Goal: Task Accomplishment & Management: Use online tool/utility

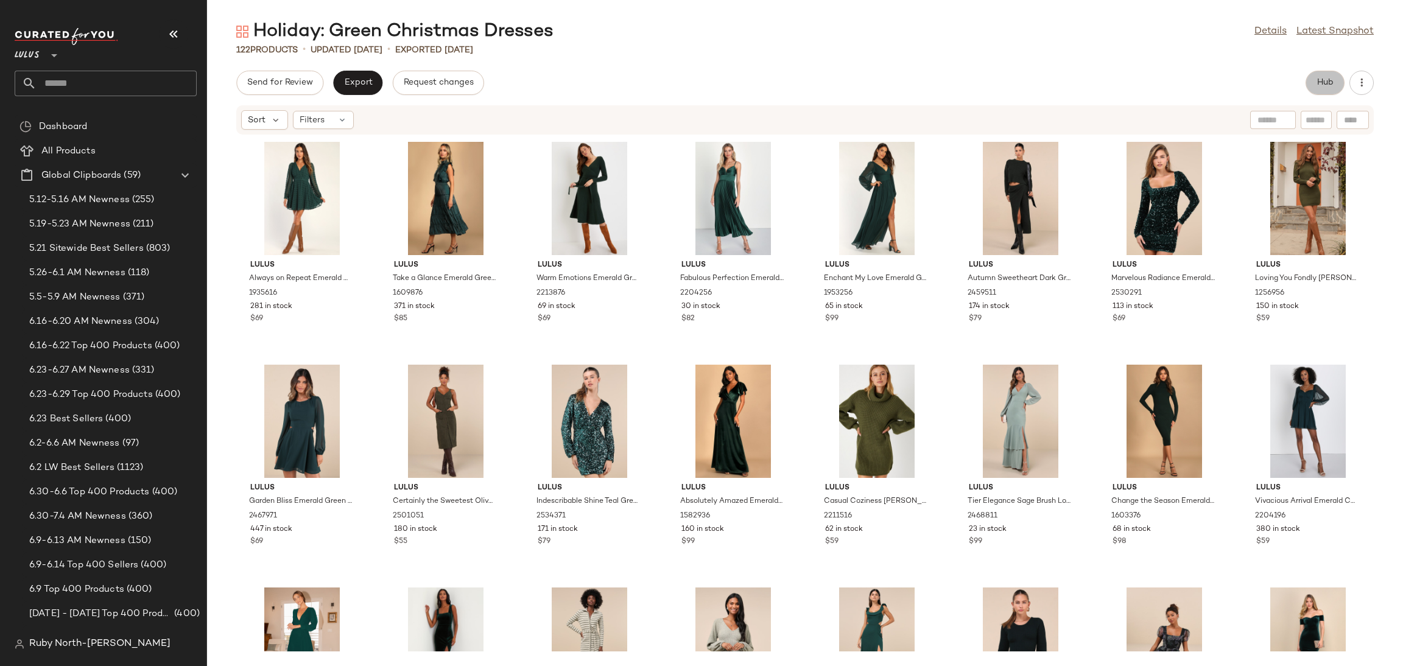
click at [1333, 89] on button "Hub" at bounding box center [1324, 83] width 39 height 24
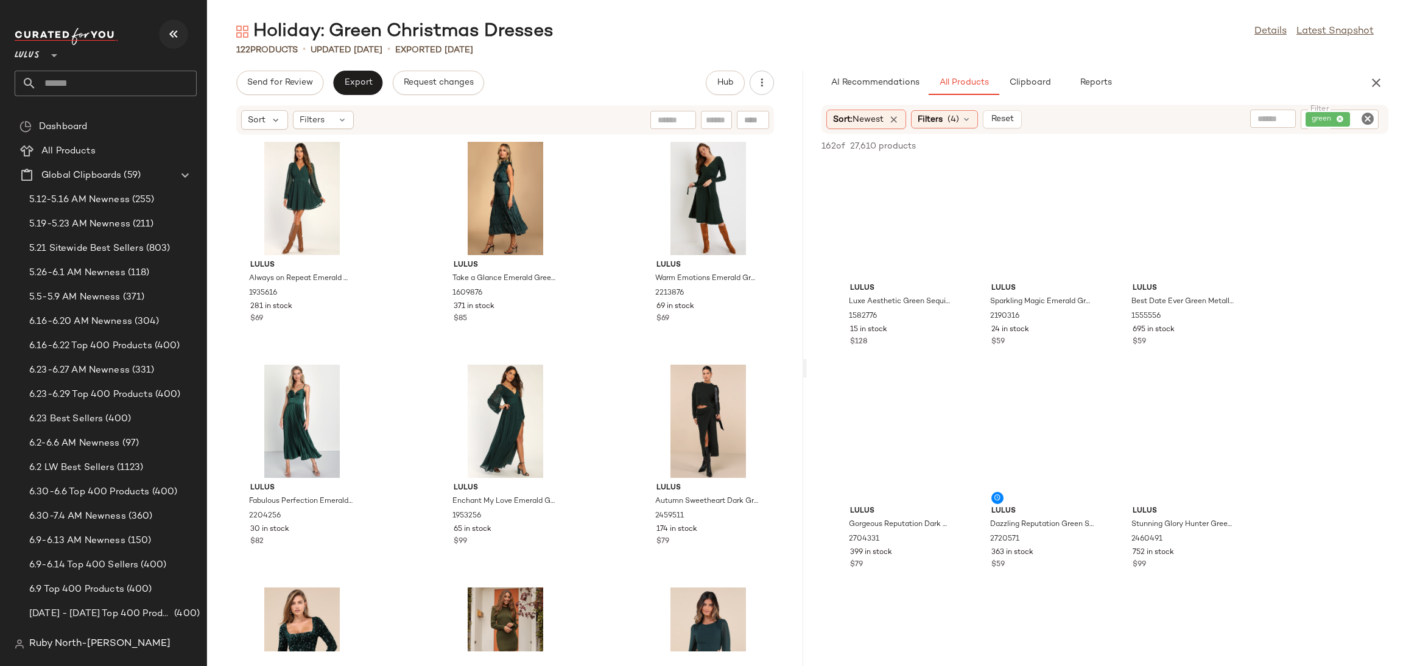
click at [177, 37] on icon "button" at bounding box center [173, 34] width 15 height 15
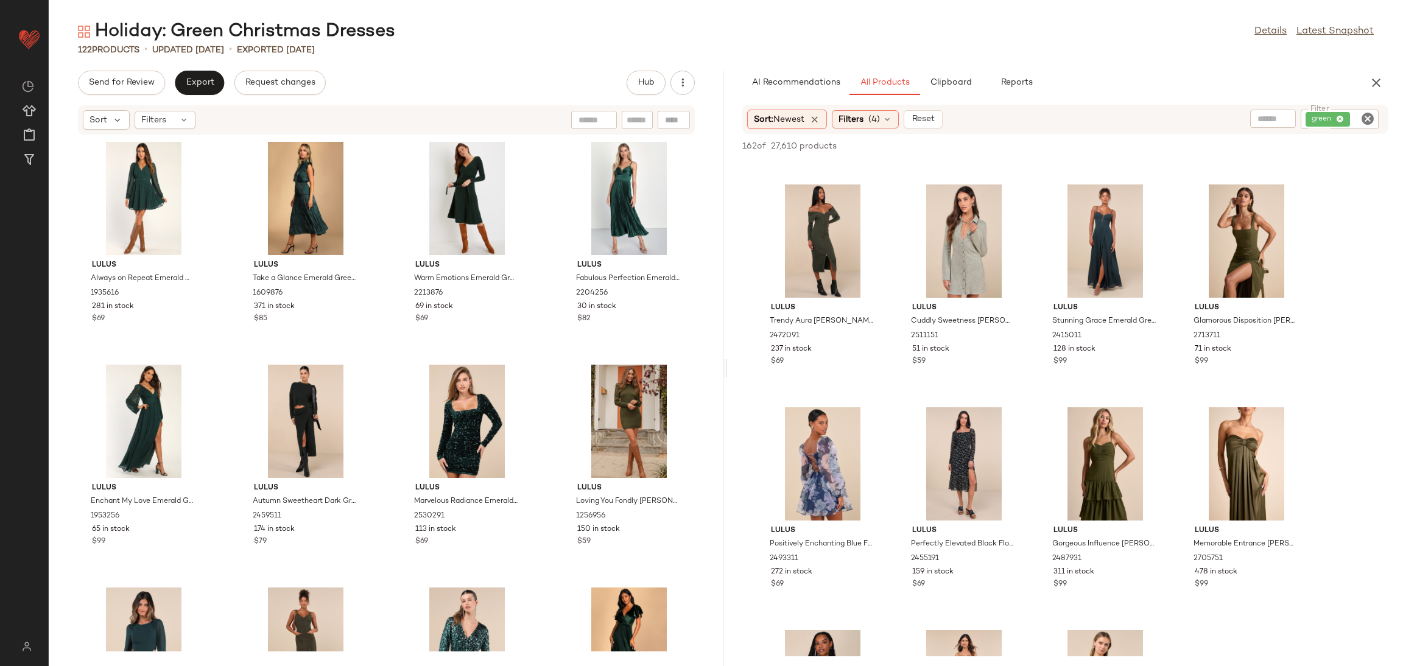
scroll to position [4292, 0]
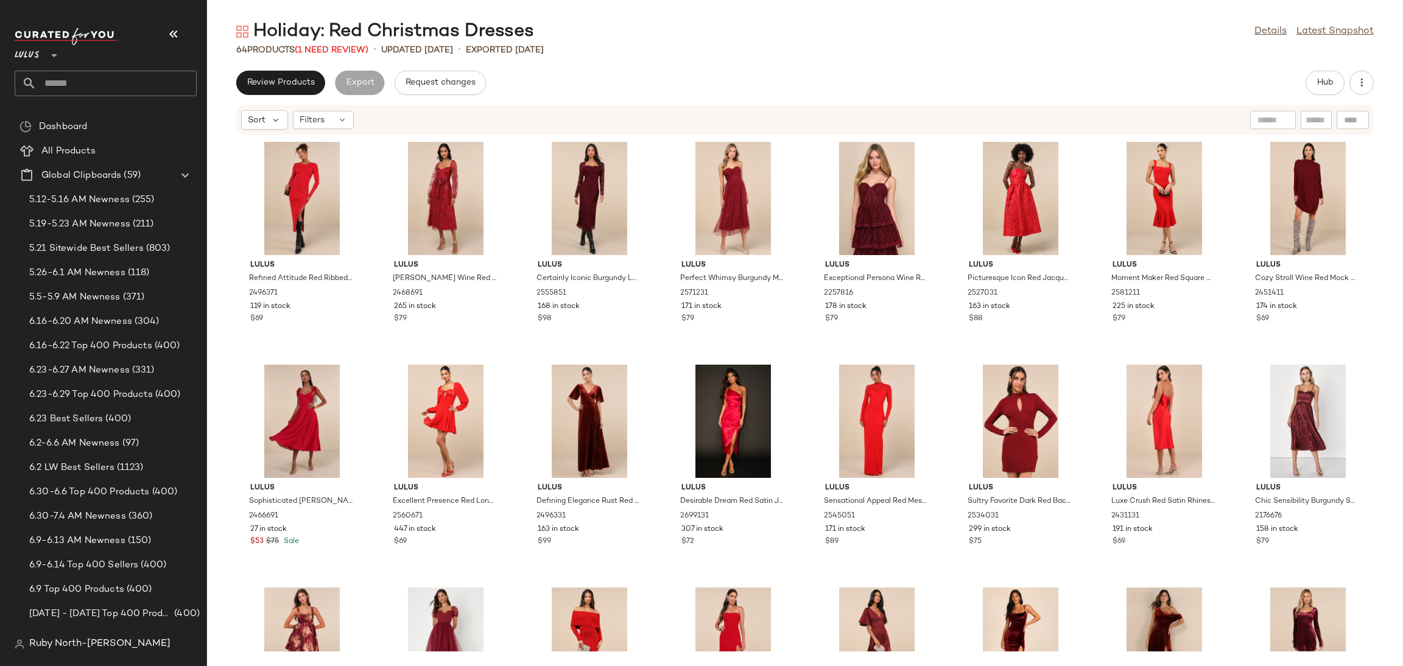
click at [1306, 75] on div "Hub" at bounding box center [1324, 83] width 39 height 24
click at [1310, 77] on button "Hub" at bounding box center [1324, 83] width 39 height 24
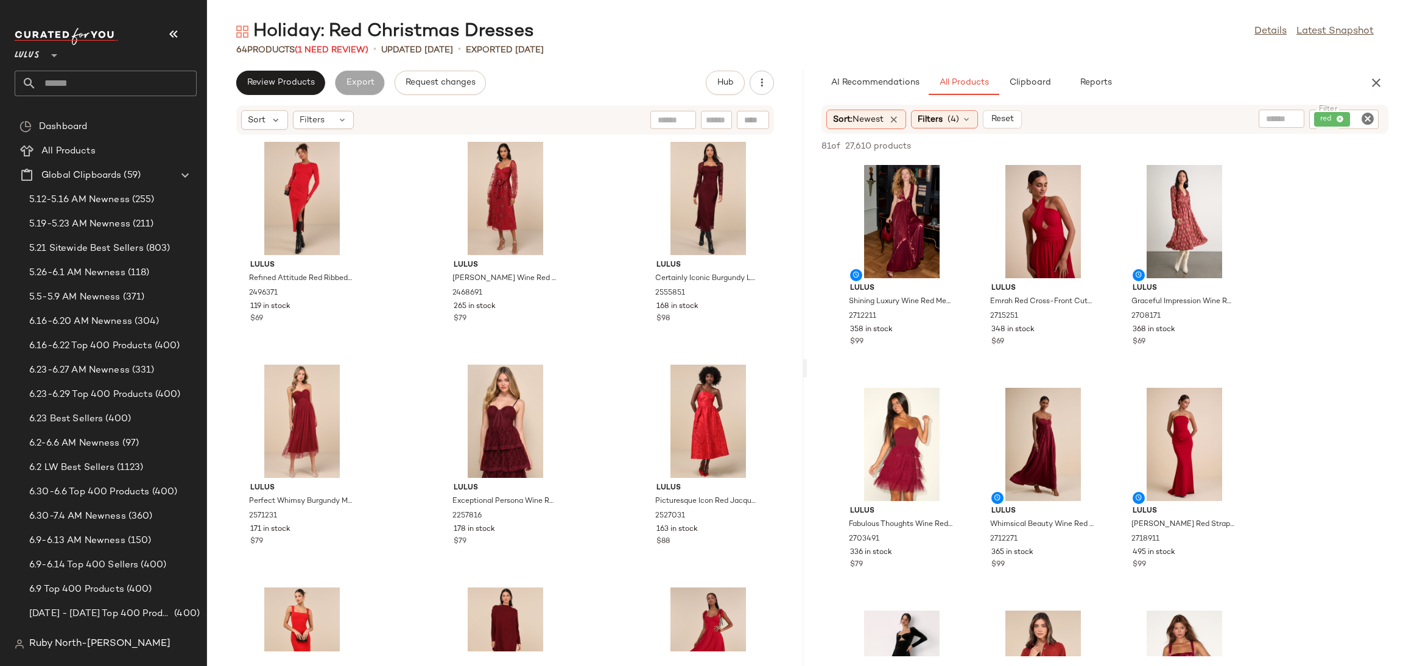
click at [173, 32] on icon "button" at bounding box center [173, 34] width 15 height 15
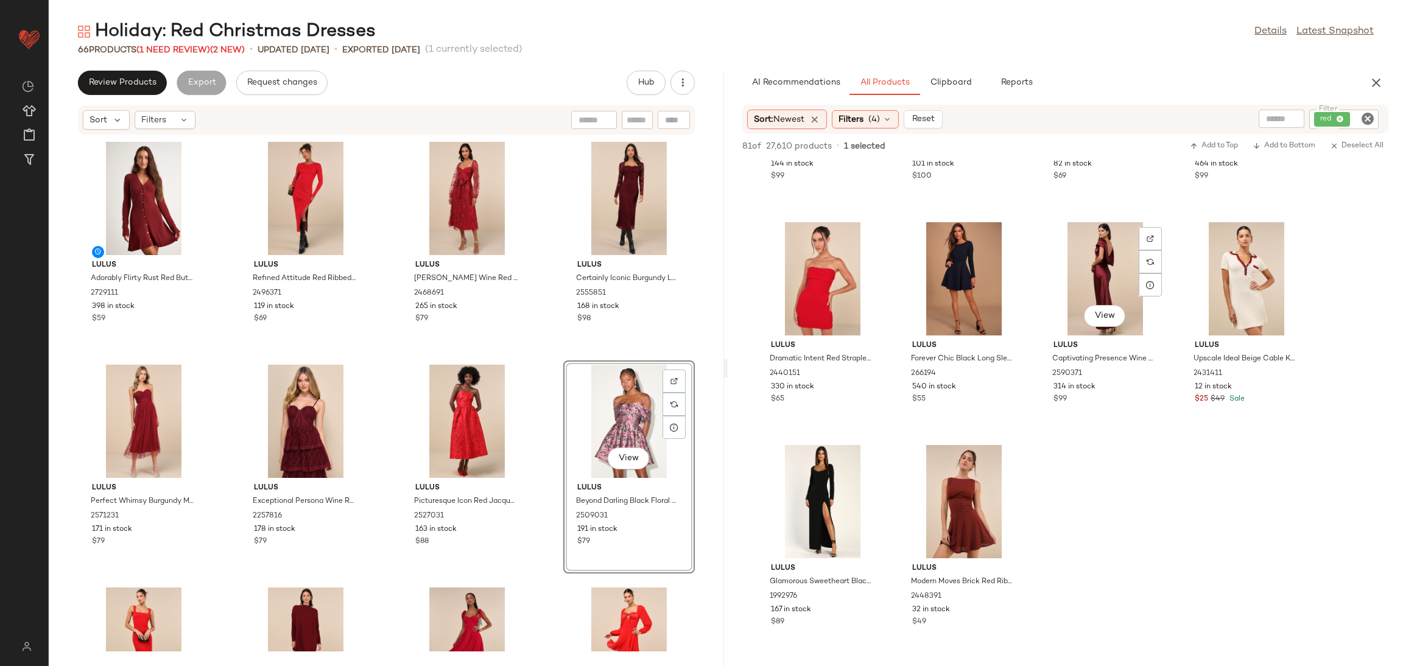
scroll to position [2100, 0]
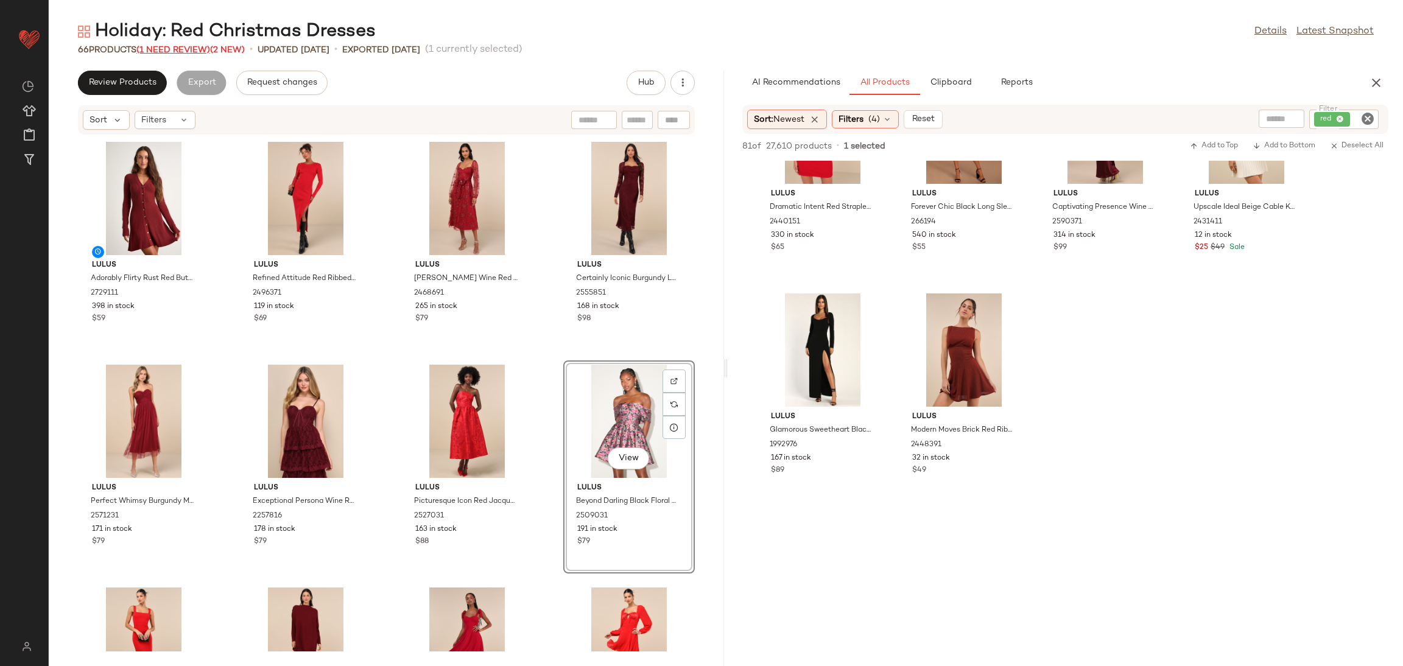
click at [158, 46] on span "(1 Need Review)" at bounding box center [173, 50] width 74 height 9
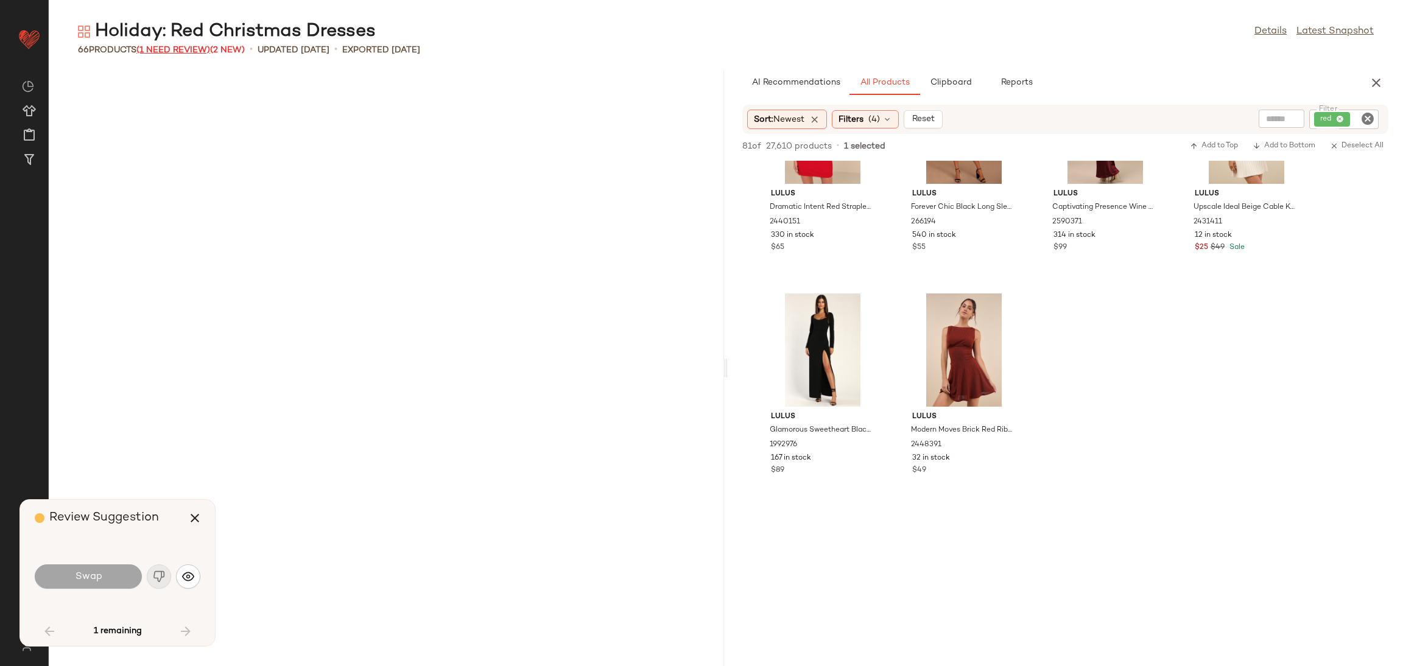
scroll to position [3195, 0]
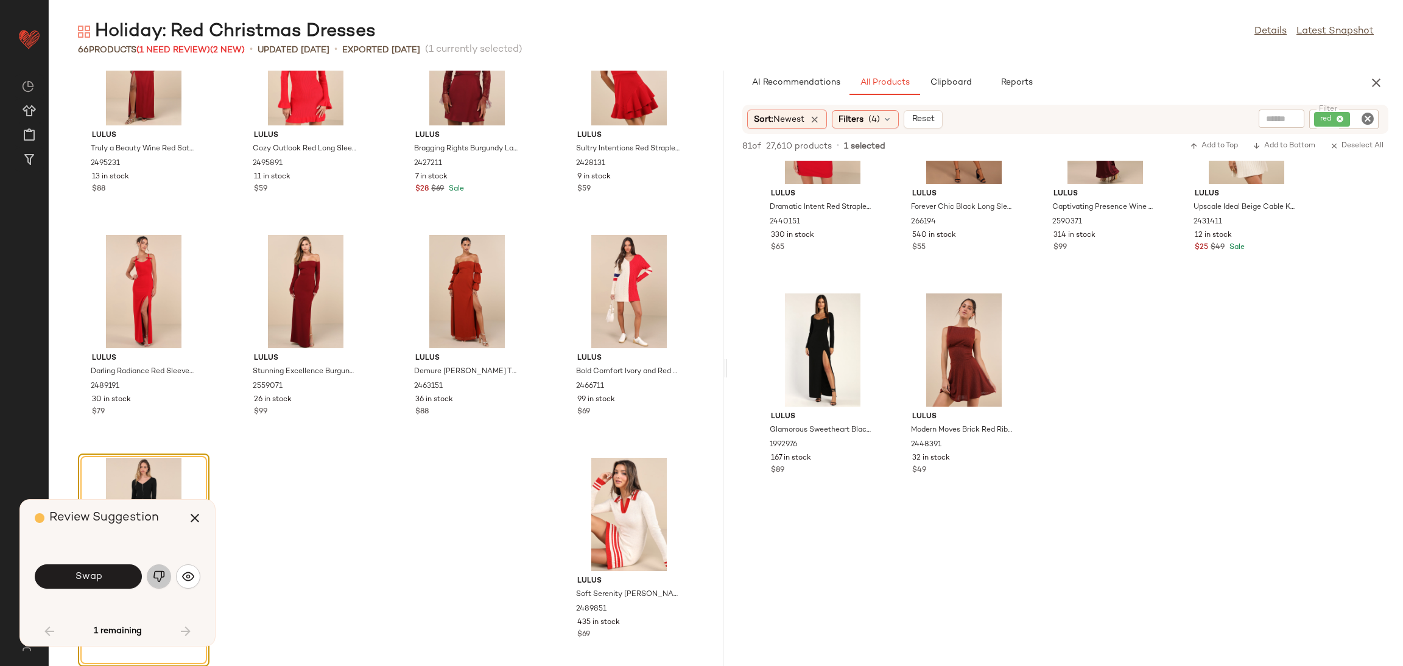
click at [162, 575] on img "button" at bounding box center [159, 576] width 12 height 12
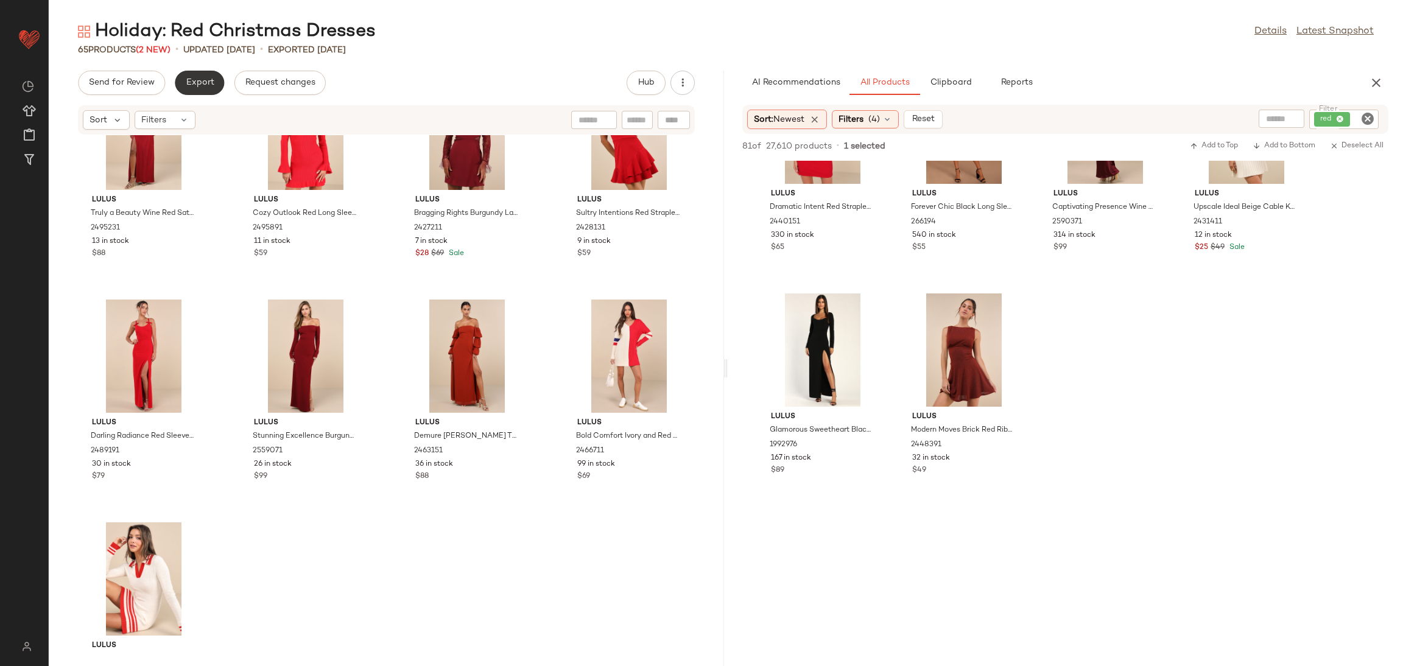
click at [200, 82] on span "Export" at bounding box center [199, 83] width 29 height 10
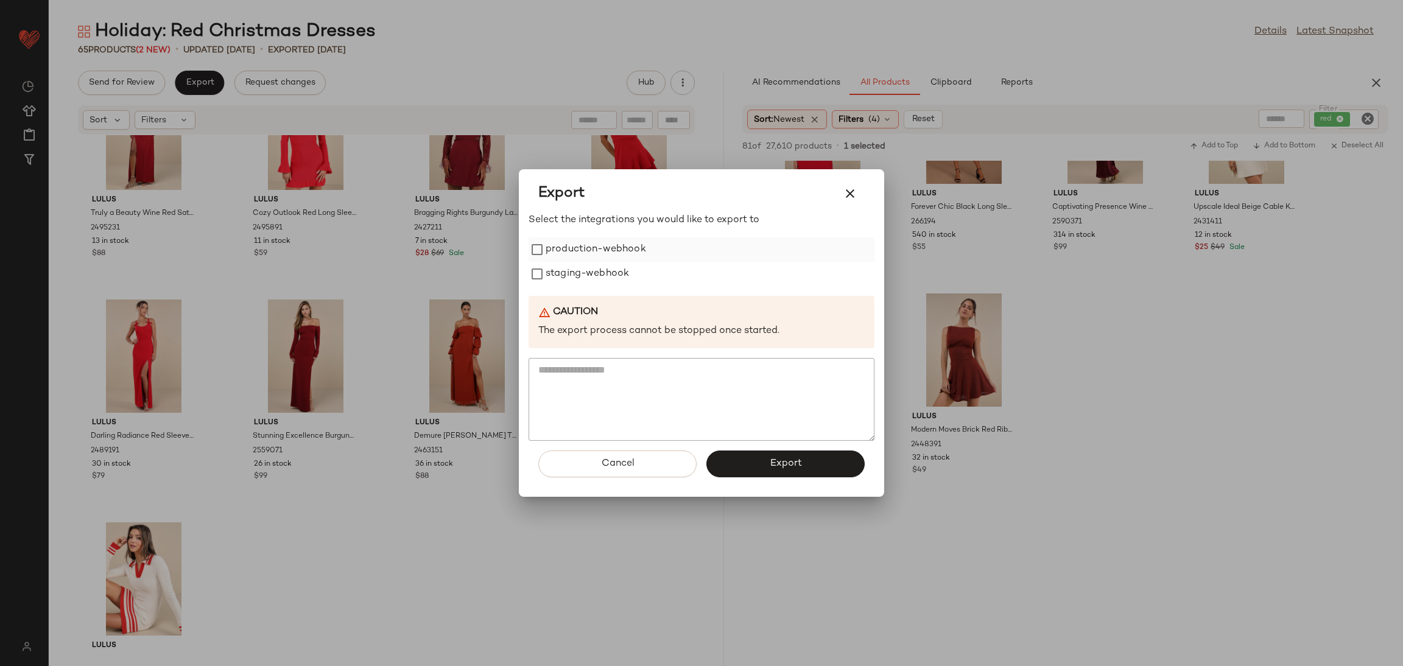
click at [615, 247] on label "production-webhook" at bounding box center [596, 249] width 100 height 24
click at [604, 275] on label "staging-webhook" at bounding box center [587, 274] width 83 height 24
click at [765, 449] on div "Cancel Export" at bounding box center [701, 469] width 346 height 56
click at [765, 458] on button "Export" at bounding box center [785, 464] width 158 height 27
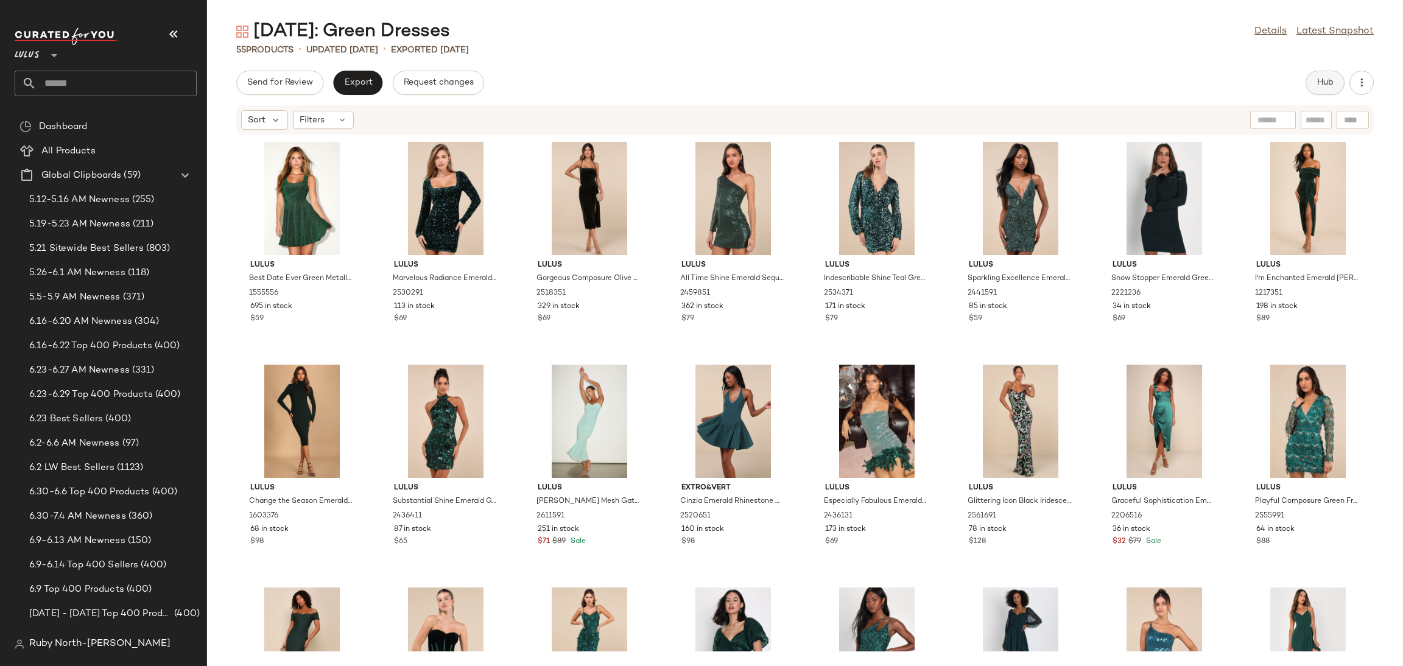
click at [1314, 80] on button "Hub" at bounding box center [1324, 83] width 39 height 24
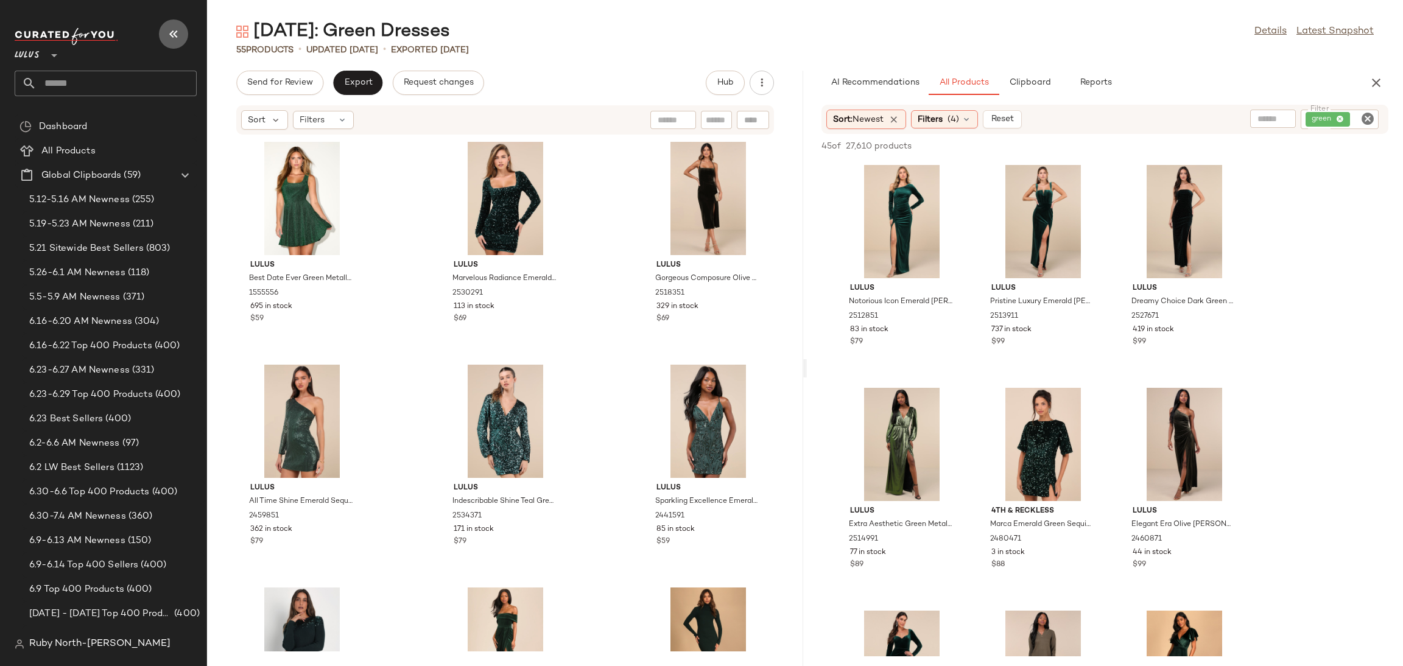
click at [163, 33] on button "button" at bounding box center [173, 33] width 29 height 29
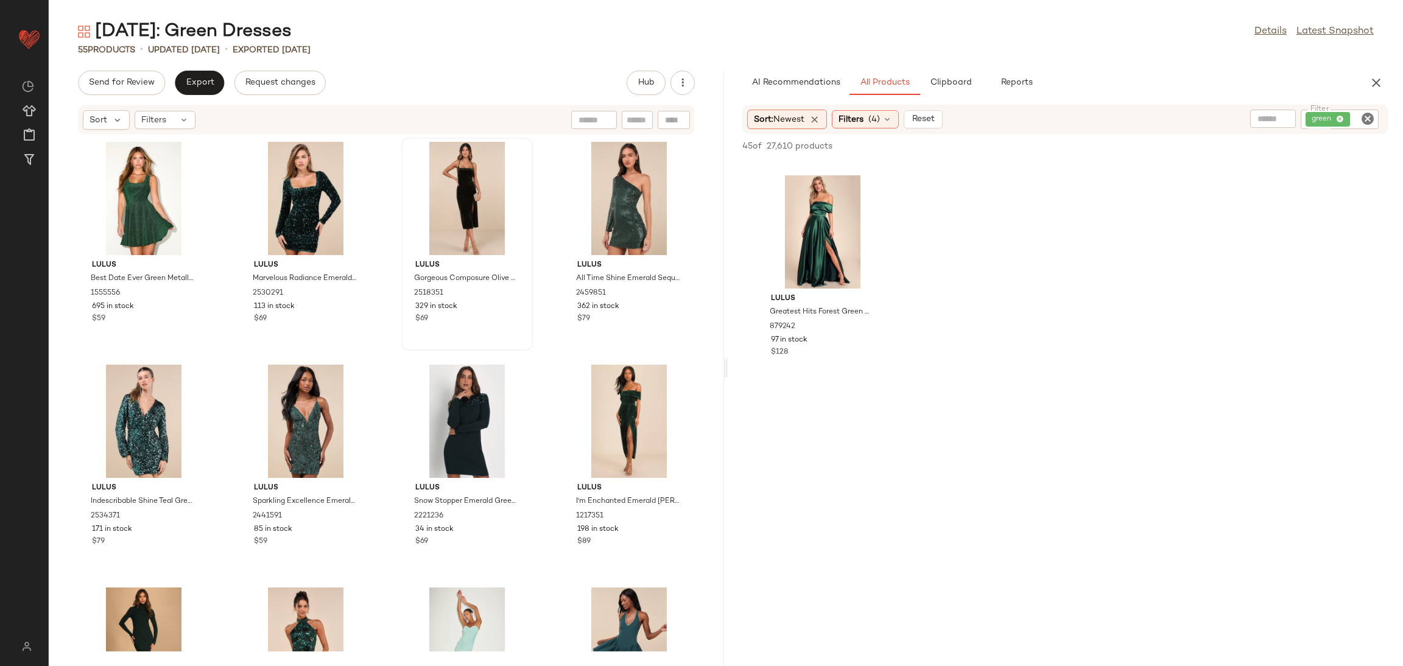
scroll to position [1553, 0]
click at [194, 82] on span "Export" at bounding box center [199, 83] width 29 height 10
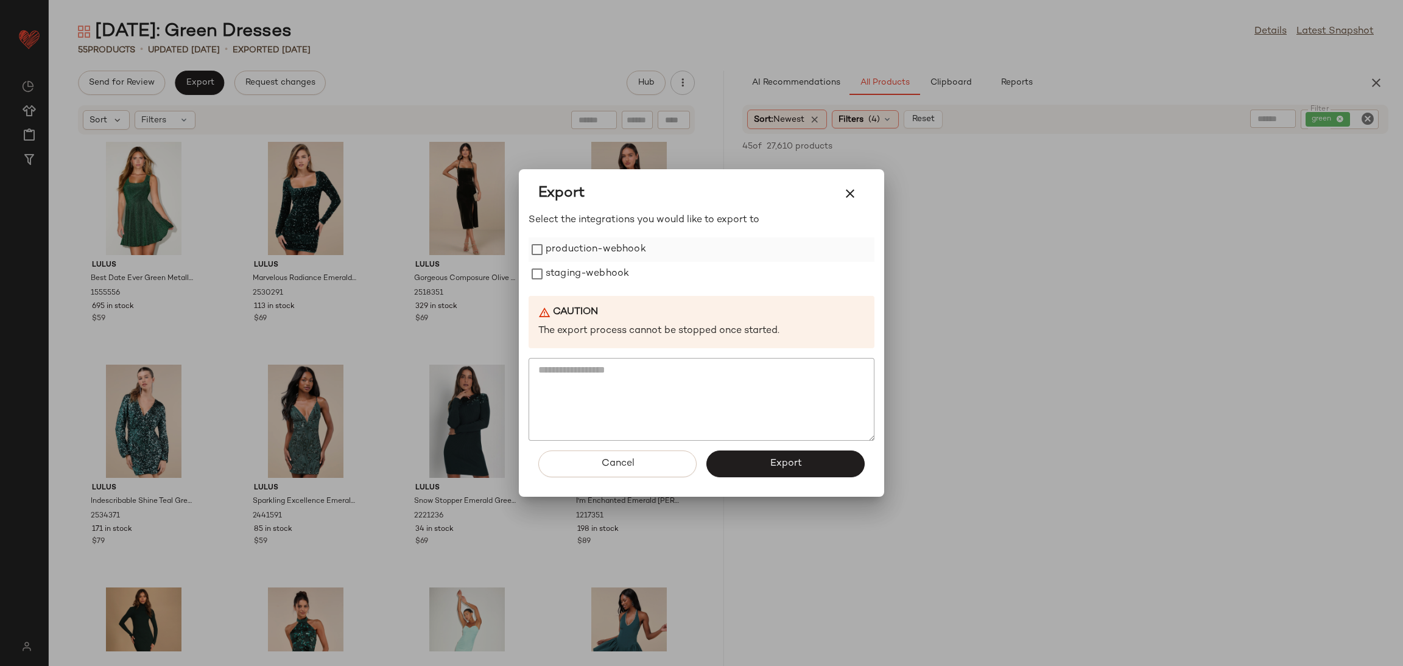
click at [601, 244] on label "production-webhook" at bounding box center [596, 249] width 100 height 24
click at [597, 272] on label "staging-webhook" at bounding box center [587, 274] width 83 height 24
click at [764, 460] on button "Export" at bounding box center [785, 464] width 158 height 27
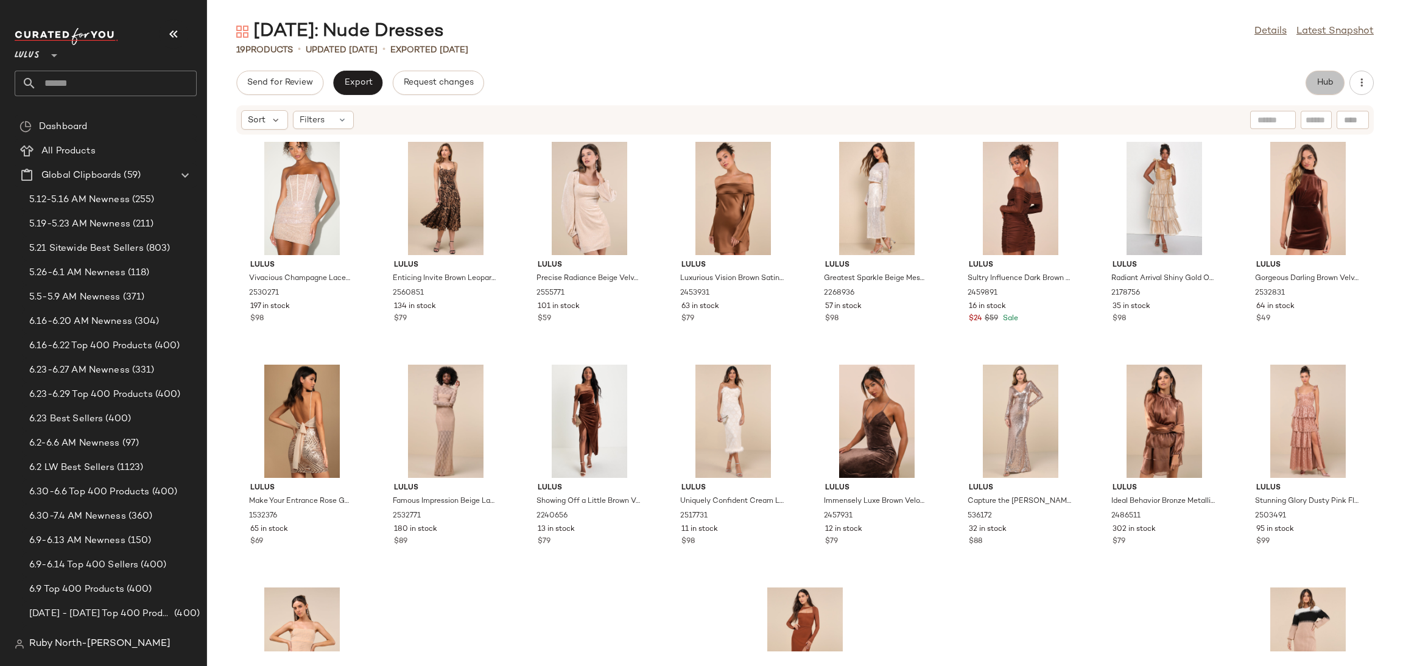
click at [1322, 83] on span "Hub" at bounding box center [1324, 83] width 17 height 10
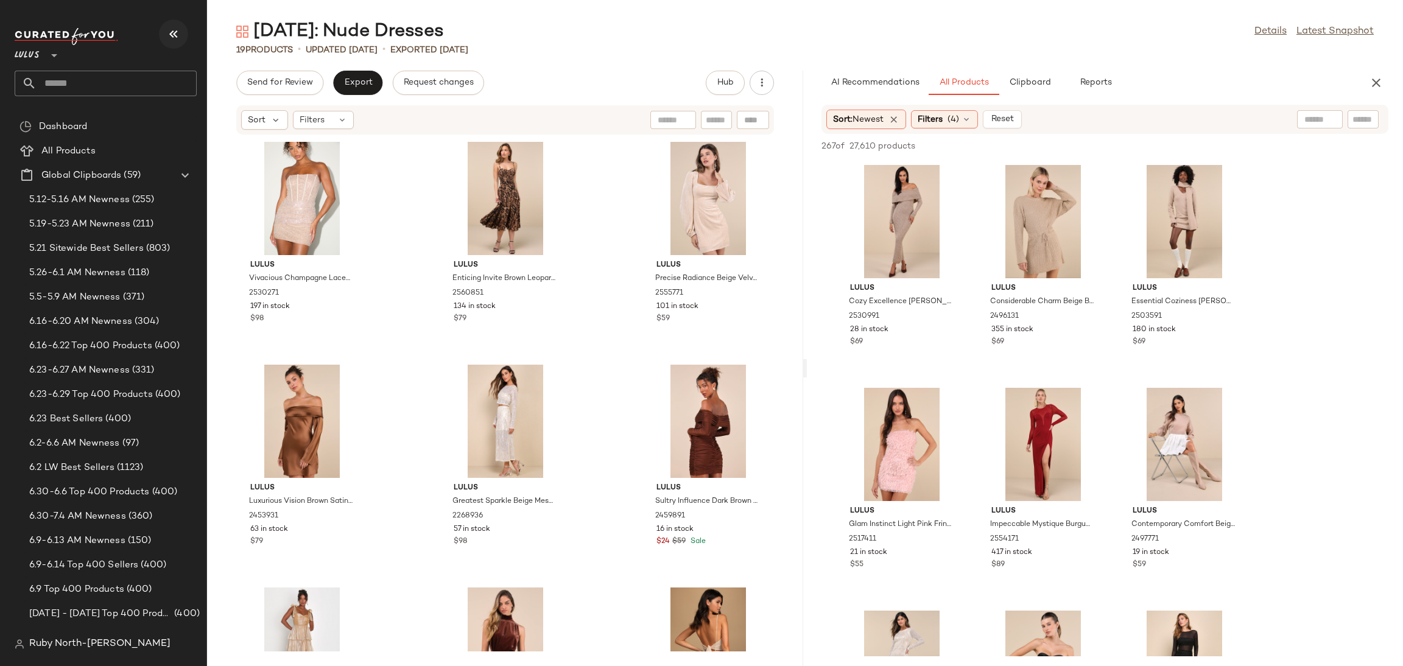
click at [178, 34] on icon "button" at bounding box center [173, 34] width 15 height 15
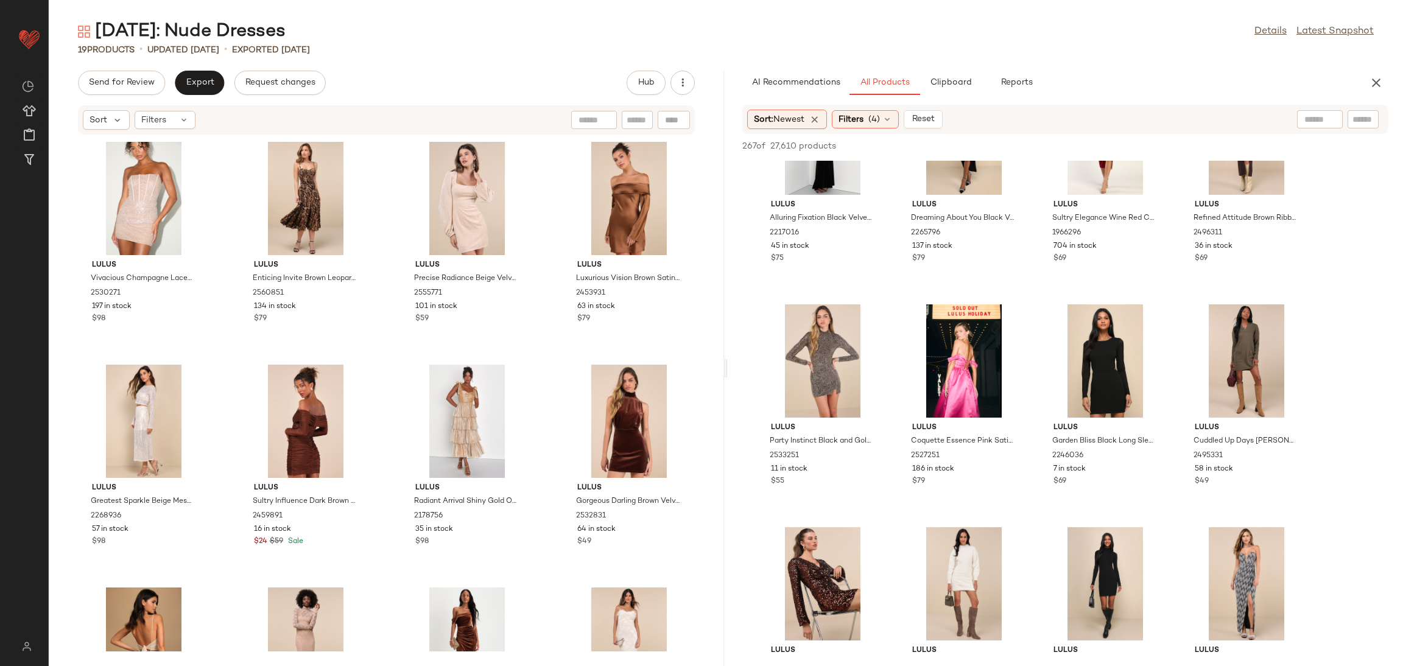
scroll to position [2009, 0]
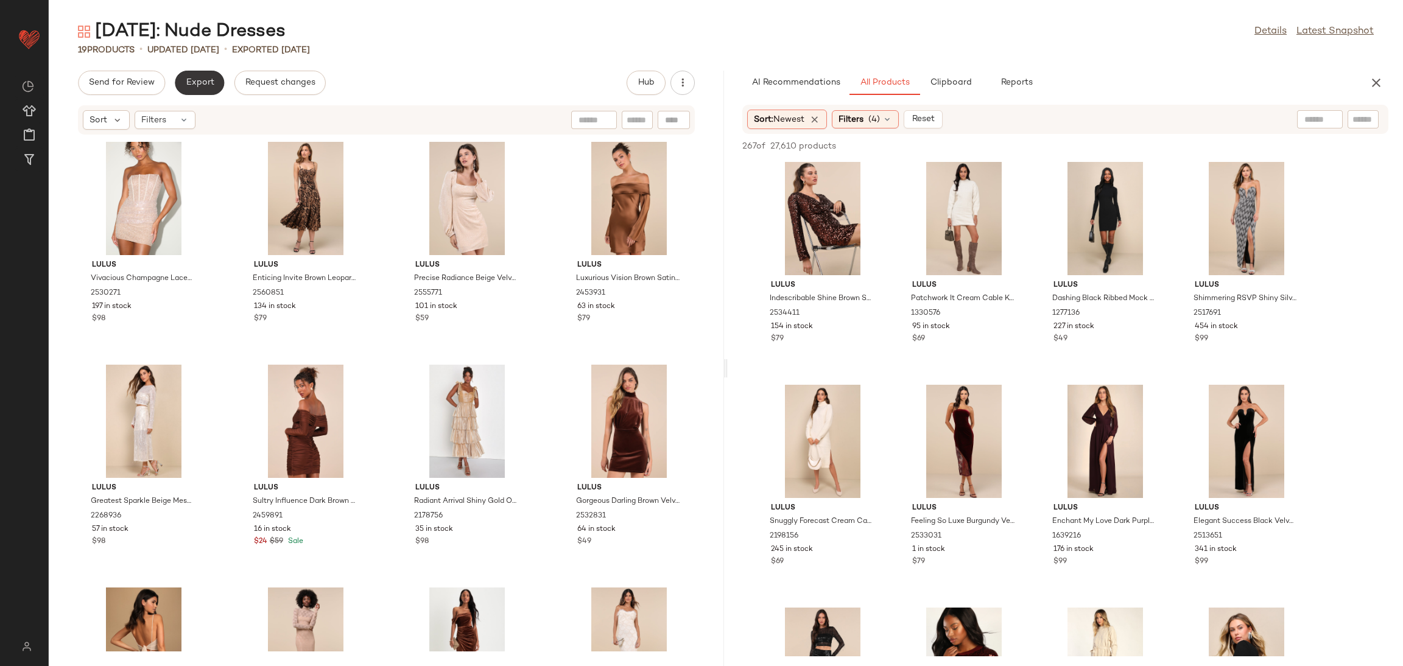
click at [182, 81] on button "Export" at bounding box center [199, 83] width 49 height 24
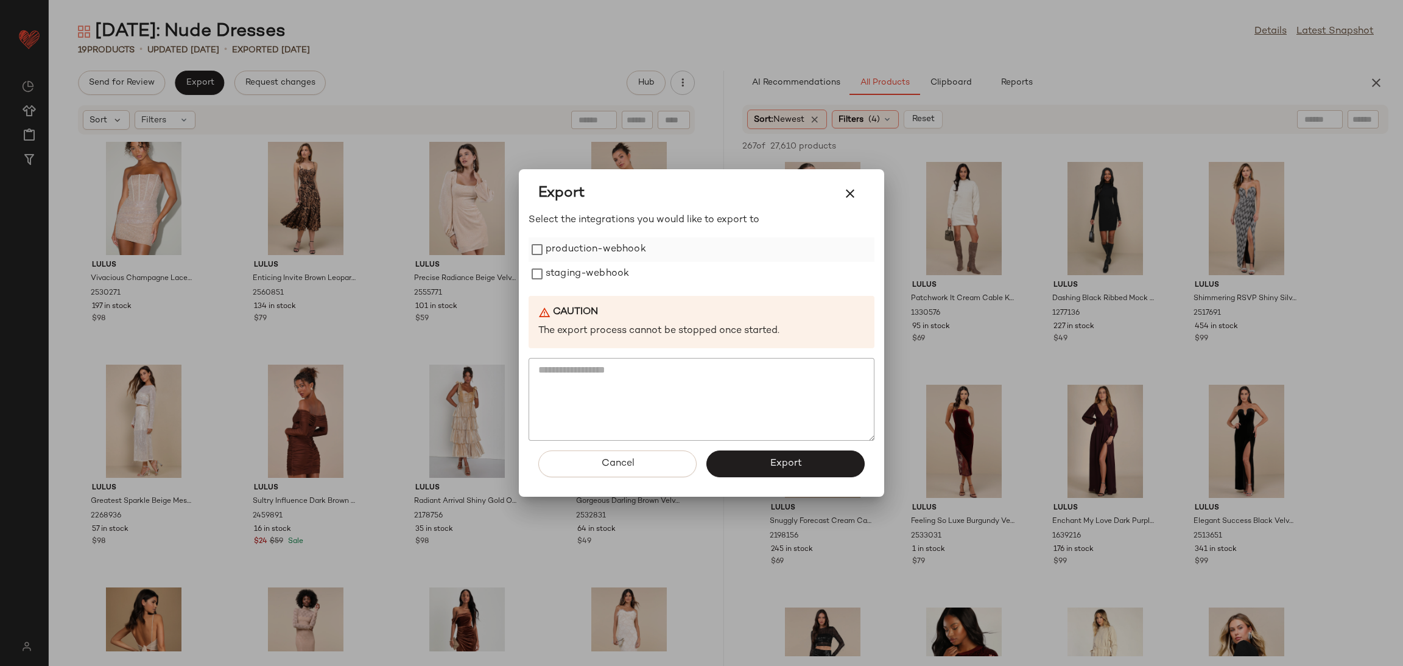
click at [583, 249] on label "production-webhook" at bounding box center [596, 249] width 100 height 24
click at [585, 278] on label "staging-webhook" at bounding box center [587, 274] width 83 height 24
click at [749, 461] on button "Export" at bounding box center [785, 464] width 158 height 27
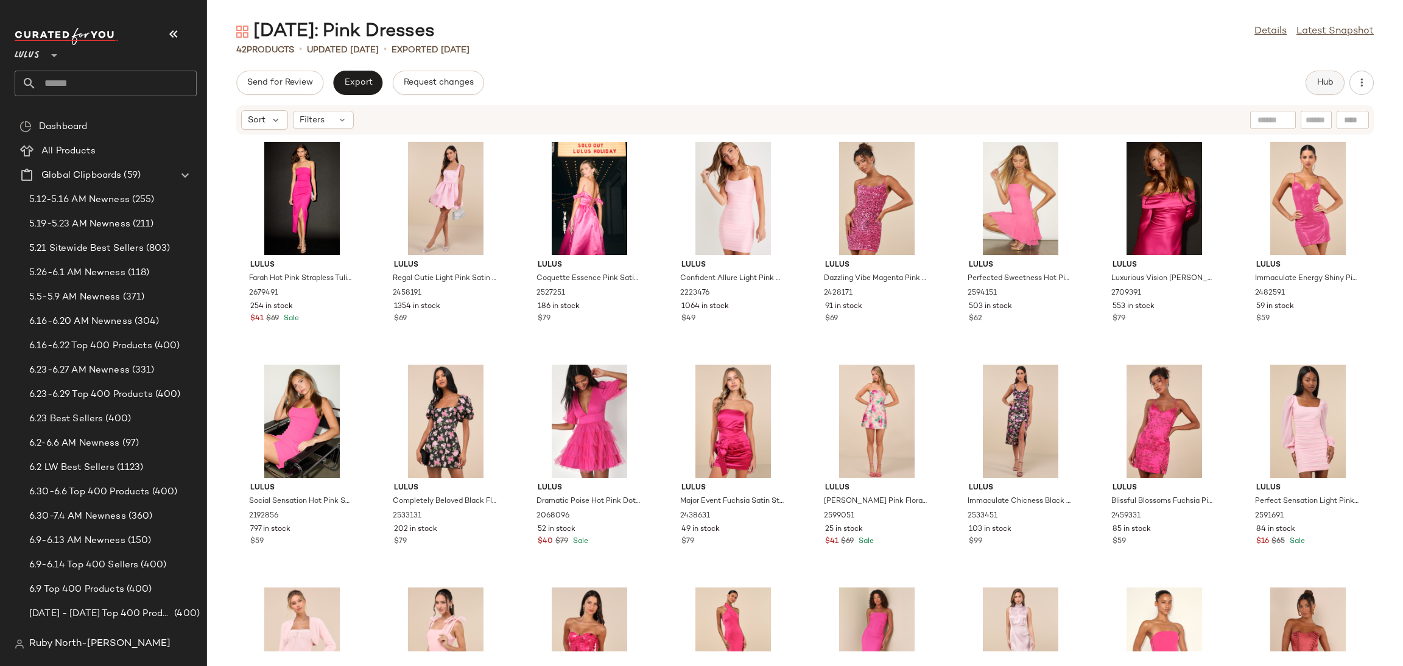
click at [1325, 93] on button "Hub" at bounding box center [1324, 83] width 39 height 24
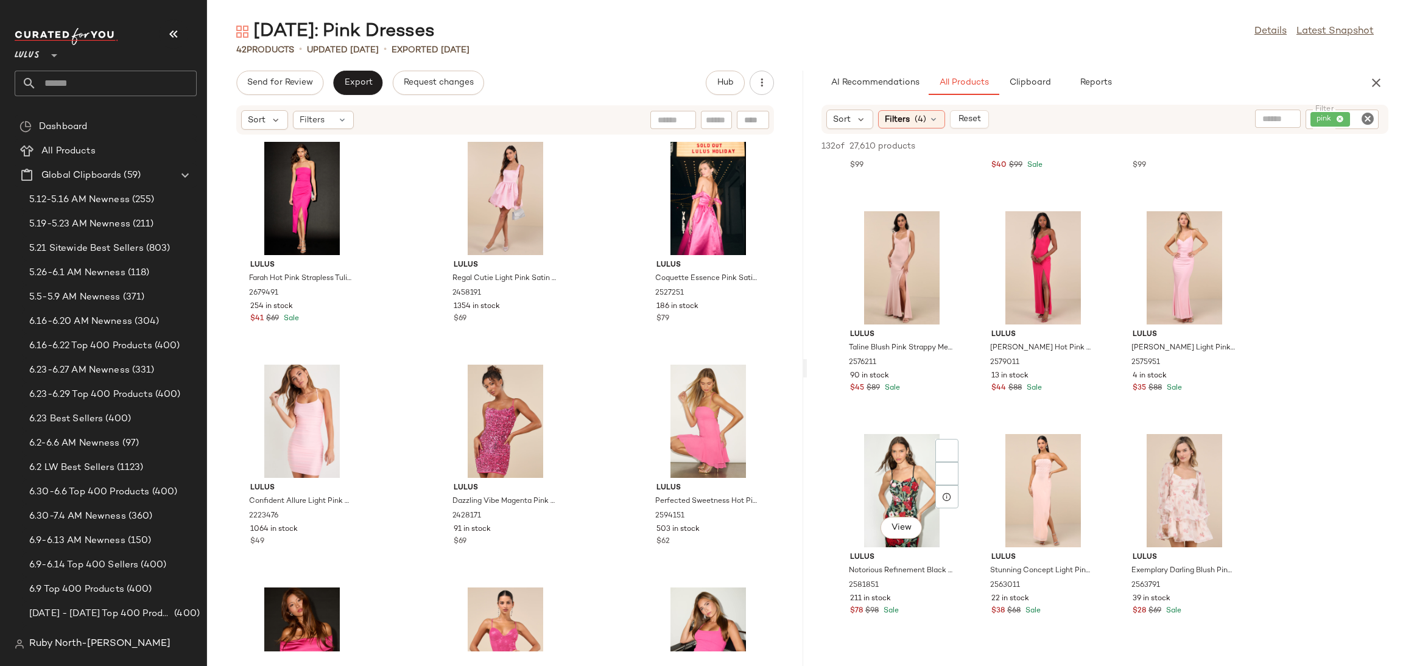
scroll to position [2557, 0]
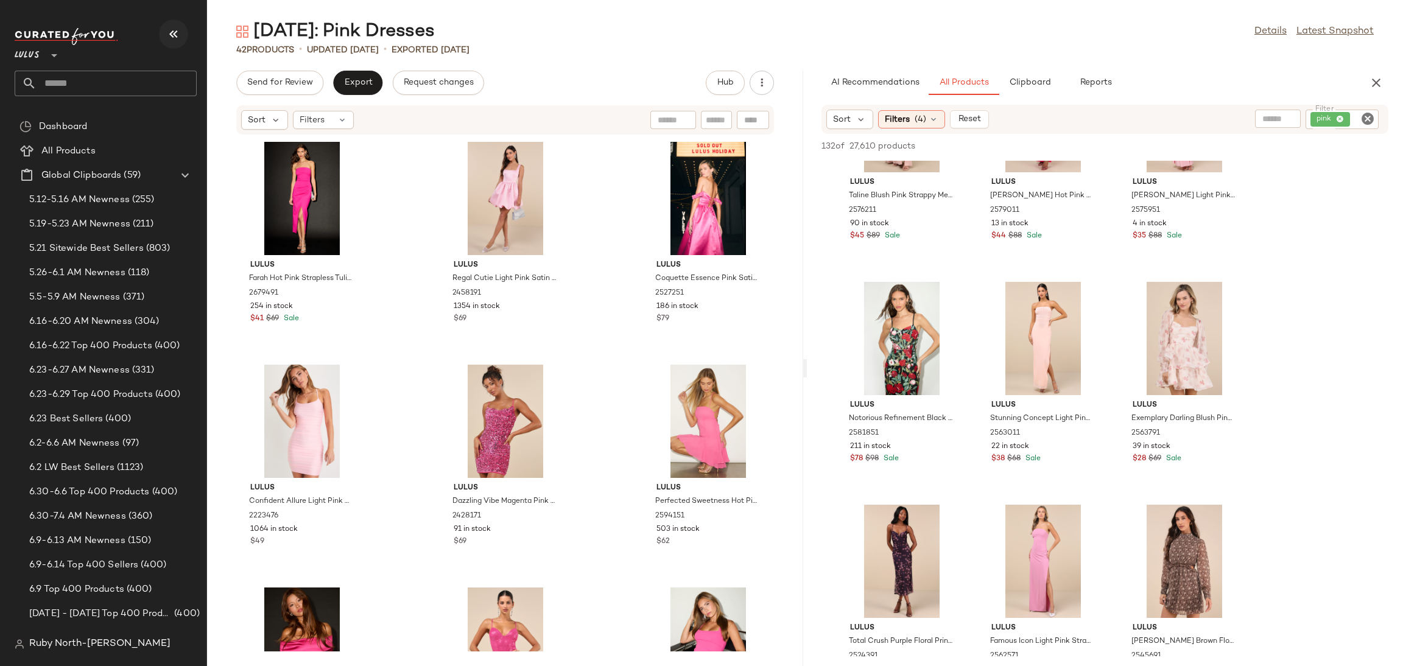
click at [184, 25] on button "button" at bounding box center [173, 33] width 29 height 29
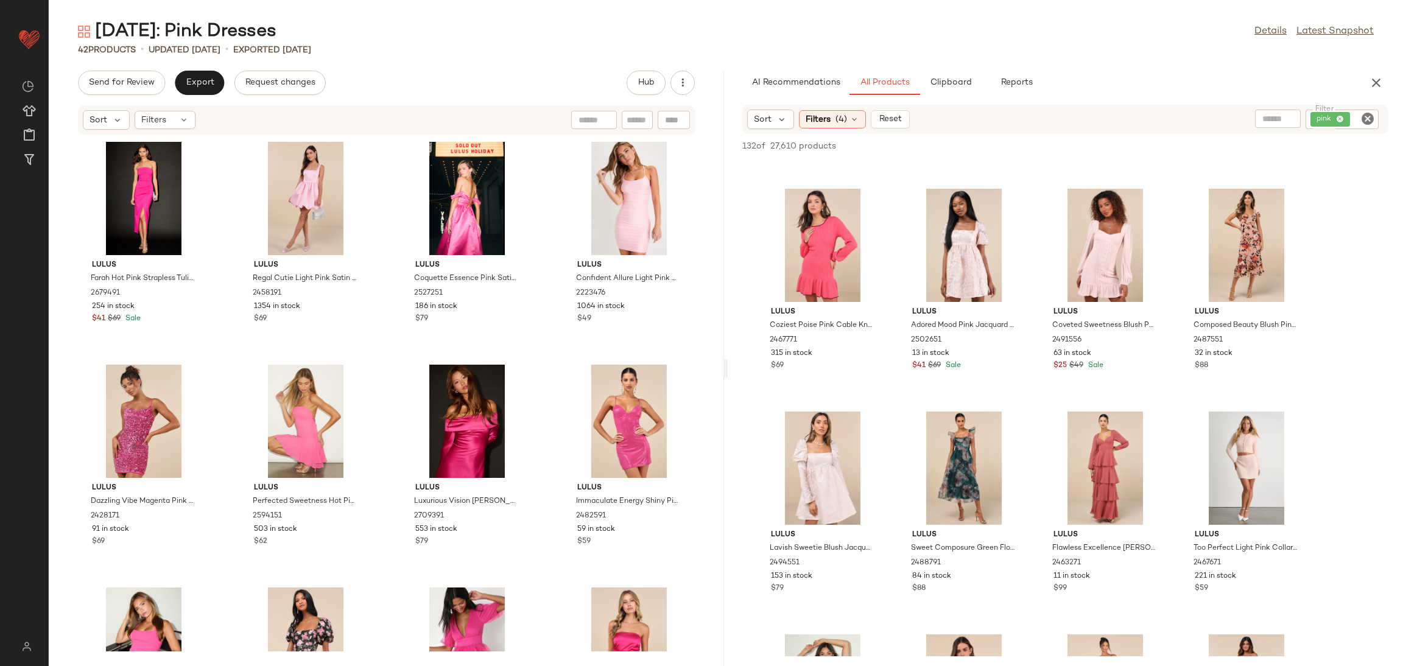
scroll to position [2619, 0]
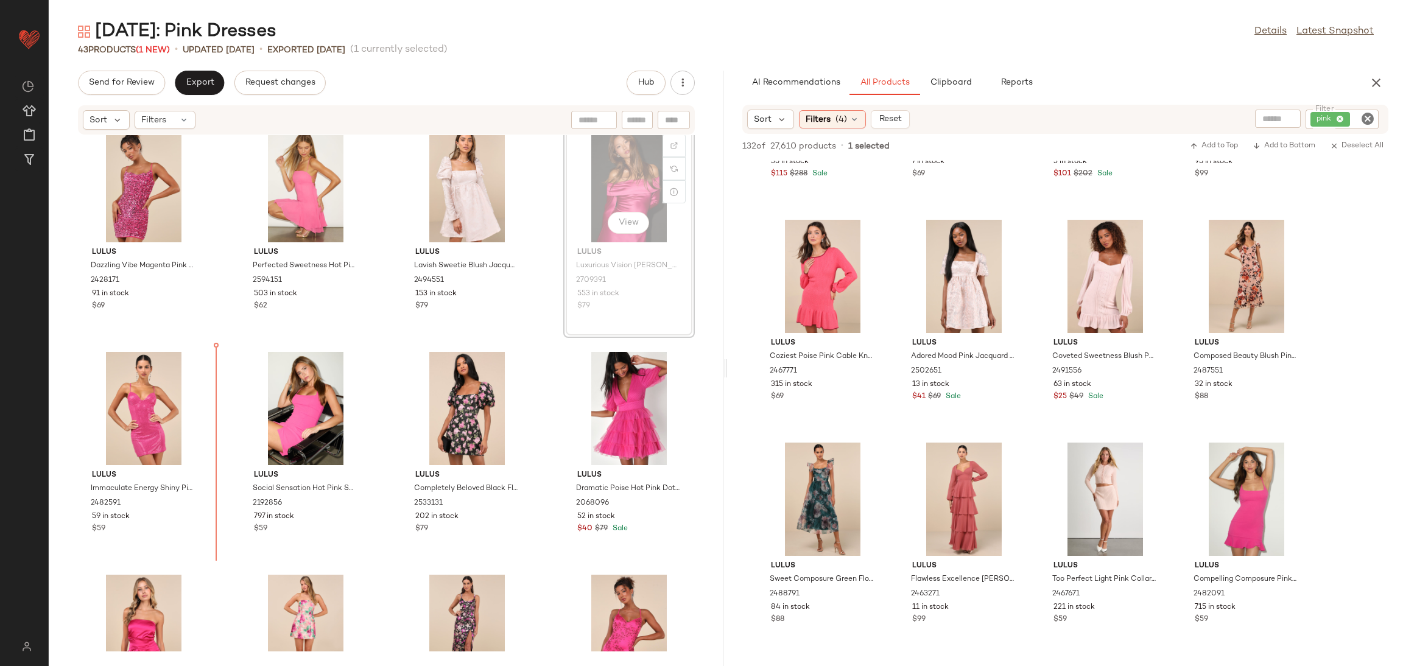
scroll to position [245, 0]
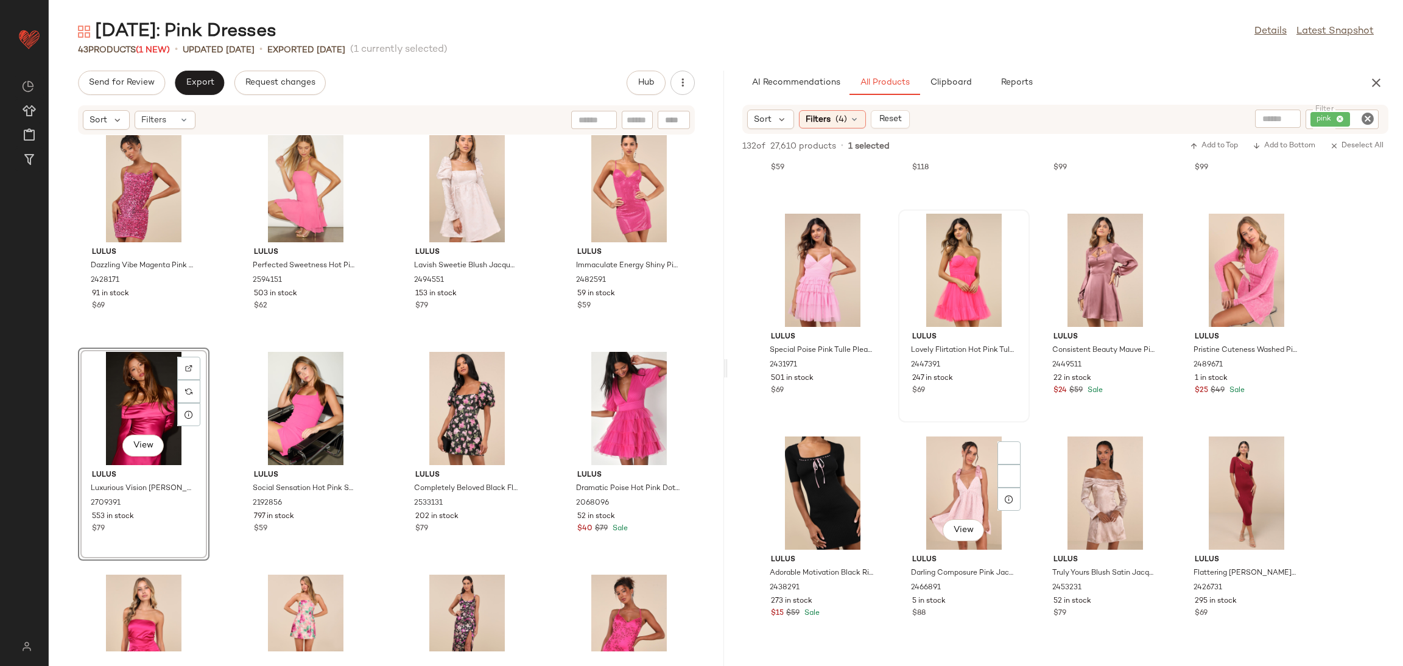
scroll to position [3349, 0]
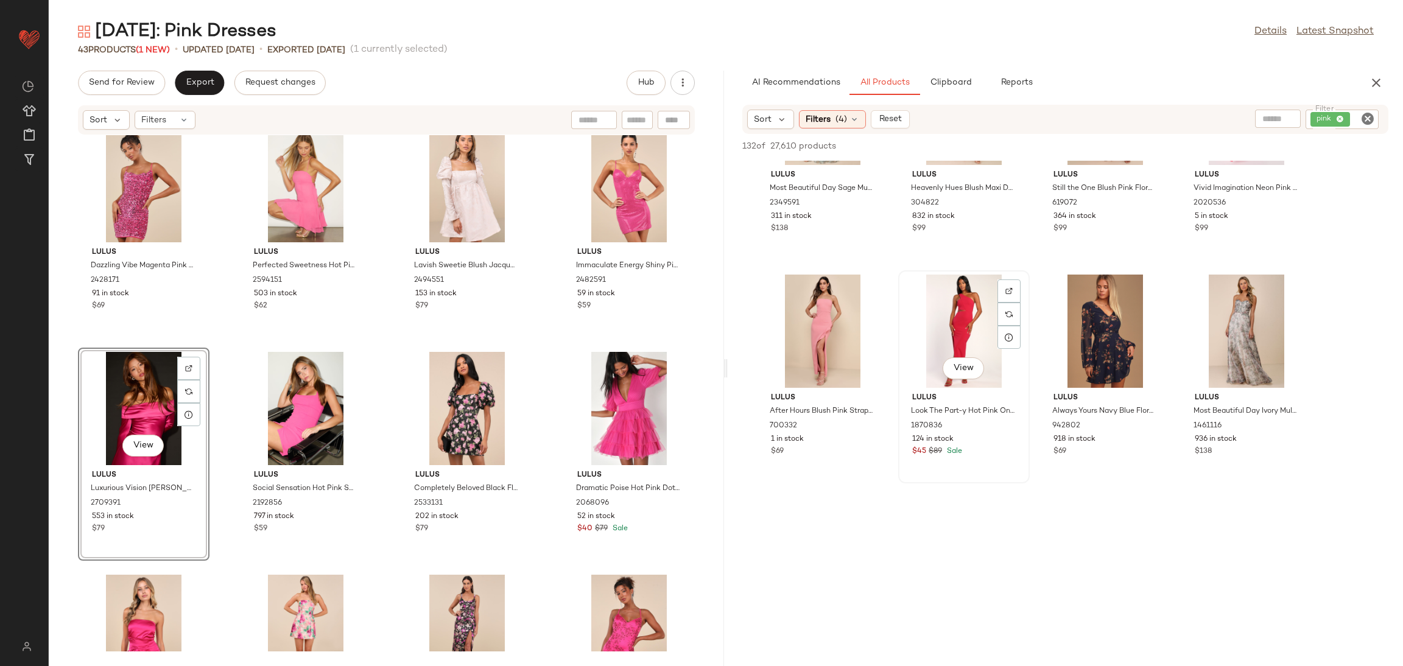
scroll to position [5998, 0]
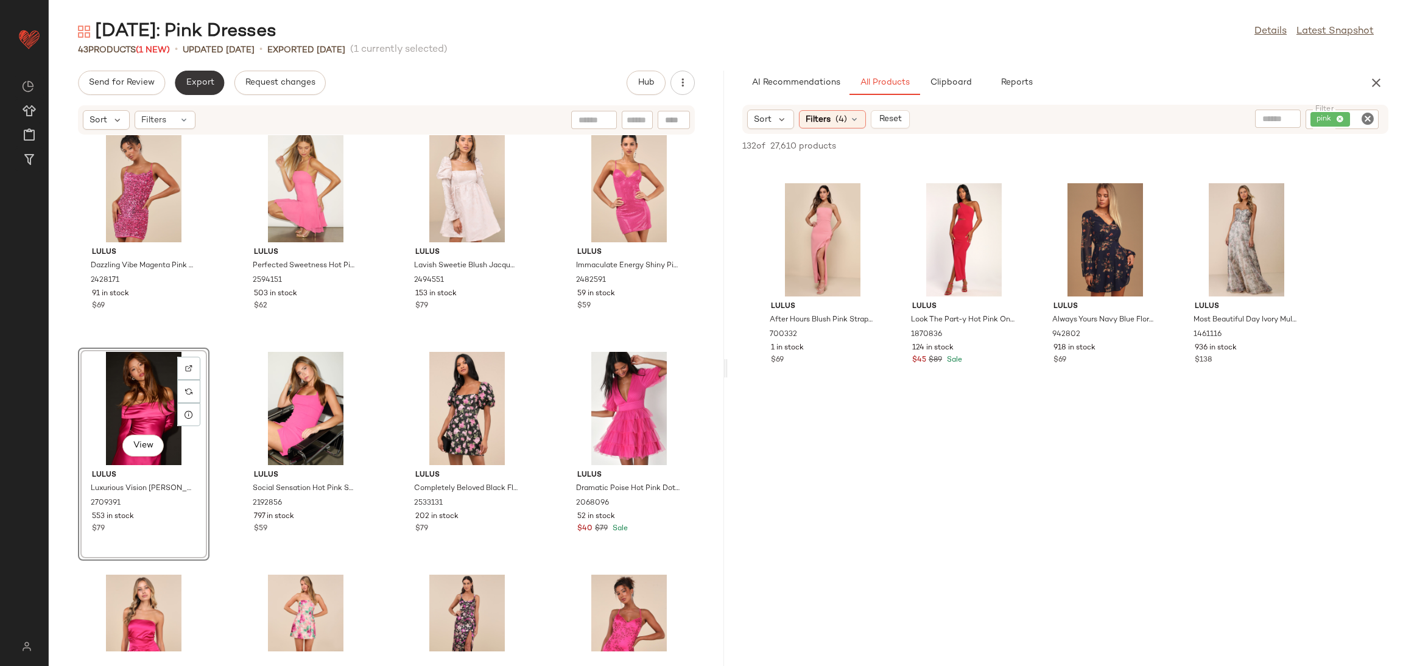
click at [202, 73] on button "Export" at bounding box center [199, 83] width 49 height 24
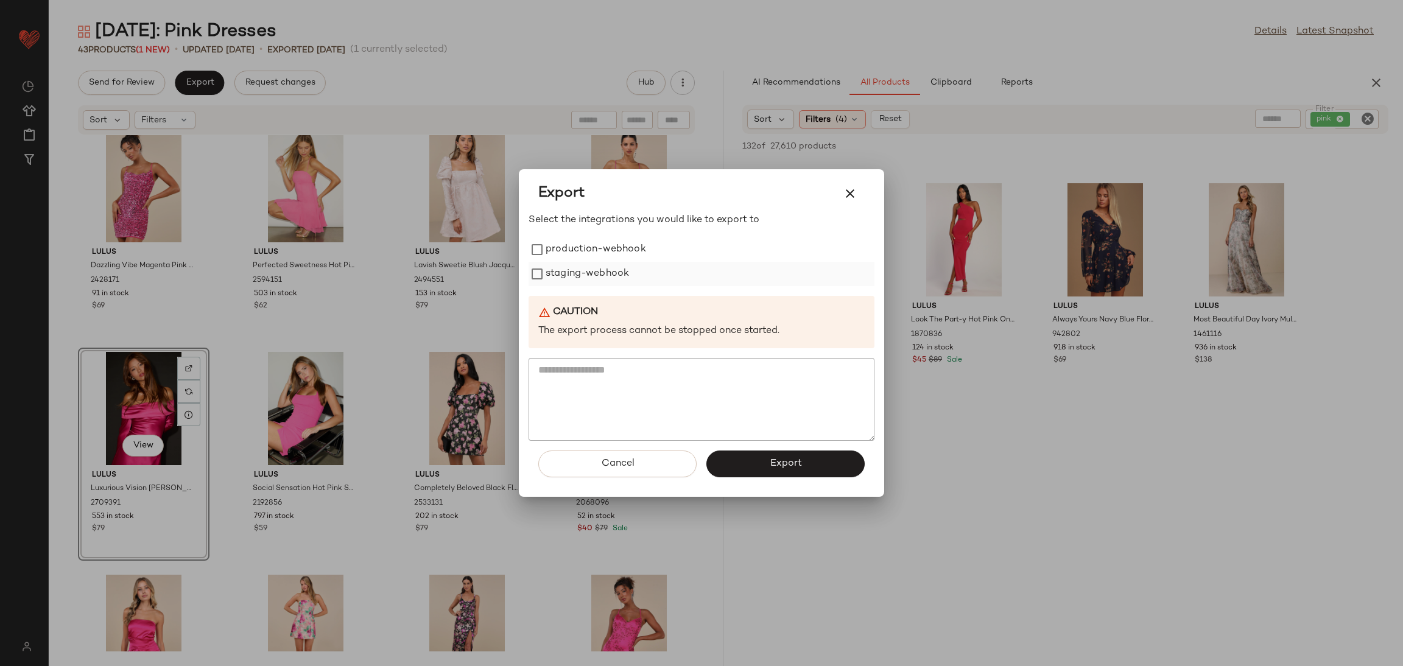
drag, startPoint x: 567, startPoint y: 268, endPoint x: 563, endPoint y: 275, distance: 7.6
click at [563, 279] on label "staging-webhook" at bounding box center [587, 274] width 83 height 24
click at [569, 248] on label "production-webhook" at bounding box center [596, 249] width 100 height 24
click at [816, 466] on button "Export" at bounding box center [785, 464] width 158 height 27
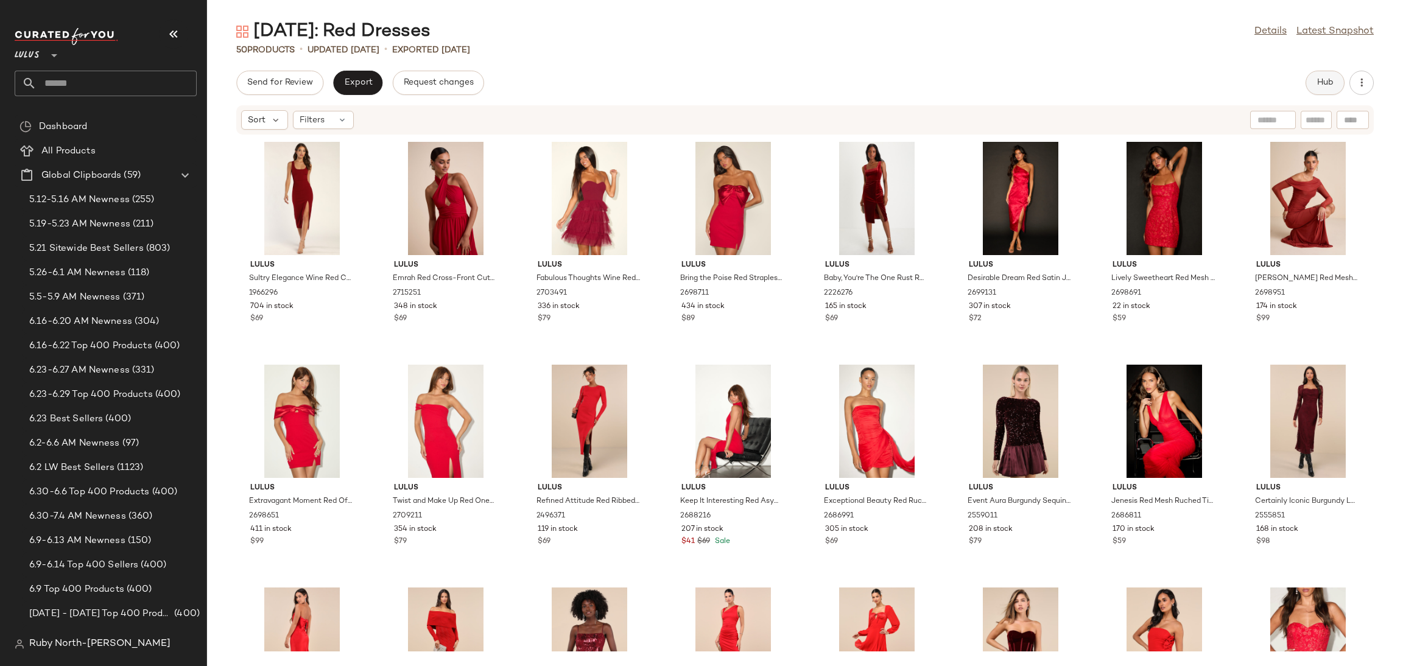
click at [1336, 84] on button "Hub" at bounding box center [1324, 83] width 39 height 24
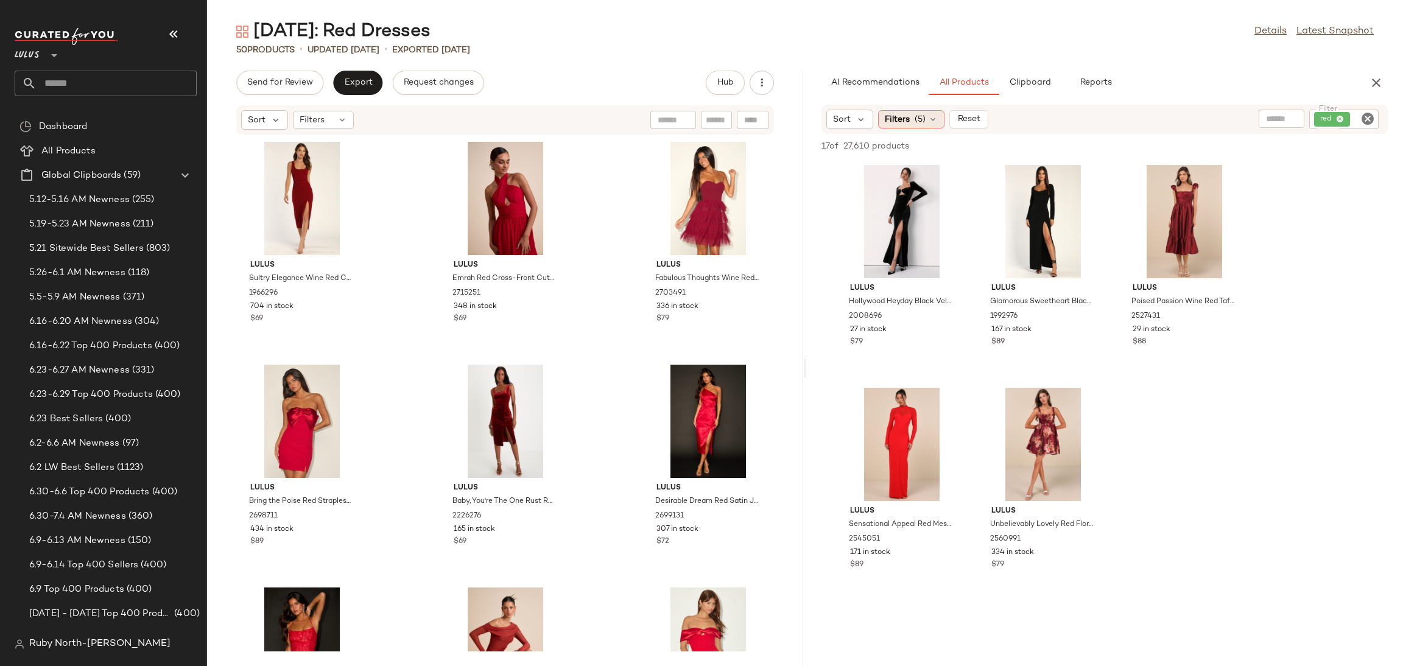
click at [920, 125] on div "Filters (5)" at bounding box center [911, 119] width 66 height 18
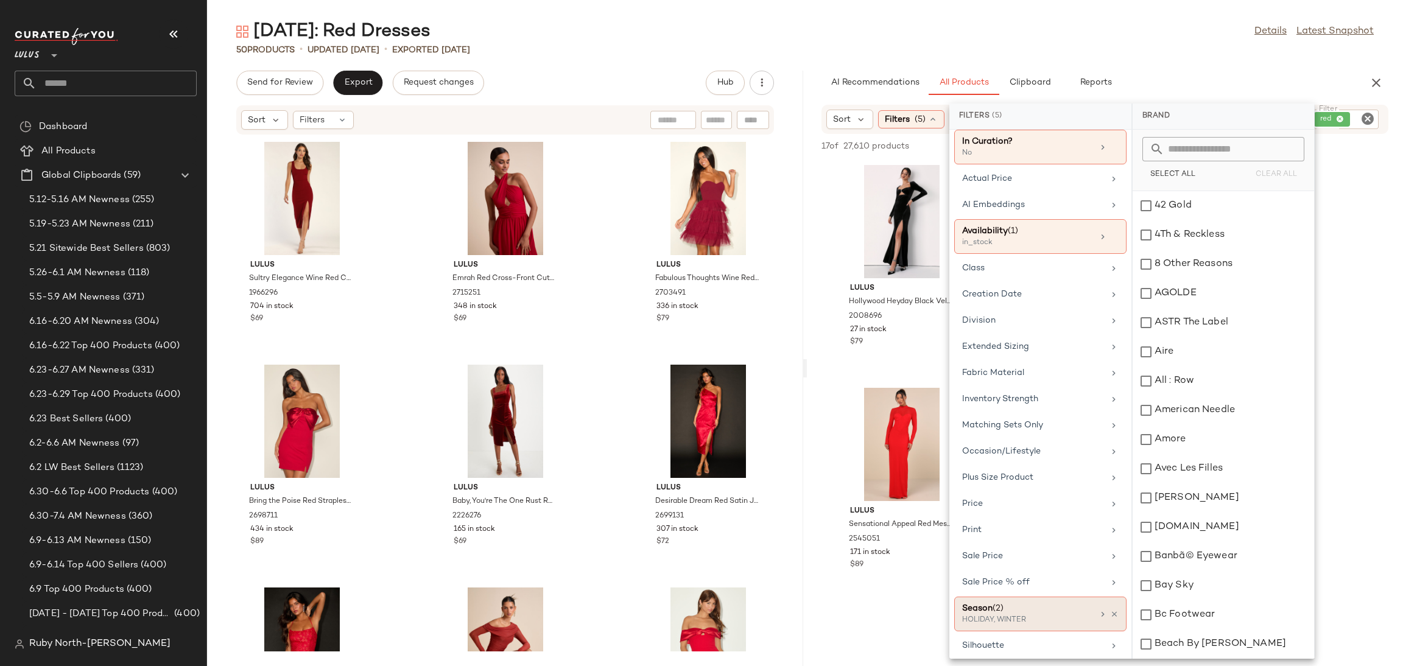
scroll to position [116, 0]
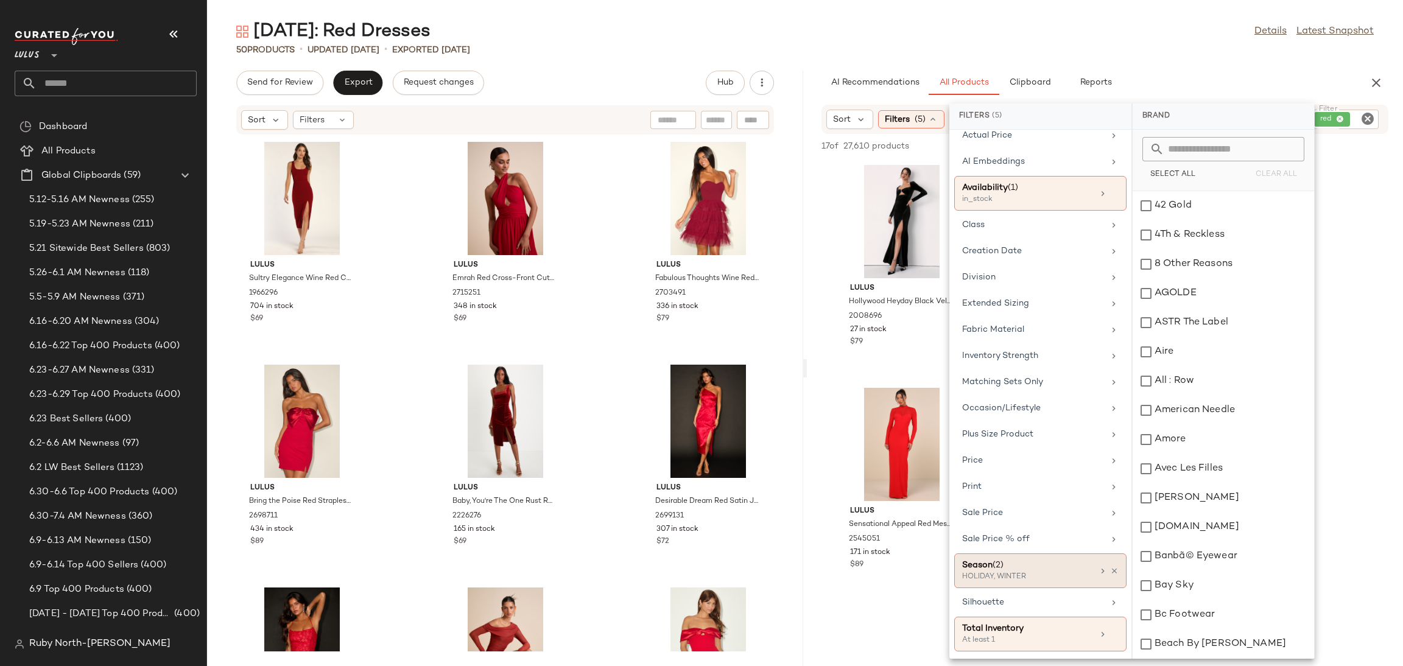
click at [1110, 570] on icon at bounding box center [1114, 571] width 9 height 9
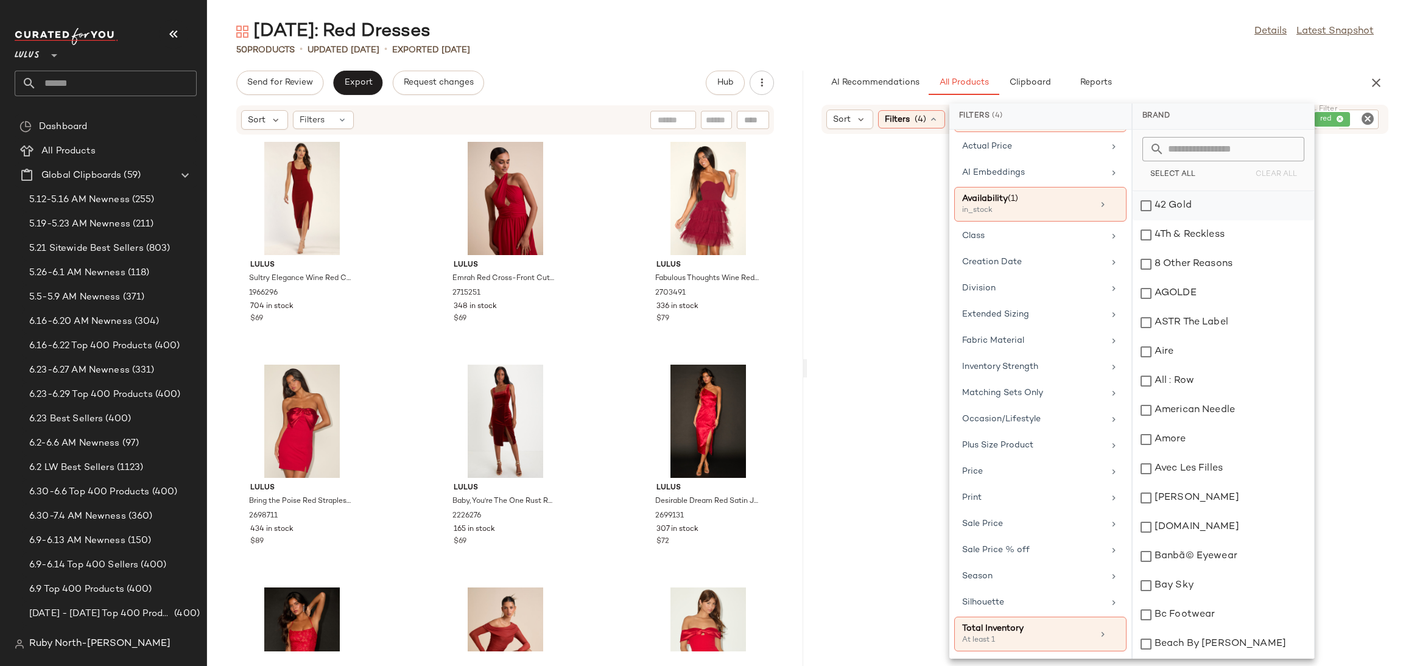
scroll to position [105, 0]
click at [1296, 92] on div "AI Recommendations All Products Clipboard Reports" at bounding box center [1085, 83] width 528 height 24
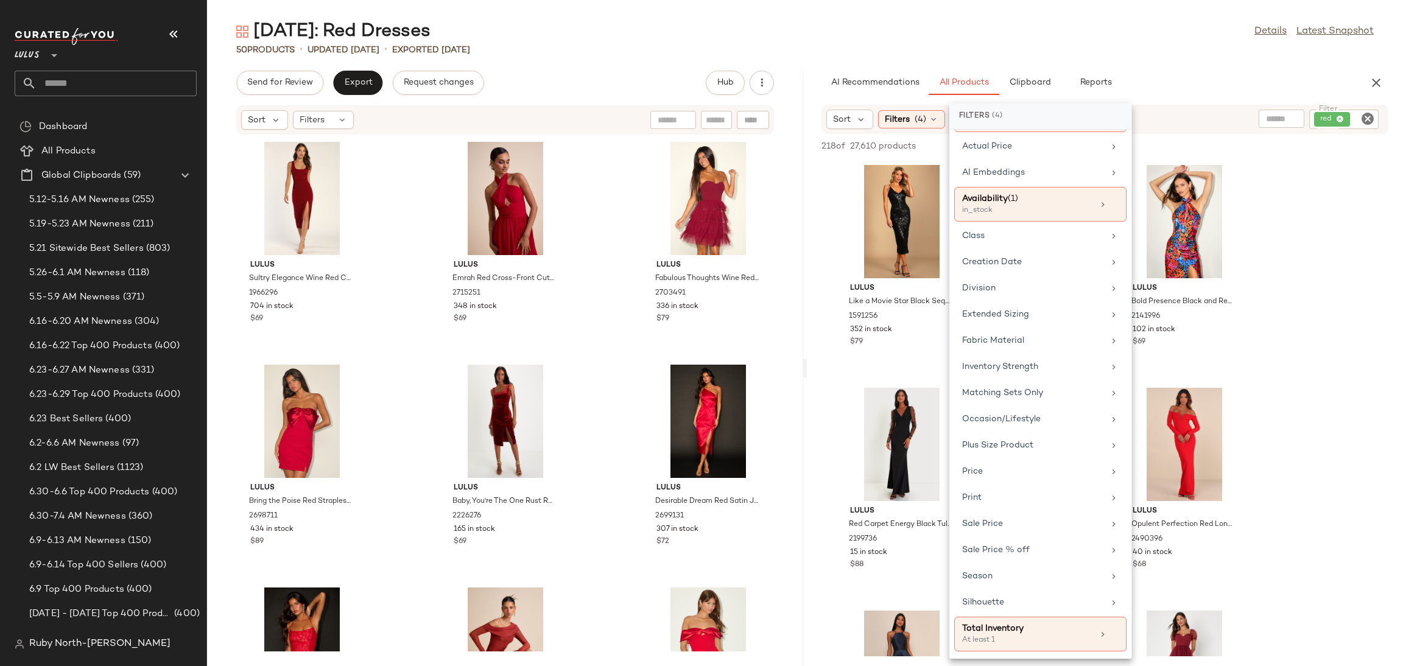
click at [1269, 121] on input "text" at bounding box center [1281, 119] width 31 height 13
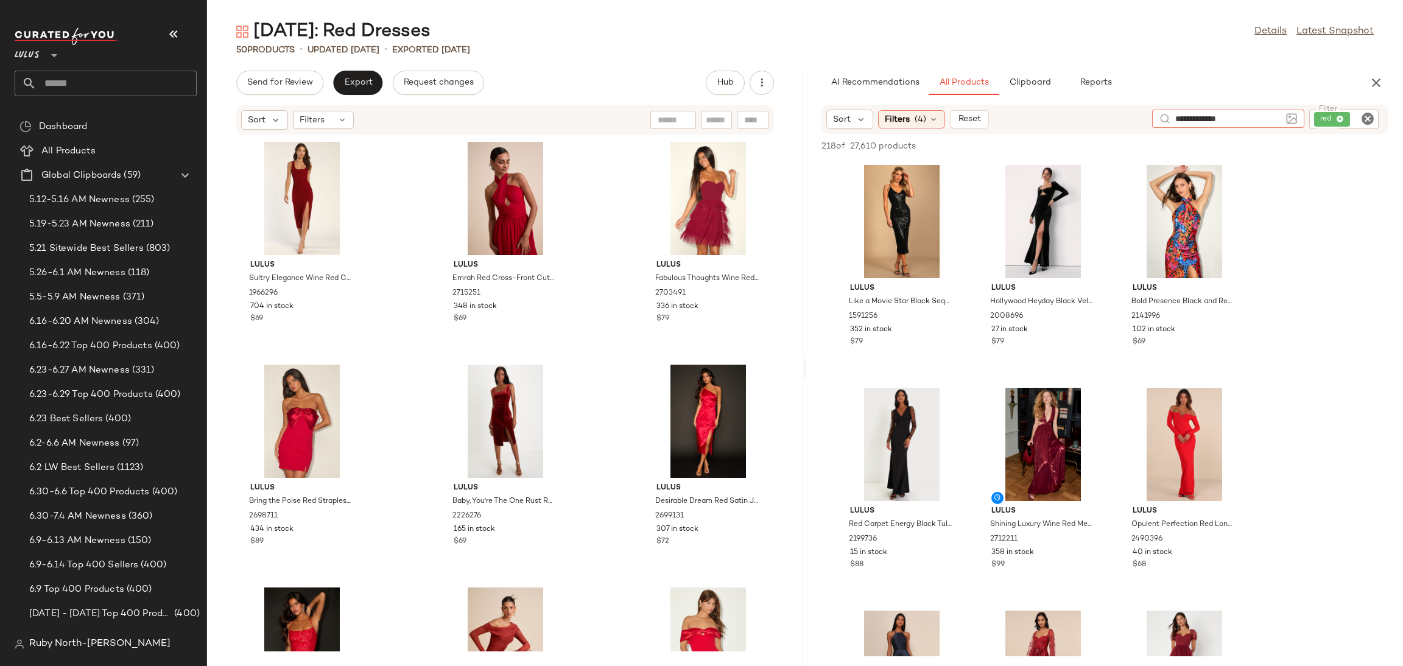
type input "**********"
click at [181, 37] on button "button" at bounding box center [173, 33] width 29 height 29
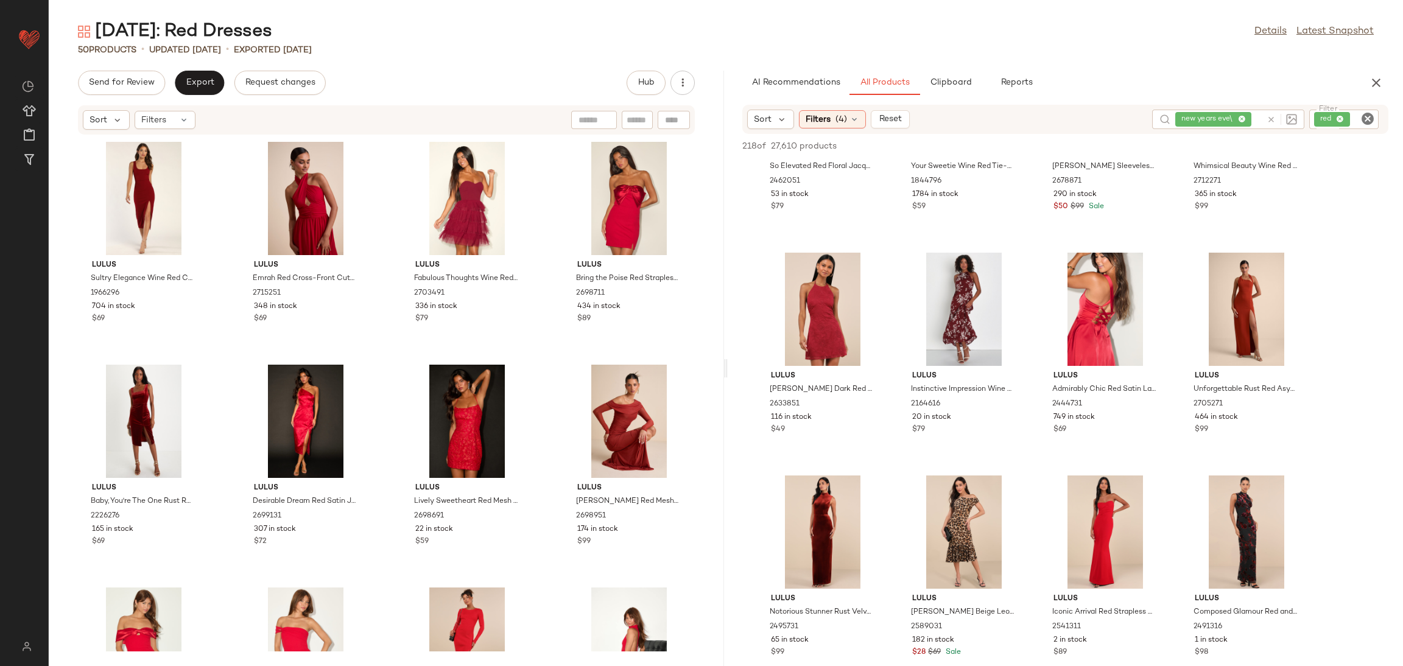
scroll to position [2831, 0]
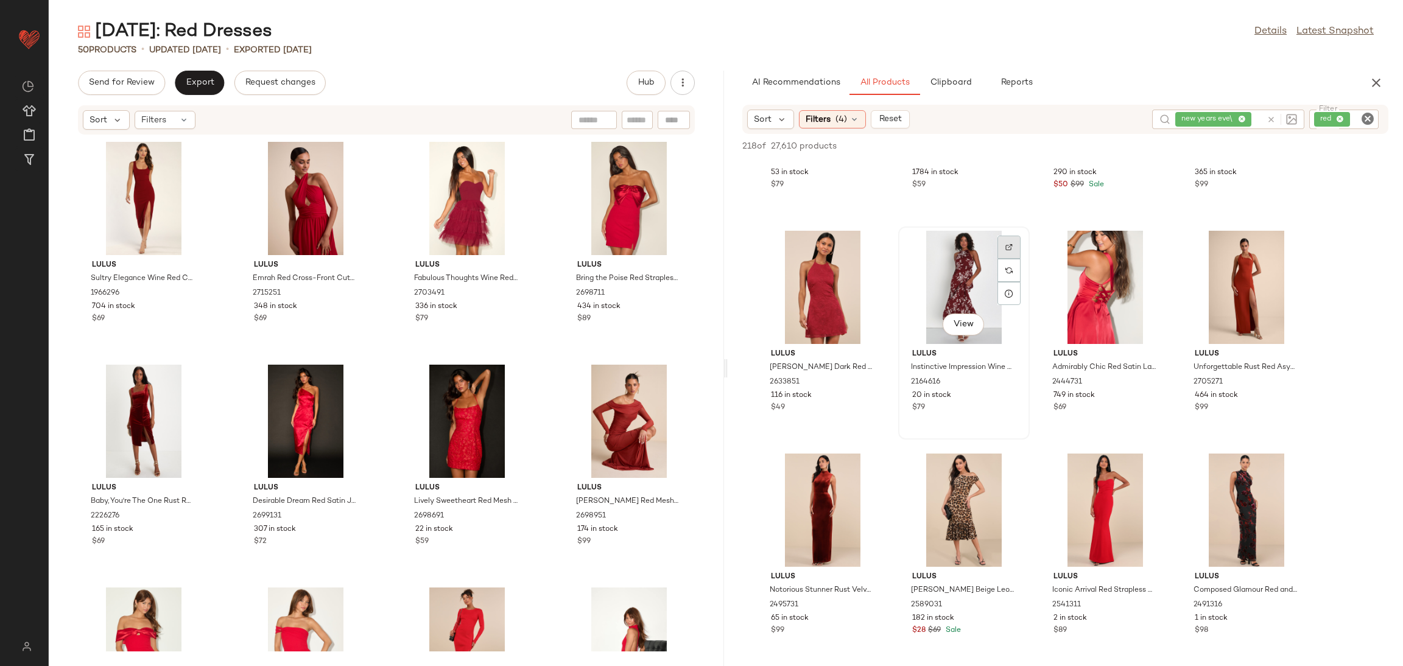
click at [1011, 259] on div at bounding box center [1008, 270] width 23 height 23
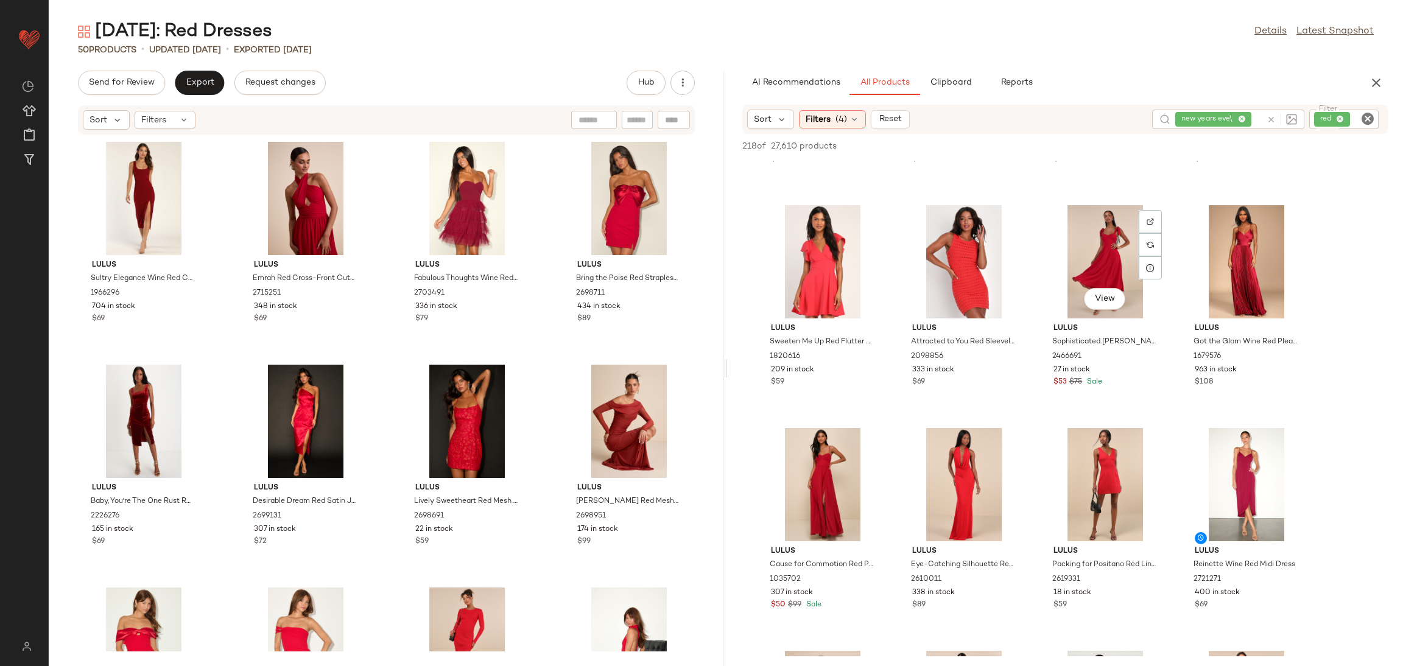
scroll to position [5936, 0]
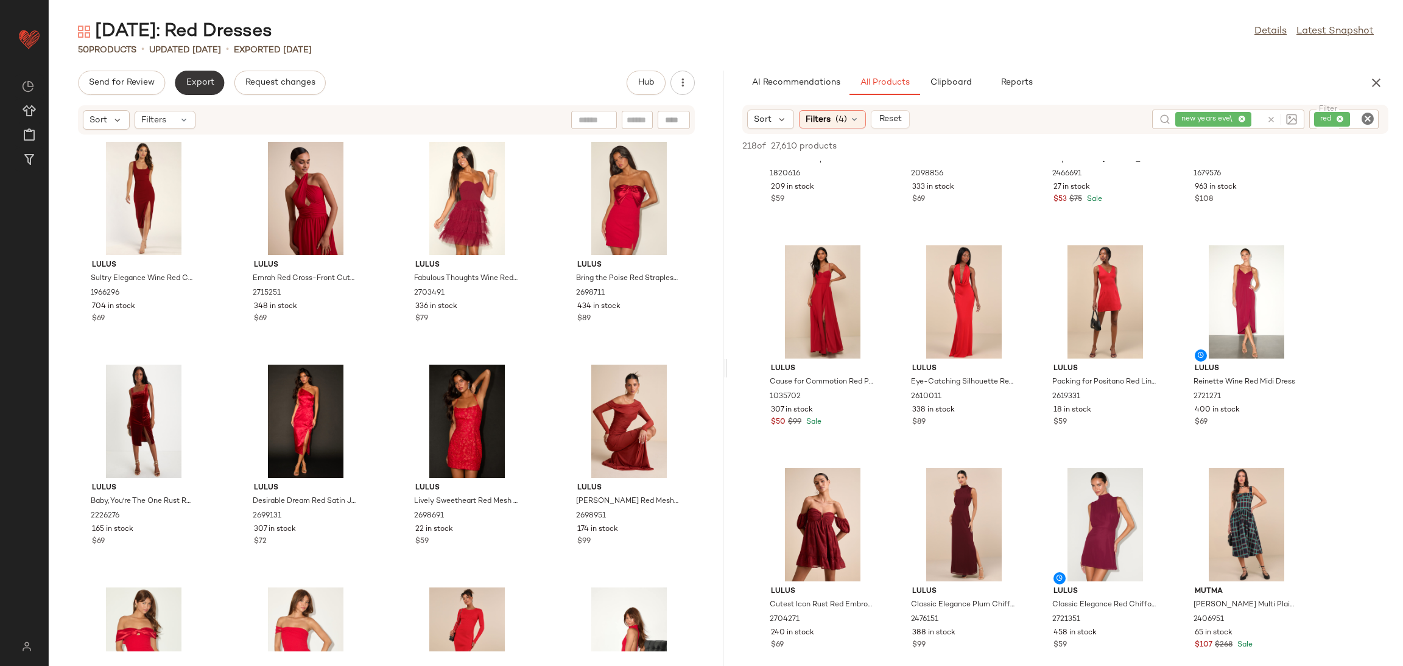
click at [195, 81] on span "Export" at bounding box center [199, 83] width 29 height 10
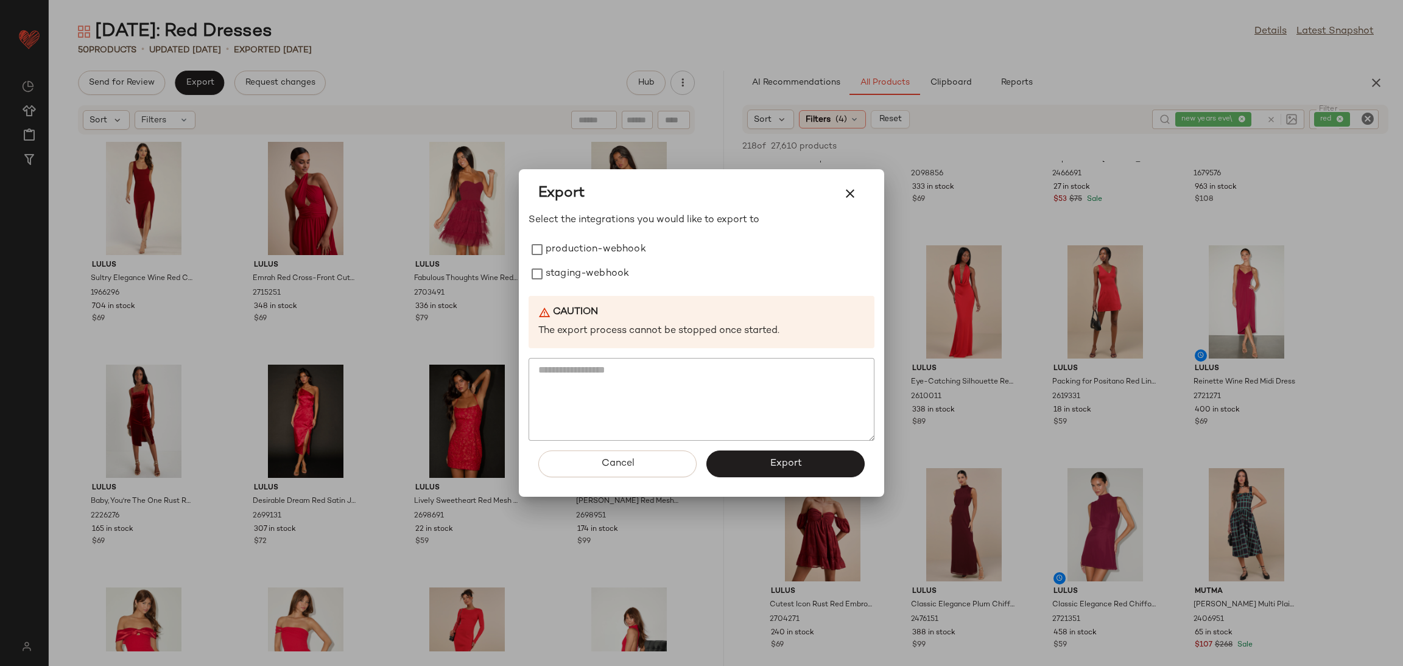
click at [451, 96] on div at bounding box center [701, 333] width 1403 height 666
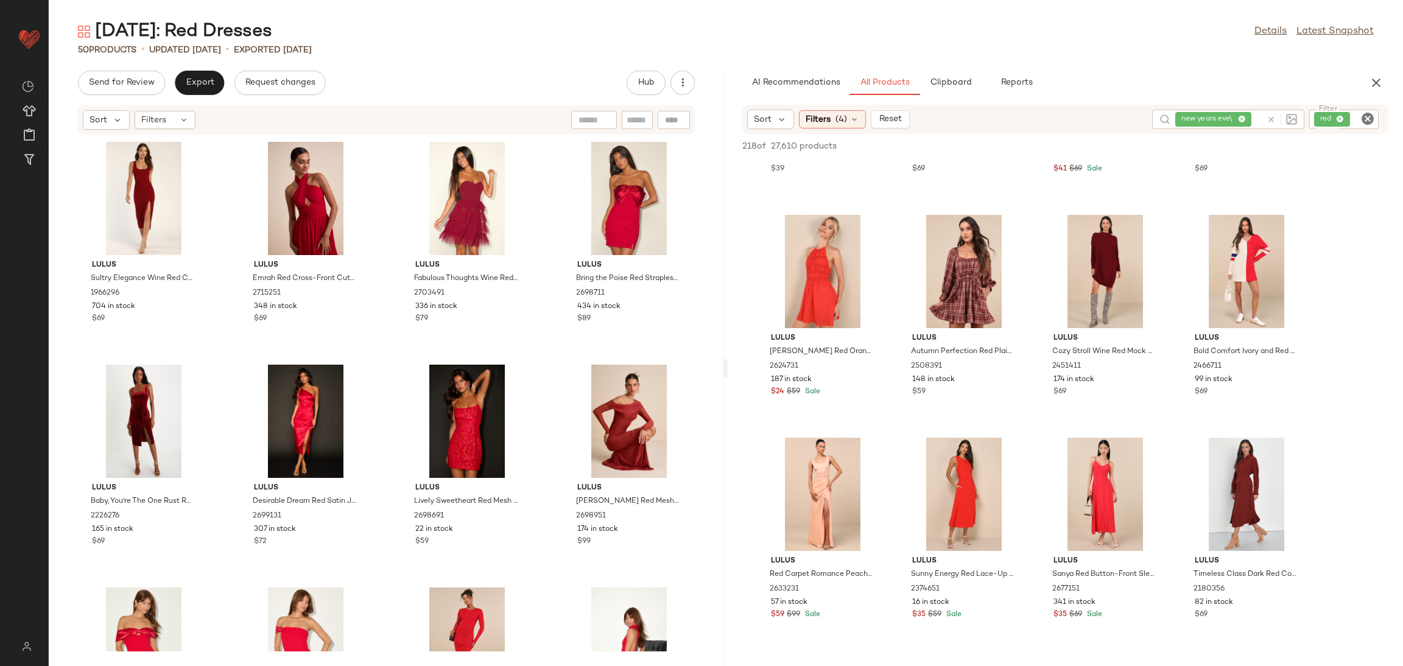
scroll to position [8858, 0]
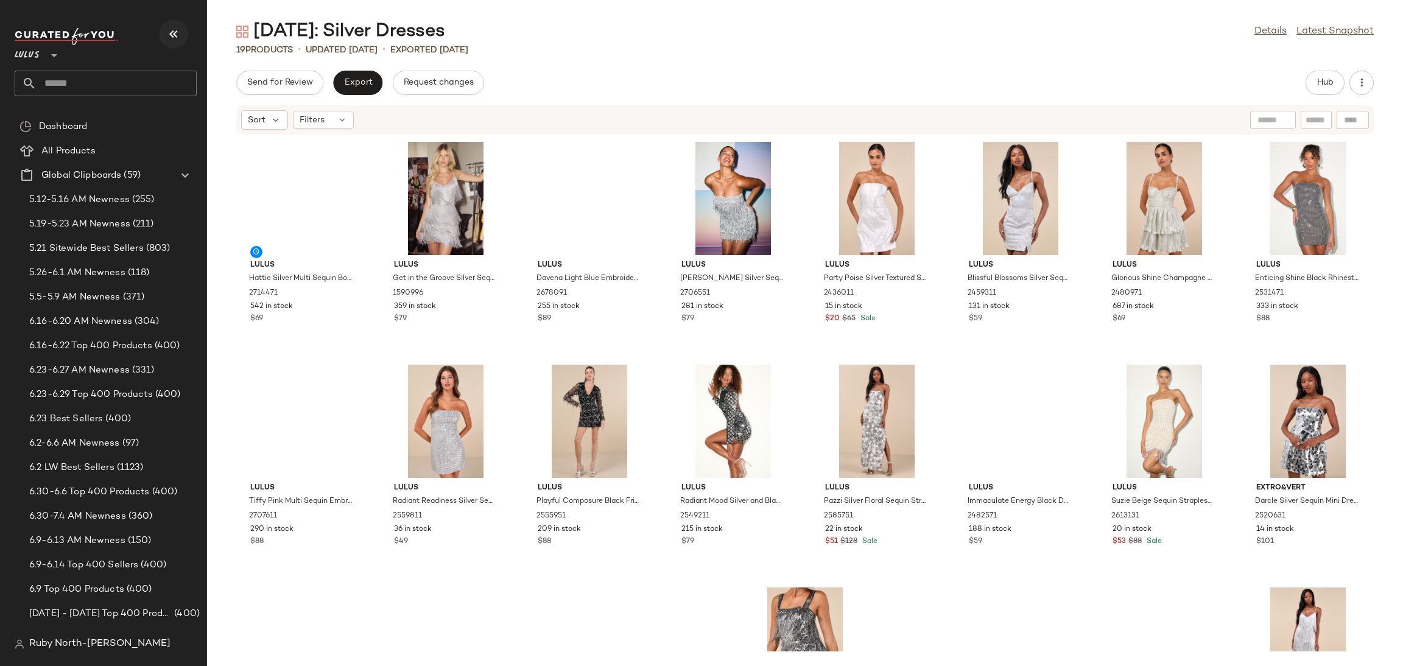
click at [180, 35] on icon "button" at bounding box center [173, 34] width 15 height 15
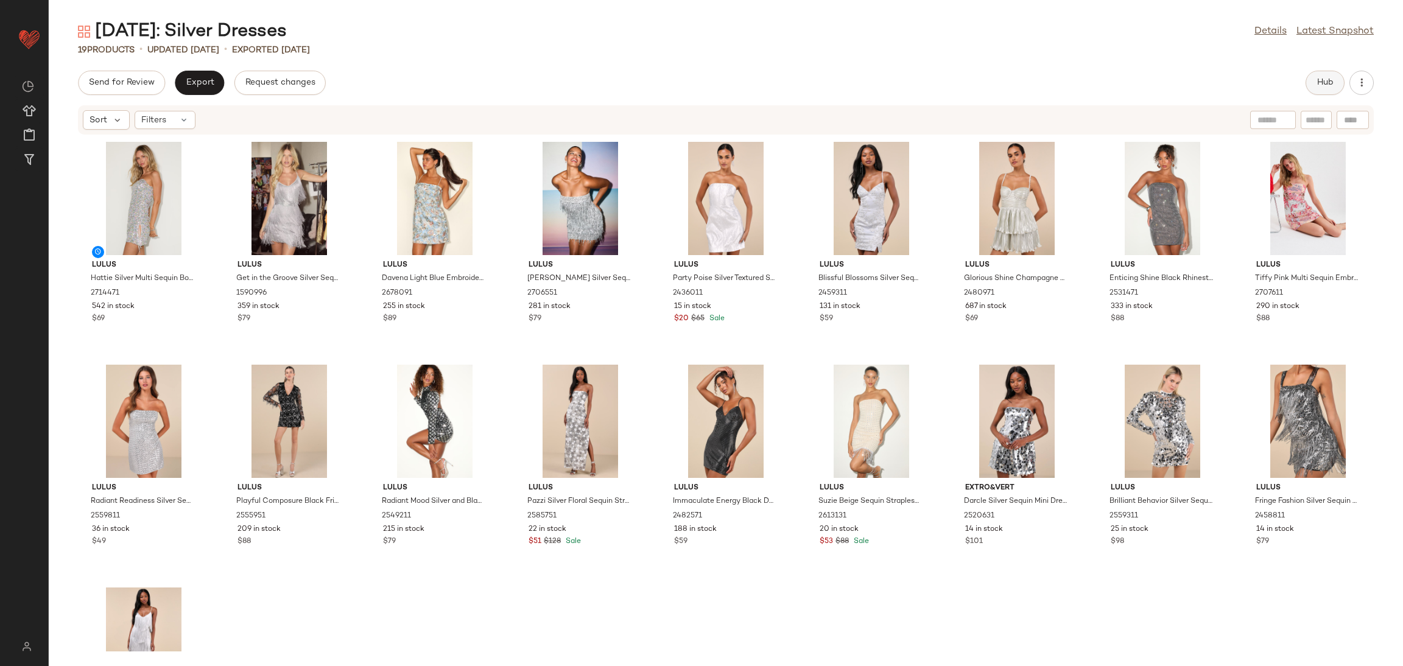
click at [1318, 85] on span "Hub" at bounding box center [1324, 83] width 17 height 10
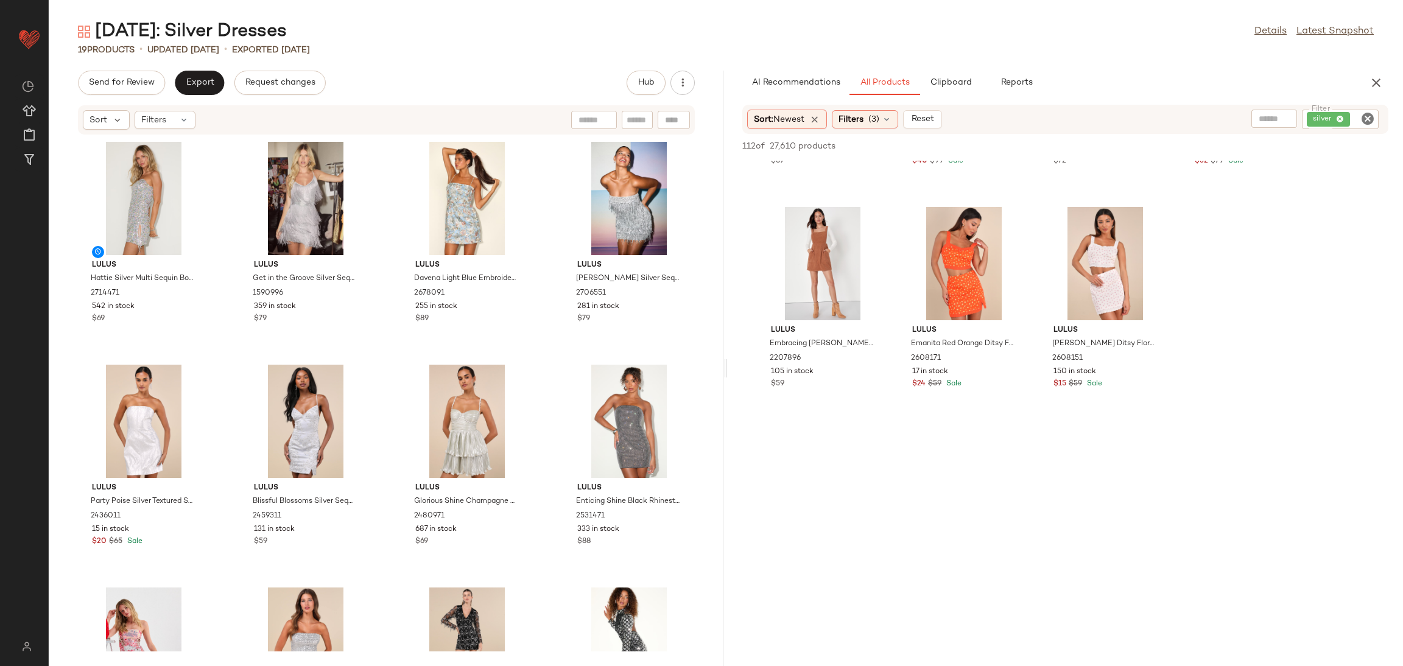
scroll to position [5114, 0]
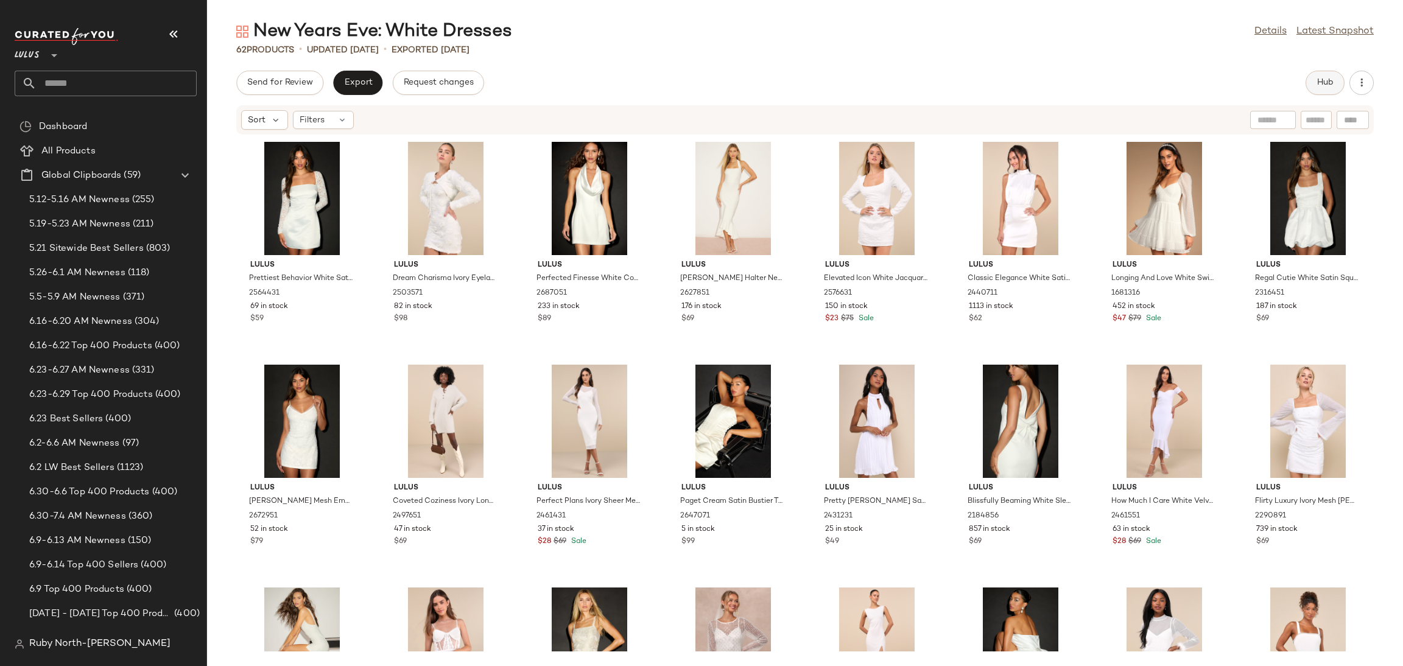
click at [1324, 86] on span "Hub" at bounding box center [1324, 83] width 17 height 10
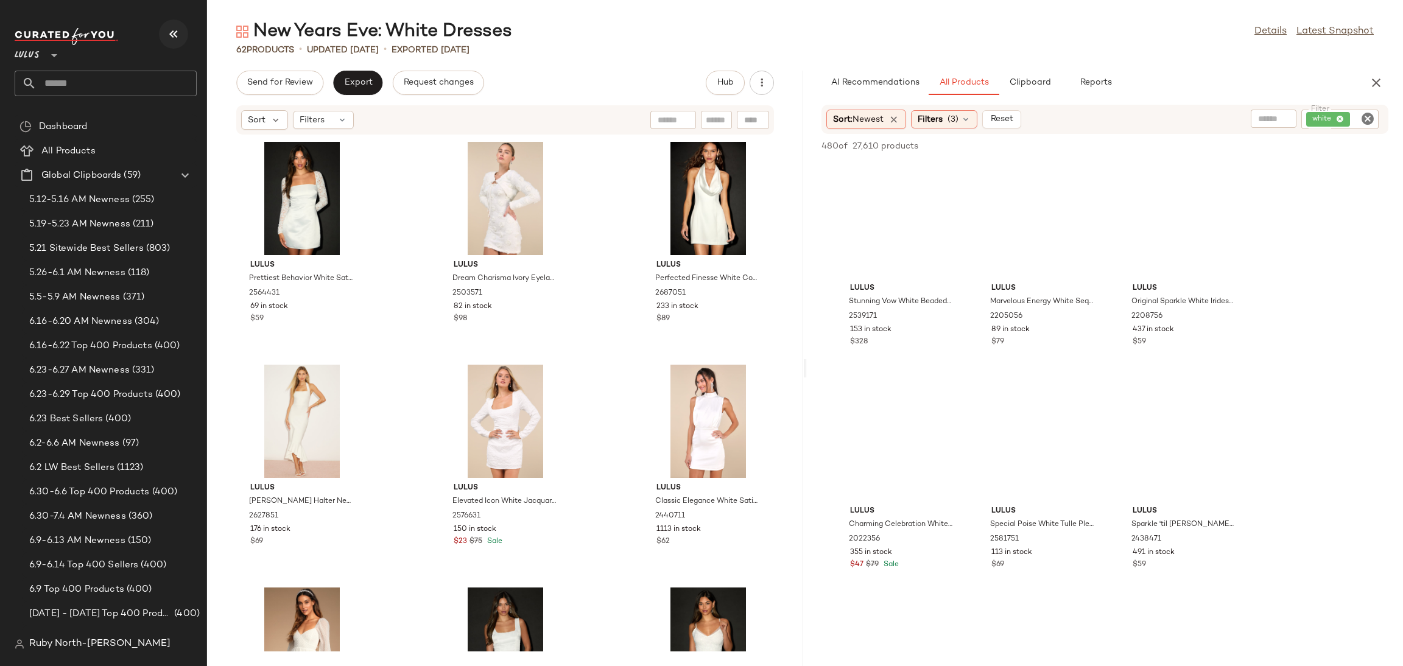
click at [169, 30] on icon "button" at bounding box center [173, 34] width 15 height 15
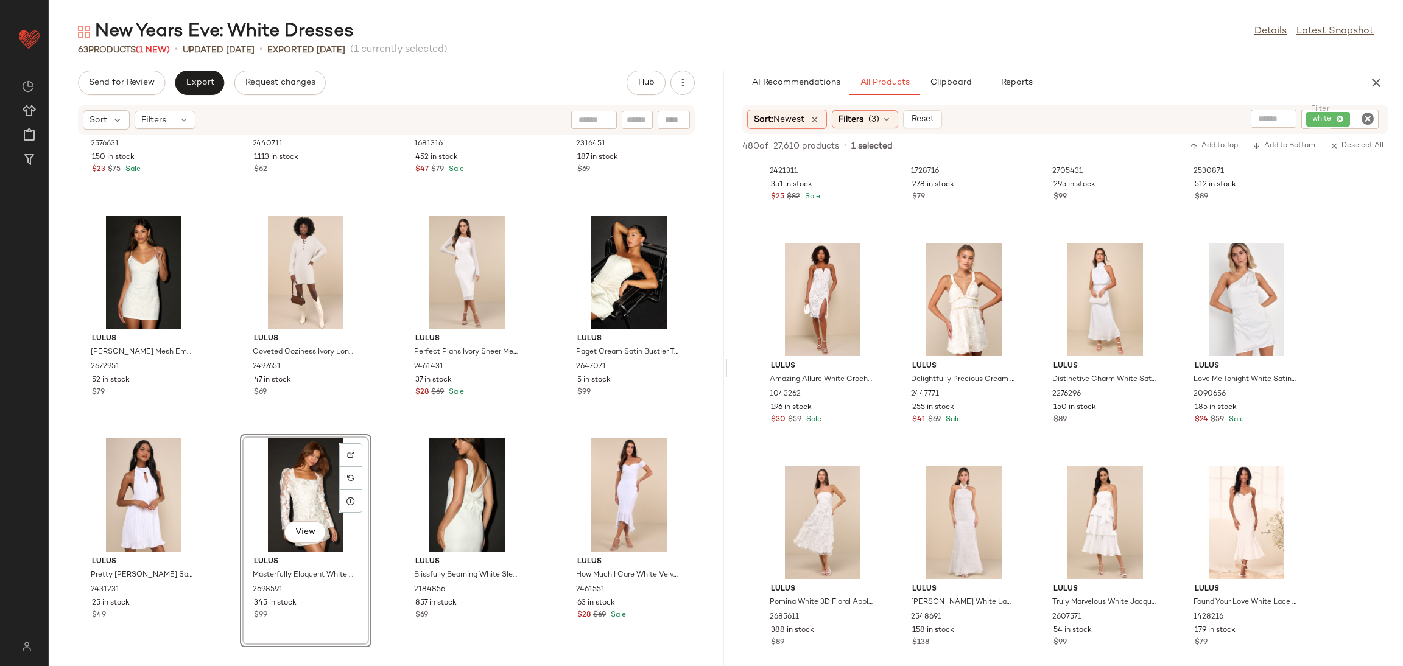
scroll to position [4748, 0]
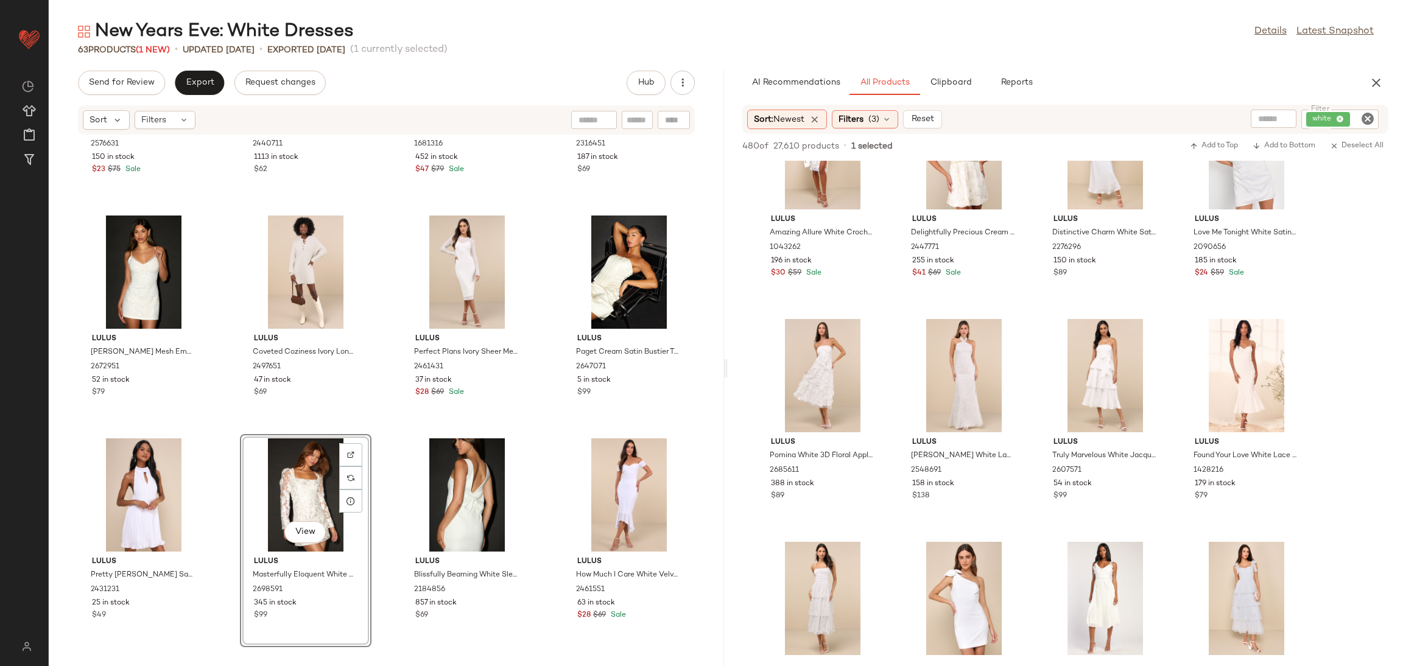
click at [1029, 300] on div "Lulus Delightfully Precious Cream Mesh Embroidered Ruffled Mini Dress 2447771 2…" at bounding box center [964, 198] width 132 height 213
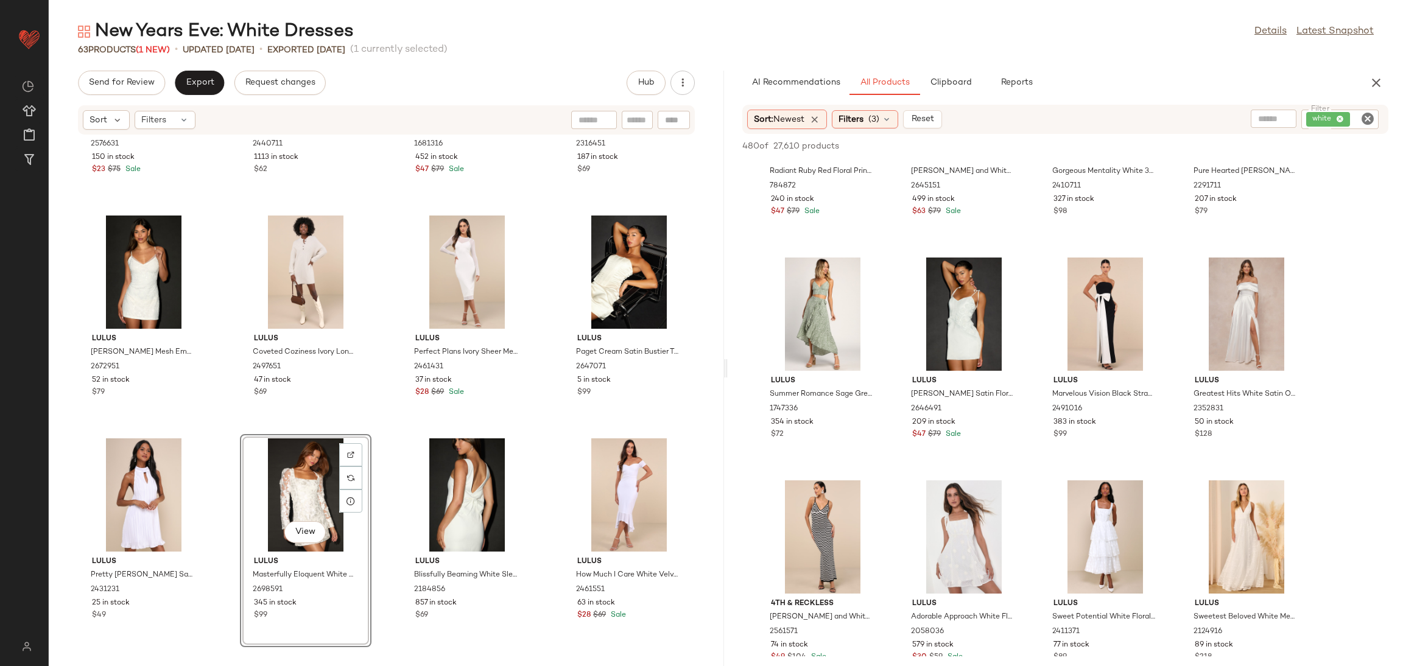
scroll to position [8493, 0]
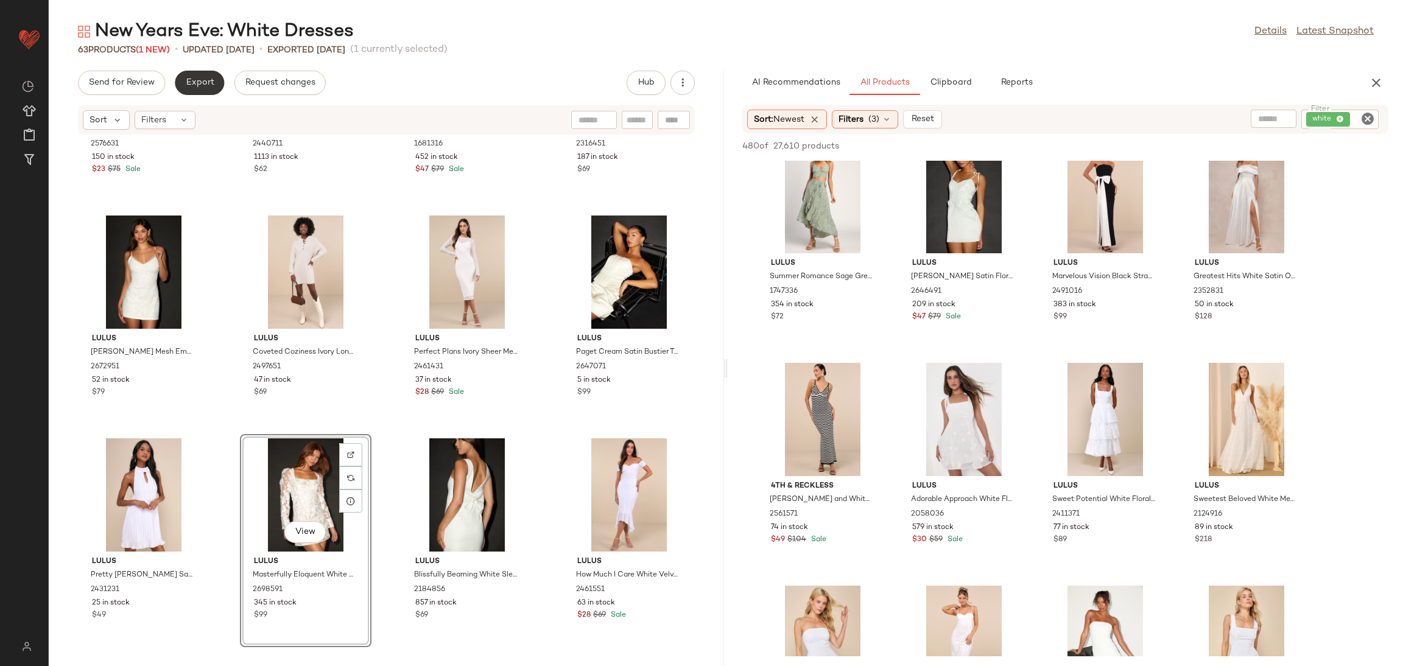
click at [210, 78] on span "Export" at bounding box center [199, 83] width 29 height 10
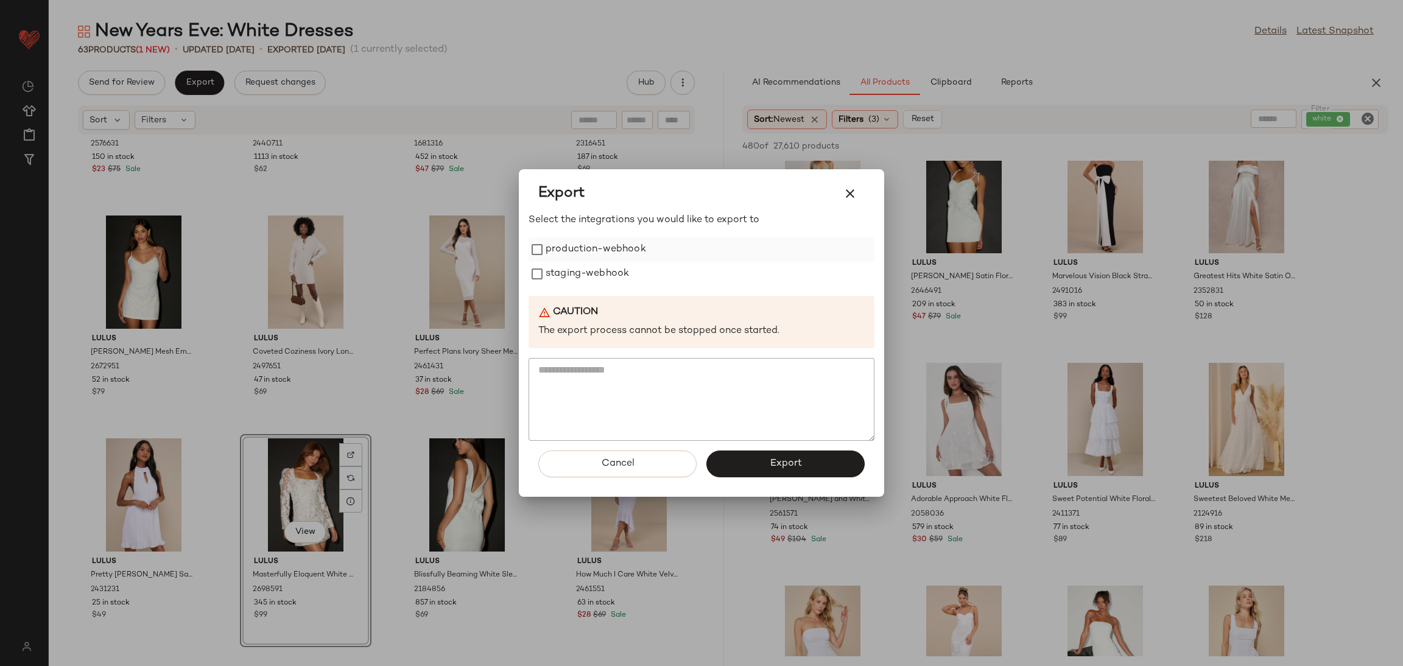
click at [612, 261] on label "production-webhook" at bounding box center [596, 249] width 100 height 24
click at [609, 268] on label "staging-webhook" at bounding box center [587, 274] width 83 height 24
click at [854, 461] on button "Export" at bounding box center [785, 464] width 158 height 27
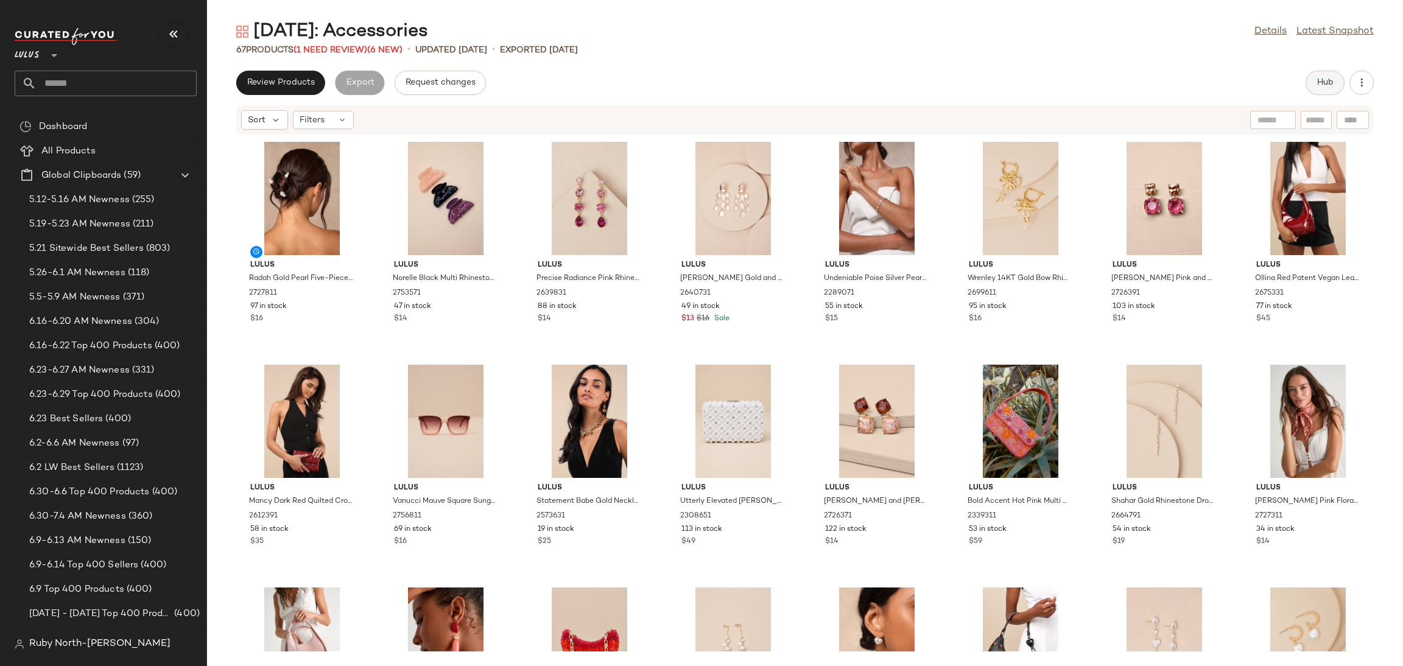
drag, startPoint x: 1340, startPoint y: 82, endPoint x: 1327, endPoint y: 76, distance: 14.5
click at [1327, 76] on button "Hub" at bounding box center [1324, 83] width 39 height 24
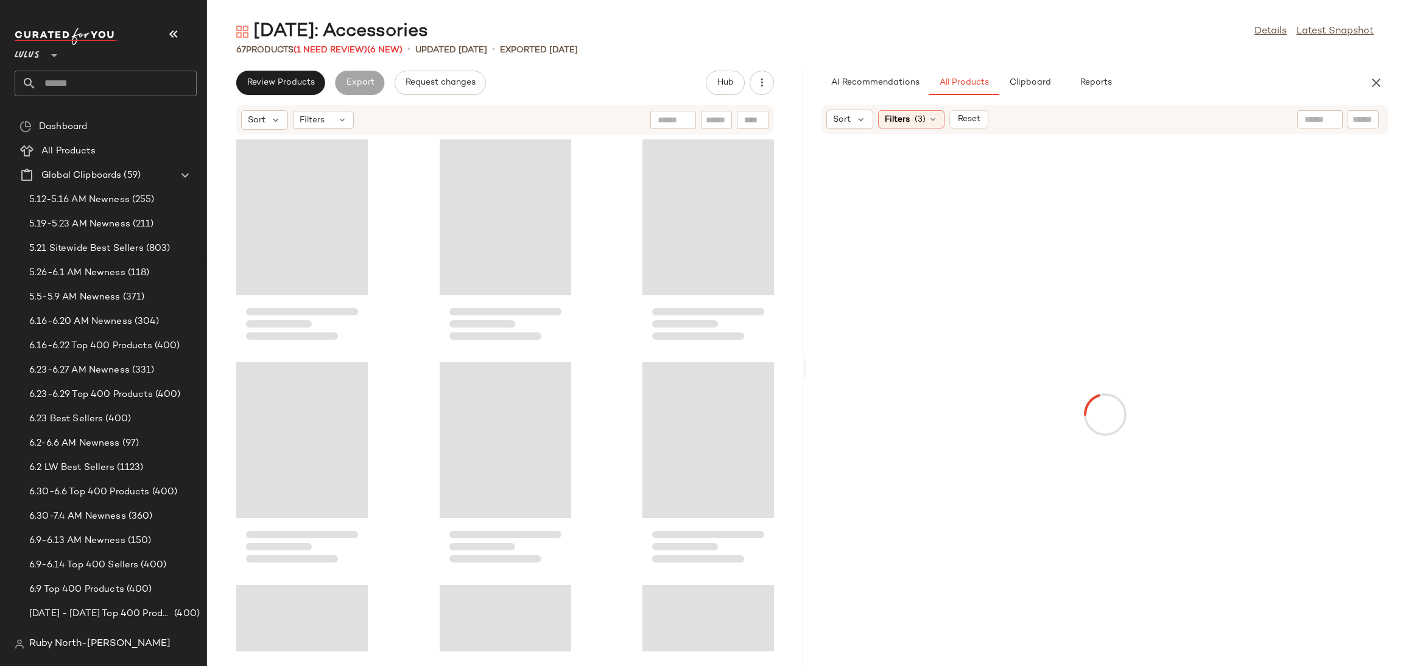
click at [167, 27] on button "button" at bounding box center [173, 33] width 29 height 29
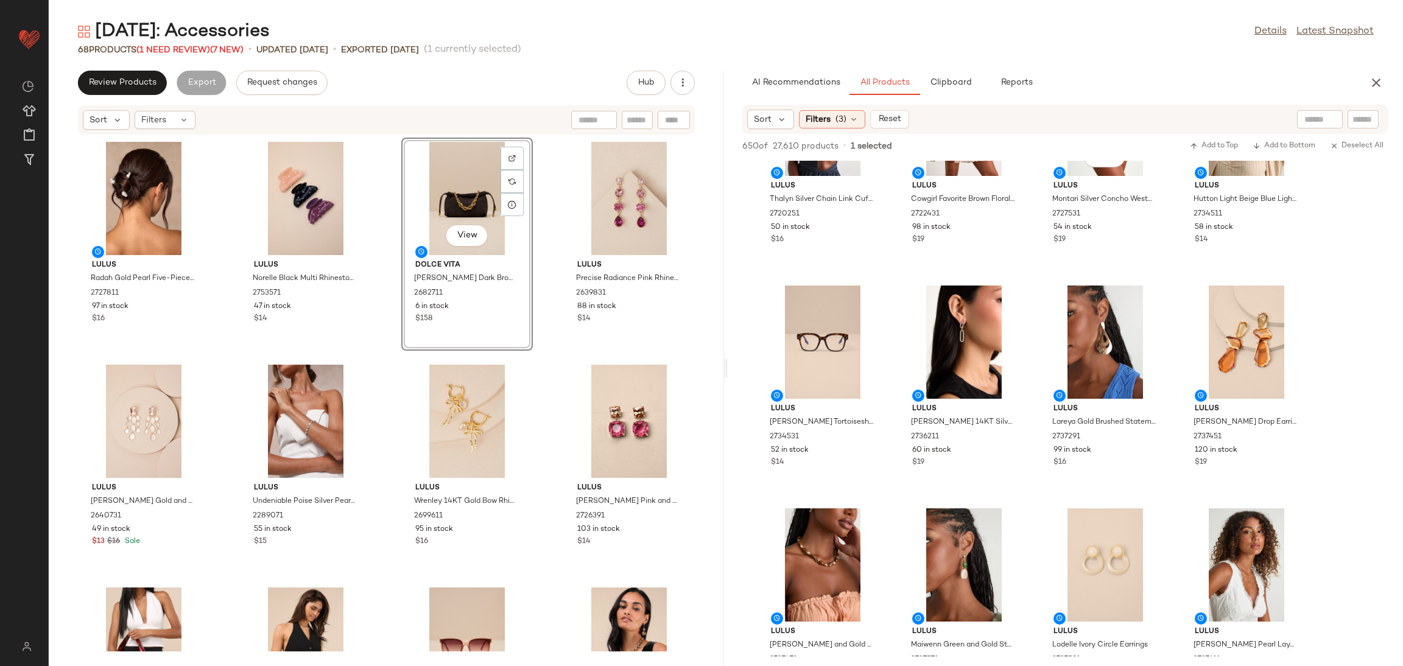
scroll to position [821, 0]
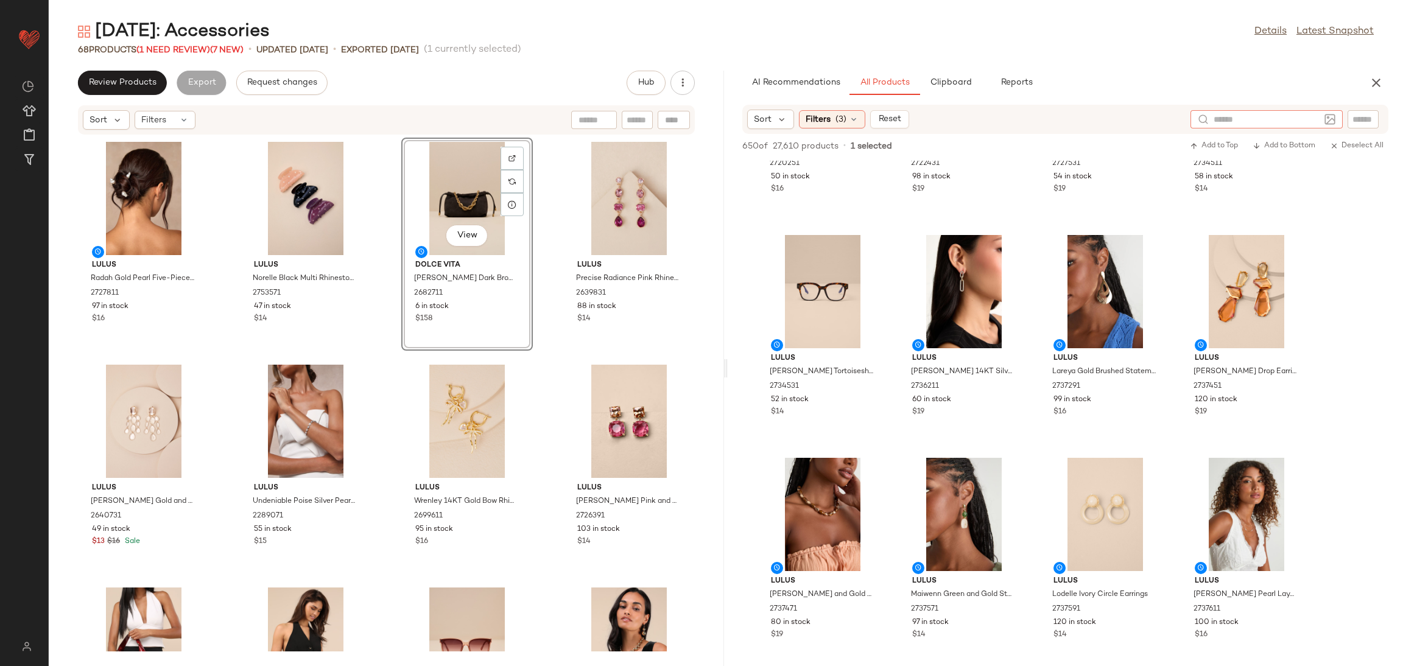
click at [1316, 110] on div at bounding box center [1266, 119] width 106 height 18
type input "*********"
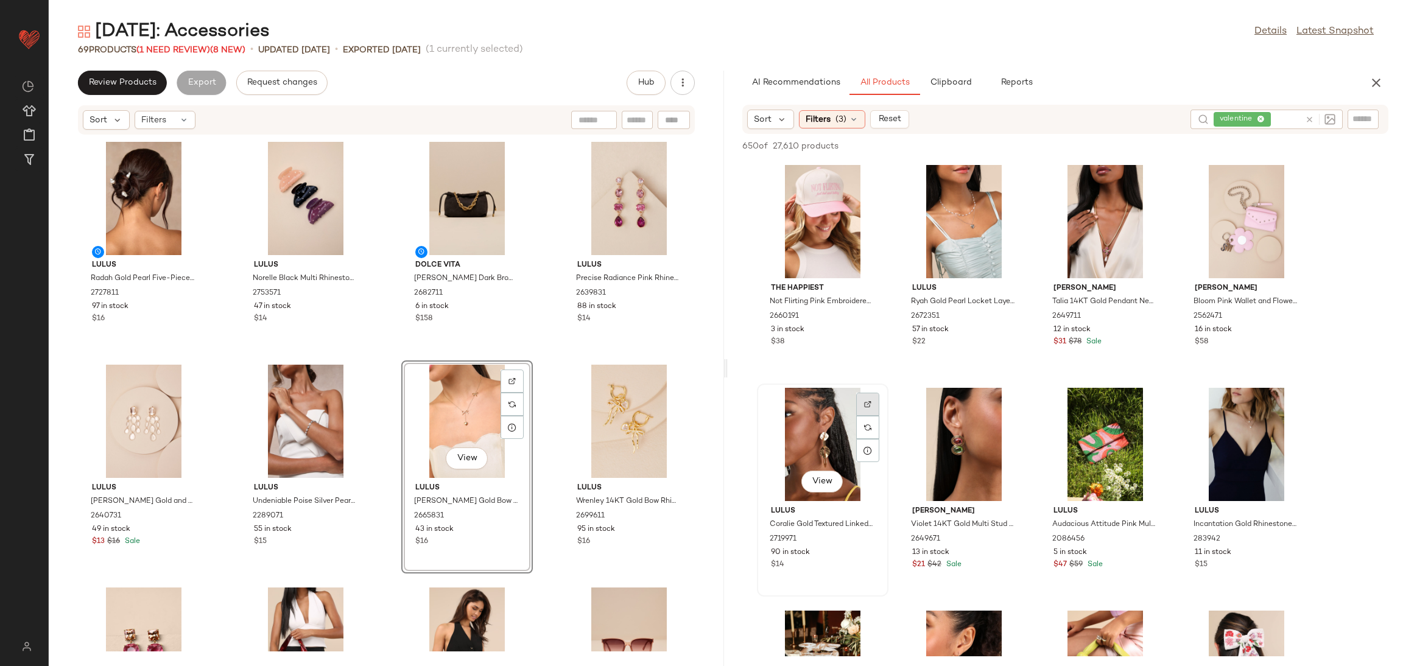
click at [872, 416] on div at bounding box center [867, 427] width 23 height 23
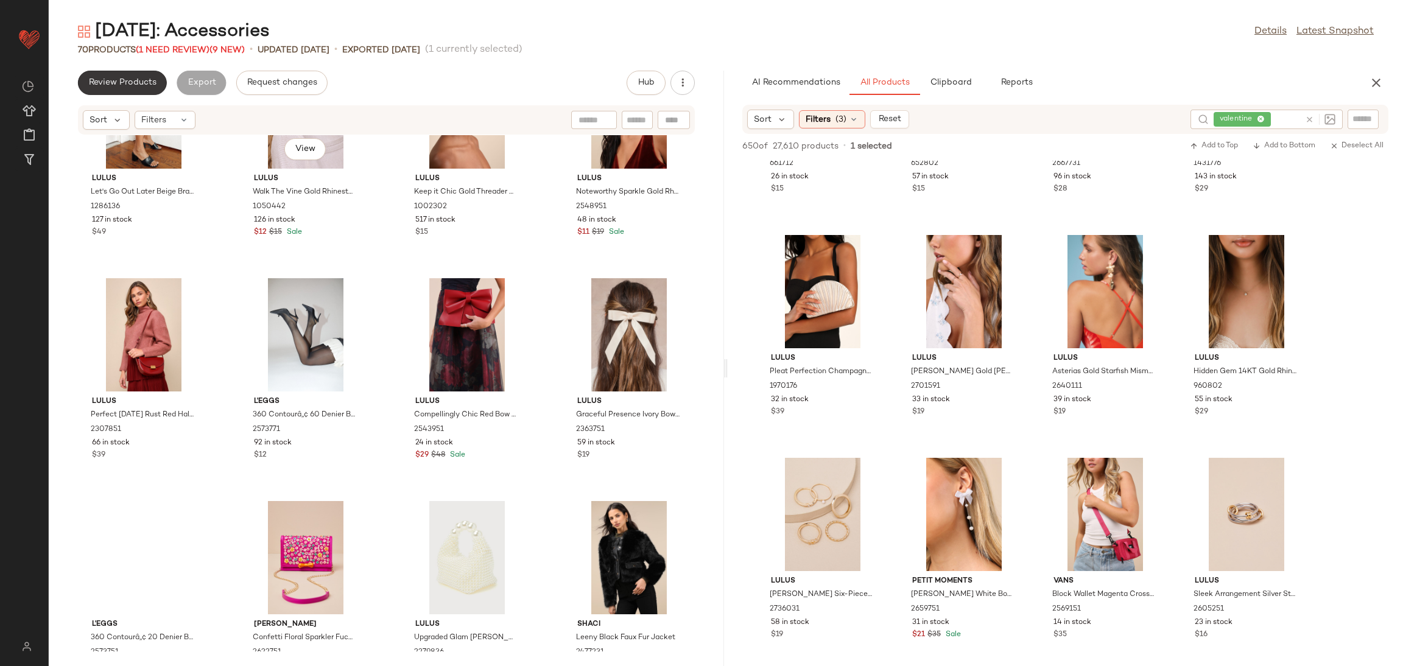
scroll to position [2996, 0]
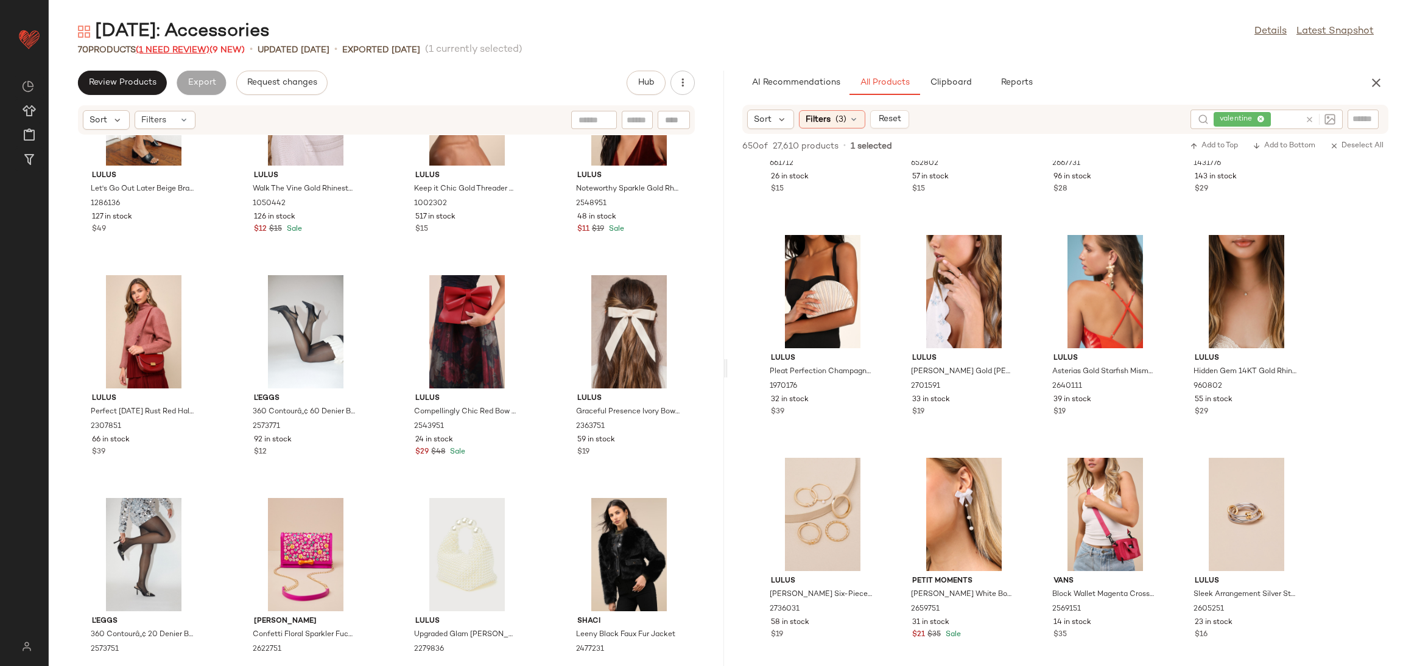
click at [182, 52] on span "(1 Need Review)" at bounding box center [173, 50] width 74 height 9
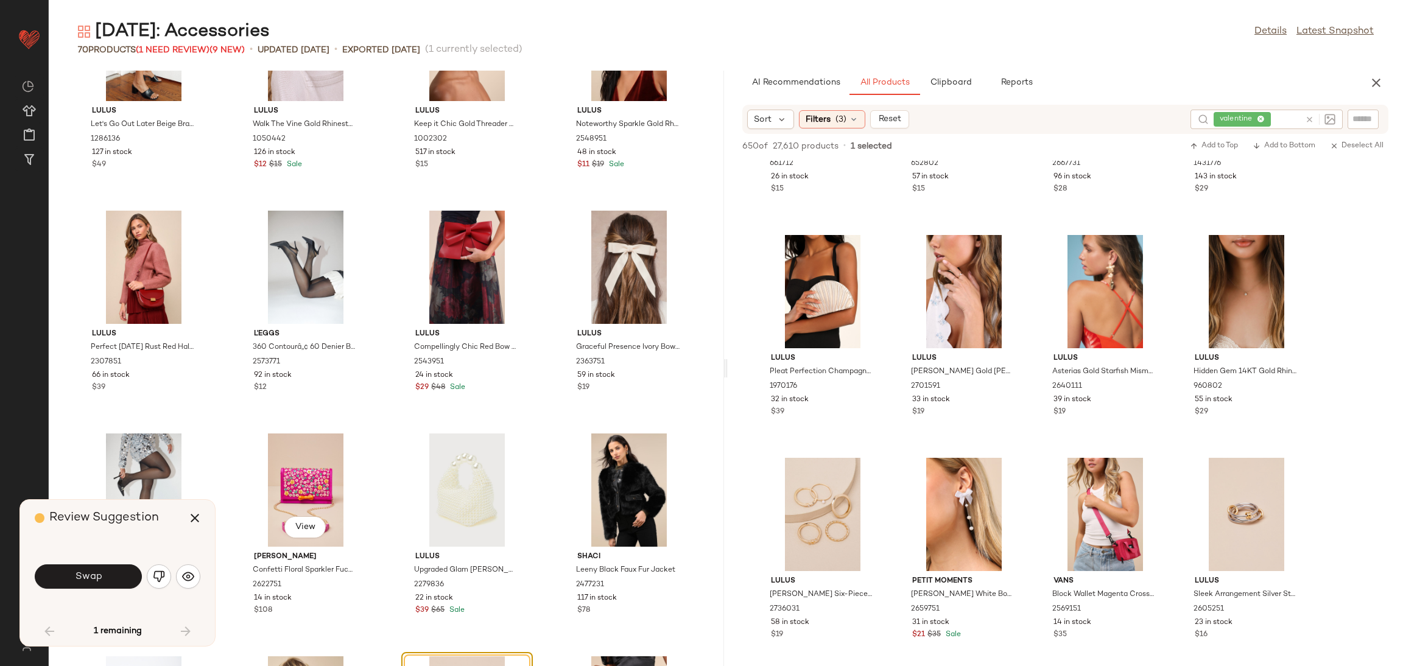
scroll to position [3342, 0]
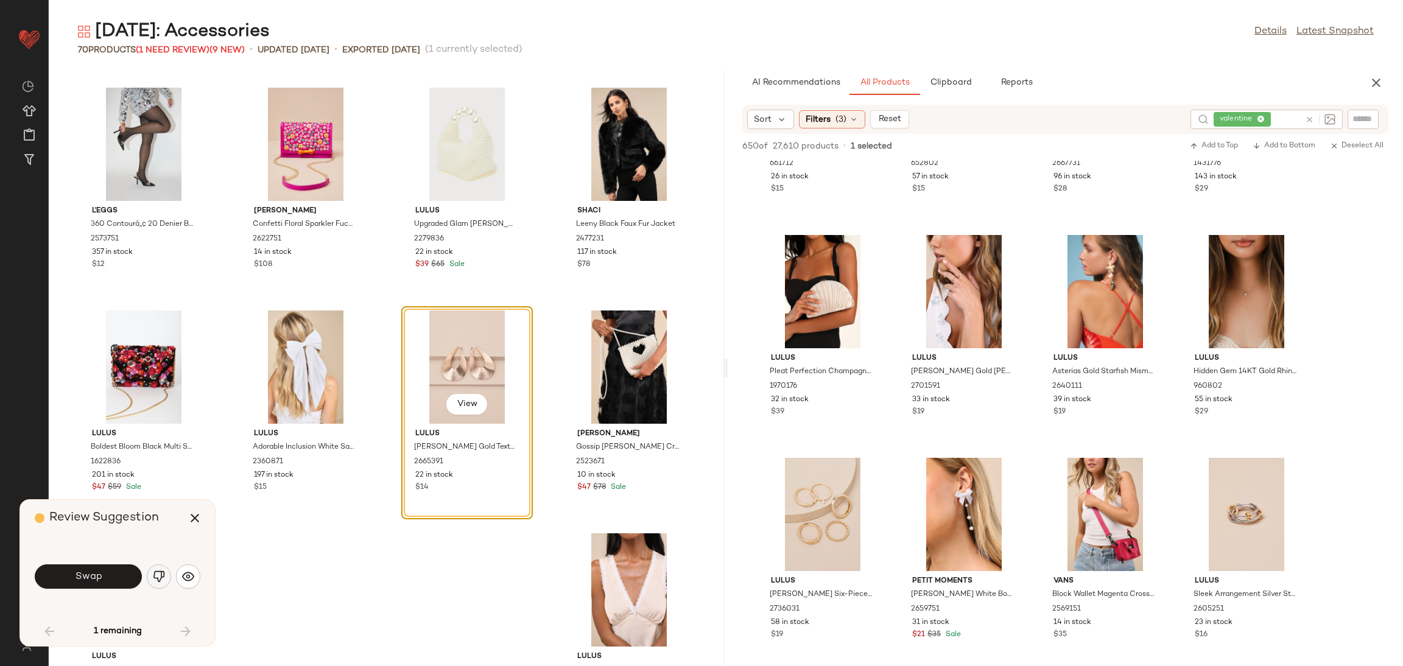
click at [155, 574] on img "button" at bounding box center [159, 576] width 12 height 12
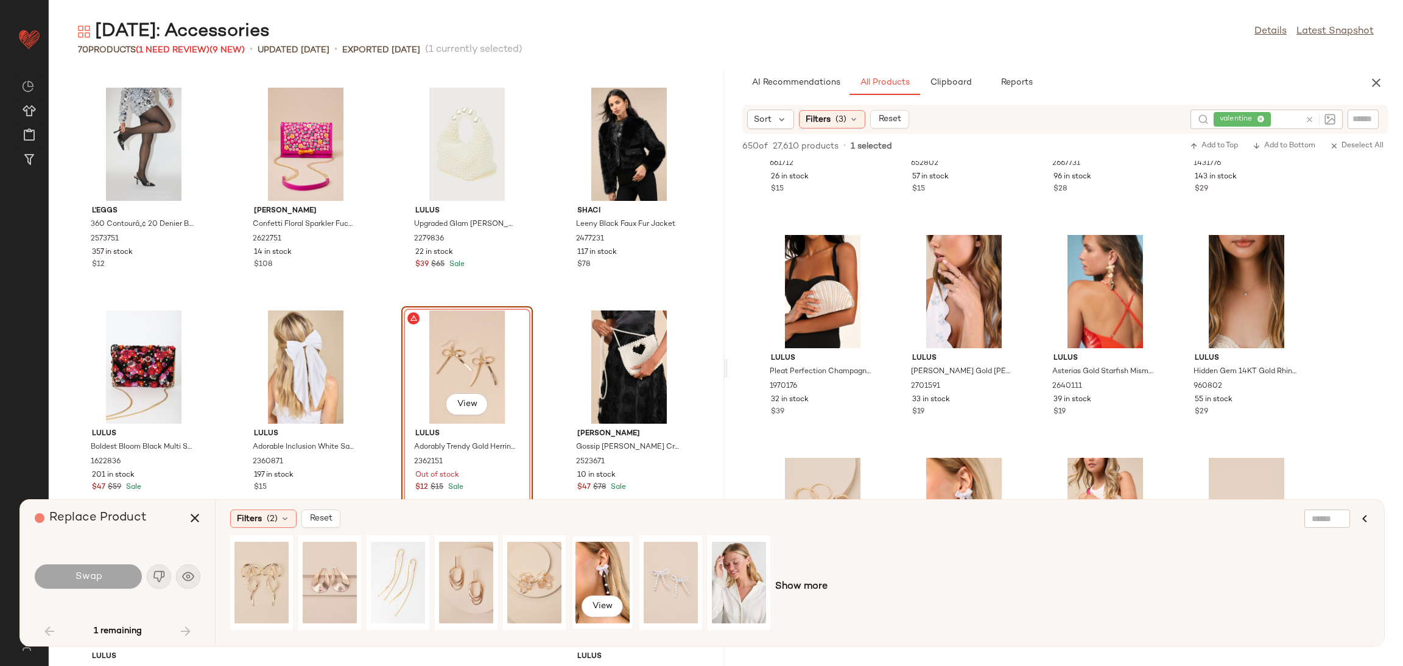
click at [593, 564] on div "View" at bounding box center [602, 582] width 54 height 86
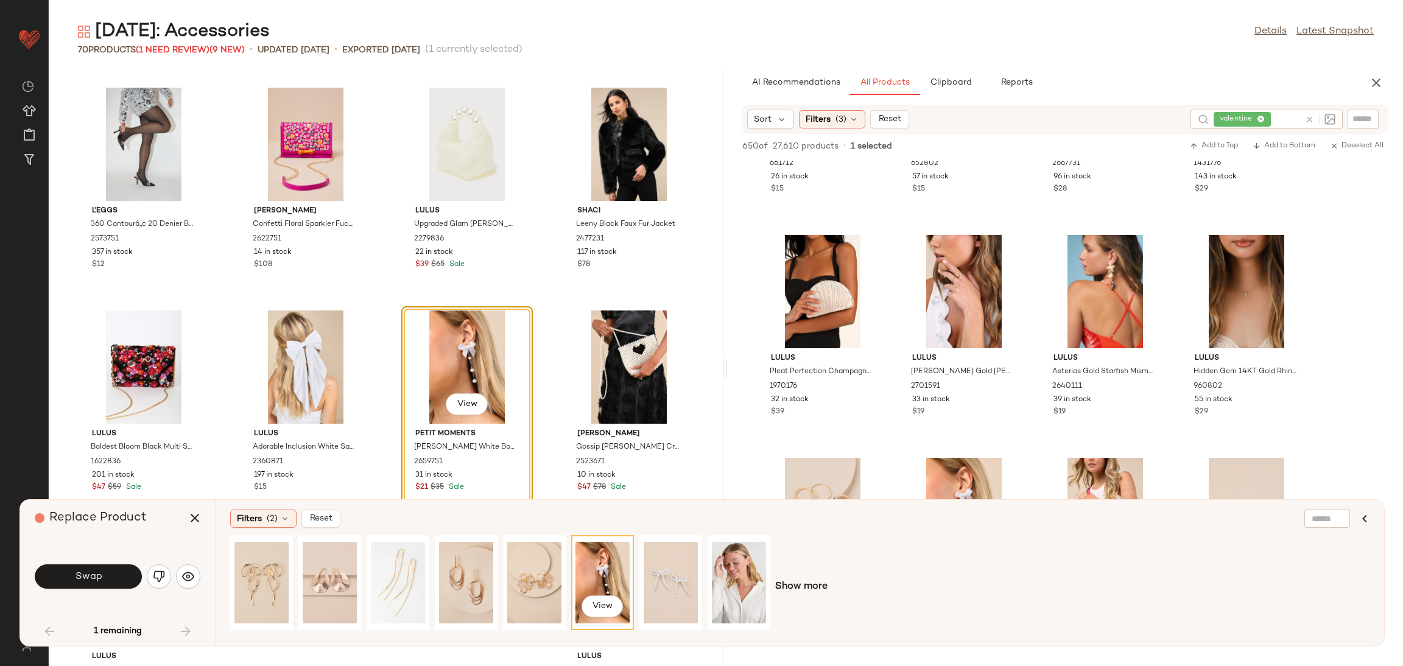
click at [141, 567] on div "Swap" at bounding box center [88, 576] width 107 height 24
click at [137, 567] on div "Swap" at bounding box center [88, 576] width 107 height 24
click at [130, 574] on button "Swap" at bounding box center [88, 576] width 107 height 24
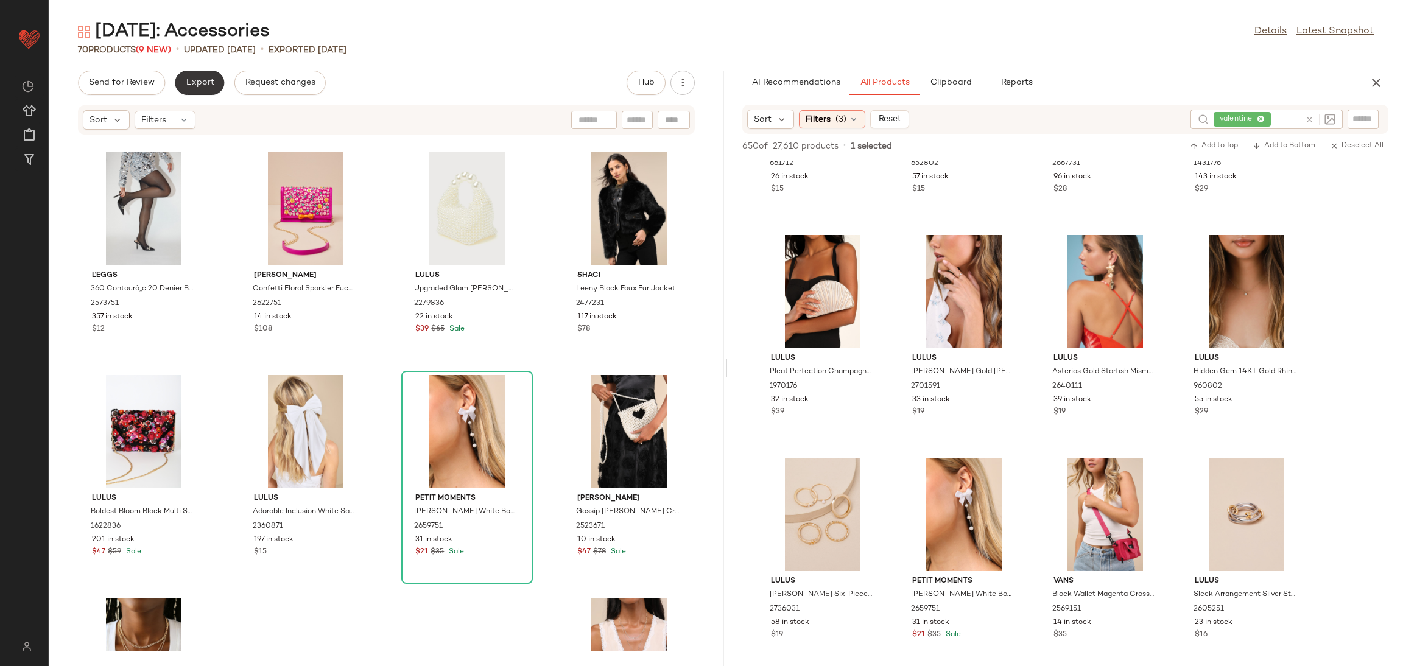
click at [200, 74] on button "Export" at bounding box center [199, 83] width 49 height 24
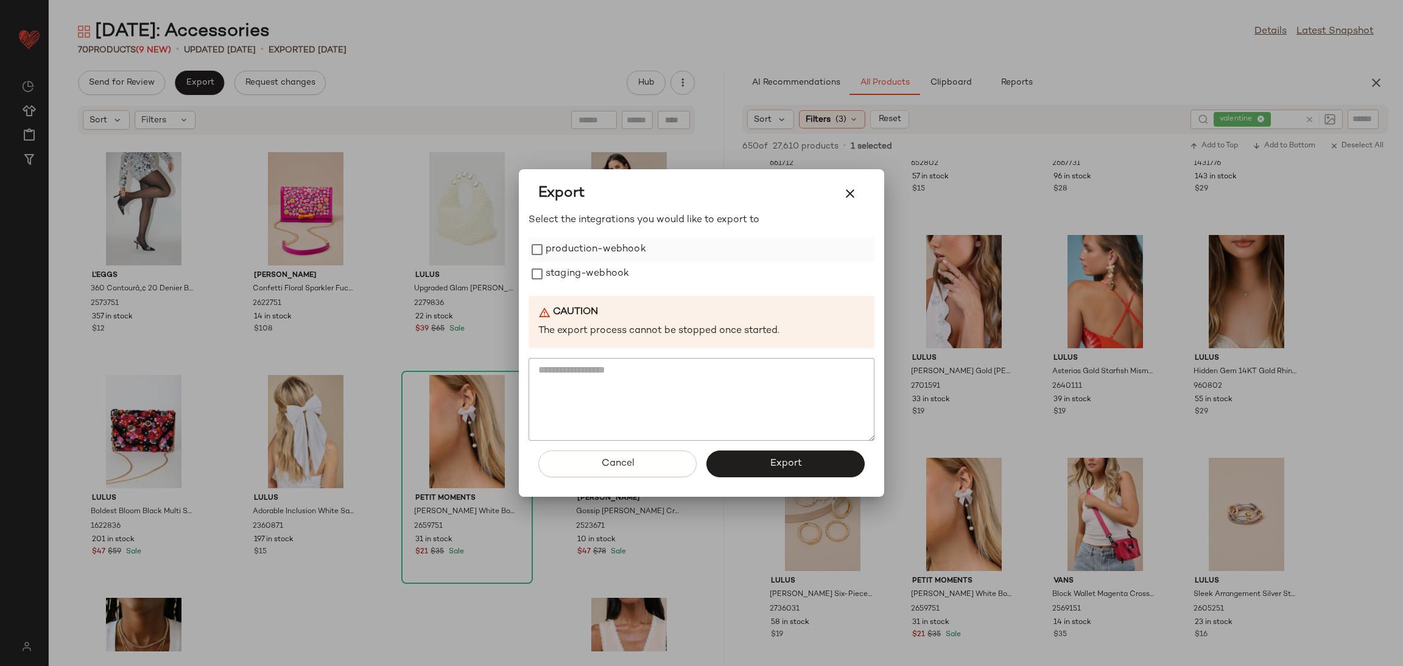
click at [584, 255] on label "production-webhook" at bounding box center [596, 249] width 100 height 24
click at [584, 270] on label "staging-webhook" at bounding box center [587, 274] width 83 height 24
click at [759, 460] on button "Export" at bounding box center [785, 464] width 158 height 27
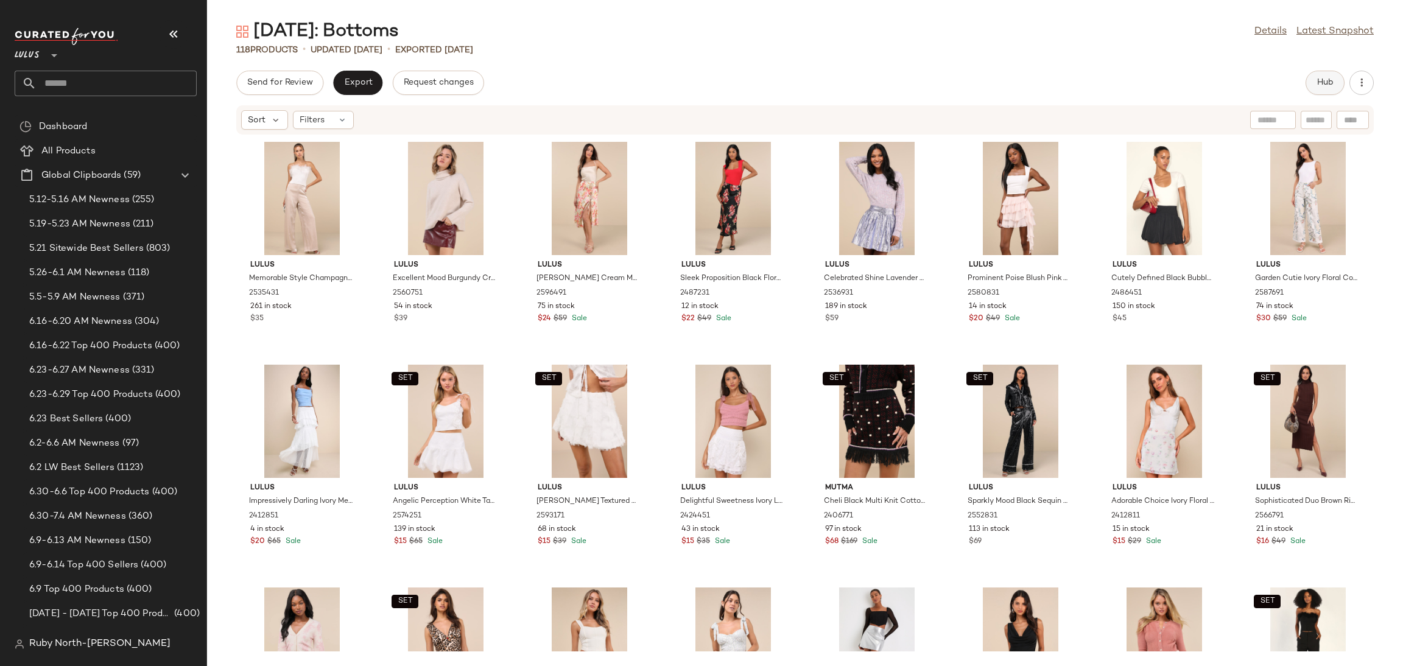
click at [1331, 77] on button "Hub" at bounding box center [1324, 83] width 39 height 24
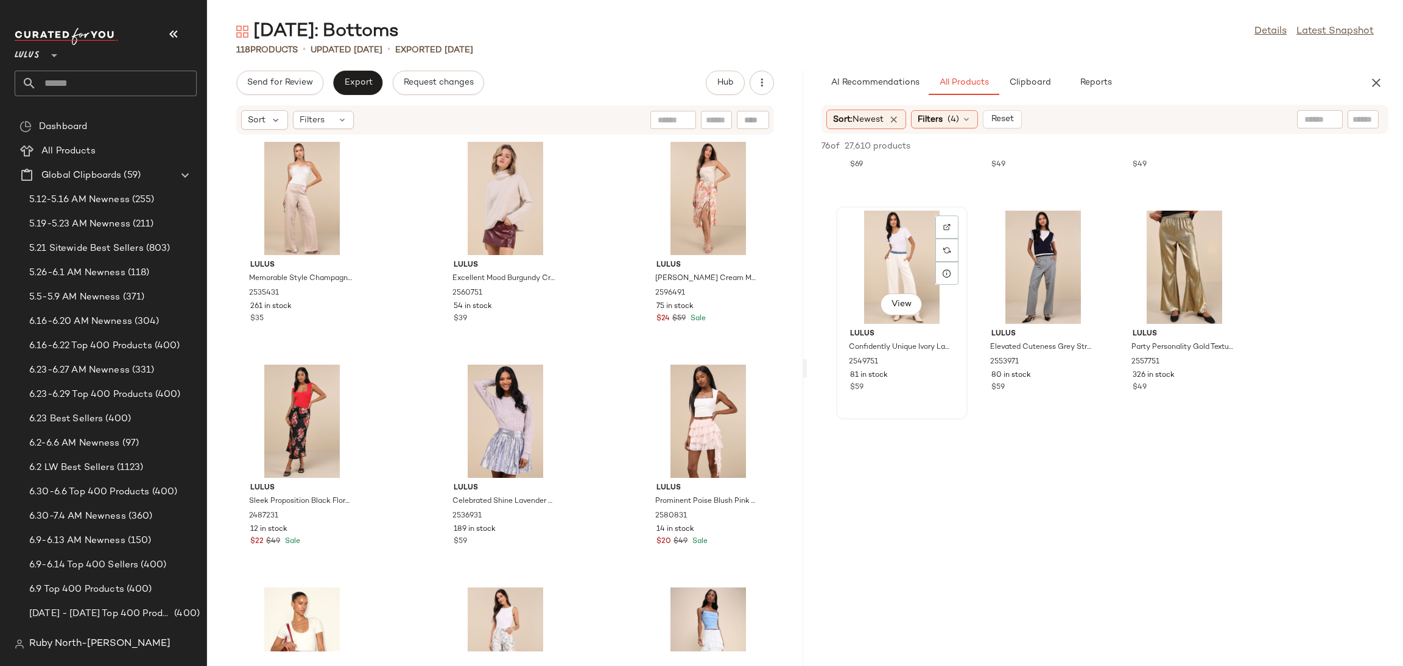
scroll to position [3105, 0]
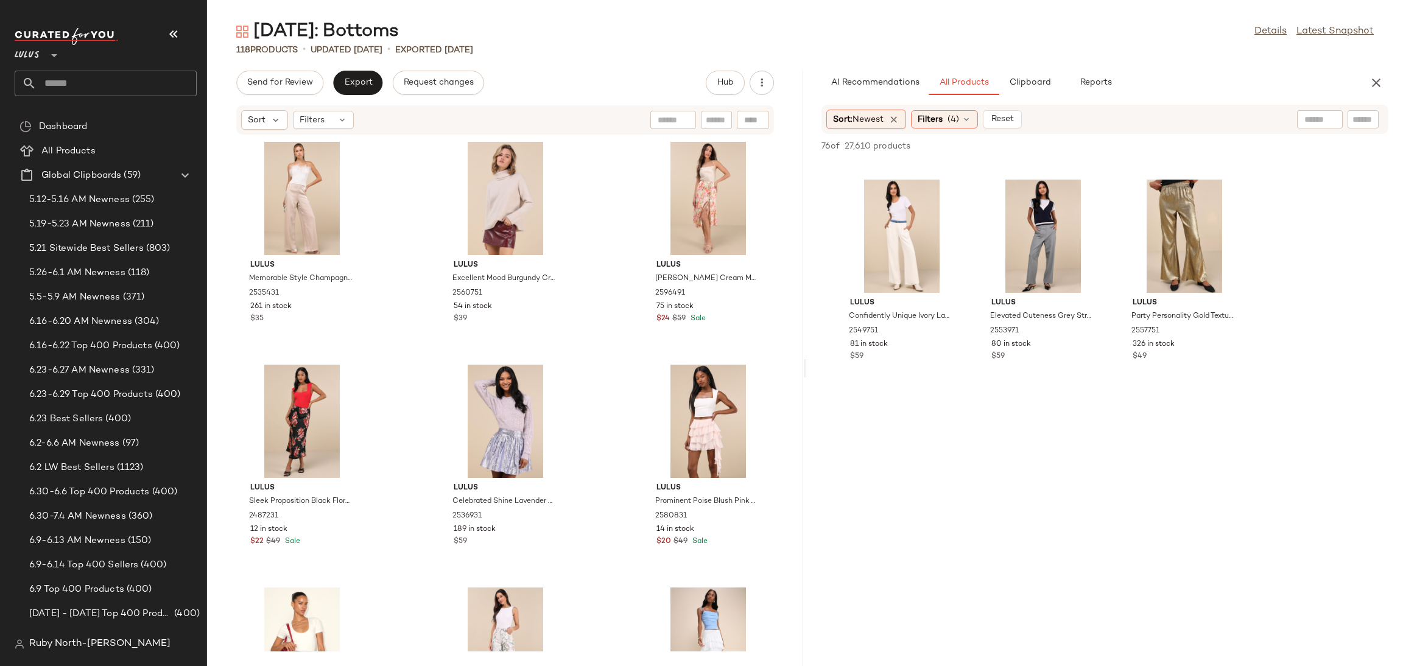
click at [177, 35] on icon "button" at bounding box center [173, 34] width 15 height 15
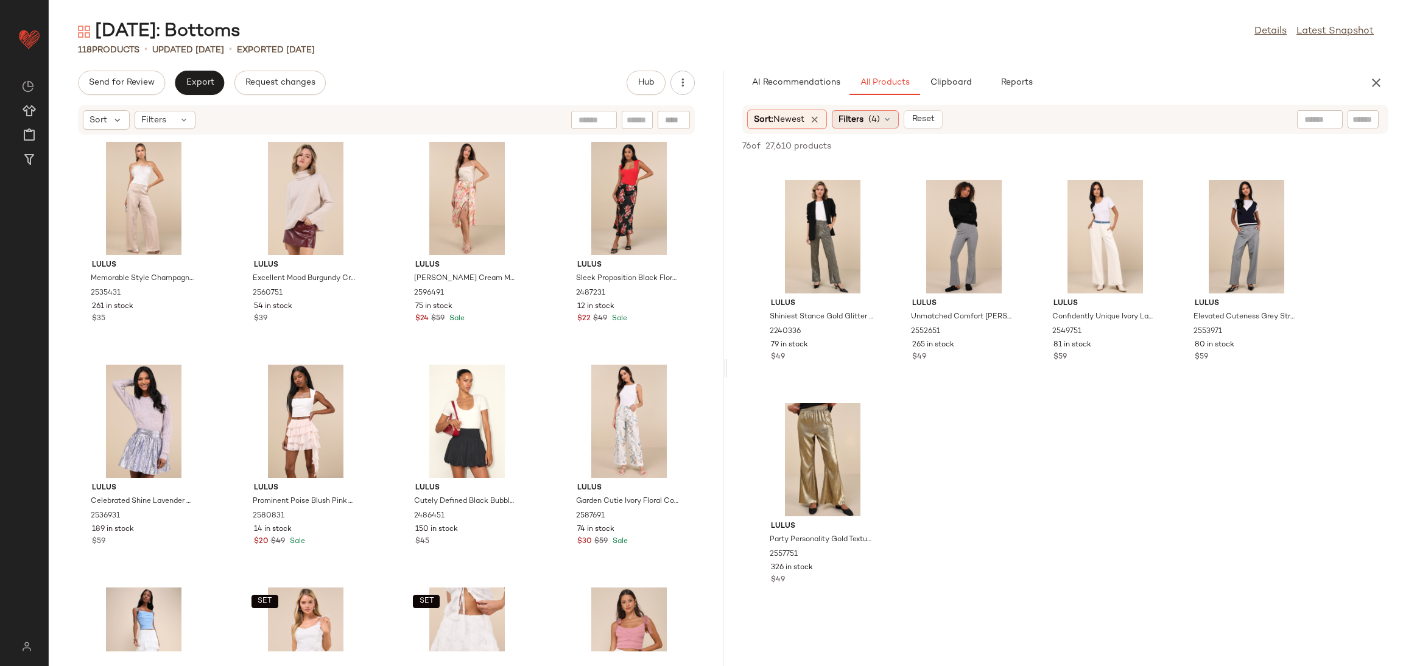
click at [862, 117] on span "Filters" at bounding box center [850, 119] width 25 height 13
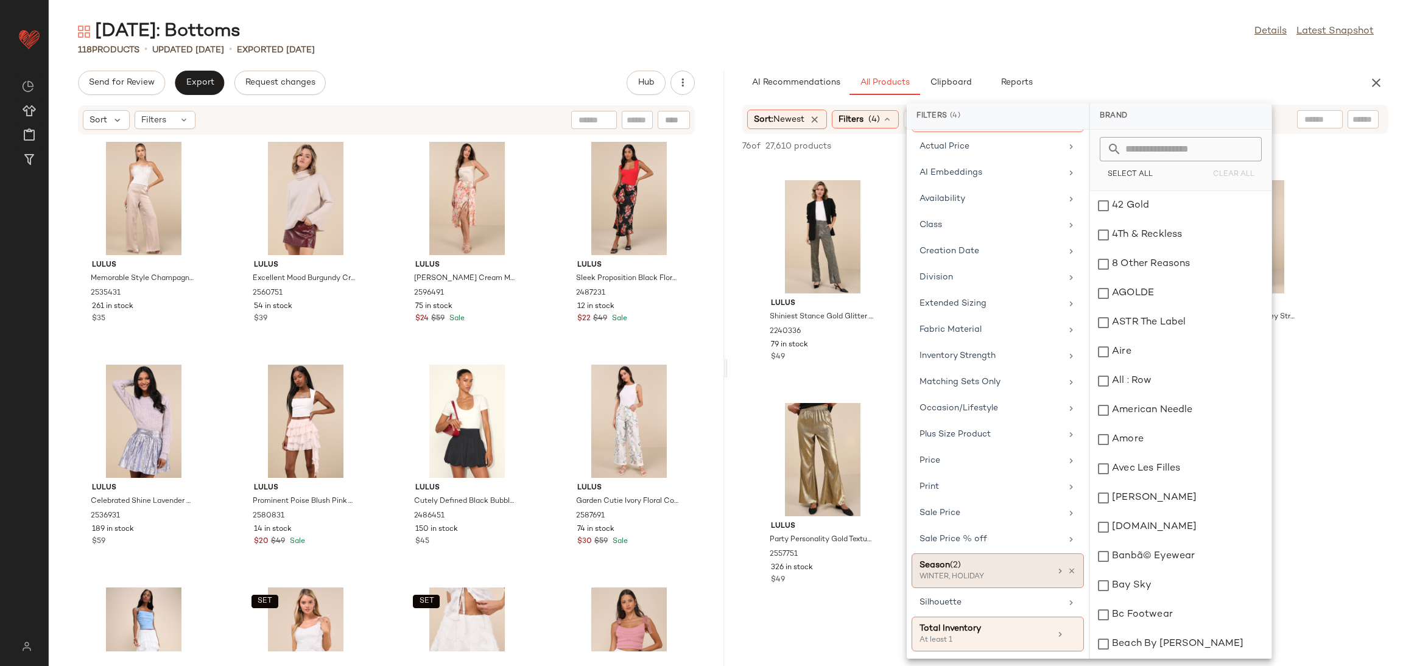
scroll to position [105, 0]
click at [984, 572] on div "WINTER, HOLIDAY" at bounding box center [980, 577] width 122 height 11
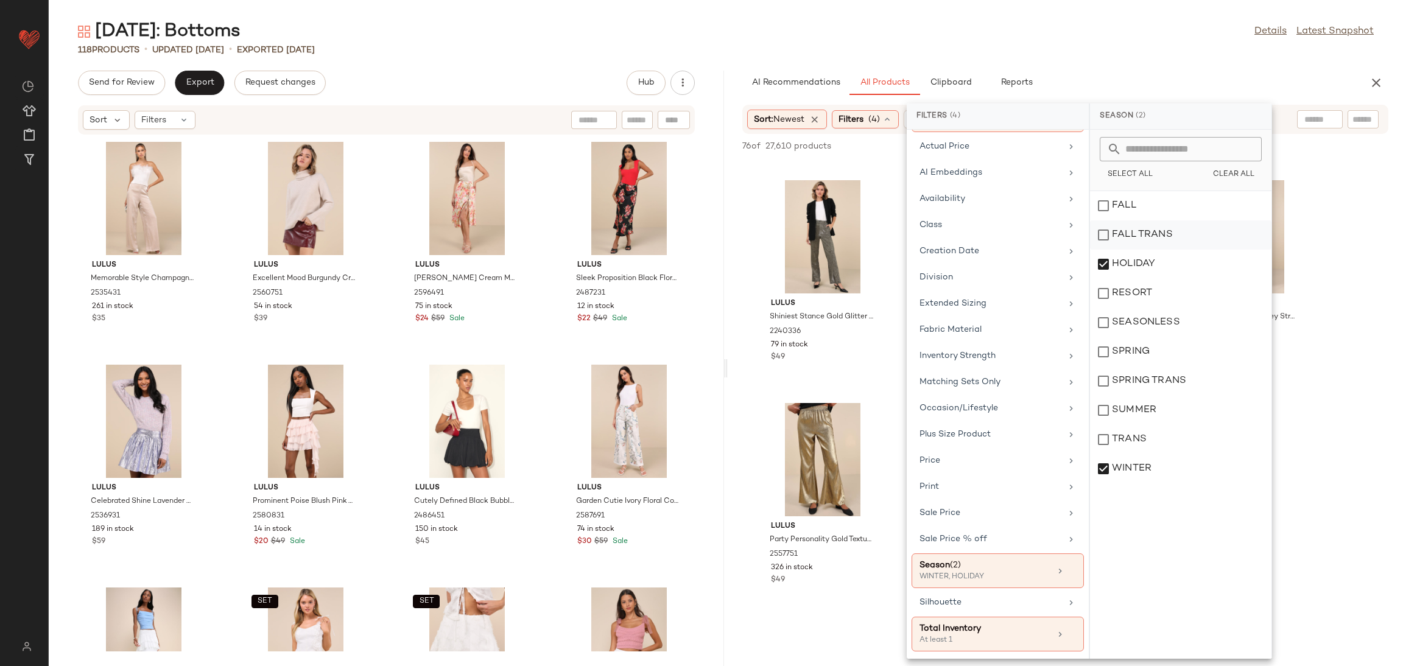
click at [1143, 250] on div "FALL TRANS" at bounding box center [1180, 264] width 181 height 29
drag, startPoint x: 1143, startPoint y: 213, endPoint x: 1119, endPoint y: 325, distance: 114.5
click at [1141, 220] on div "FALL" at bounding box center [1180, 234] width 181 height 29
click at [1125, 337] on div "SEASONLESS" at bounding box center [1180, 351] width 181 height 29
click at [1324, 114] on div at bounding box center [1320, 119] width 46 height 18
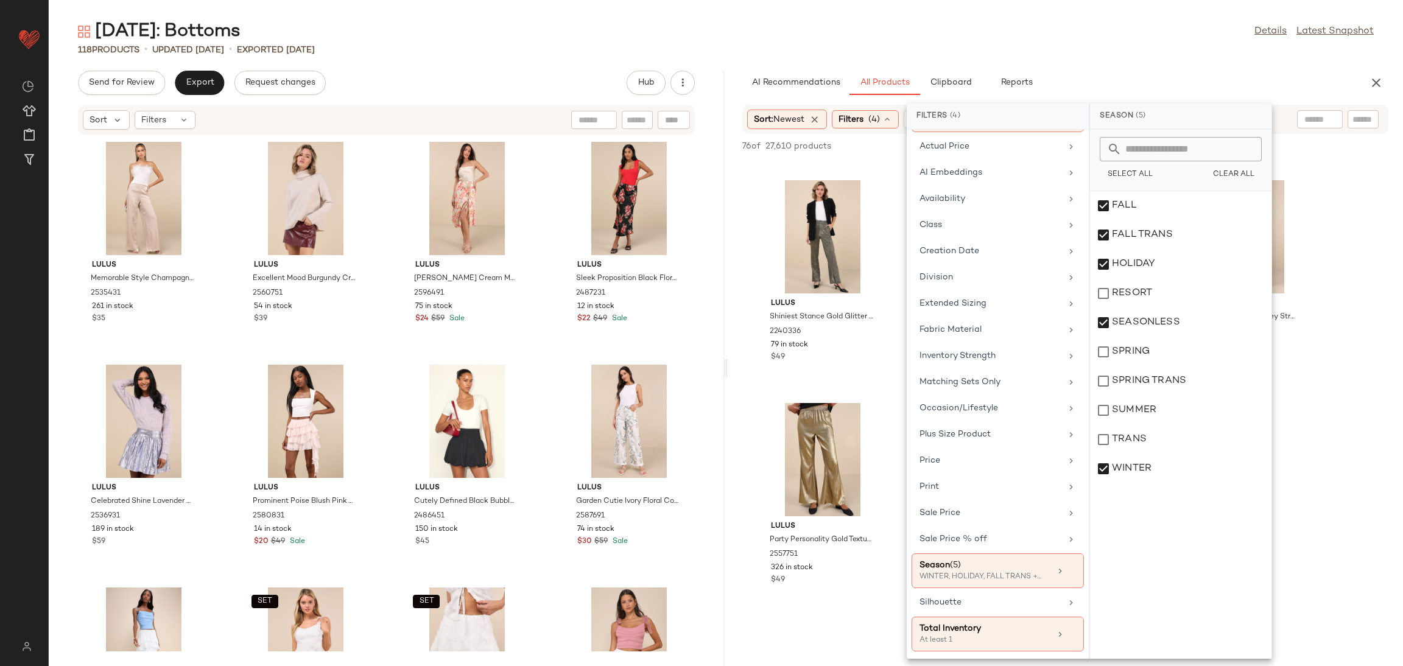
scroll to position [0, 0]
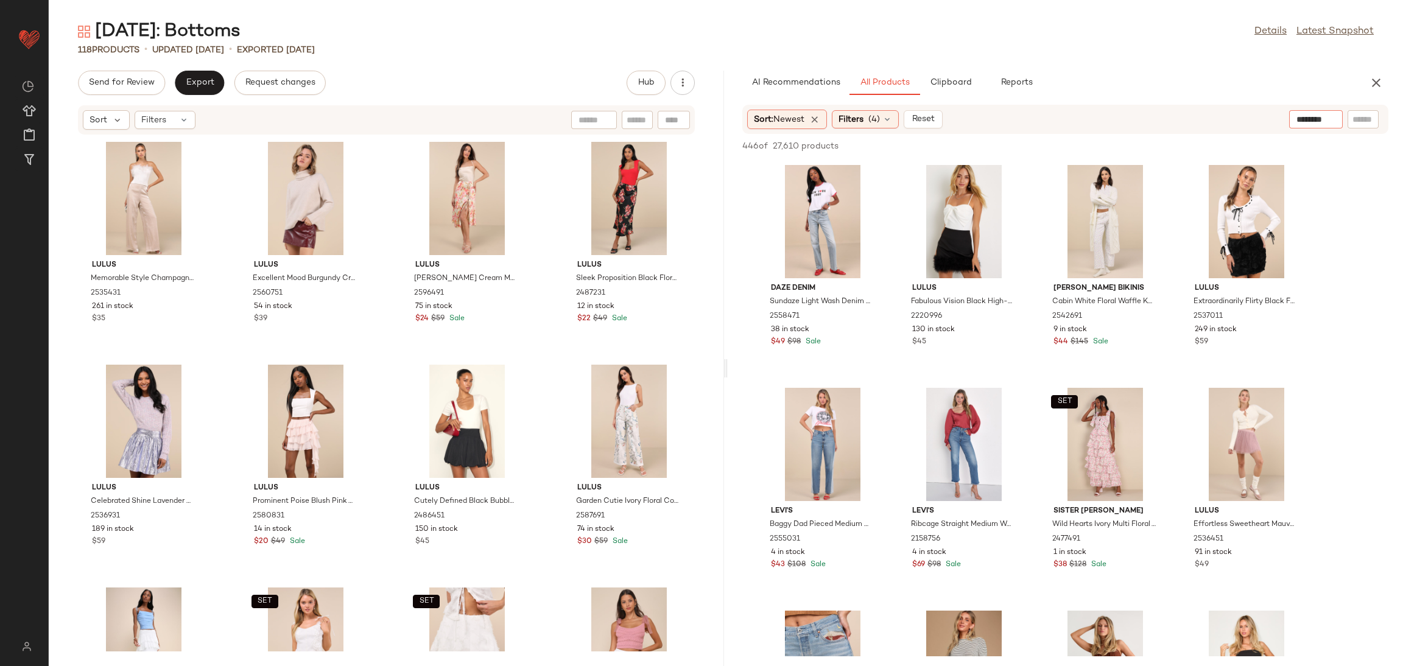
type input "*********"
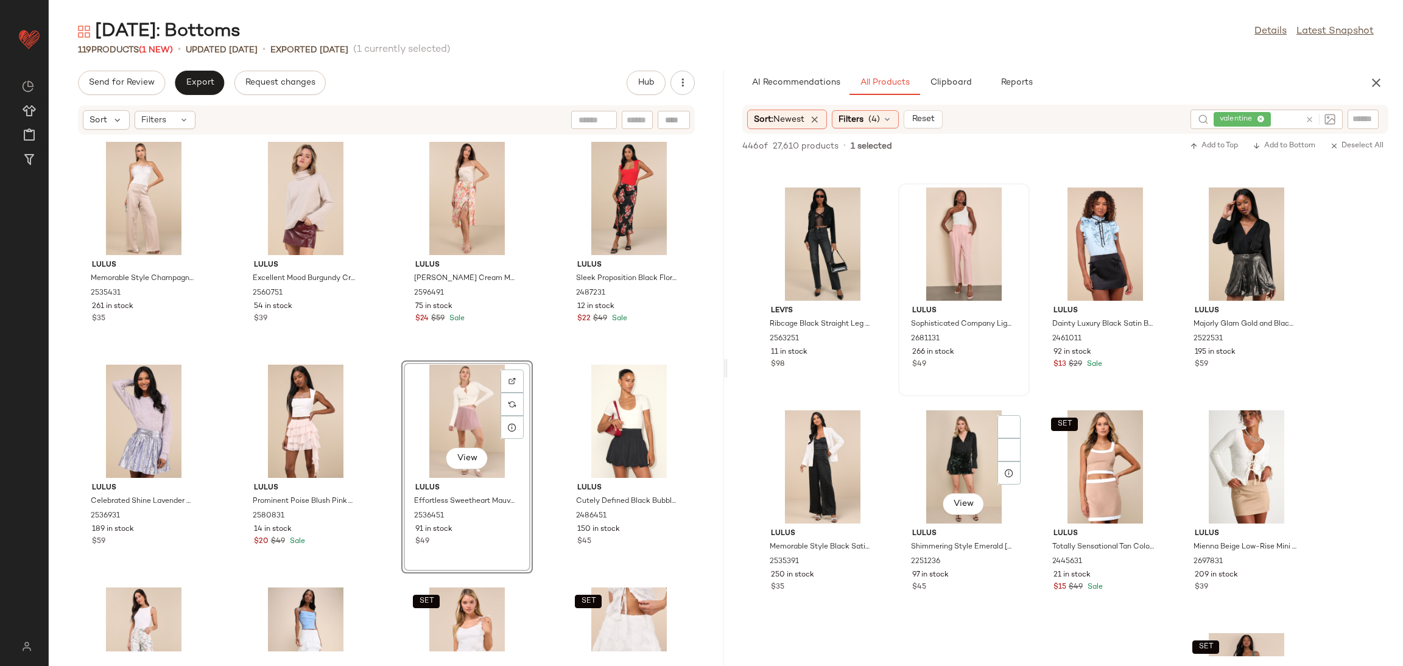
scroll to position [3470, 0]
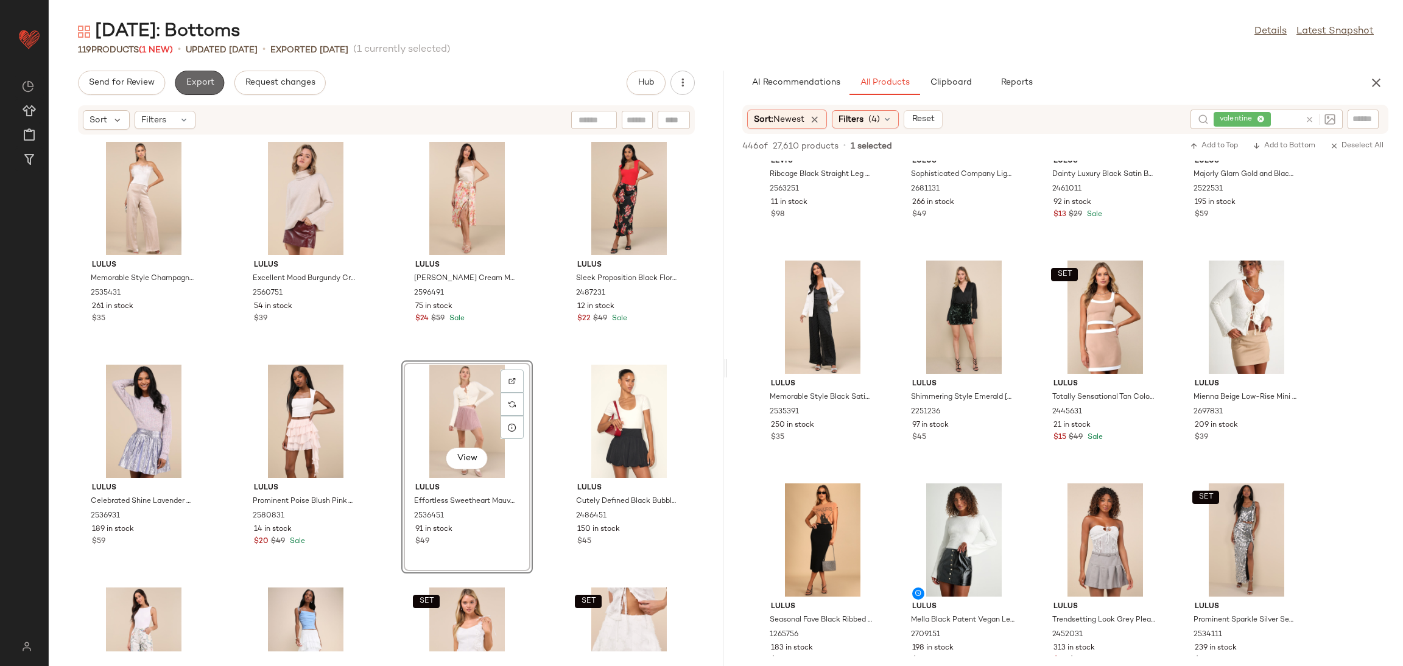
click at [183, 93] on button "Export" at bounding box center [199, 83] width 49 height 24
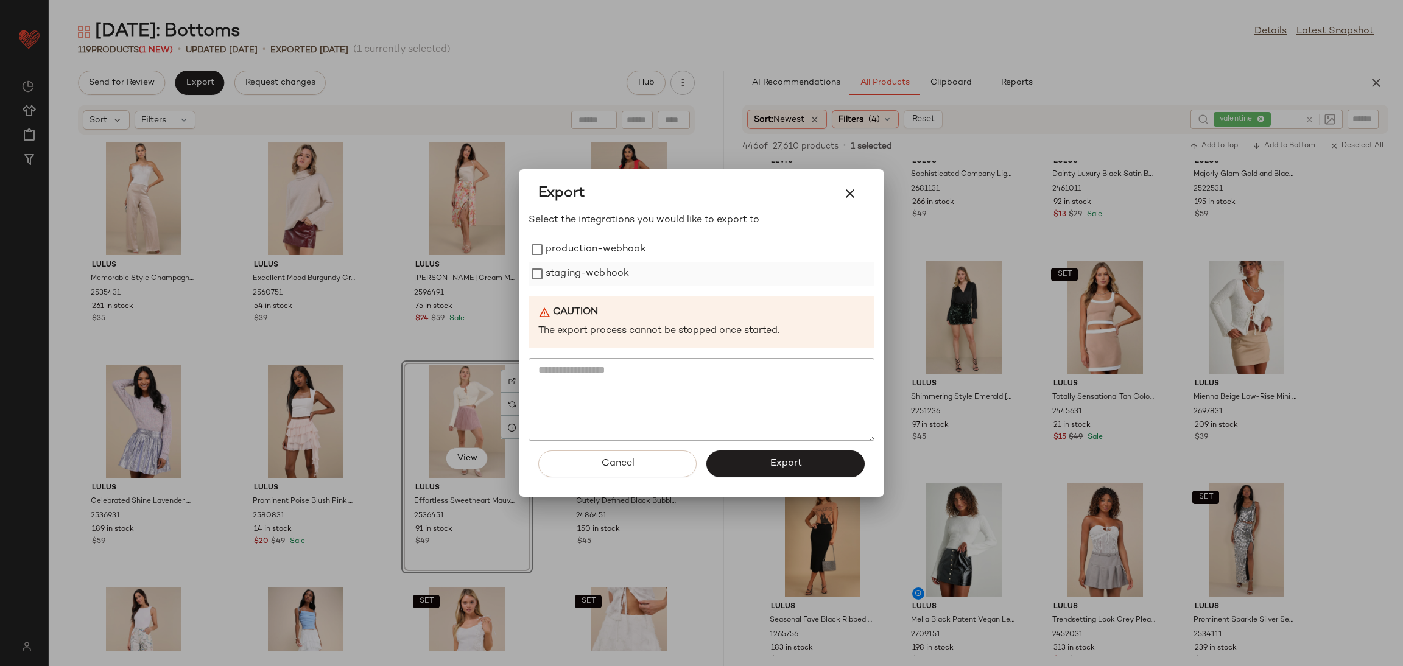
click at [556, 271] on label "staging-webhook" at bounding box center [587, 274] width 83 height 24
drag, startPoint x: 571, startPoint y: 239, endPoint x: 594, endPoint y: 261, distance: 31.0
click at [572, 239] on label "production-webhook" at bounding box center [596, 249] width 100 height 24
click at [735, 460] on button "Export" at bounding box center [785, 464] width 158 height 27
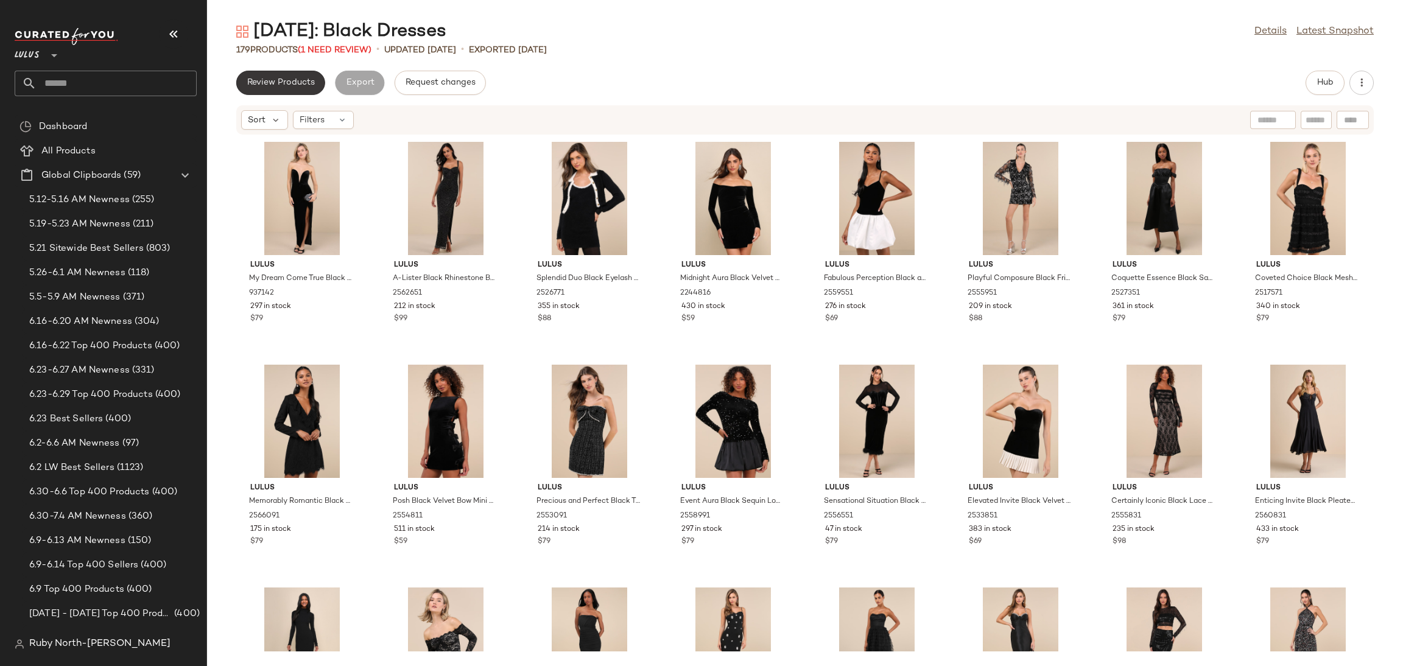
click at [262, 88] on button "Review Products" at bounding box center [280, 83] width 89 height 24
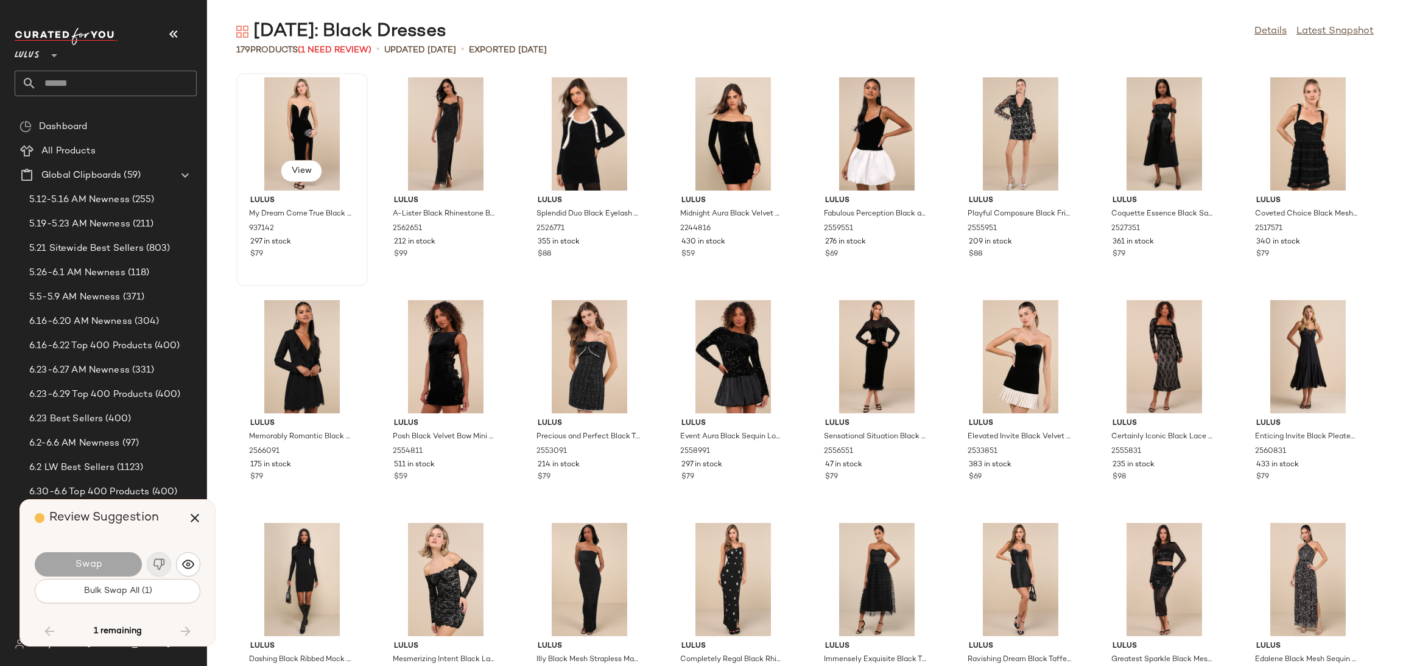
scroll to position [2451, 0]
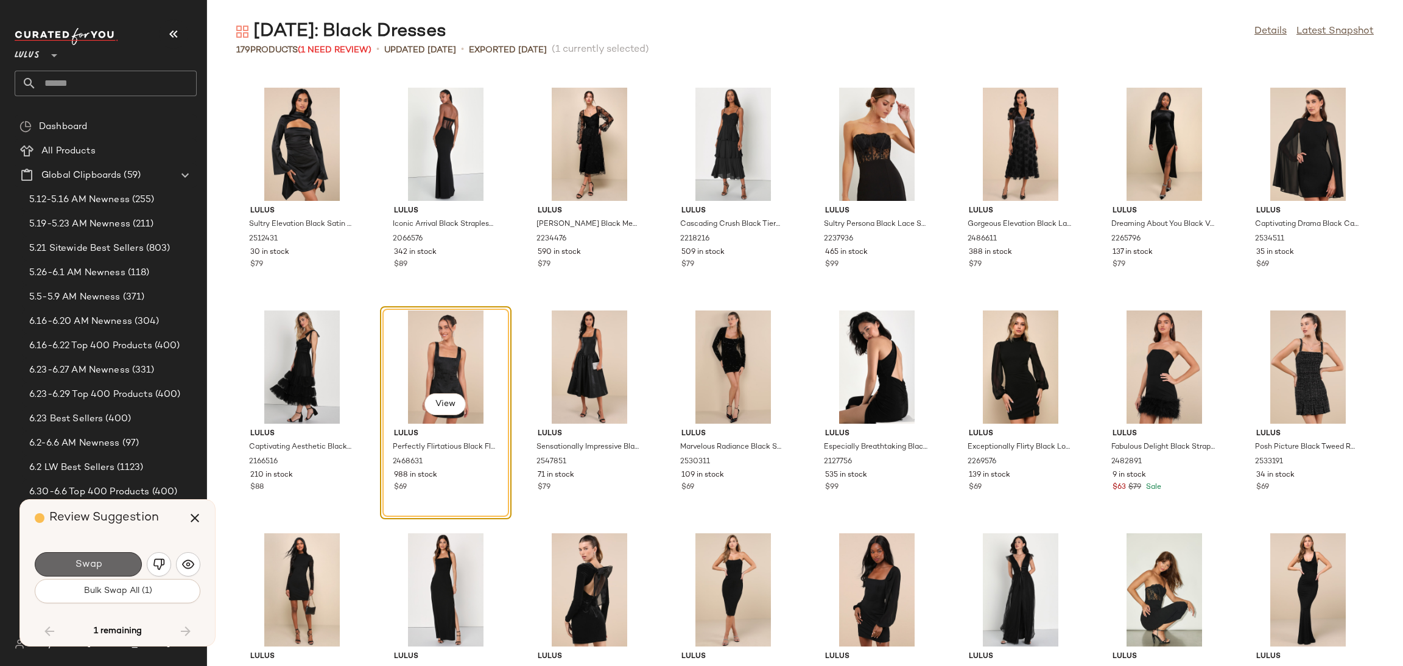
click at [114, 560] on button "Swap" at bounding box center [88, 564] width 107 height 24
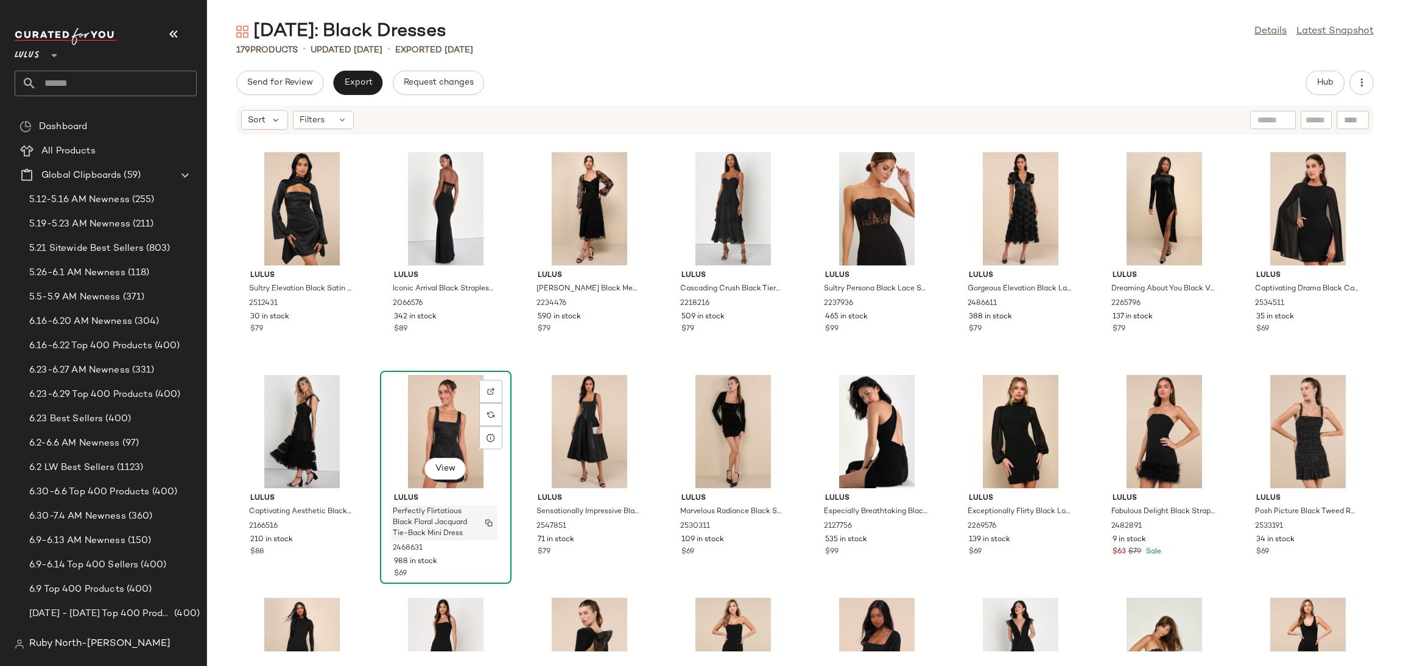
click at [470, 515] on span "Perfectly Flirtatious Black Floral Jacquard Tie-Back Mini Dress" at bounding box center [433, 523] width 80 height 33
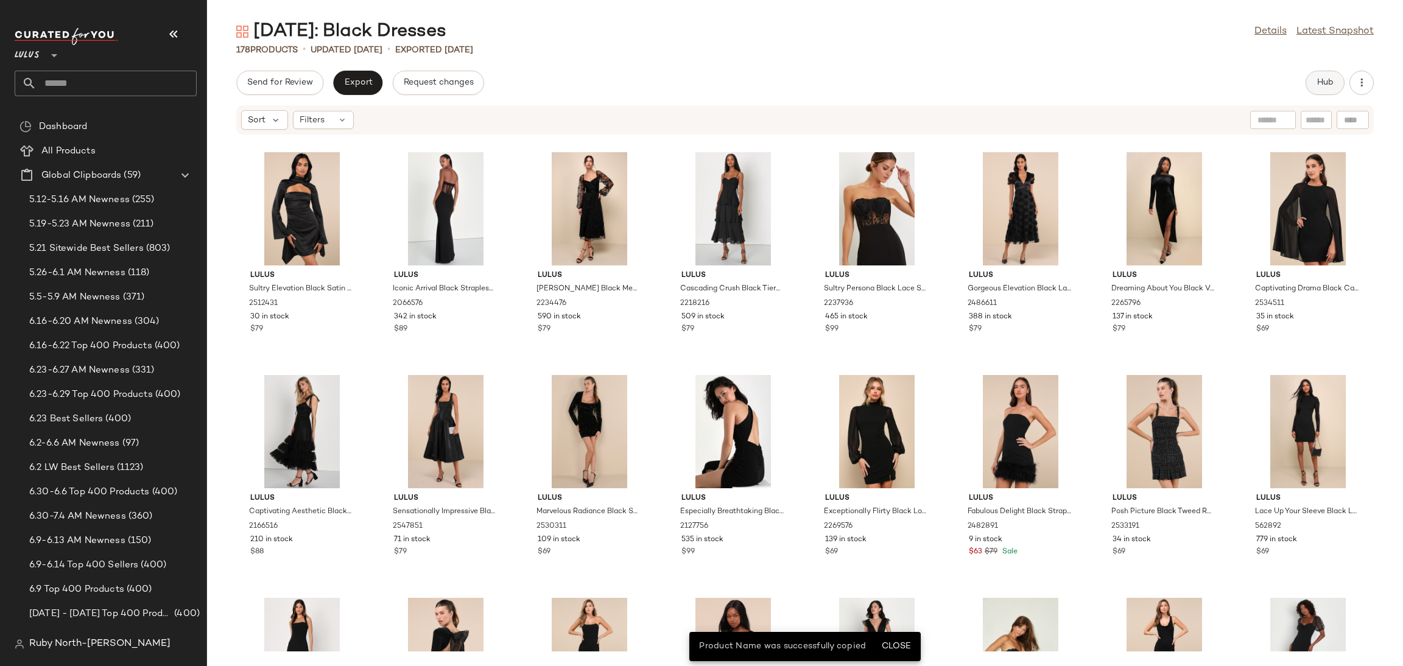
click at [1321, 78] on span "Hub" at bounding box center [1324, 83] width 17 height 10
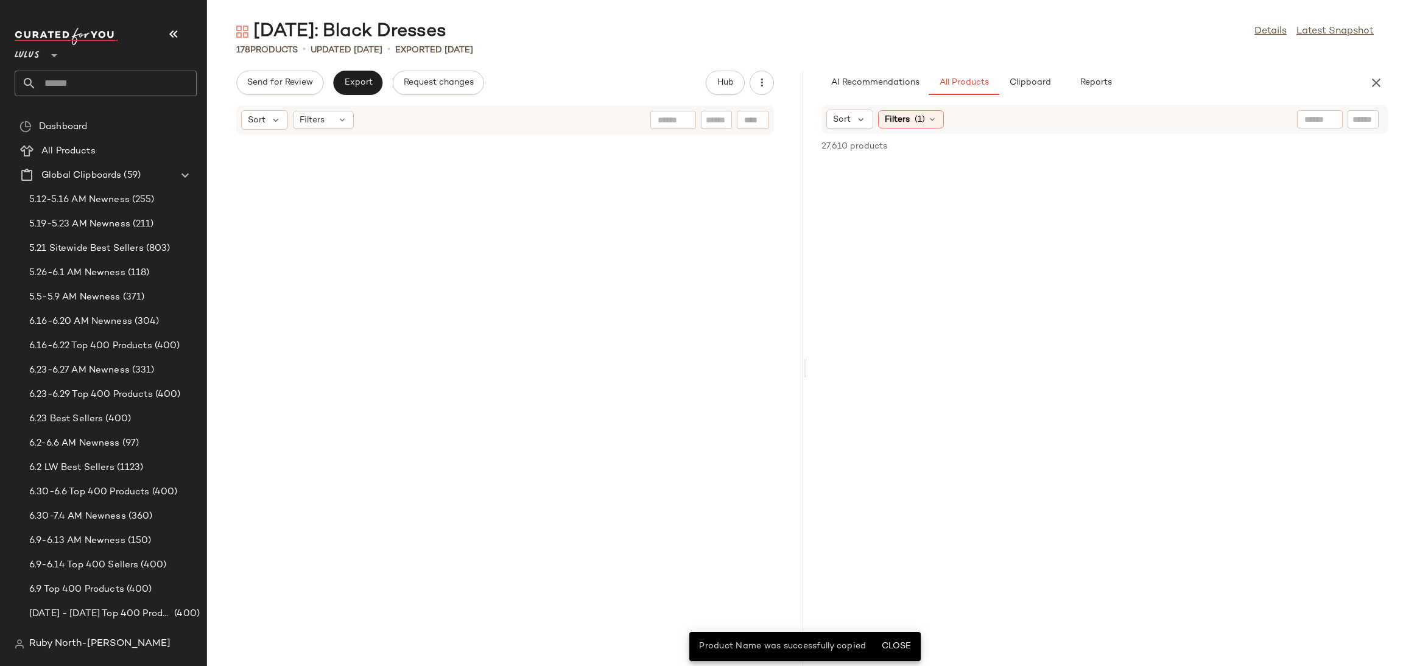
scroll to position [3119, 0]
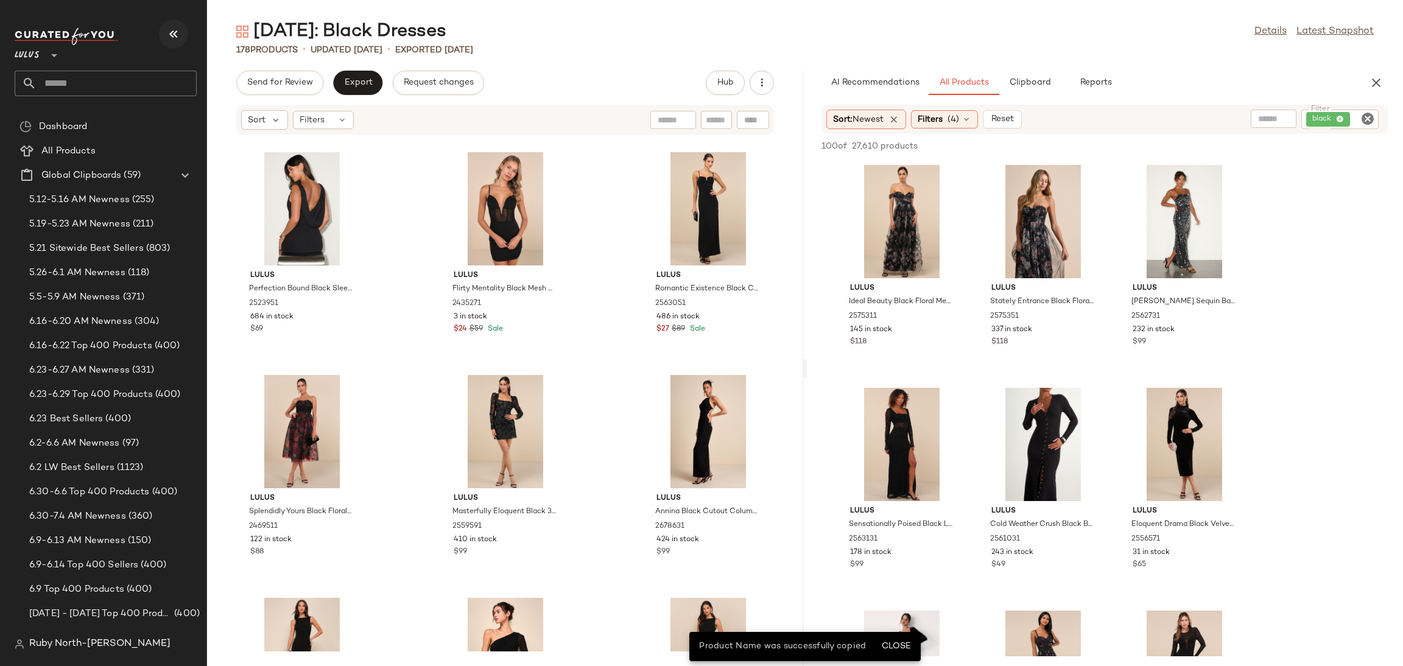
click at [172, 30] on icon "button" at bounding box center [173, 34] width 15 height 15
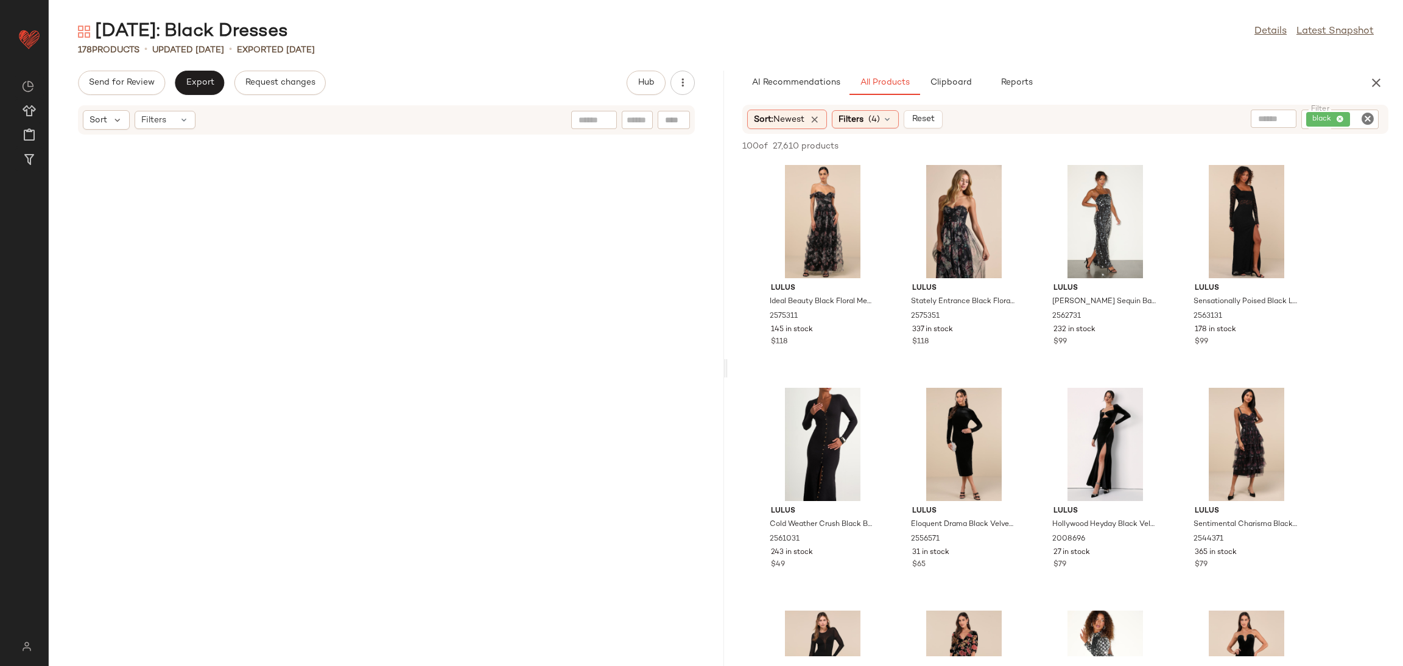
scroll to position [0, 0]
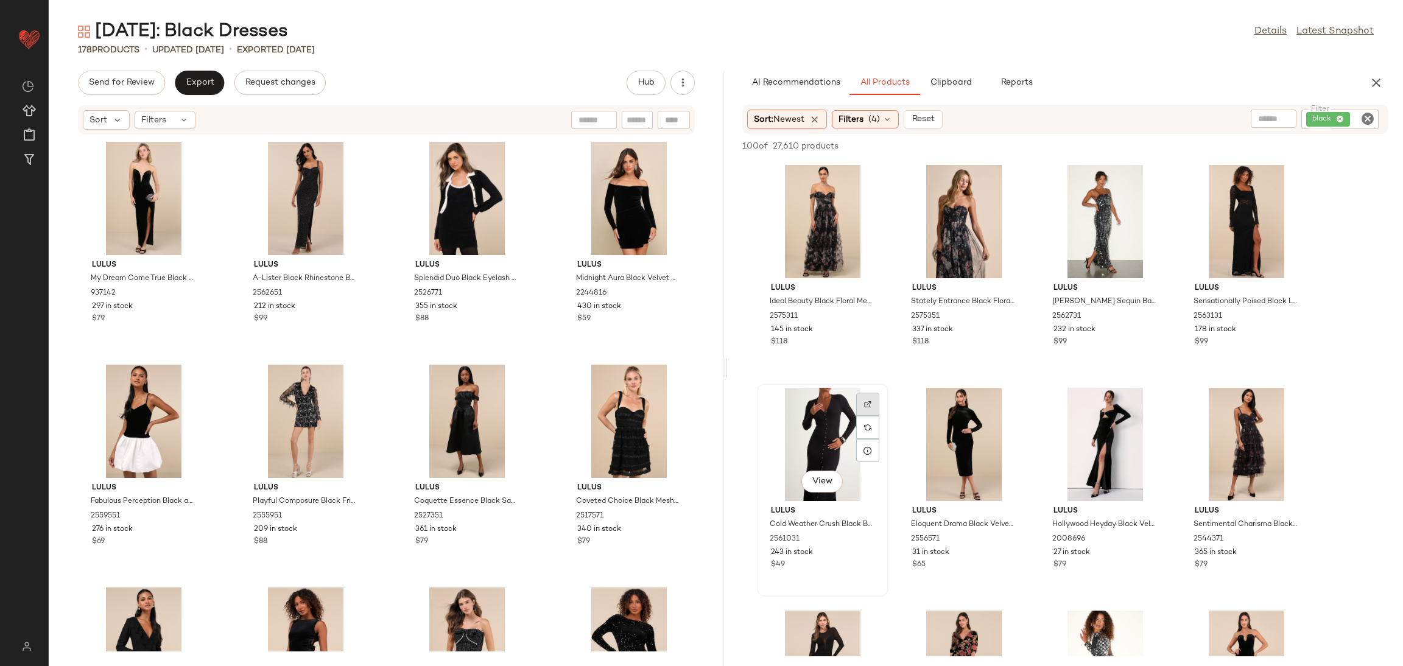
click at [870, 401] on img at bounding box center [867, 404] width 7 height 7
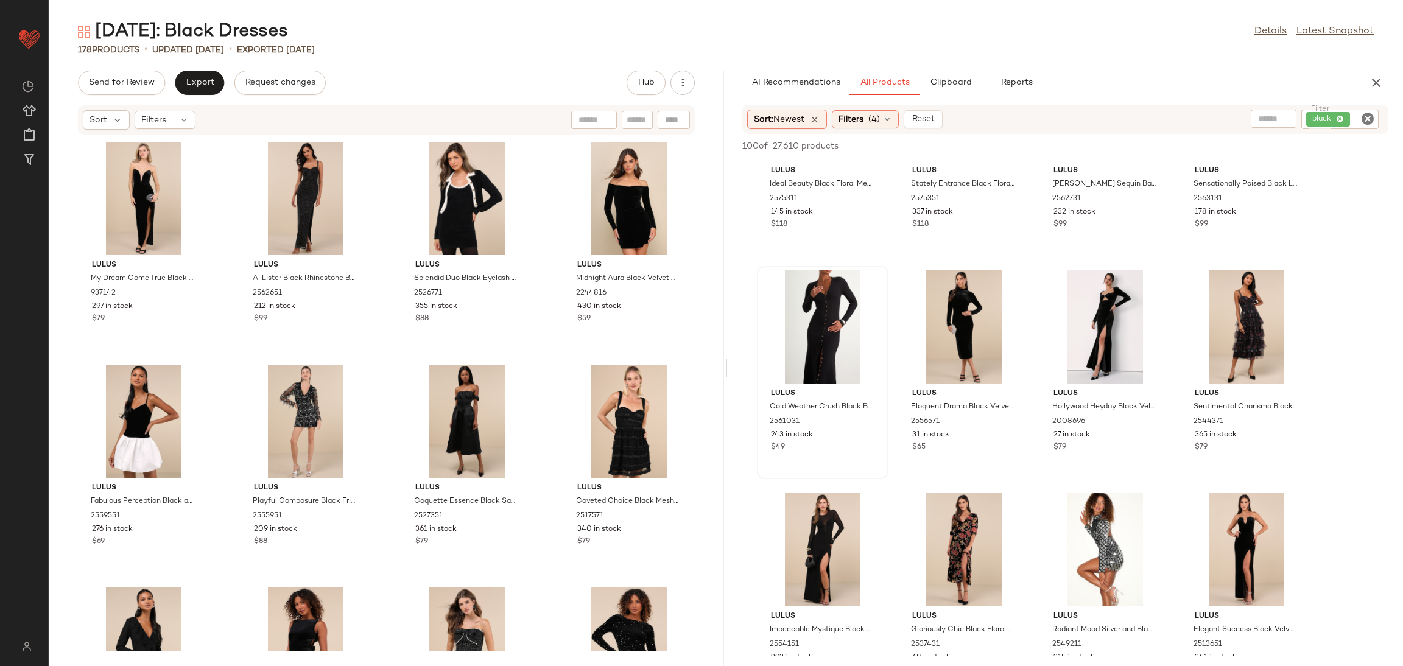
scroll to position [91, 0]
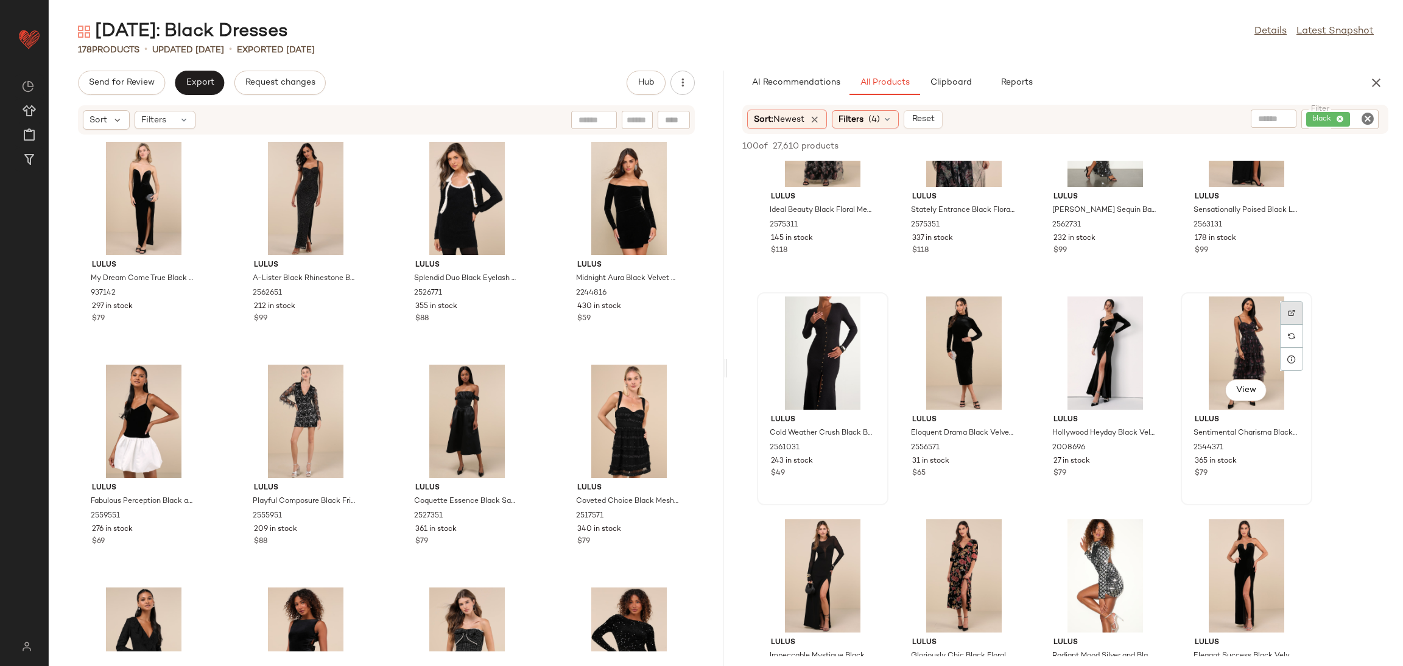
click at [1287, 325] on div at bounding box center [1291, 336] width 23 height 23
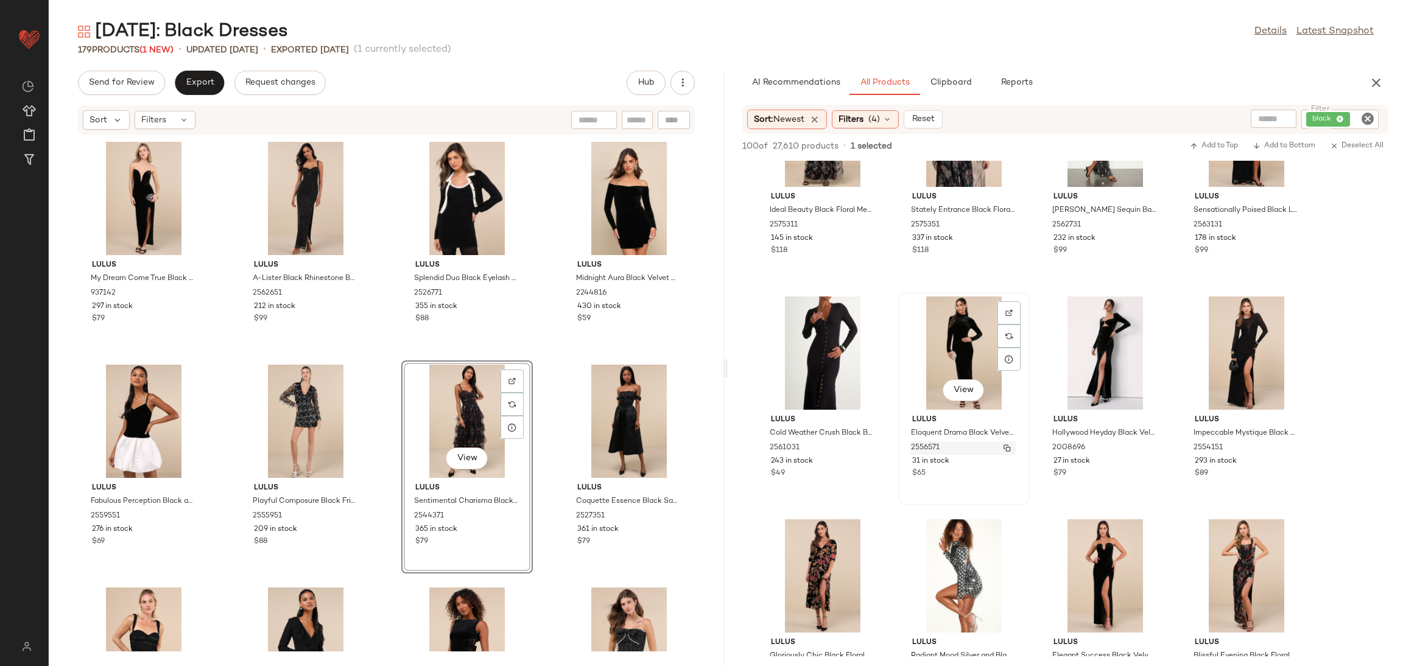
scroll to position [365, 0]
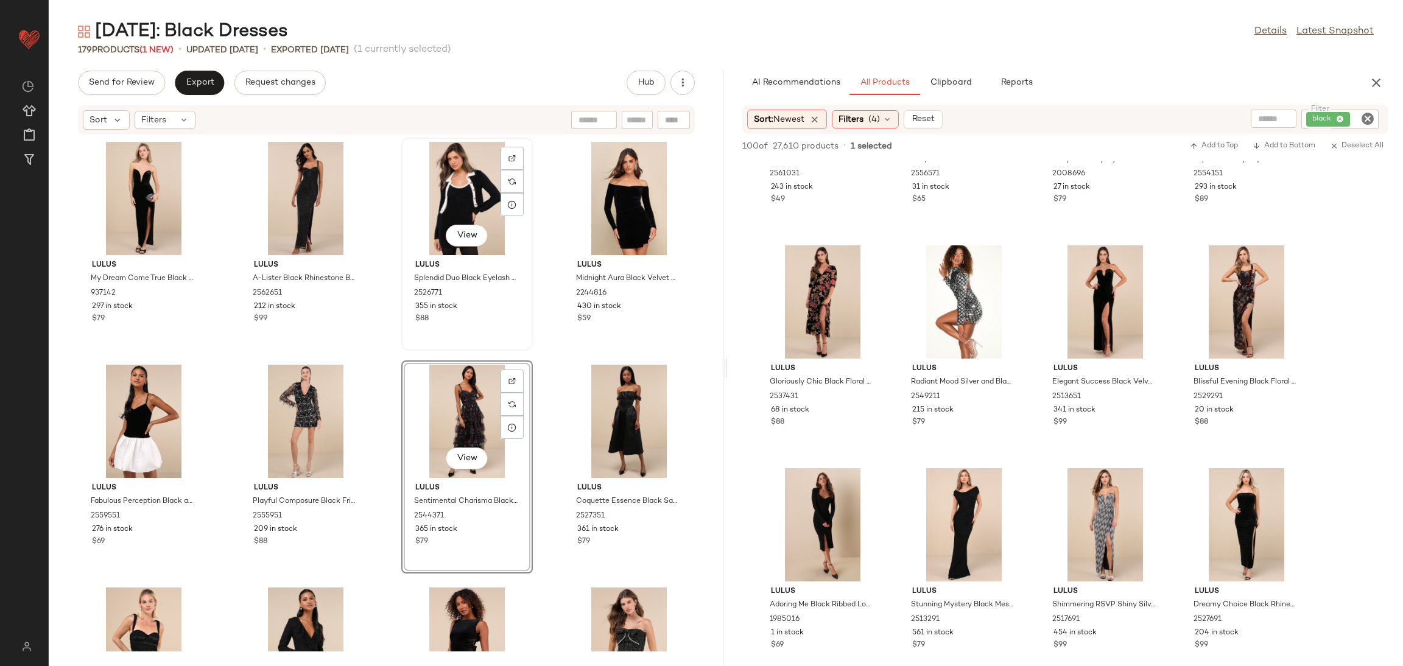
drag, startPoint x: 444, startPoint y: 380, endPoint x: 400, endPoint y: 237, distance: 149.1
click at [400, 237] on div "Lulus My Dream Come True Black Velvet Strapless Maxi Dress 937142 297 in stock …" at bounding box center [386, 393] width 675 height 516
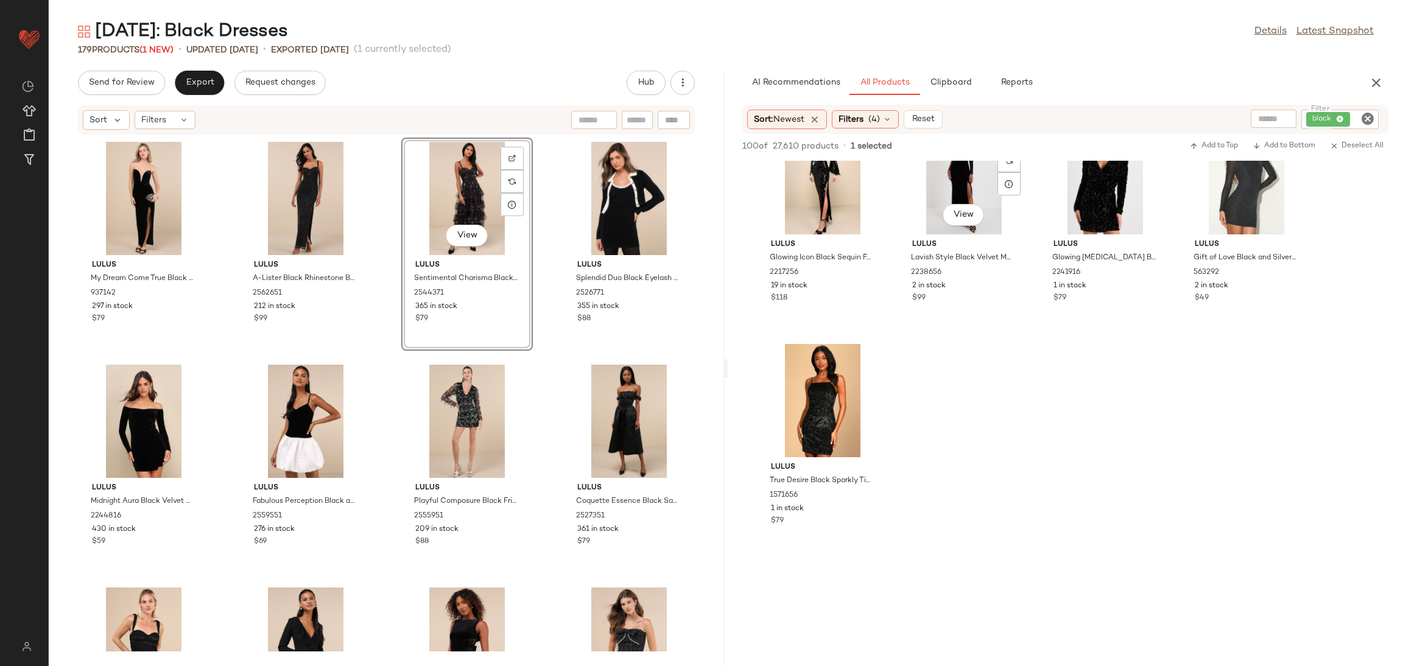
scroll to position [2740, 0]
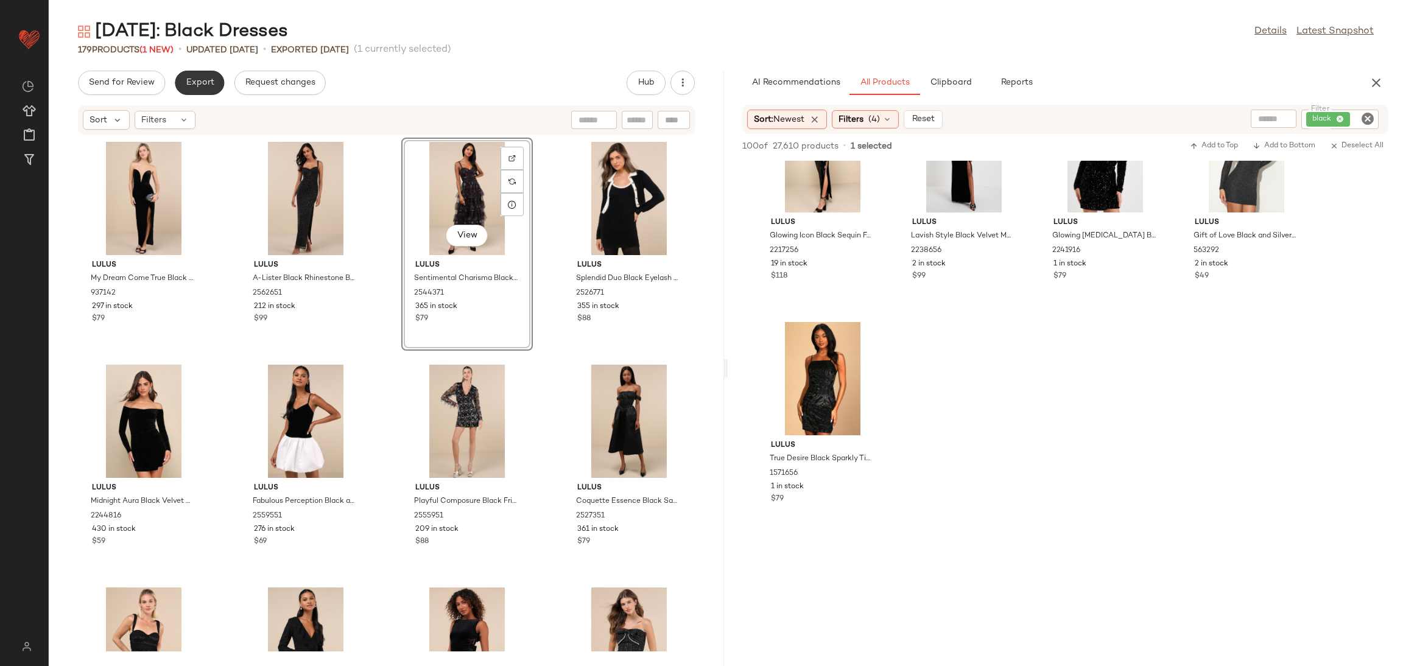
click at [192, 76] on button "Export" at bounding box center [199, 83] width 49 height 24
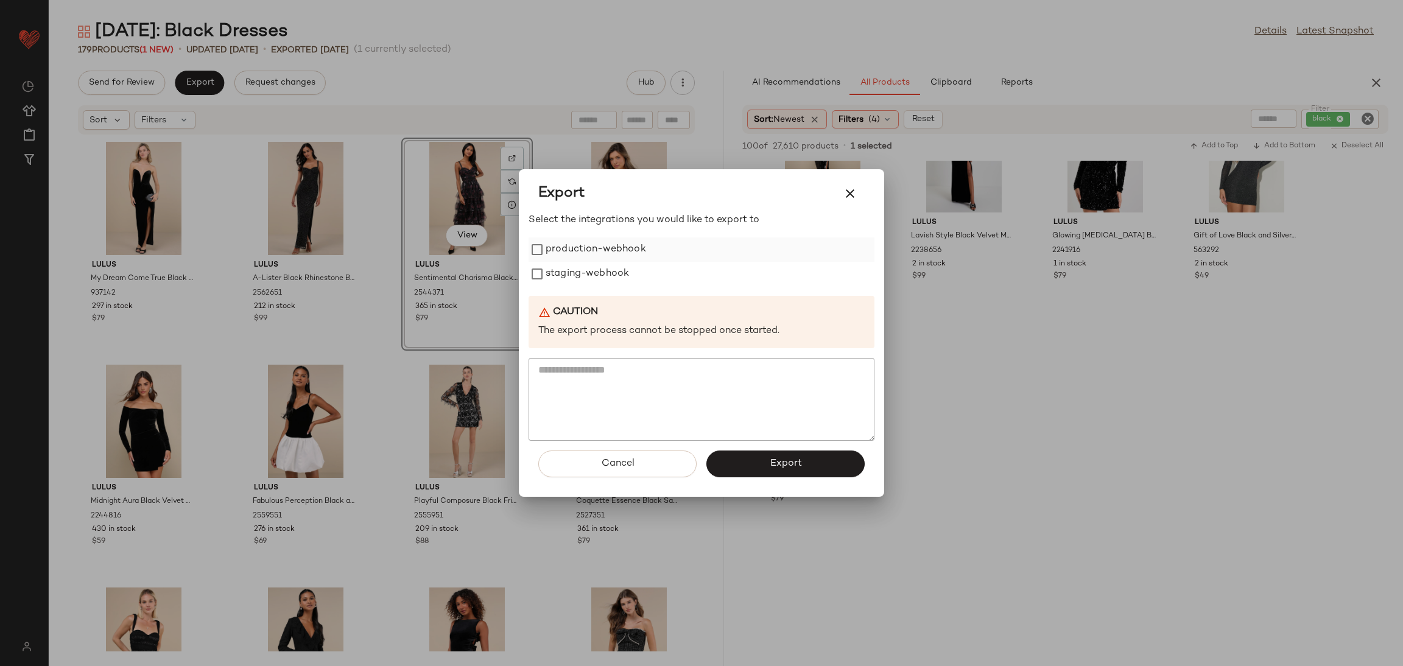
drag, startPoint x: 556, startPoint y: 272, endPoint x: 577, endPoint y: 255, distance: 26.0
click at [558, 272] on label "staging-webhook" at bounding box center [587, 274] width 83 height 24
click at [583, 237] on label "production-webhook" at bounding box center [596, 249] width 100 height 24
click at [791, 472] on button "Export" at bounding box center [785, 464] width 158 height 27
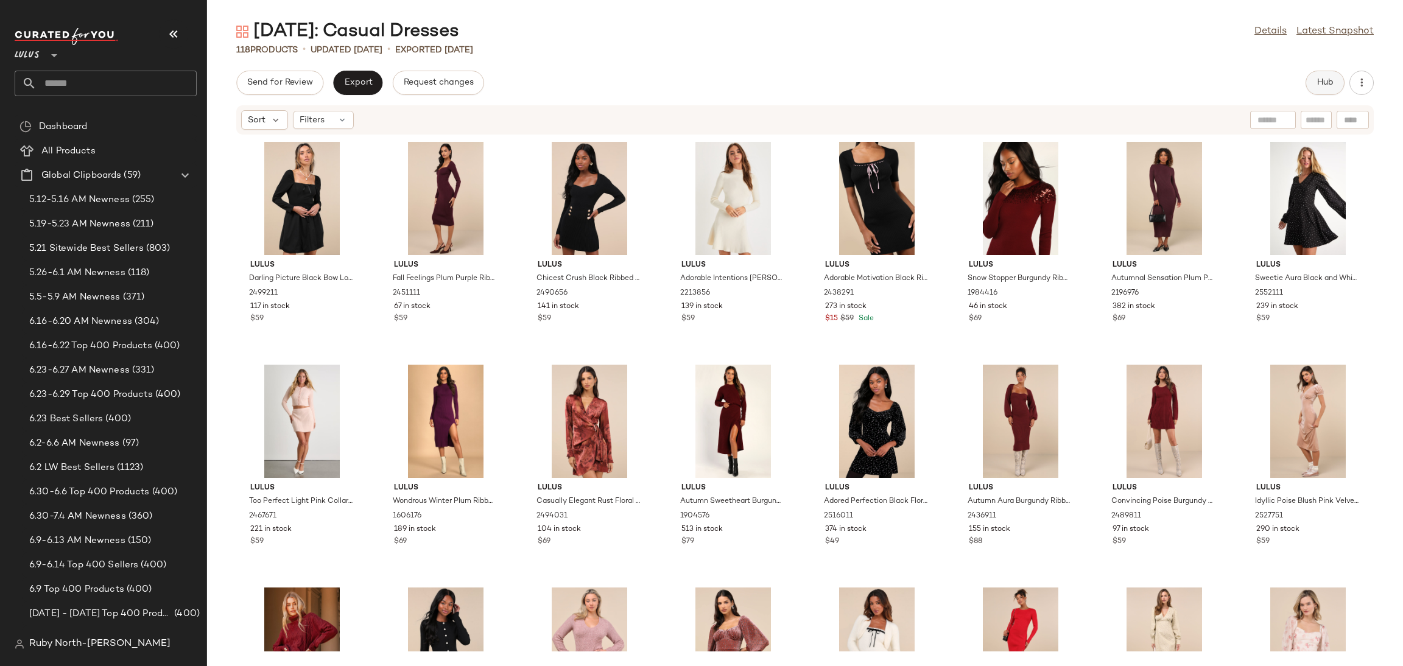
click at [1325, 82] on span "Hub" at bounding box center [1324, 83] width 17 height 10
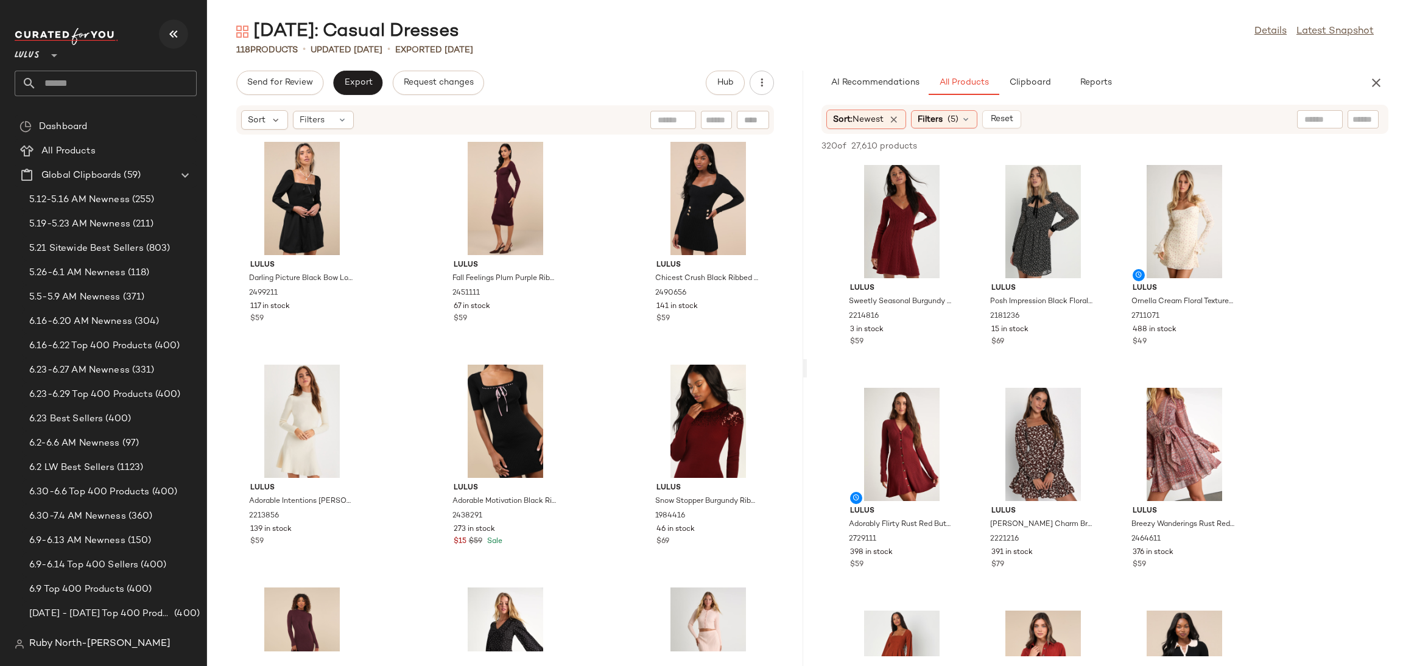
click at [172, 35] on icon "button" at bounding box center [173, 34] width 15 height 15
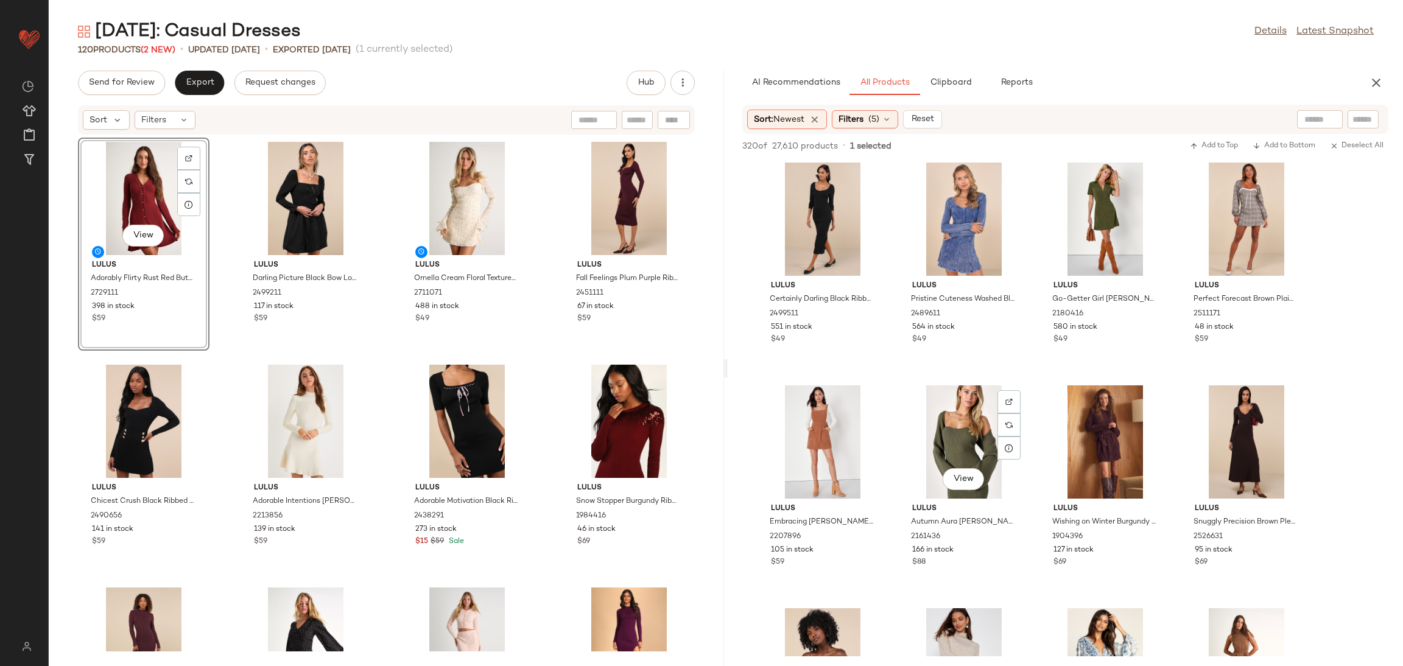
scroll to position [7397, 0]
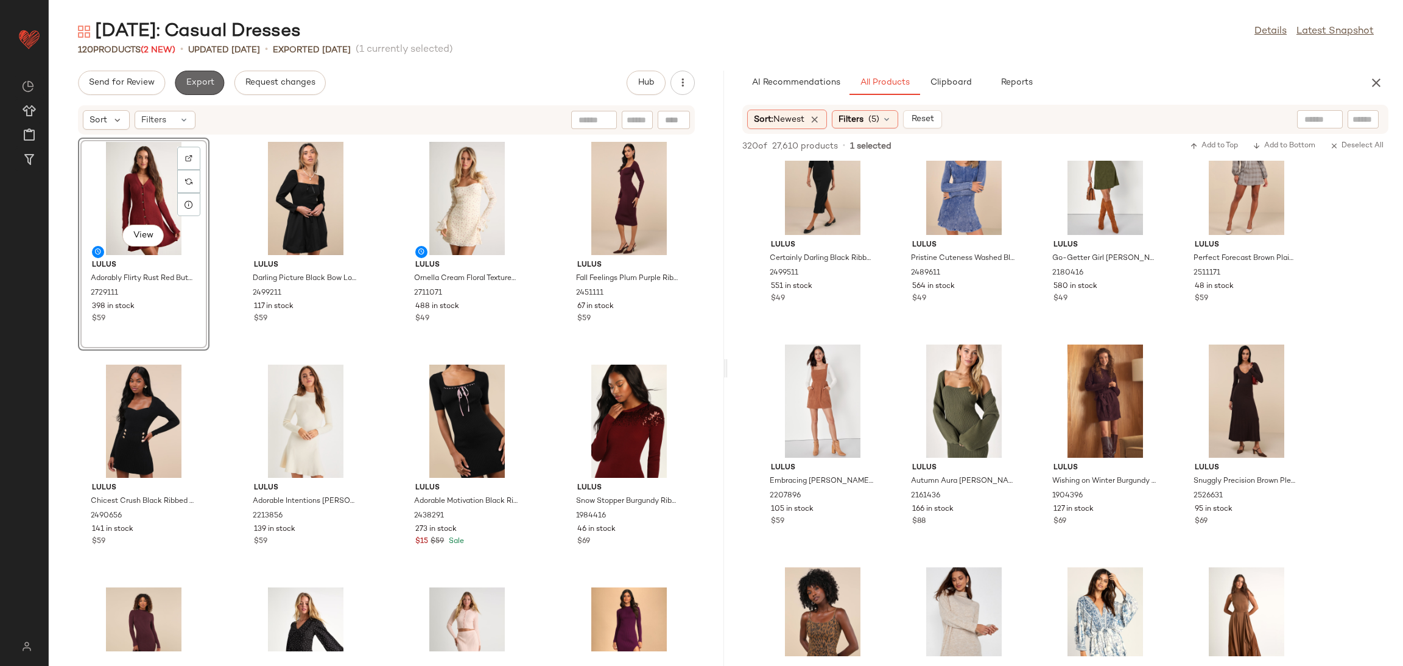
click at [213, 79] on button "Export" at bounding box center [199, 83] width 49 height 24
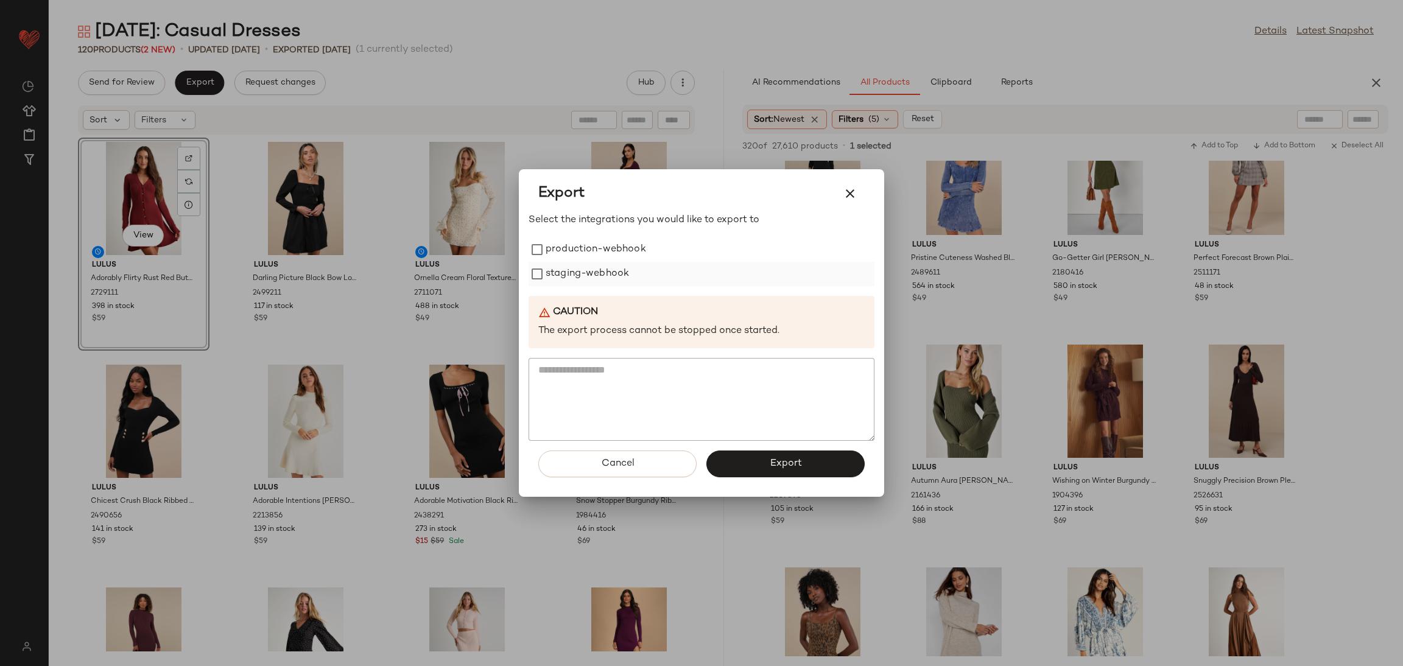
click at [578, 271] on label "staging-webhook" at bounding box center [587, 274] width 83 height 24
click at [578, 261] on label "production-webhook" at bounding box center [596, 249] width 100 height 24
click at [819, 461] on button "Export" at bounding box center [785, 464] width 158 height 27
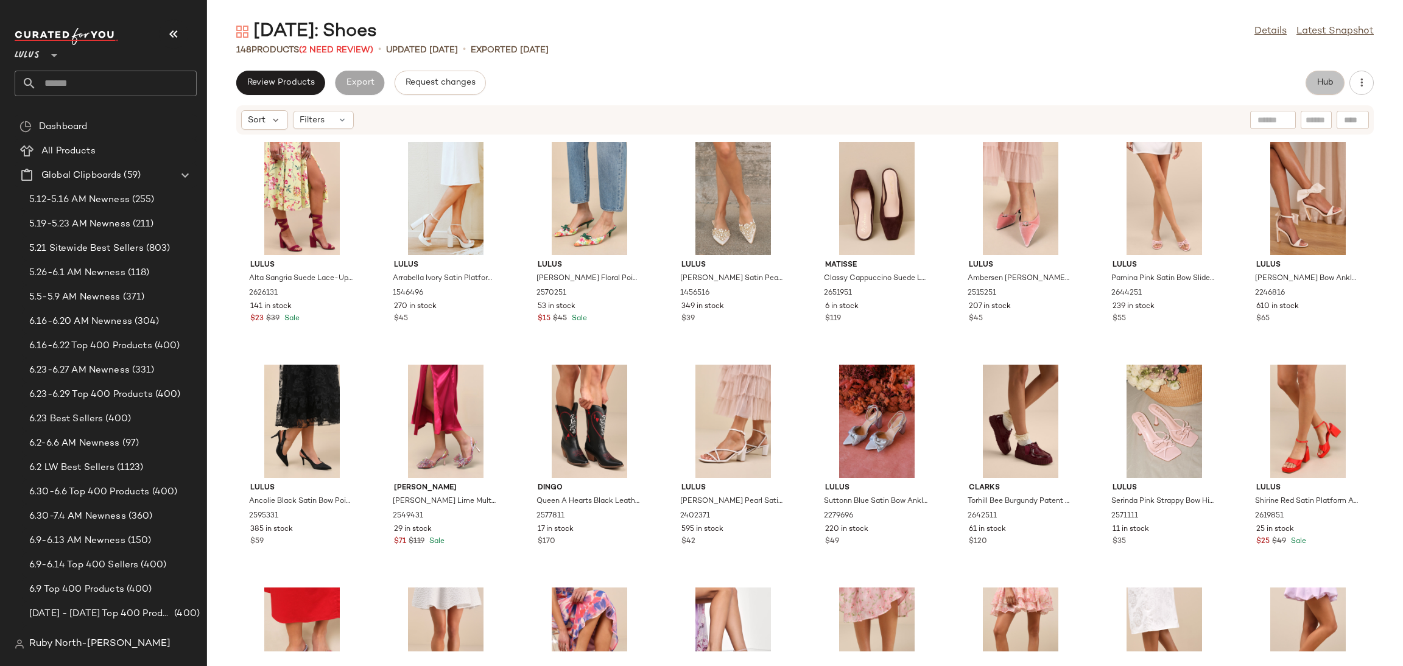
click at [1318, 93] on button "Hub" at bounding box center [1324, 83] width 39 height 24
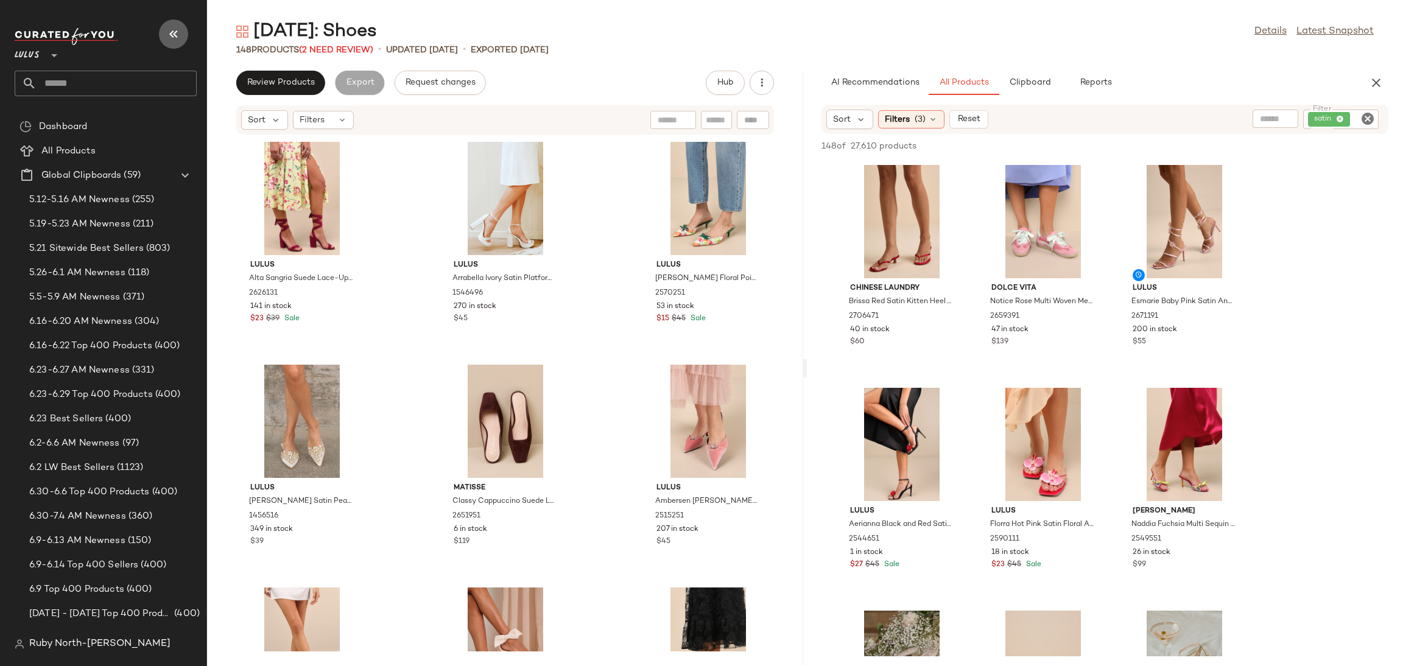
click at [173, 27] on icon "button" at bounding box center [173, 34] width 15 height 15
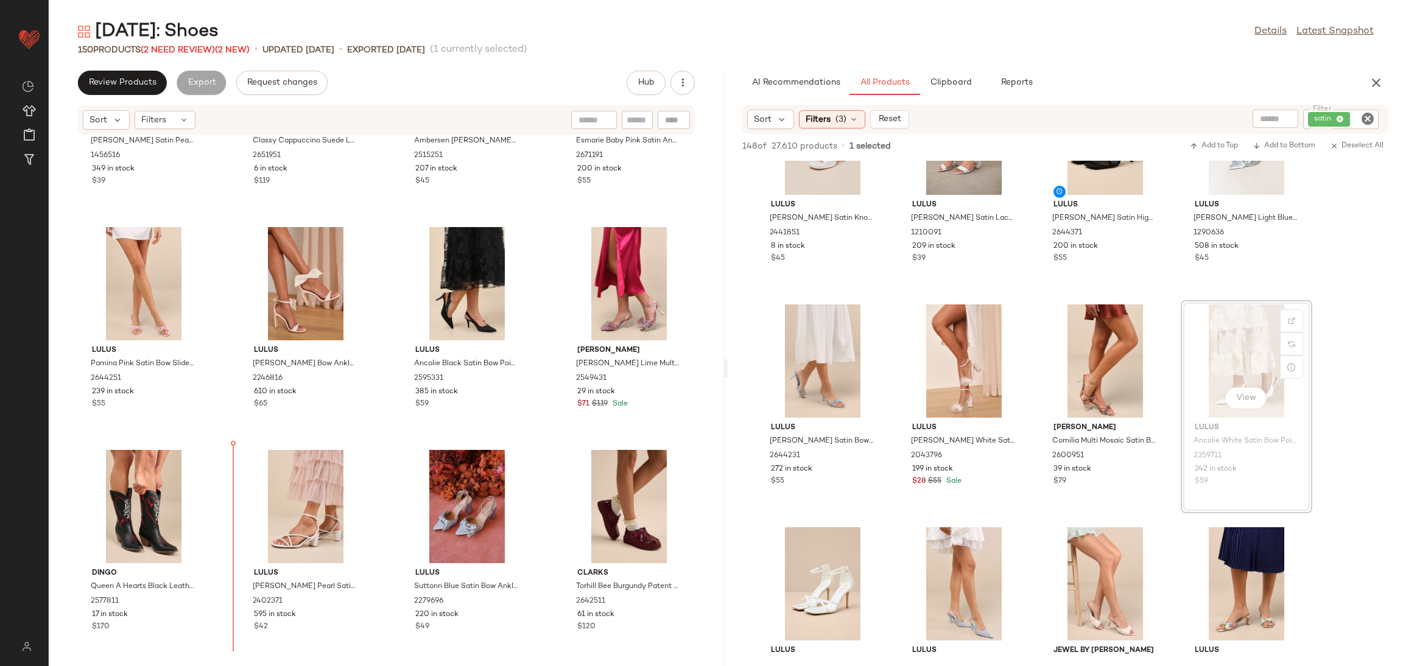
scroll to position [392, 0]
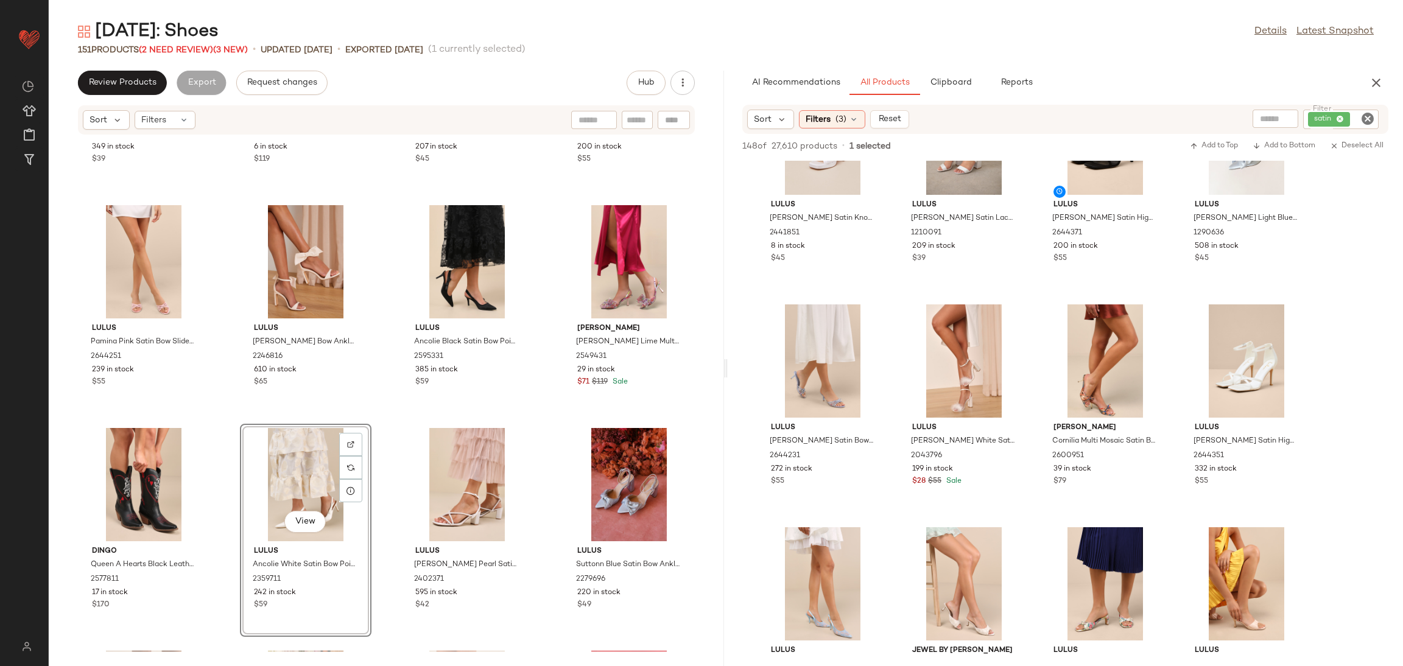
click at [1366, 122] on icon "Clear Filter" at bounding box center [1367, 118] width 15 height 15
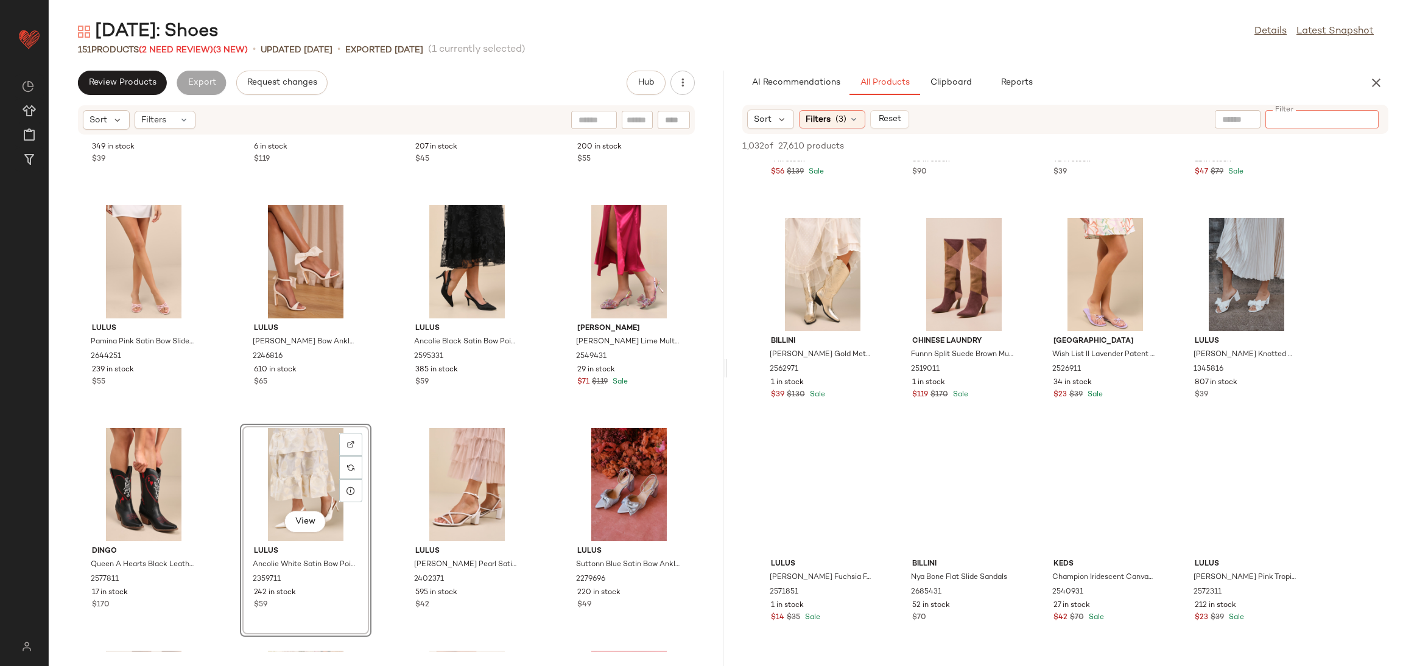
scroll to position [3744, 0]
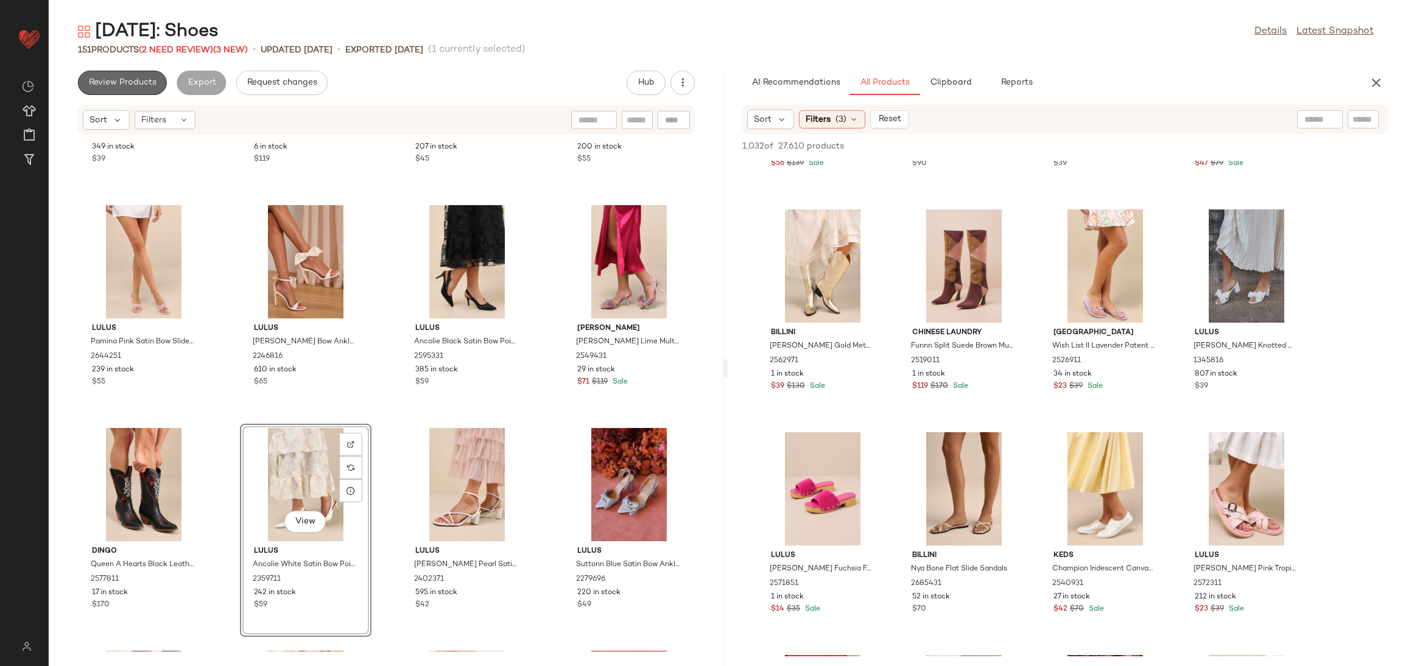
click at [135, 83] on span "Review Products" at bounding box center [122, 83] width 68 height 10
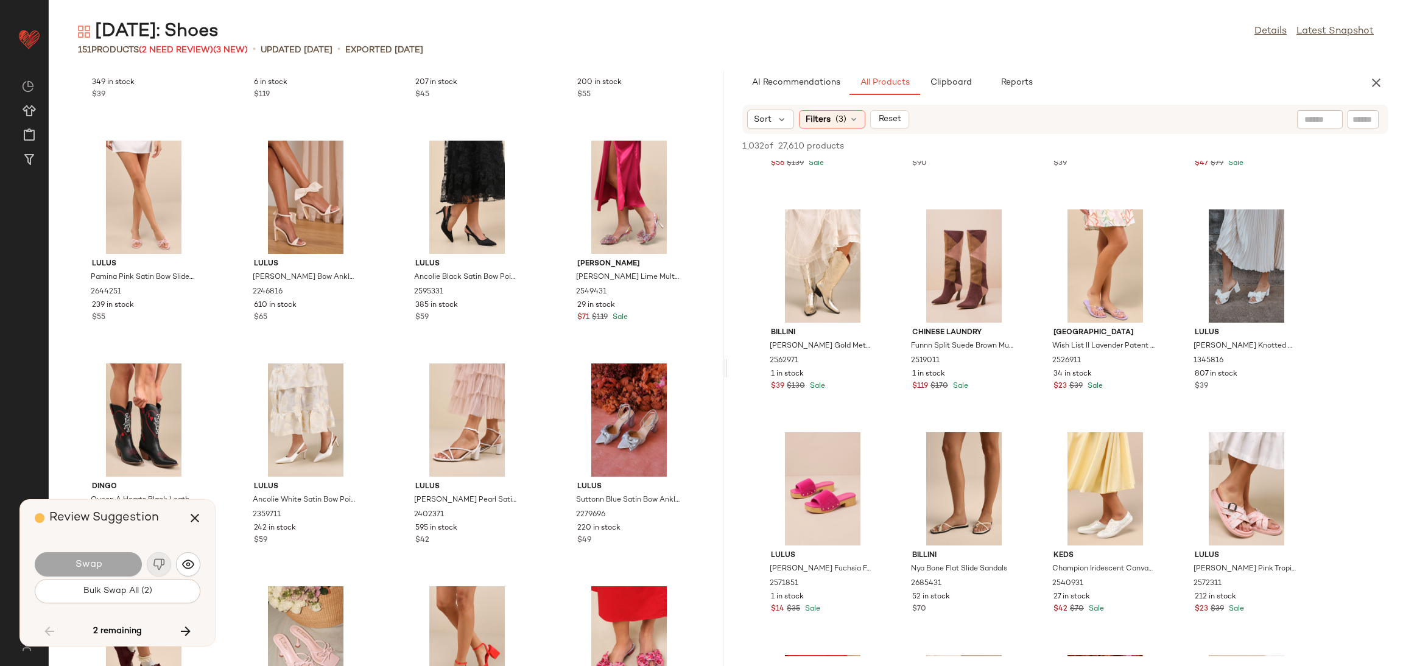
scroll to position [7353, 0]
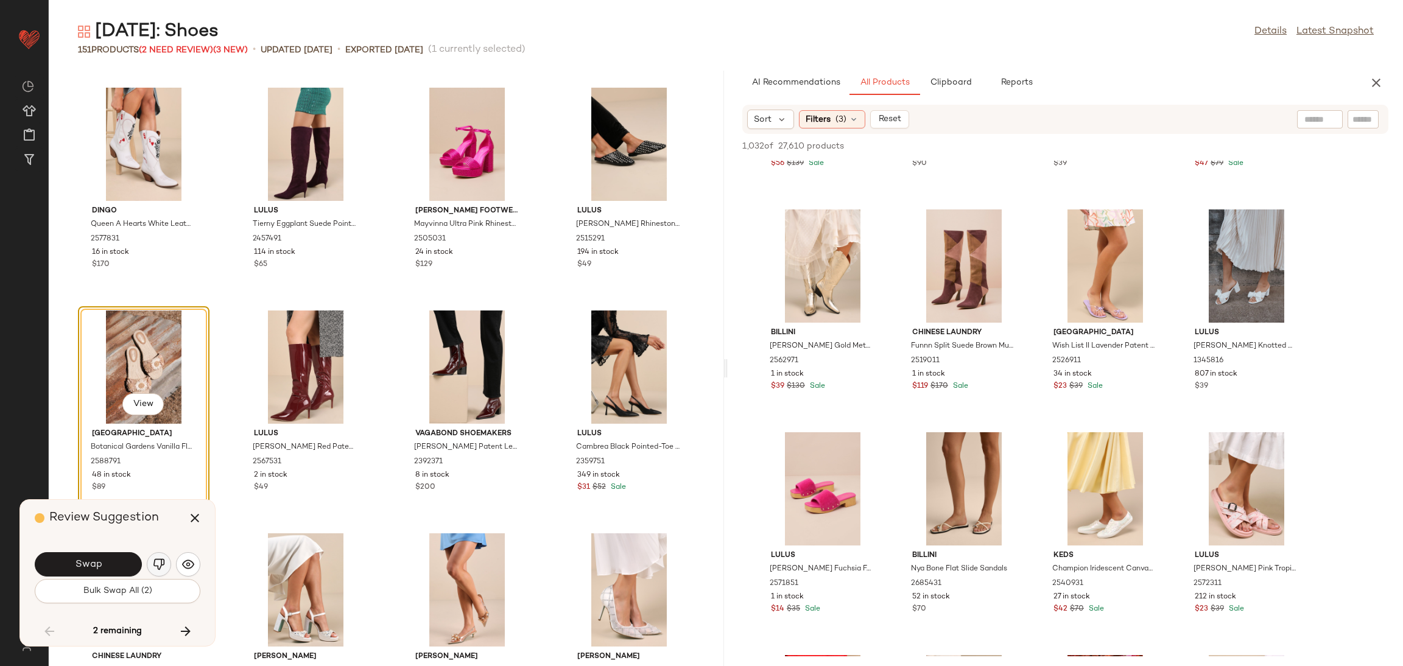
click at [161, 560] on img "button" at bounding box center [159, 564] width 12 height 12
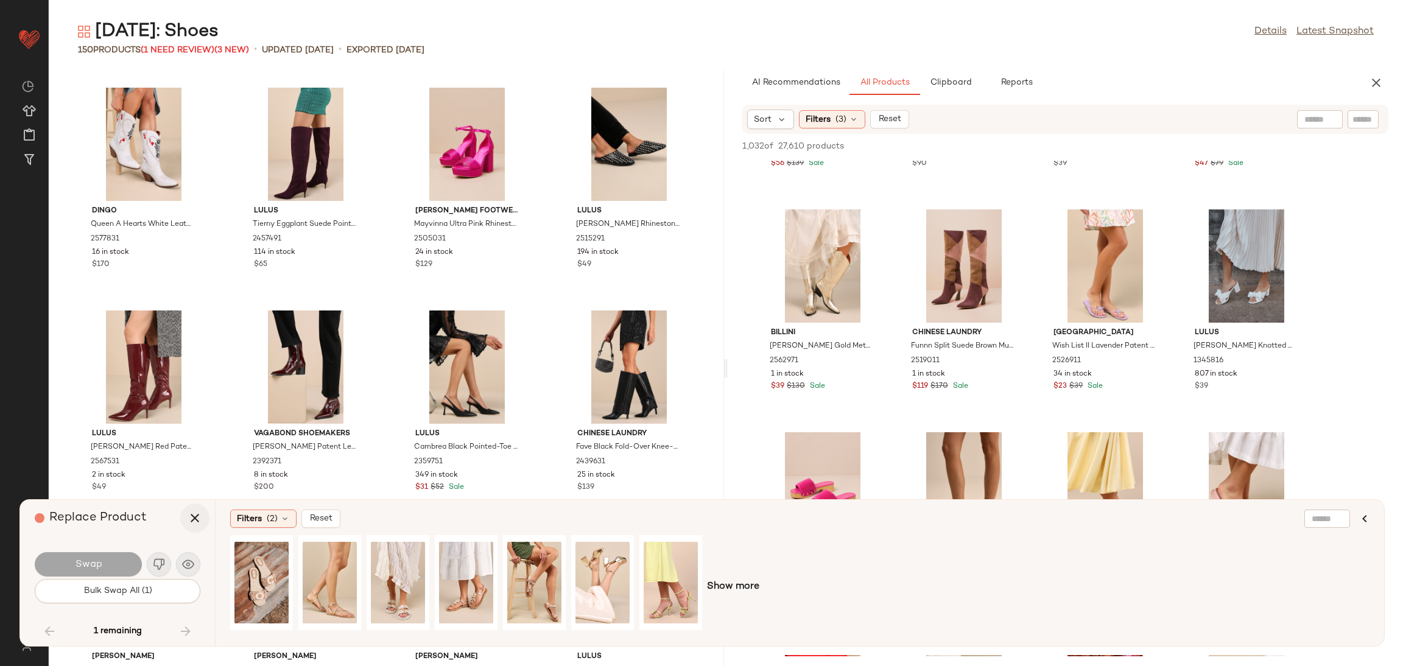
click at [192, 511] on icon "button" at bounding box center [195, 518] width 15 height 15
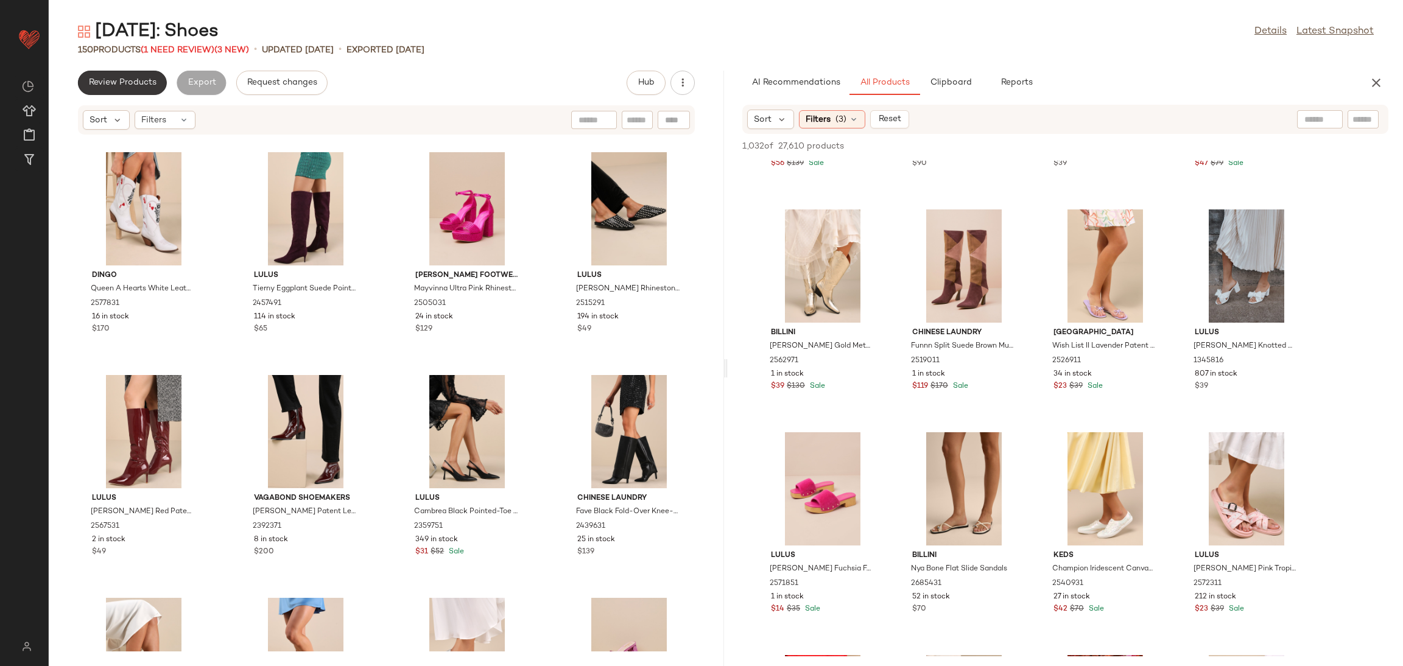
click at [149, 81] on span "Review Products" at bounding box center [122, 83] width 68 height 10
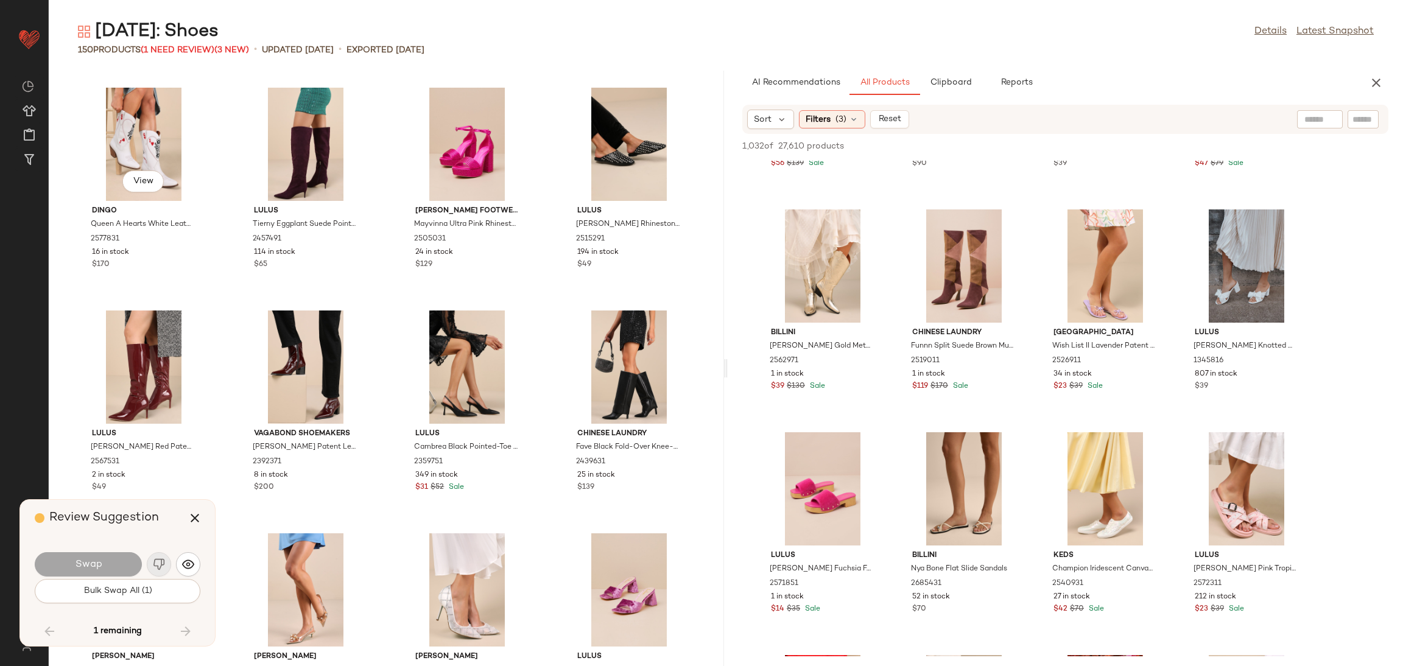
scroll to position [7799, 0]
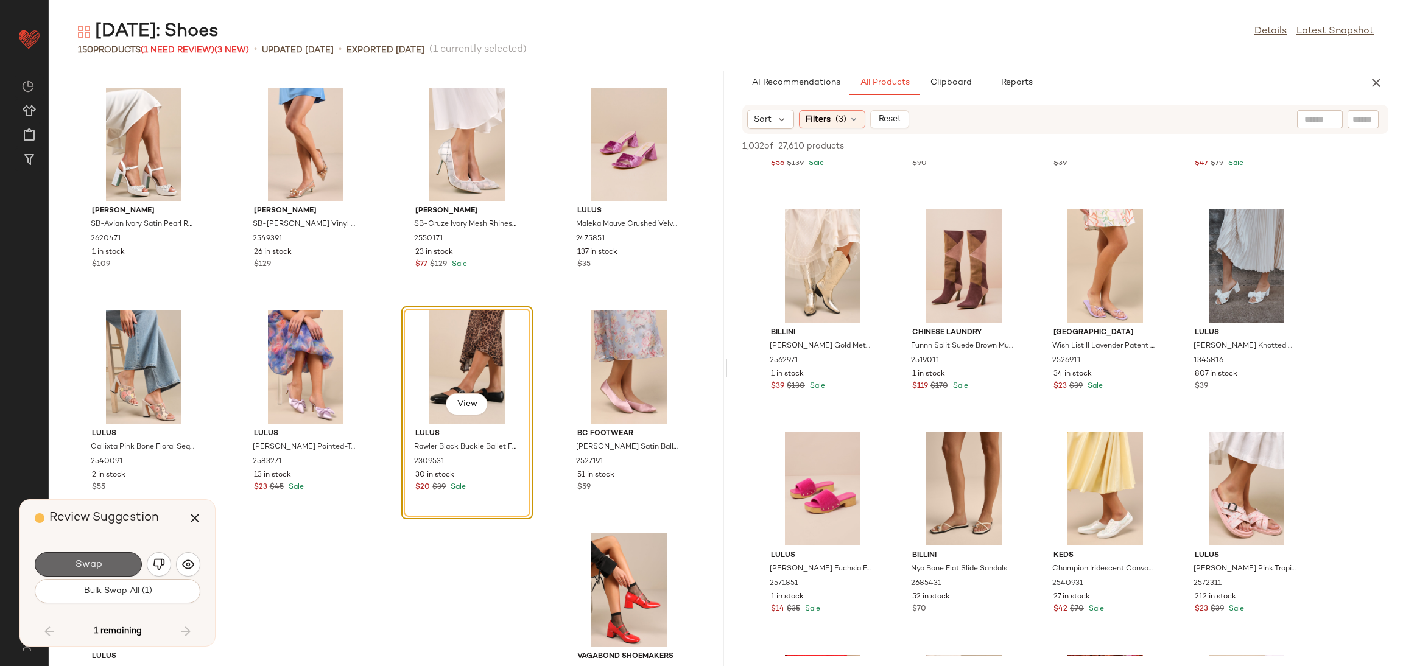
click at [108, 561] on button "Swap" at bounding box center [88, 564] width 107 height 24
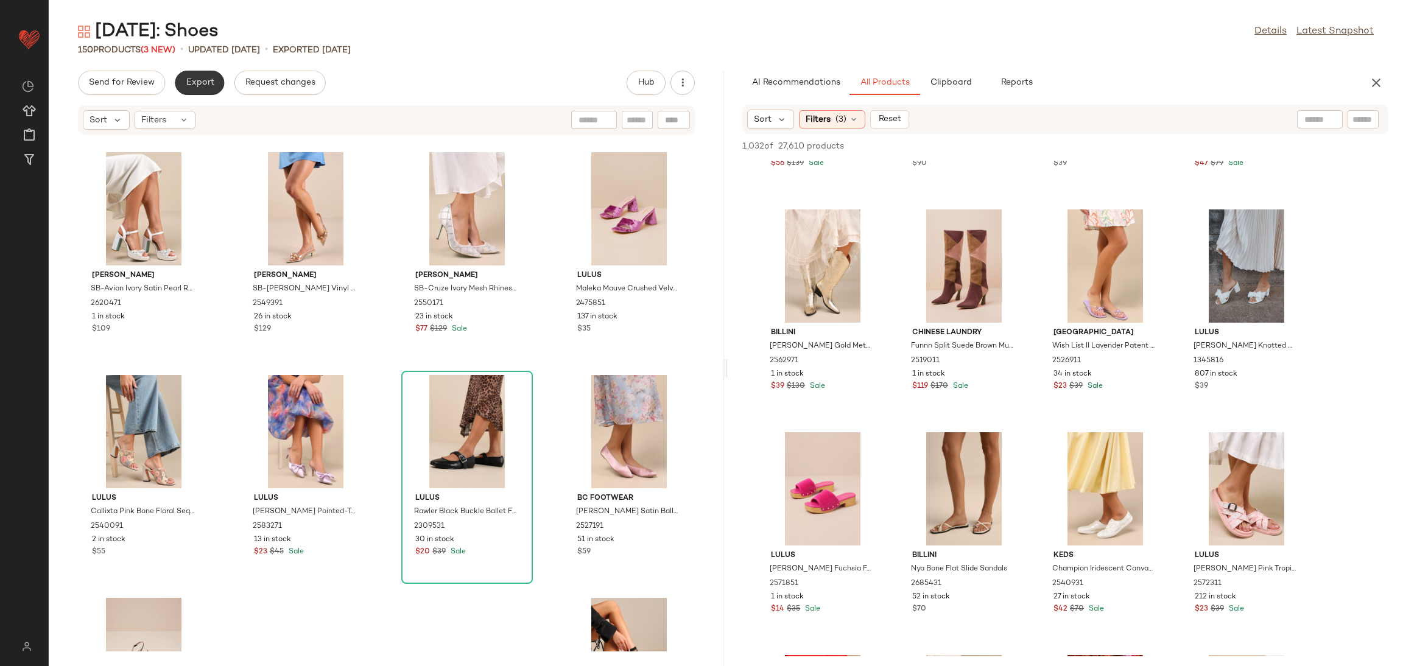
click at [203, 89] on button "Export" at bounding box center [199, 83] width 49 height 24
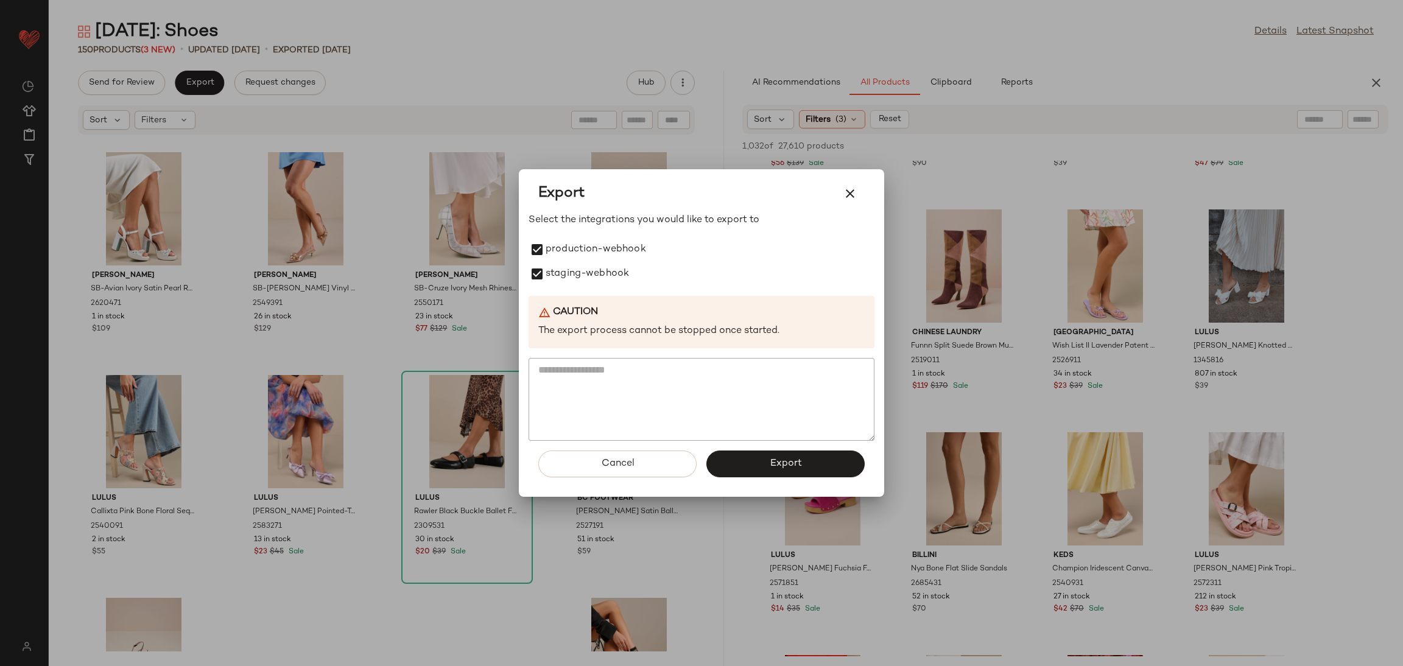
click at [810, 458] on button "Export" at bounding box center [785, 464] width 158 height 27
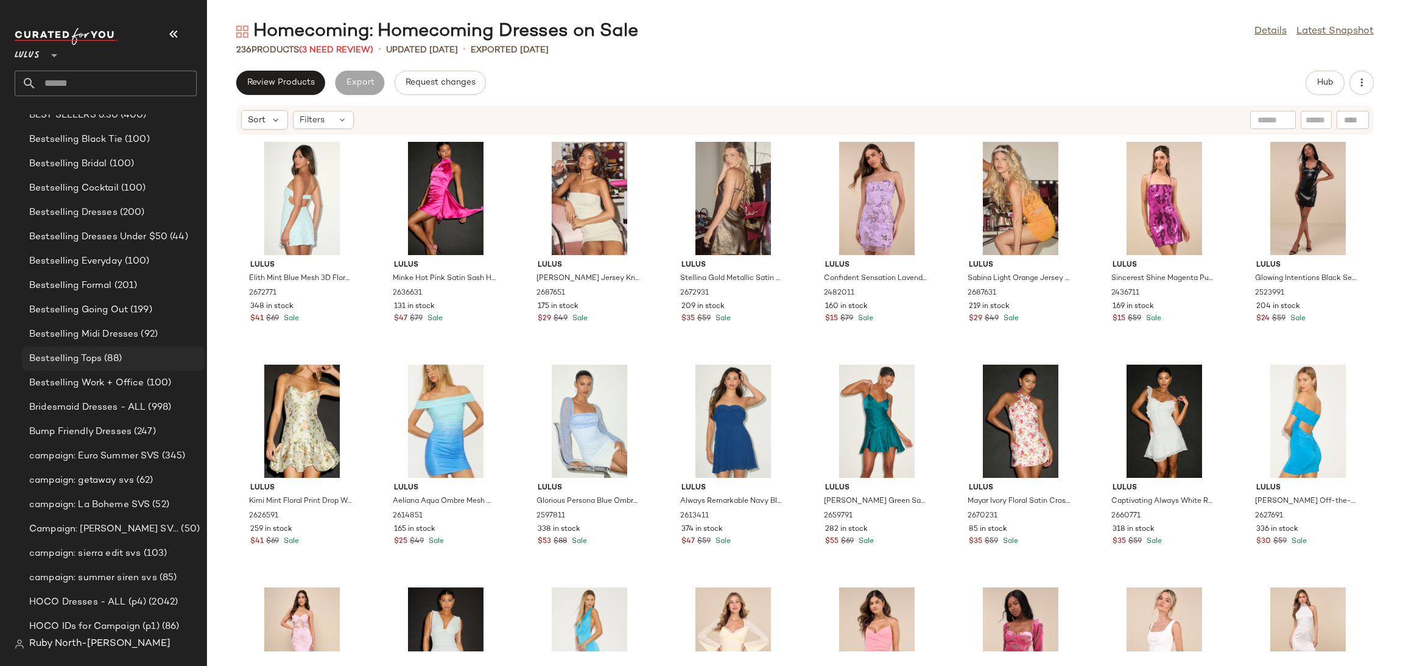
scroll to position [1095, 0]
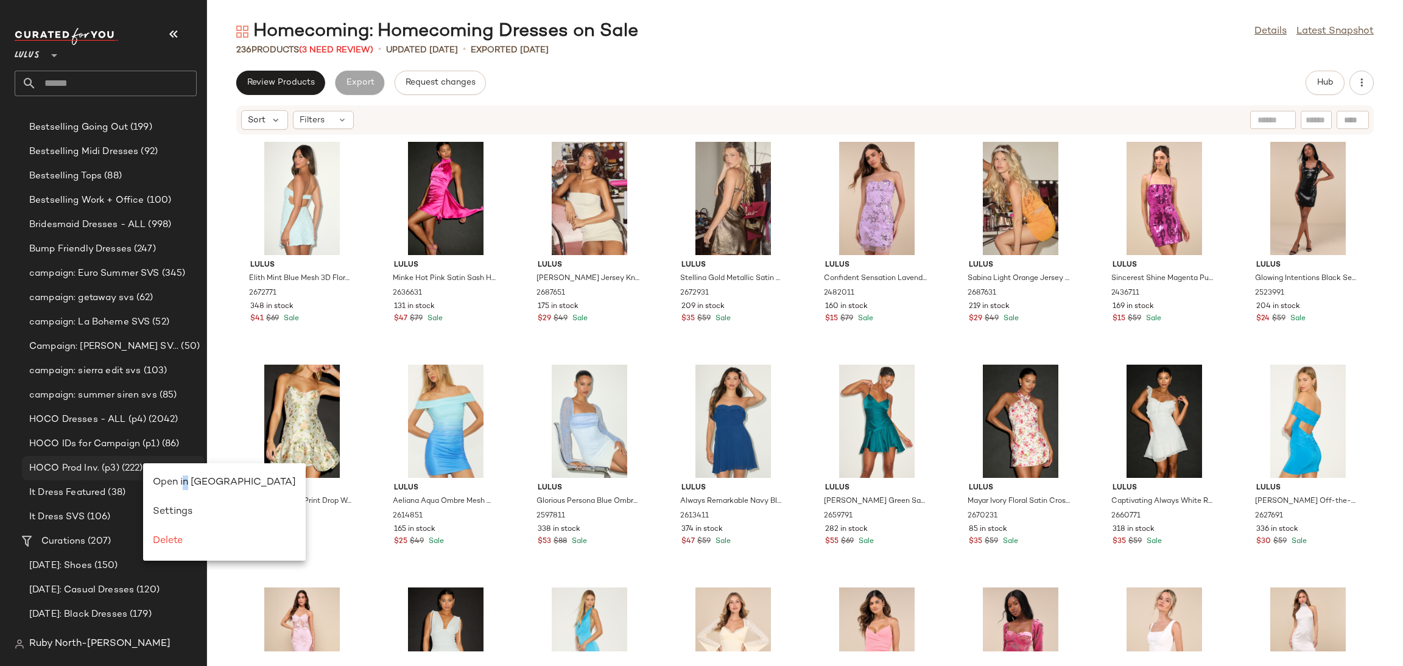
click at [188, 476] on div "Open in [GEOGRAPHIC_DATA]" at bounding box center [224, 483] width 143 height 15
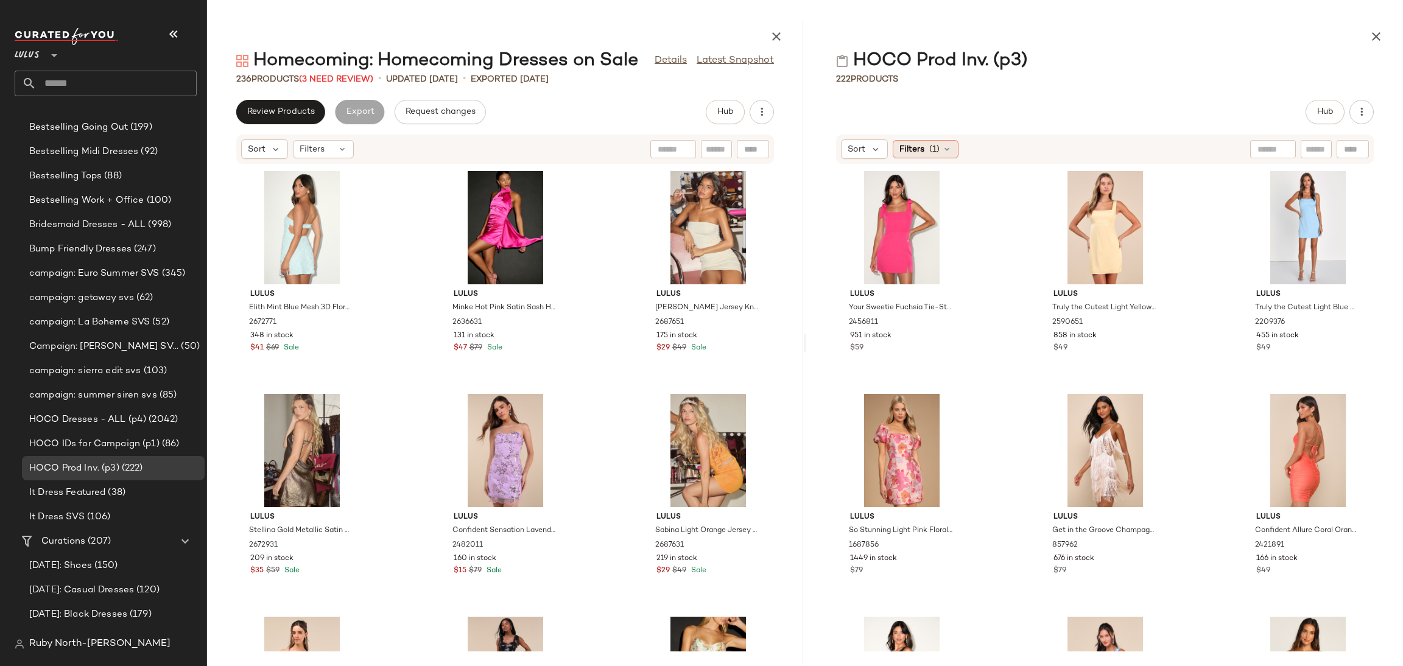
click at [929, 150] on span "(1)" at bounding box center [934, 149] width 10 height 13
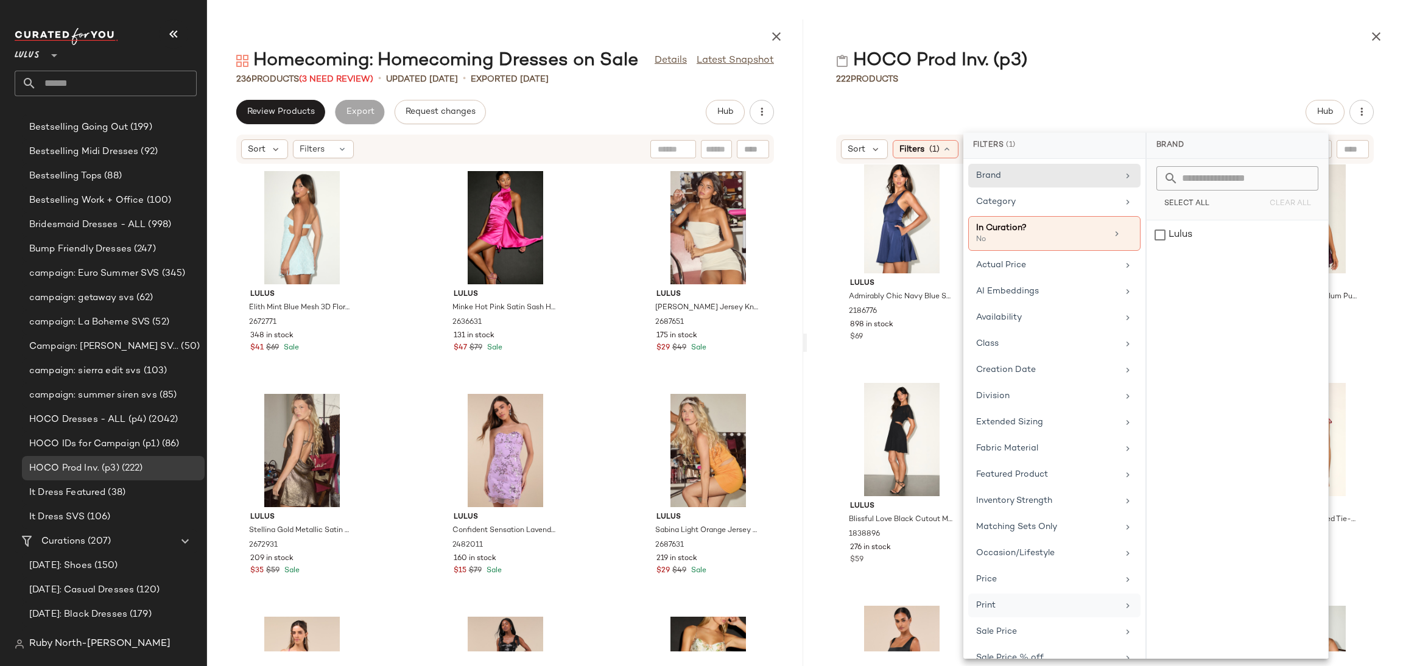
scroll to position [101, 0]
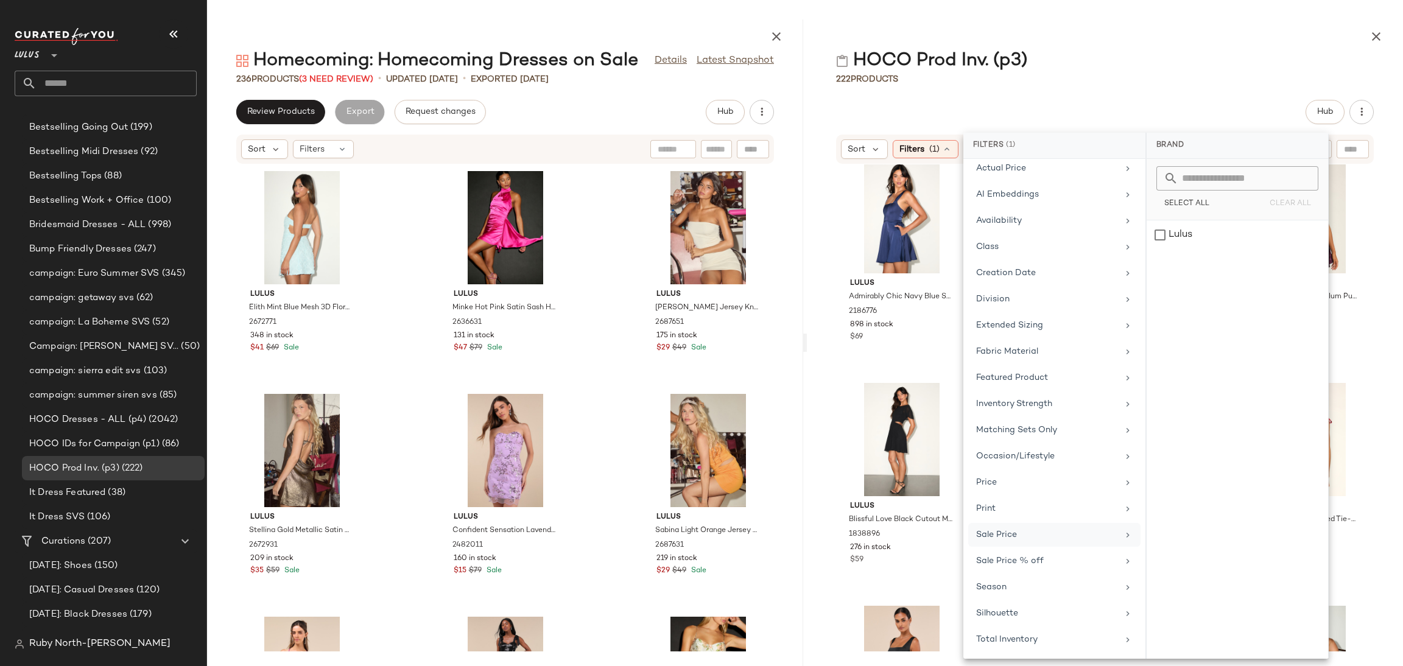
click at [1018, 530] on div "Sale Price" at bounding box center [1047, 534] width 142 height 13
click at [1215, 186] on div "On sale" at bounding box center [1237, 197] width 172 height 22
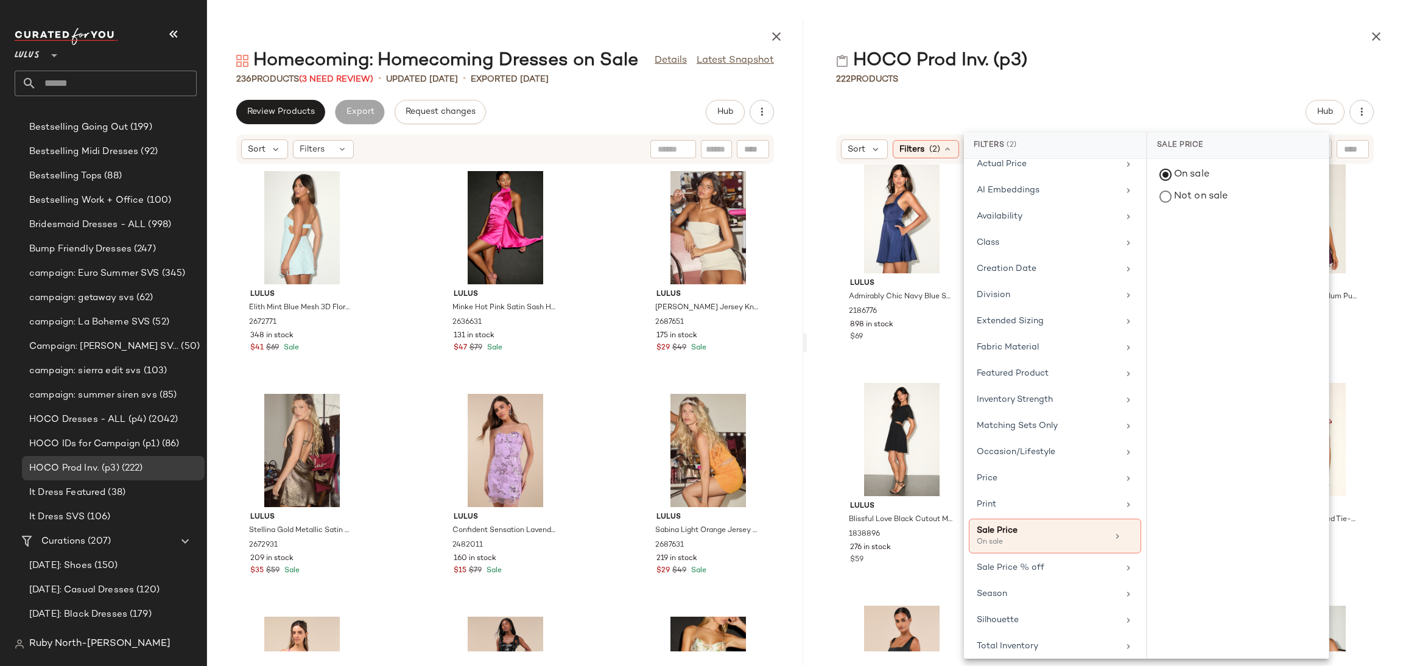
click at [1199, 88] on div "HOCO Prod Inv. (p3) 222 Products Hub Sort Filters (2) Reset Lulus So Stunning L…" at bounding box center [1105, 342] width 596 height 647
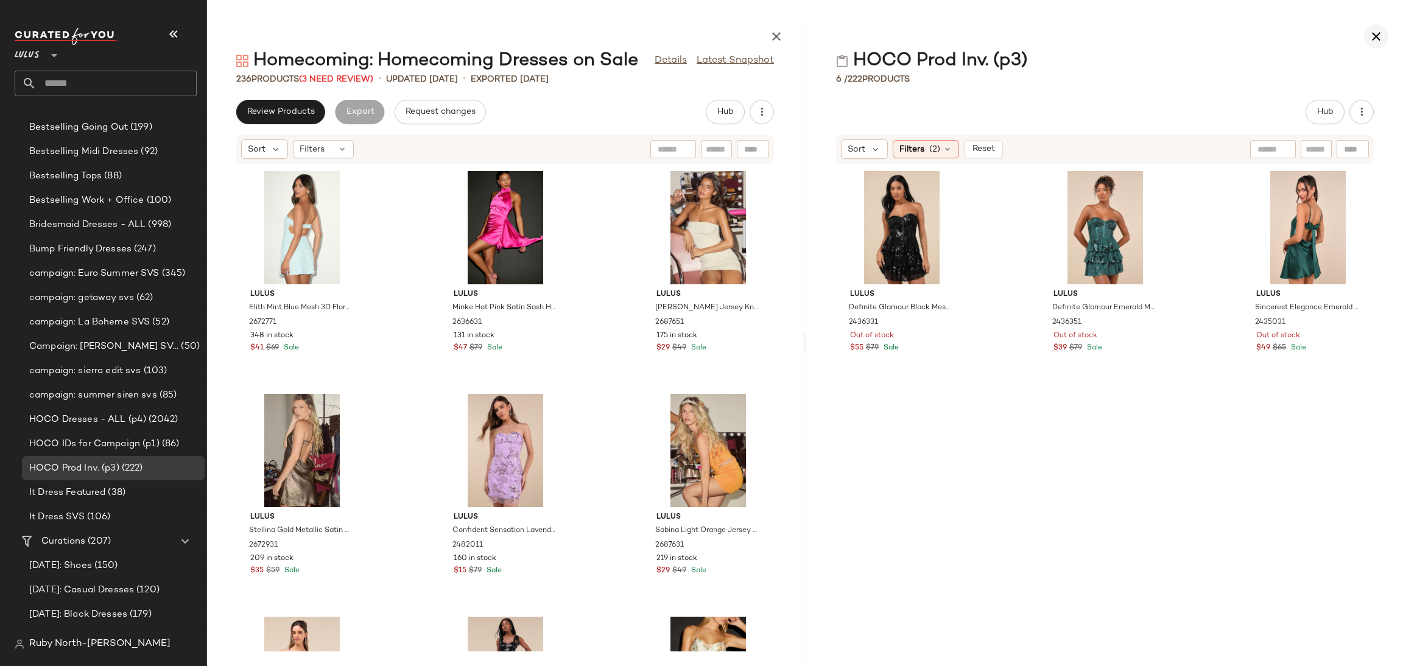
click at [1381, 43] on icon "button" at bounding box center [1376, 36] width 15 height 15
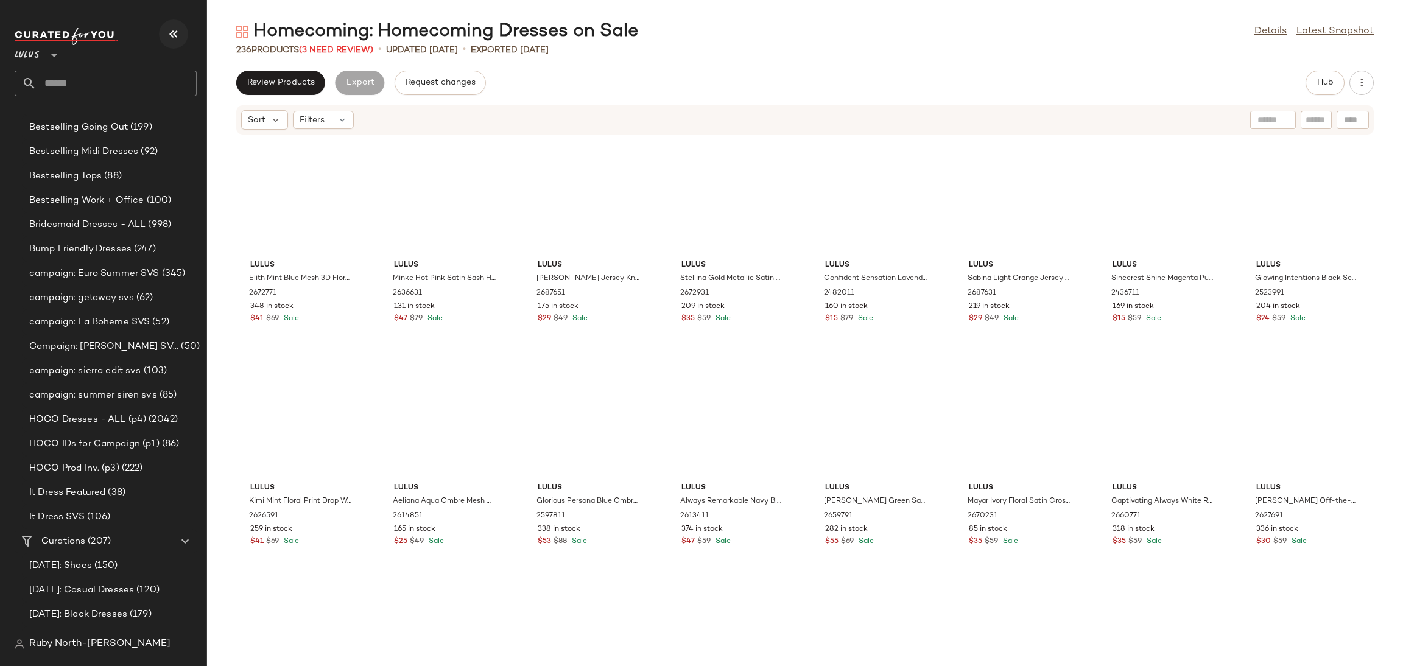
click at [169, 30] on icon "button" at bounding box center [173, 34] width 15 height 15
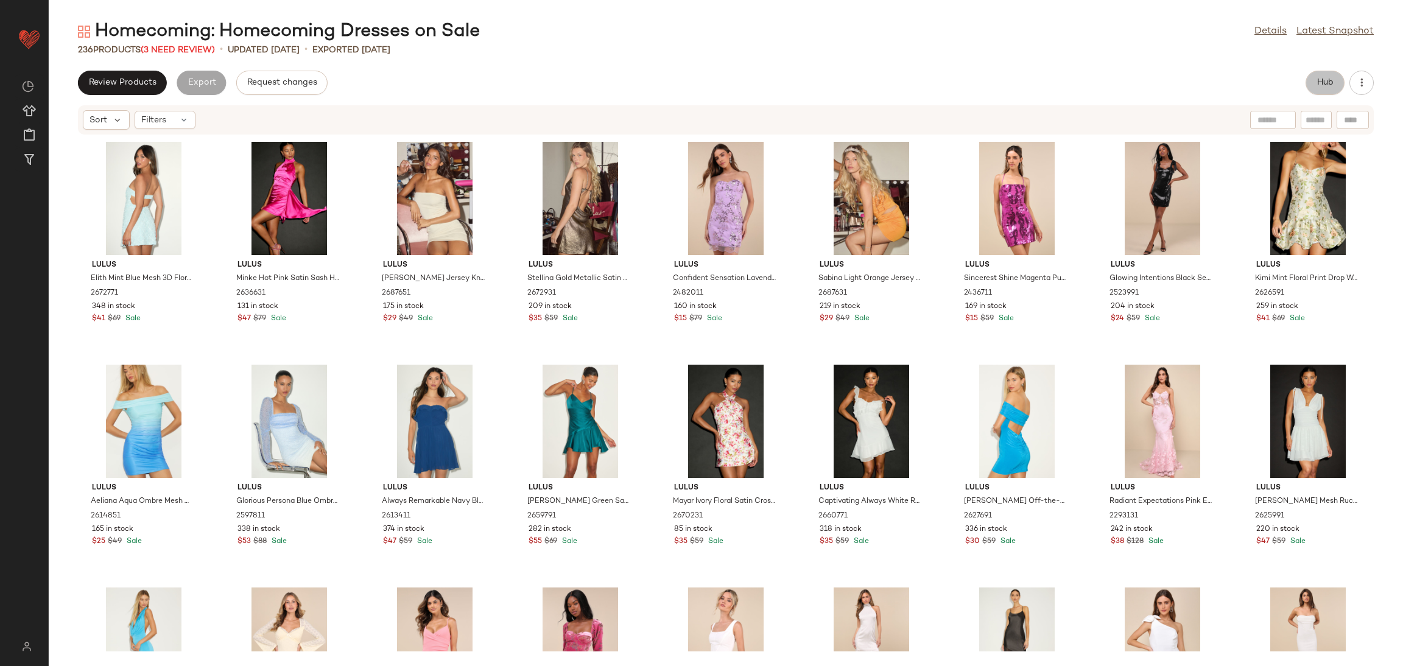
click at [1321, 83] on span "Hub" at bounding box center [1324, 83] width 17 height 10
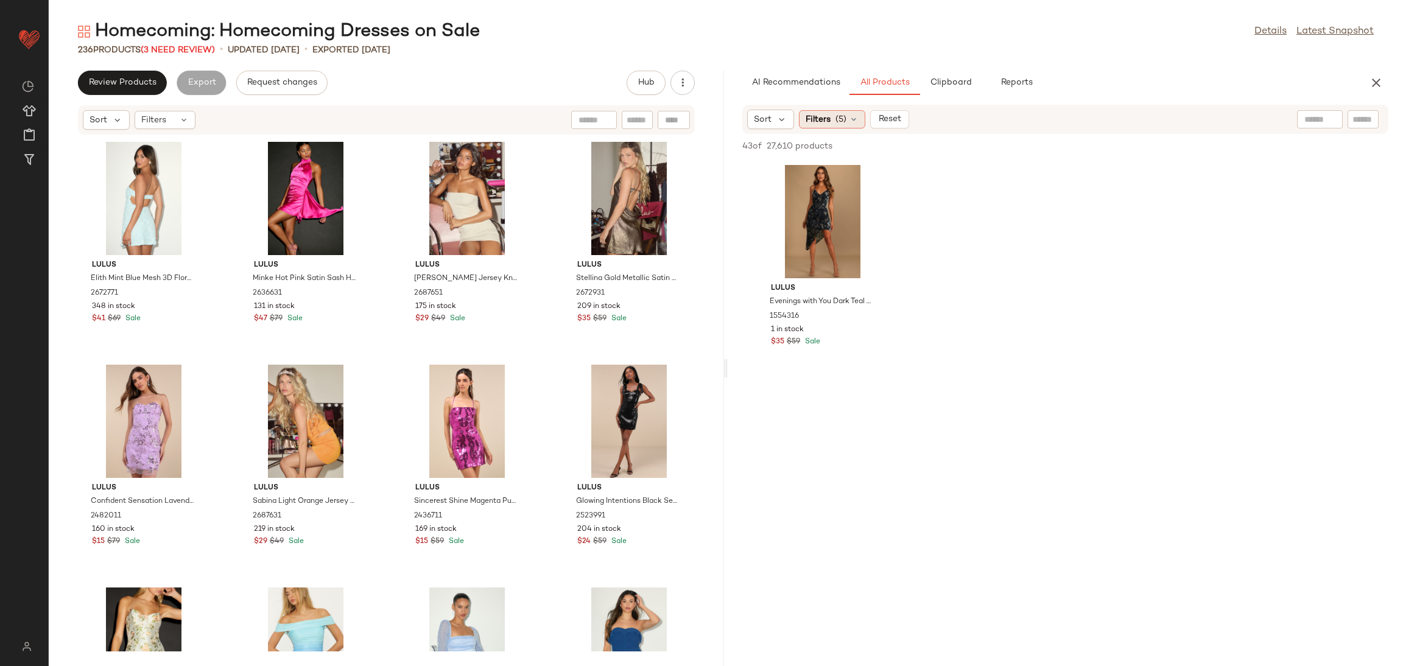
click at [827, 121] on span "Filters" at bounding box center [817, 119] width 25 height 13
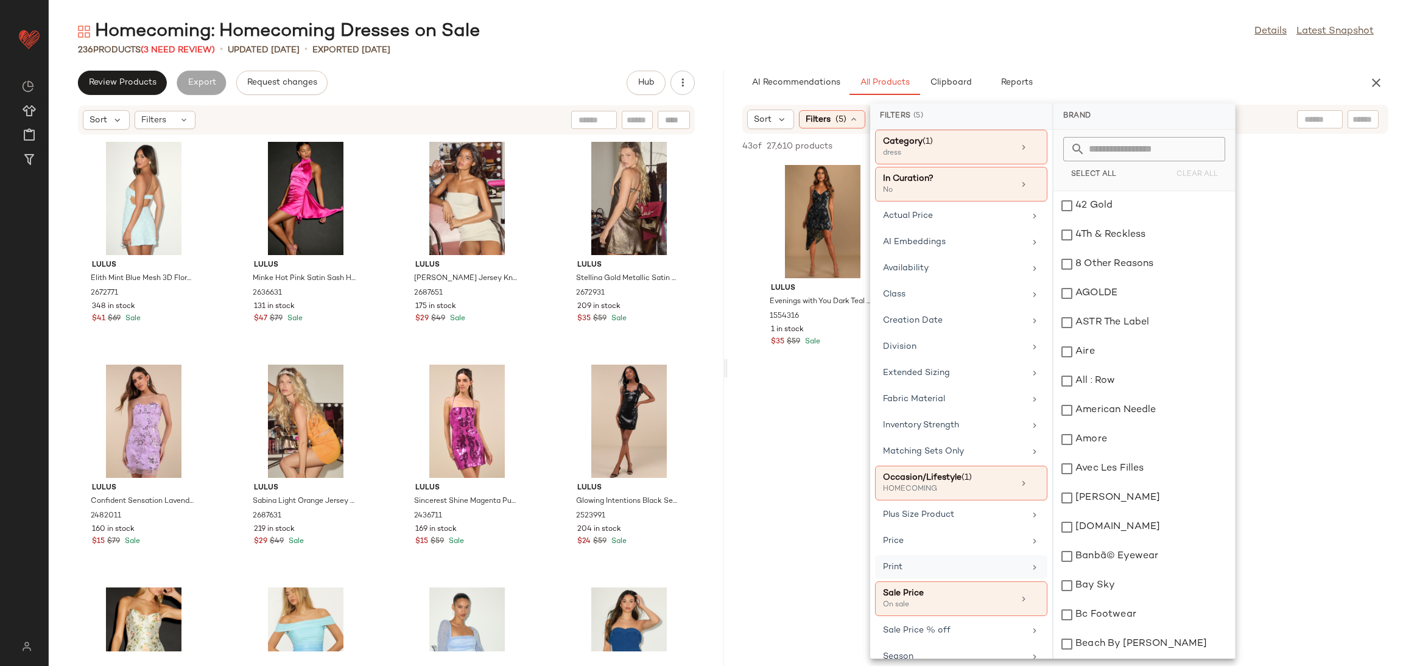
scroll to position [116, 0]
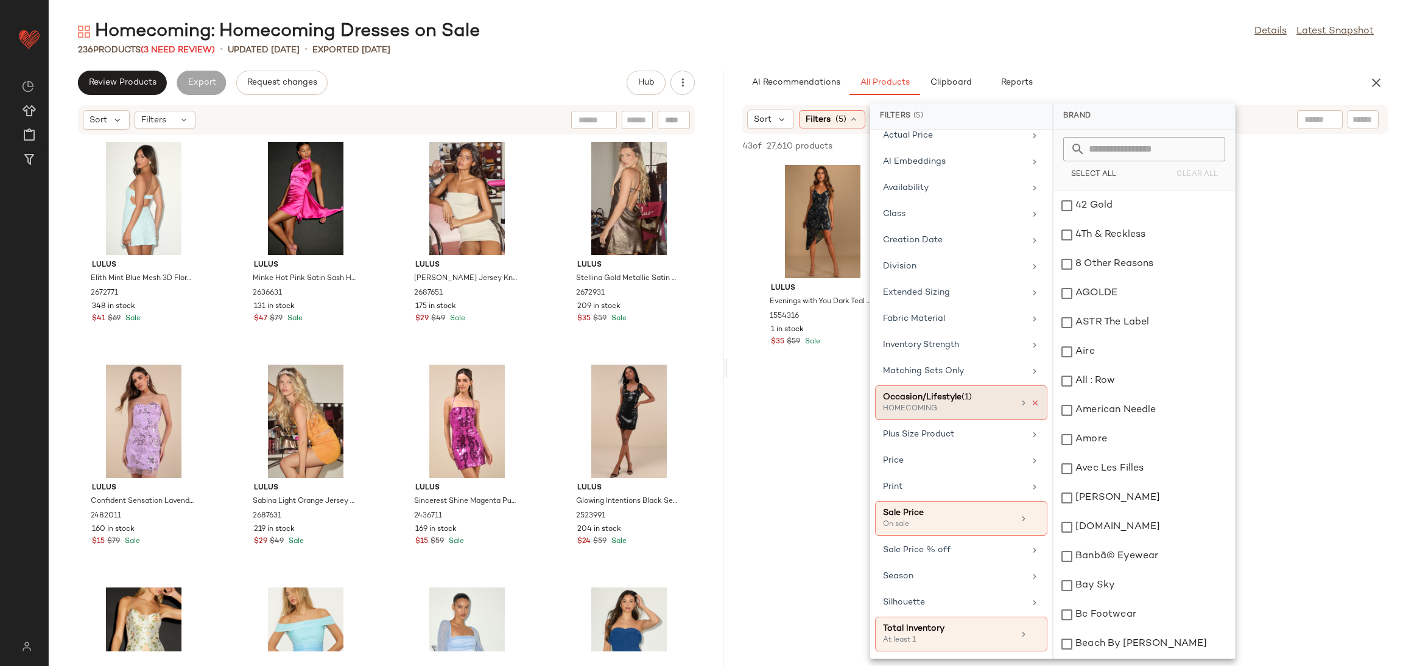
click at [1032, 399] on icon at bounding box center [1035, 403] width 9 height 9
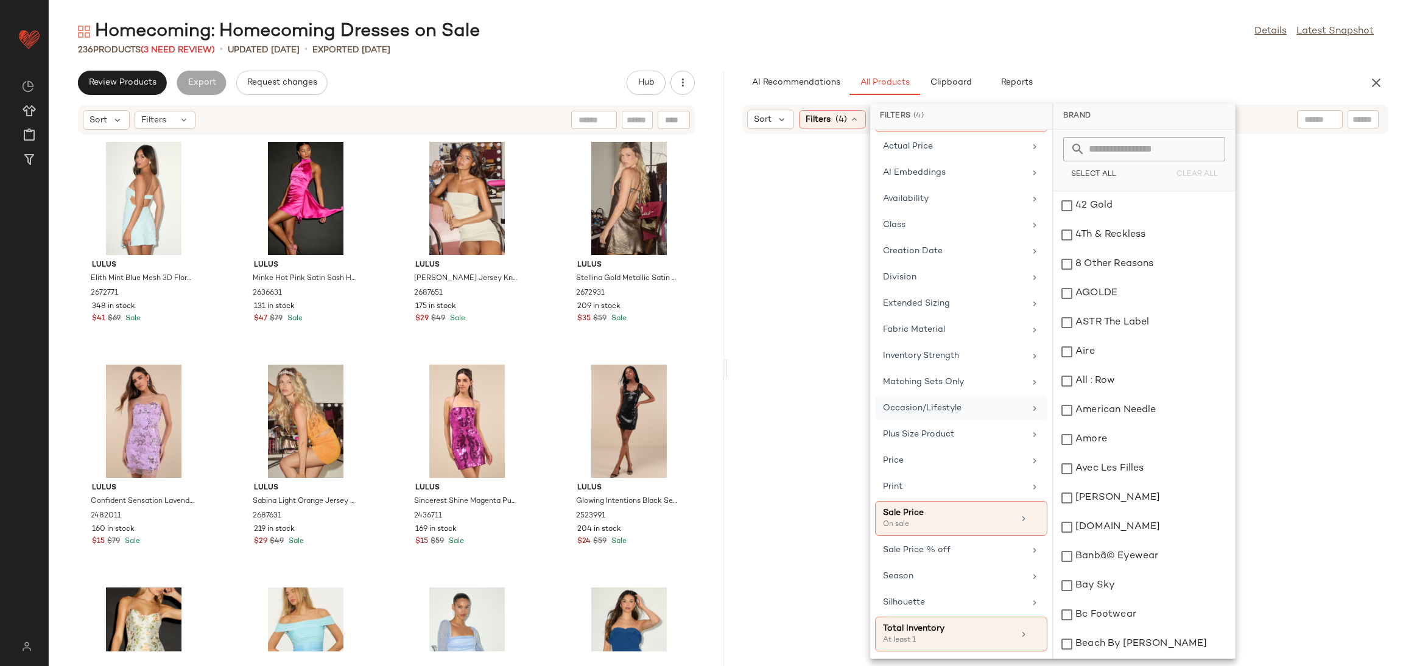
scroll to position [105, 0]
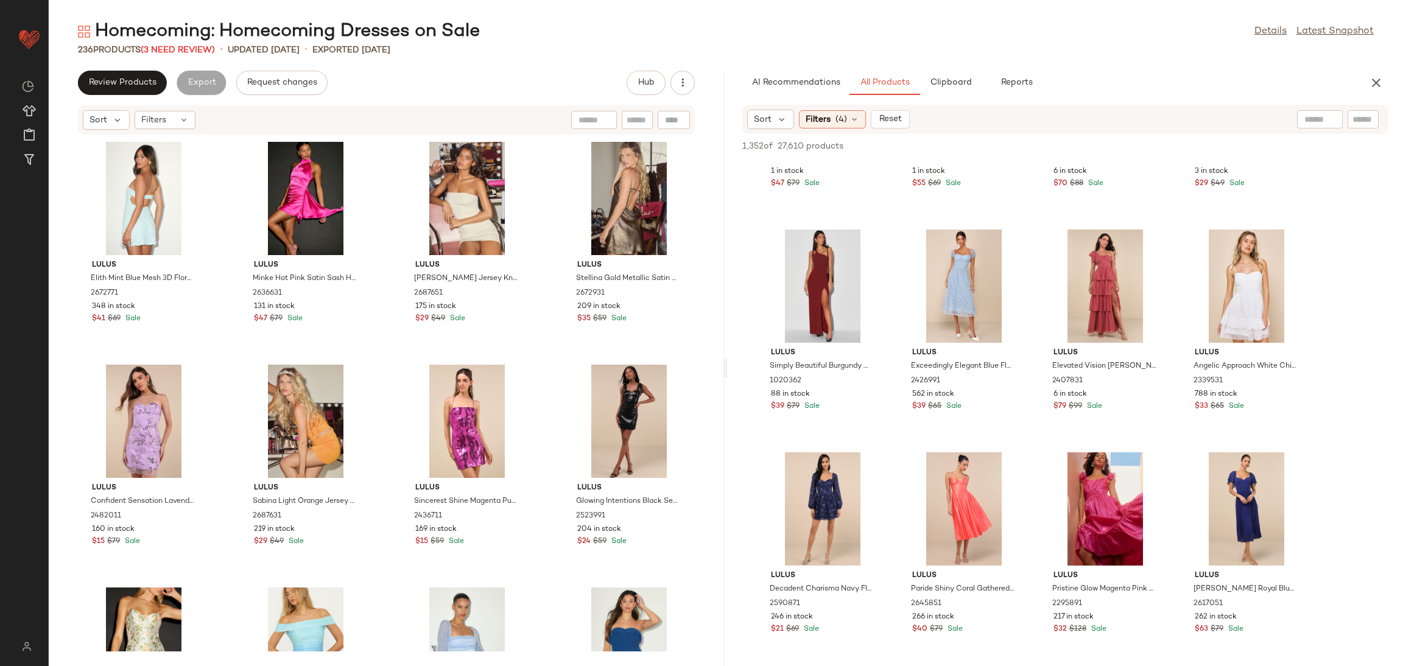
scroll to position [7305, 0]
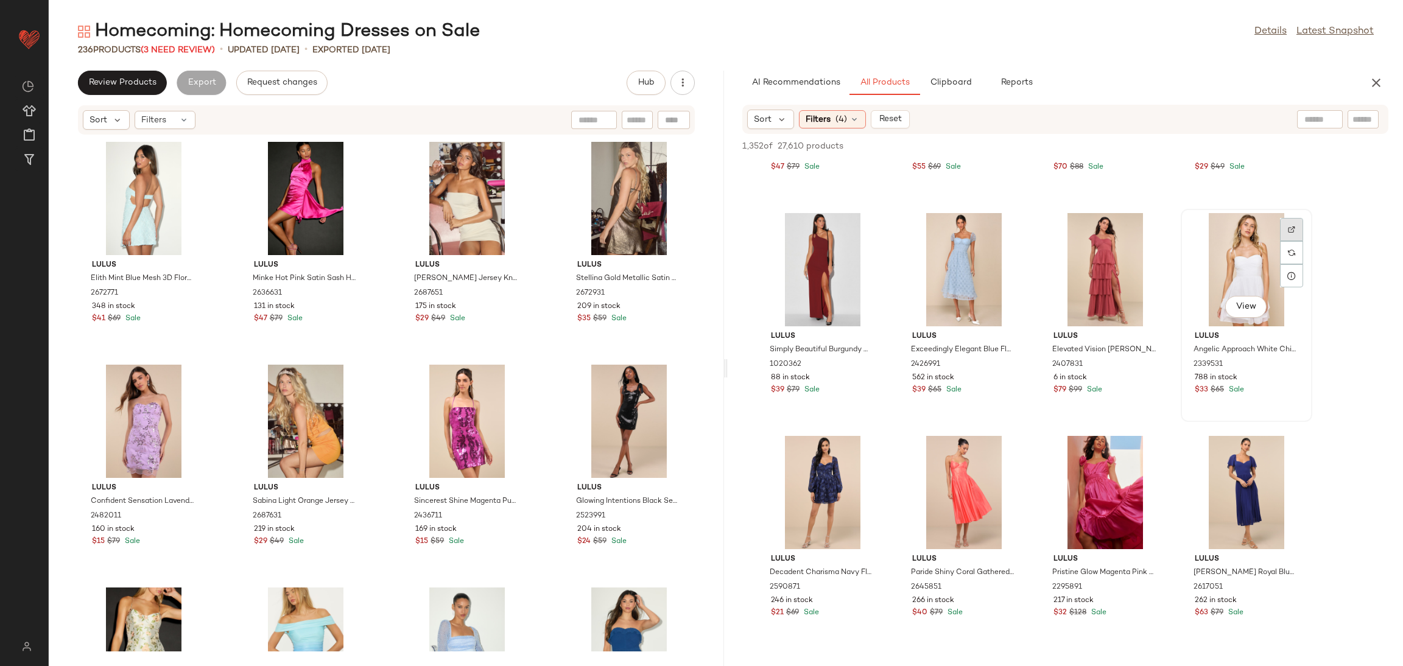
click at [1291, 241] on div at bounding box center [1291, 252] width 23 height 23
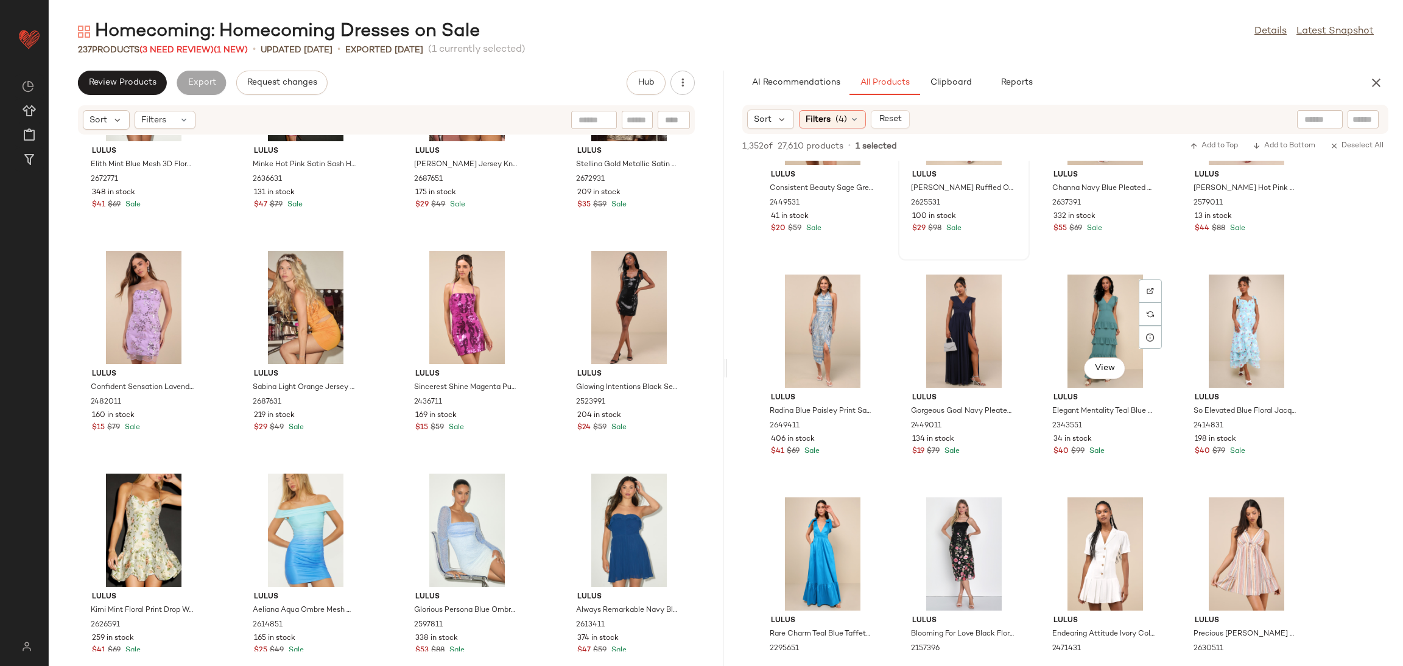
scroll to position [12166, 0]
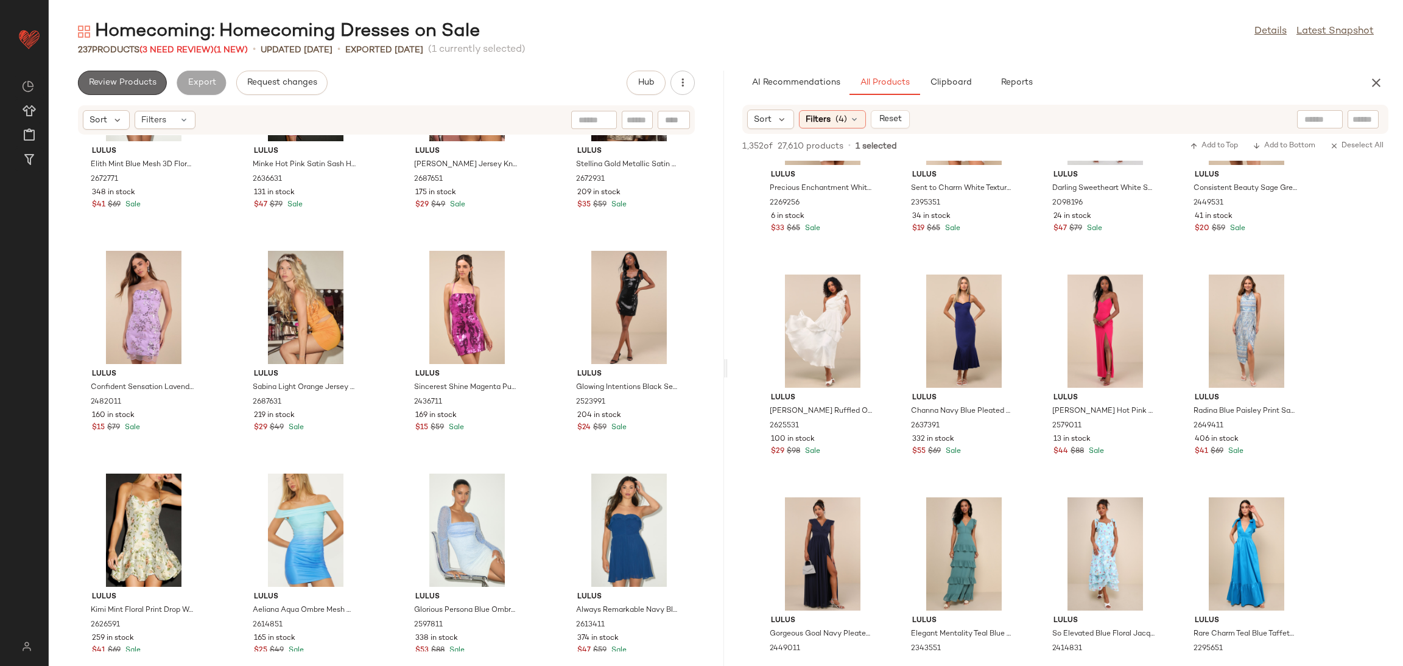
click at [131, 85] on span "Review Products" at bounding box center [122, 83] width 68 height 10
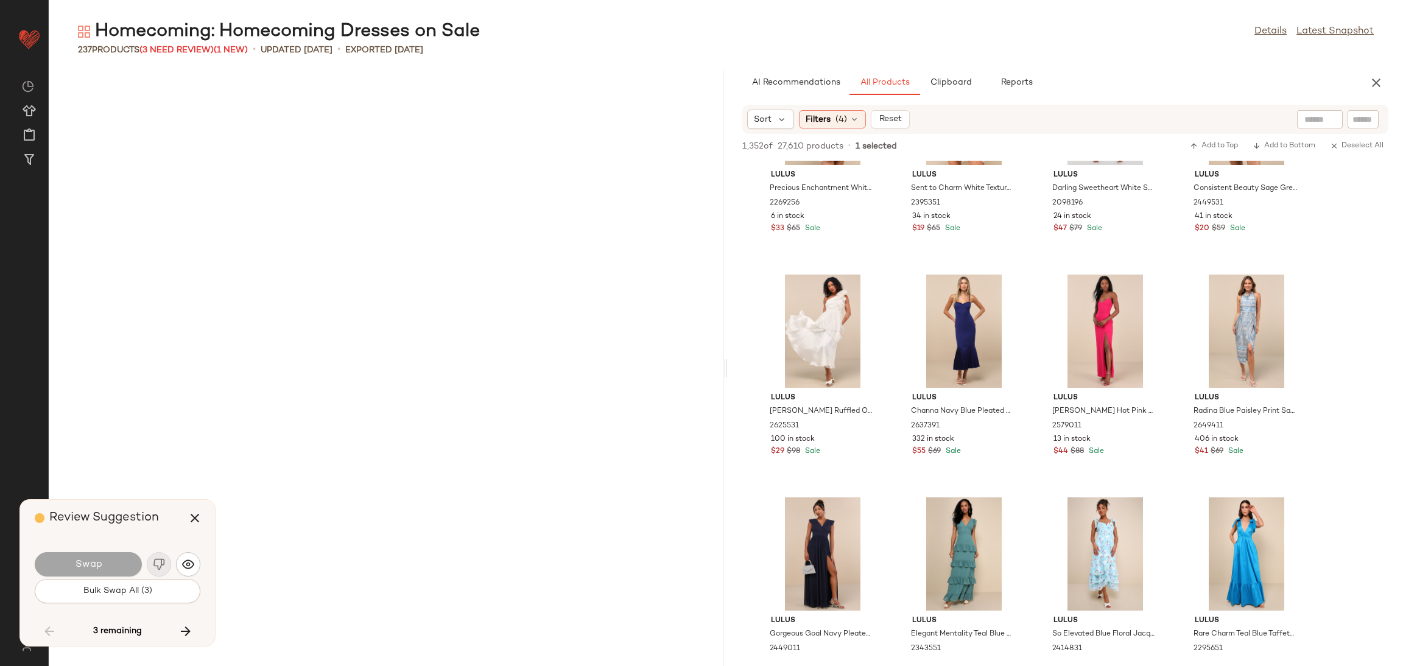
scroll to position [8021, 0]
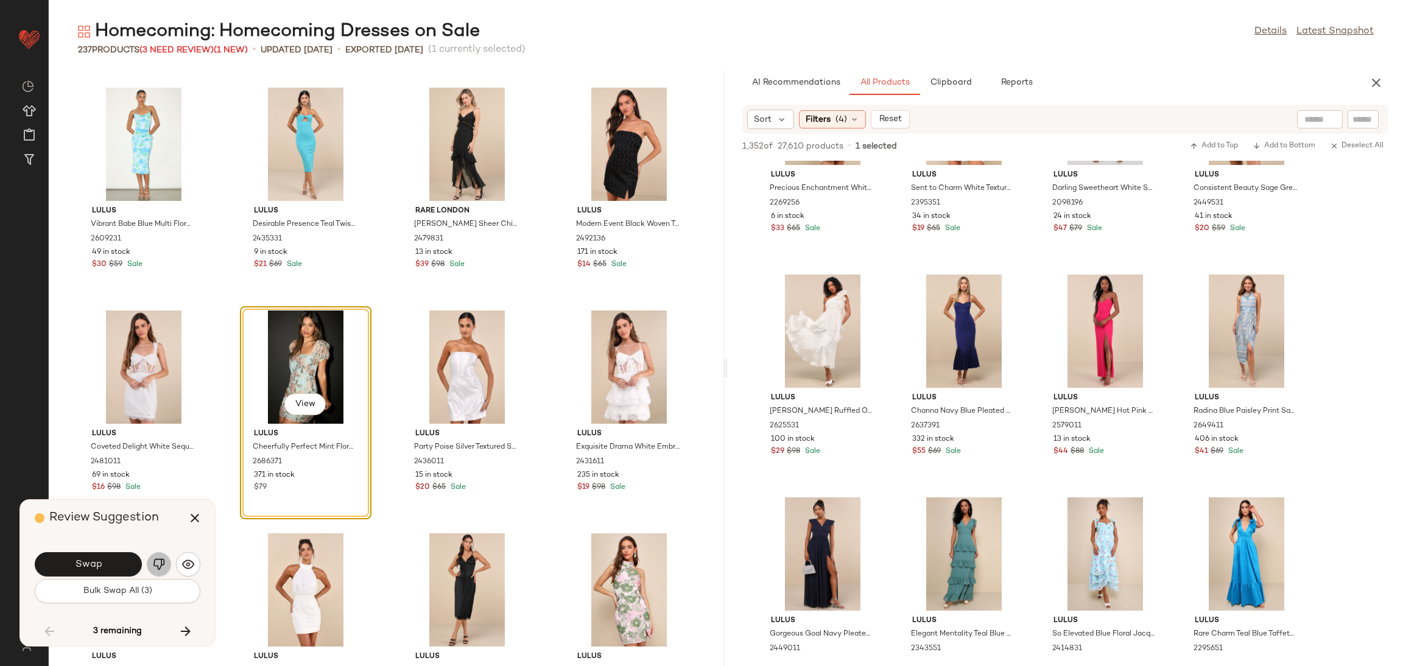
click at [155, 566] on img "button" at bounding box center [159, 564] width 12 height 12
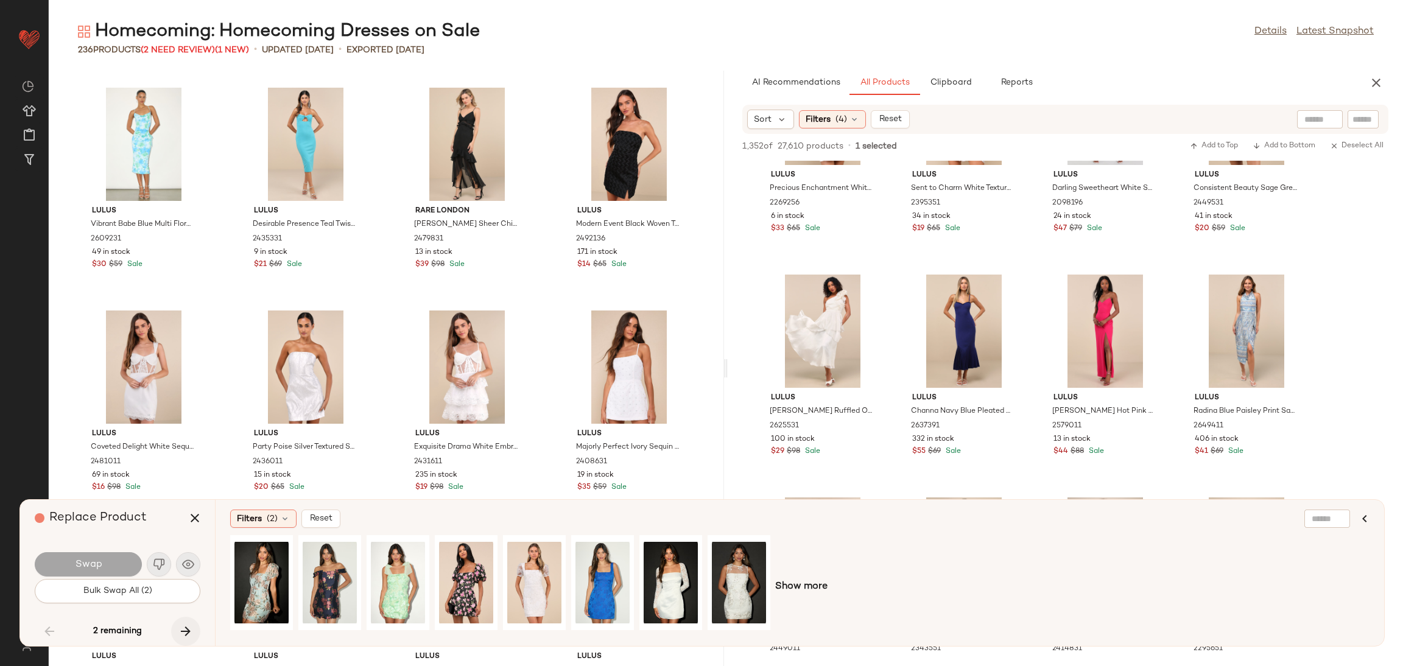
click at [189, 624] on icon "button" at bounding box center [185, 631] width 15 height 15
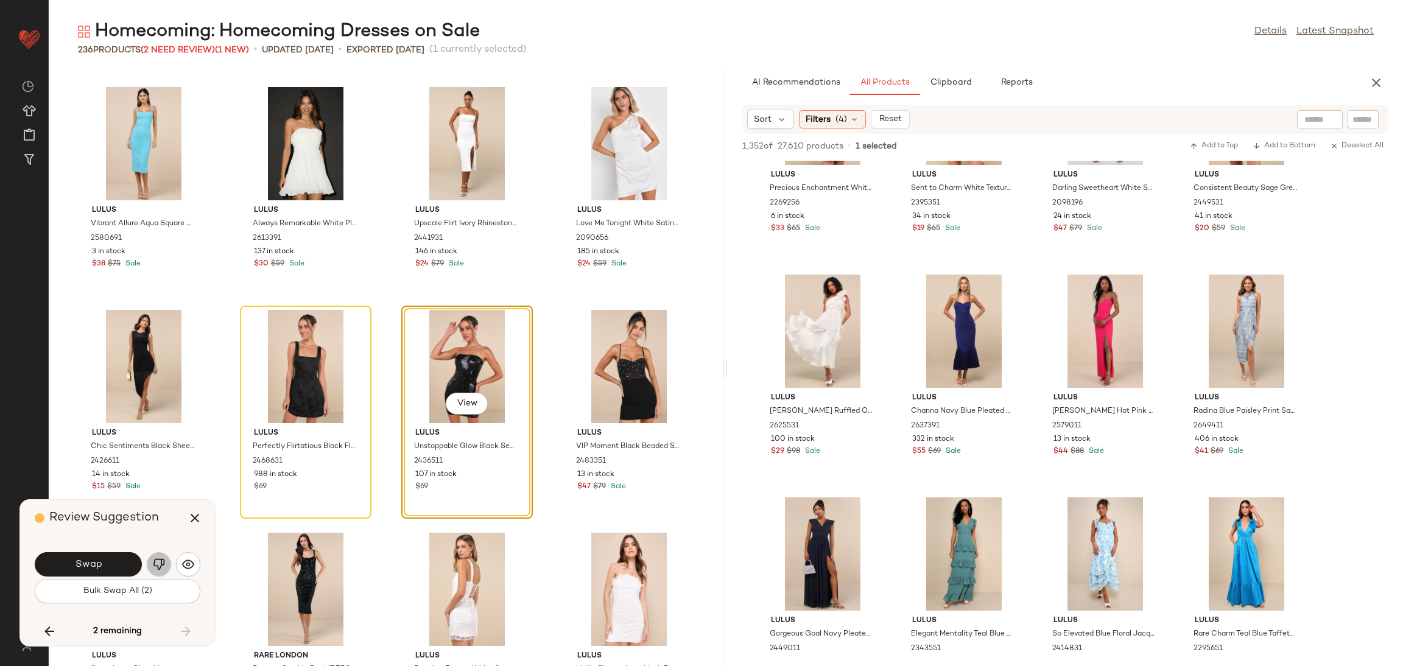
click at [153, 563] on img "button" at bounding box center [159, 564] width 12 height 12
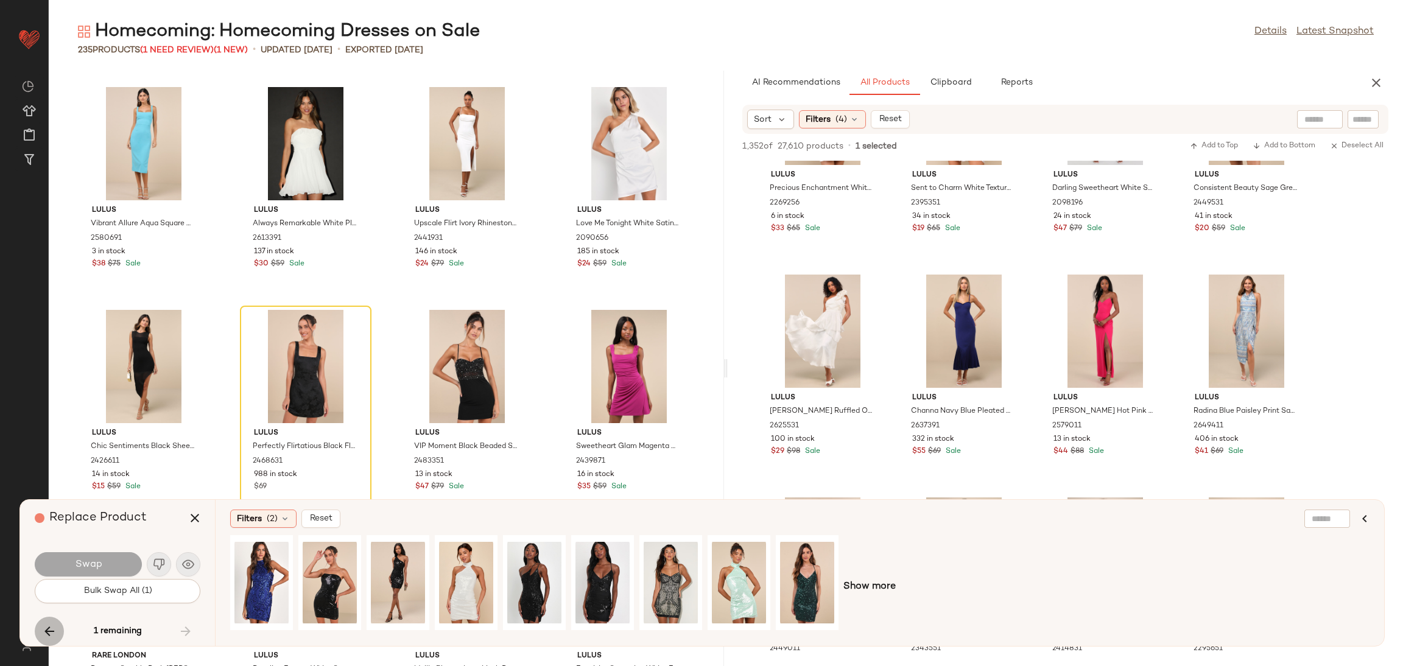
click at [50, 634] on icon "button" at bounding box center [49, 631] width 15 height 15
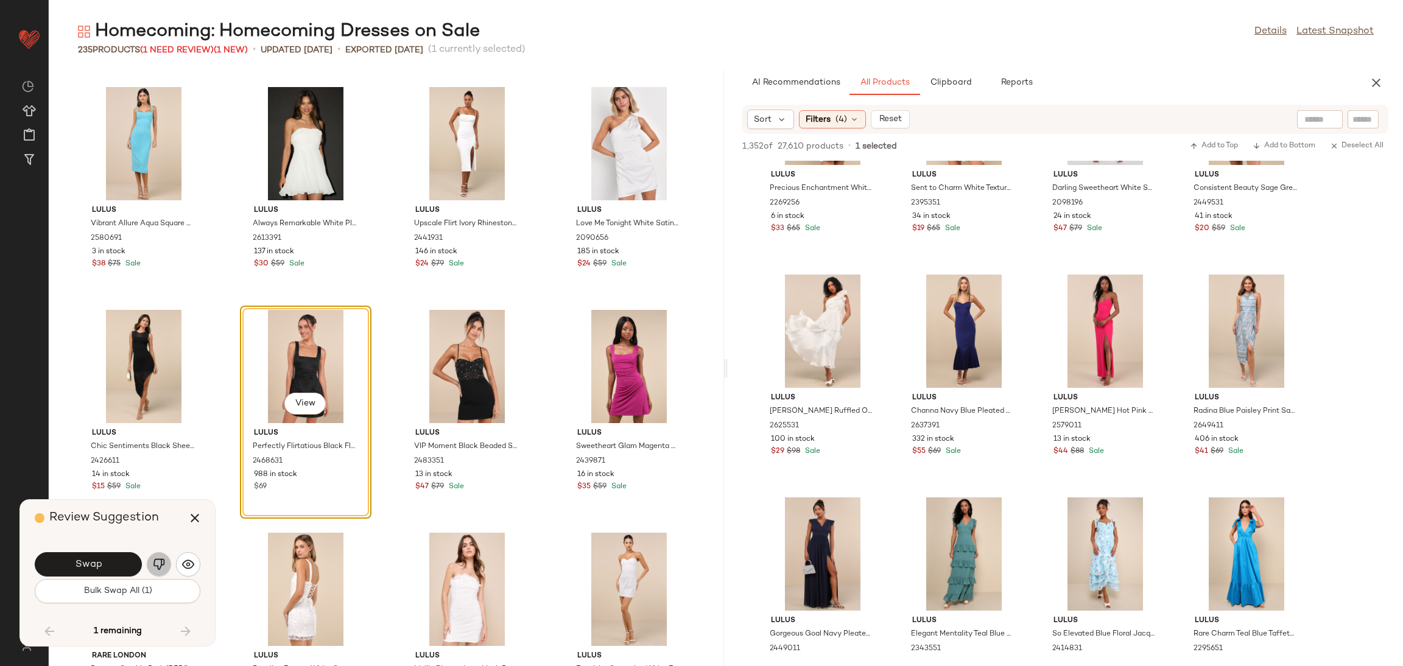
click at [154, 563] on img "button" at bounding box center [159, 564] width 12 height 12
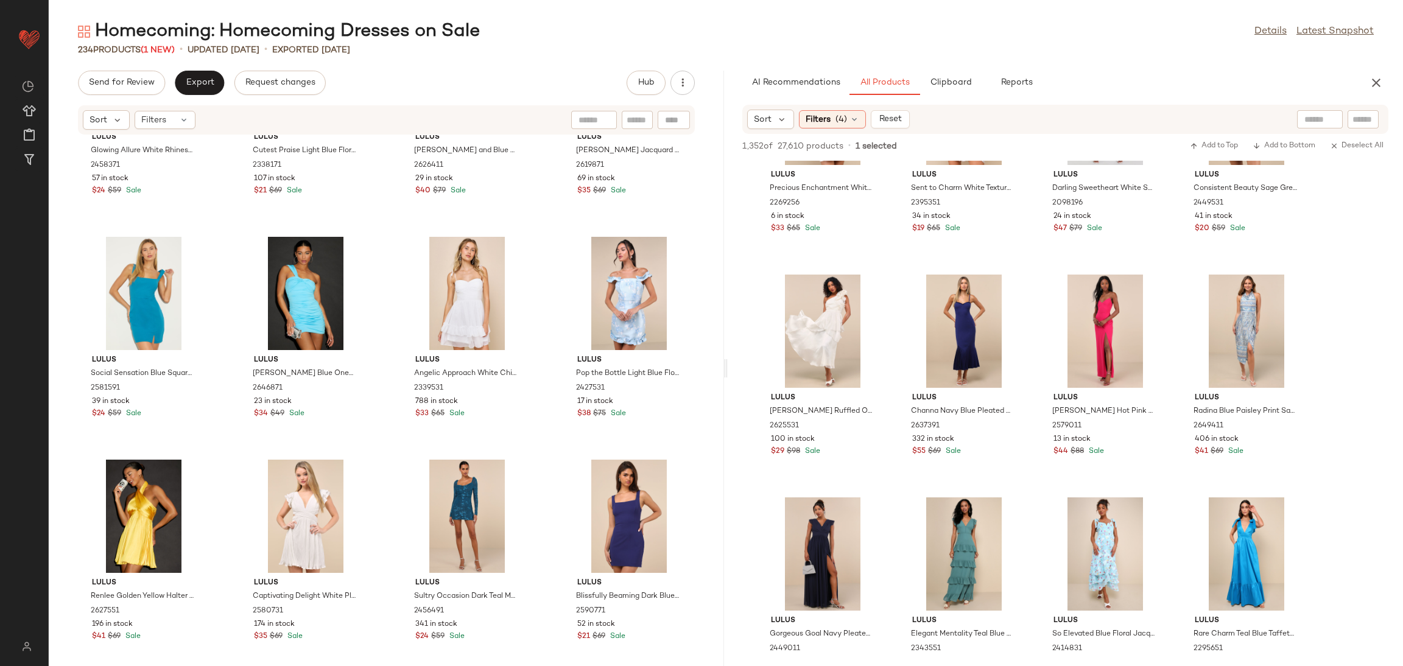
scroll to position [2932, 0]
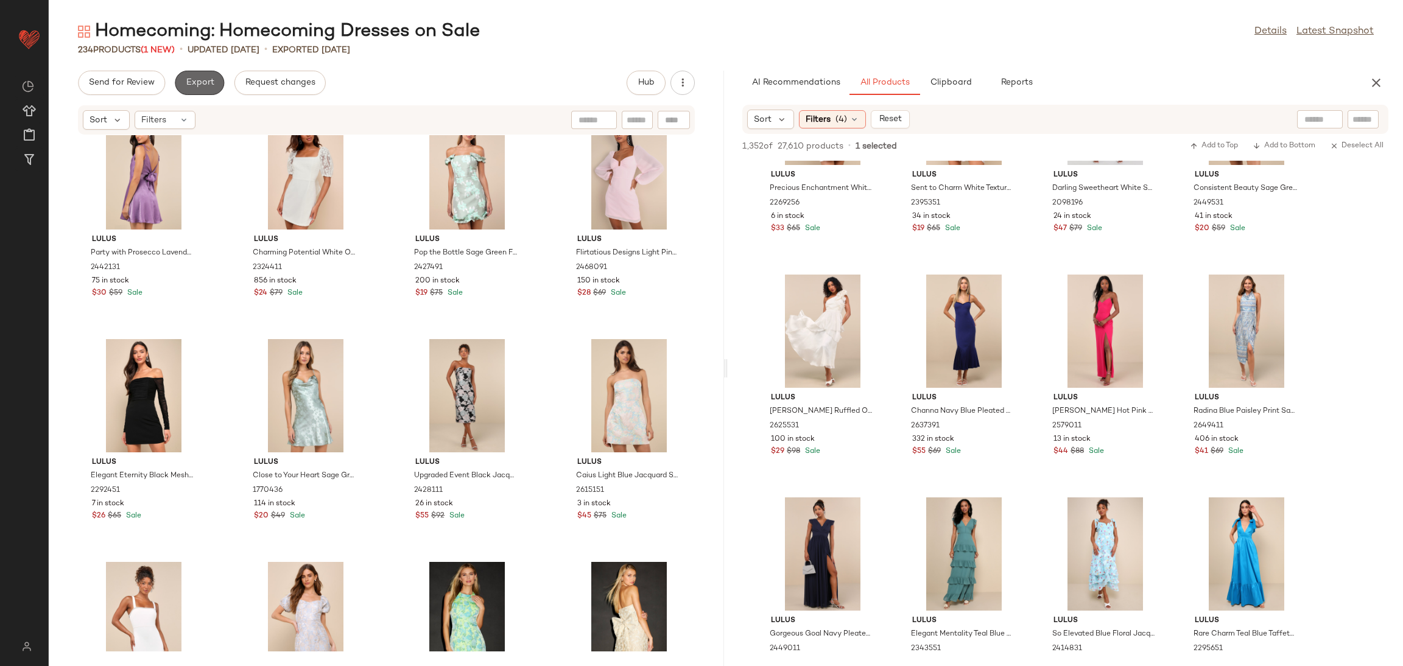
click at [205, 80] on span "Export" at bounding box center [199, 83] width 29 height 10
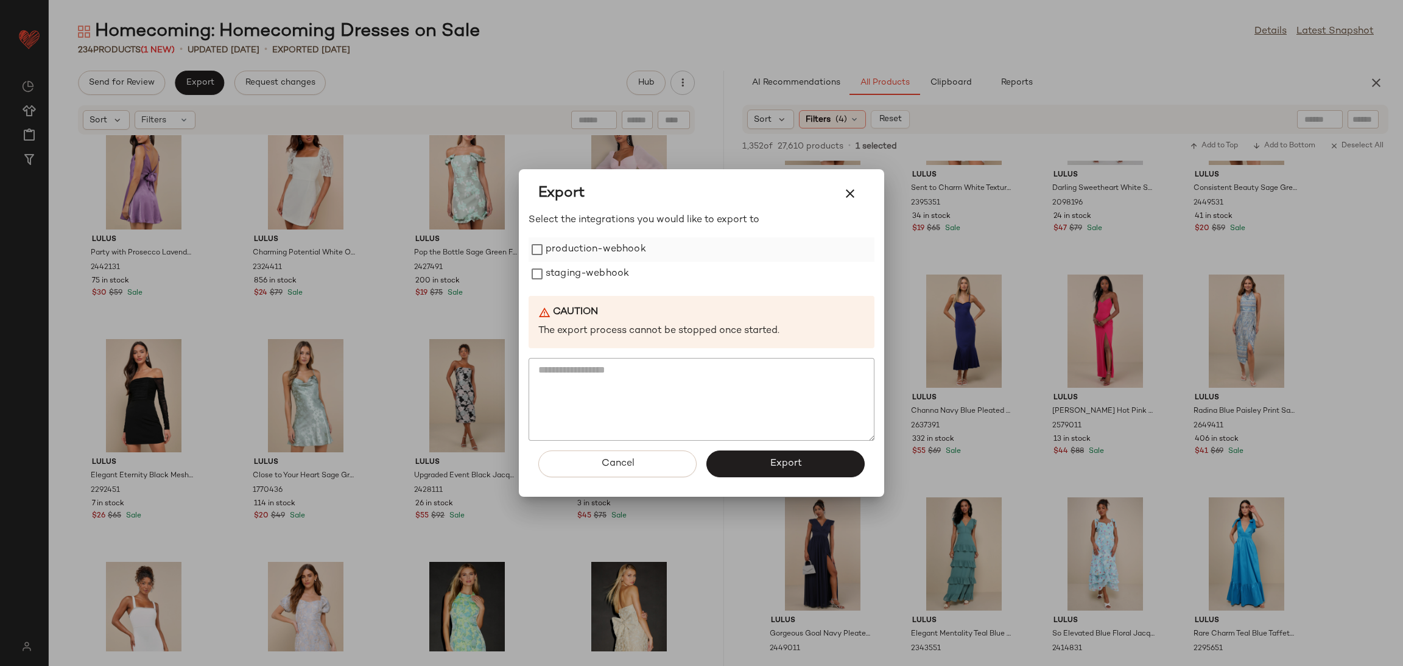
click at [633, 245] on label "production-webhook" at bounding box center [596, 249] width 100 height 24
drag, startPoint x: 608, startPoint y: 267, endPoint x: 668, endPoint y: 390, distance: 137.5
click at [609, 267] on label "staging-webhook" at bounding box center [587, 274] width 83 height 24
click at [787, 471] on button "Export" at bounding box center [785, 464] width 158 height 27
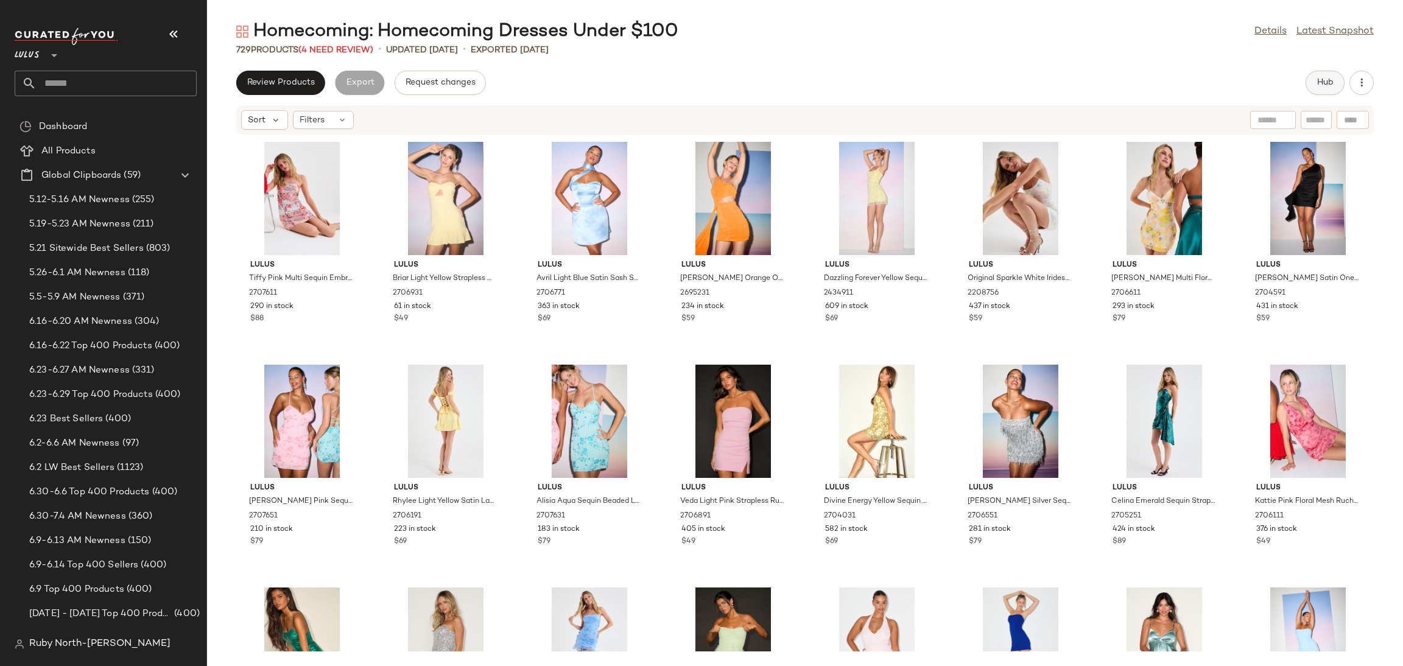
click at [1318, 80] on span "Hub" at bounding box center [1324, 83] width 17 height 10
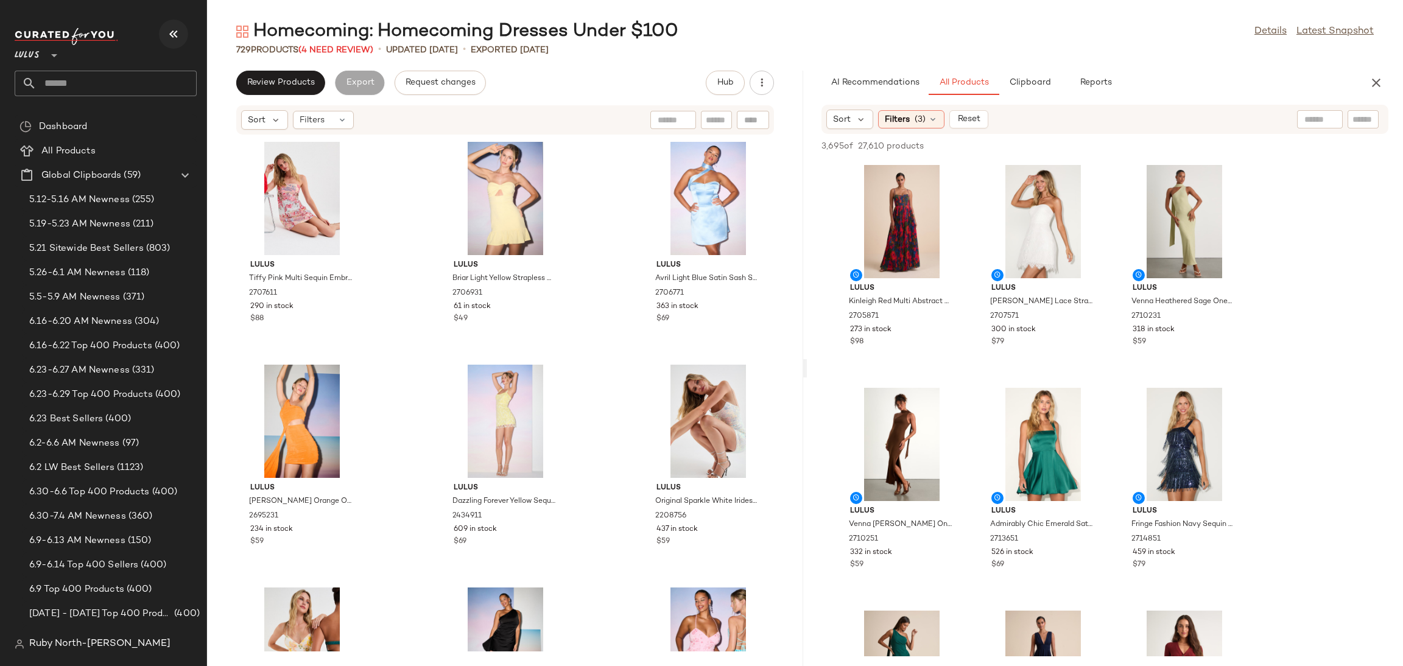
click at [174, 34] on icon "button" at bounding box center [173, 34] width 15 height 15
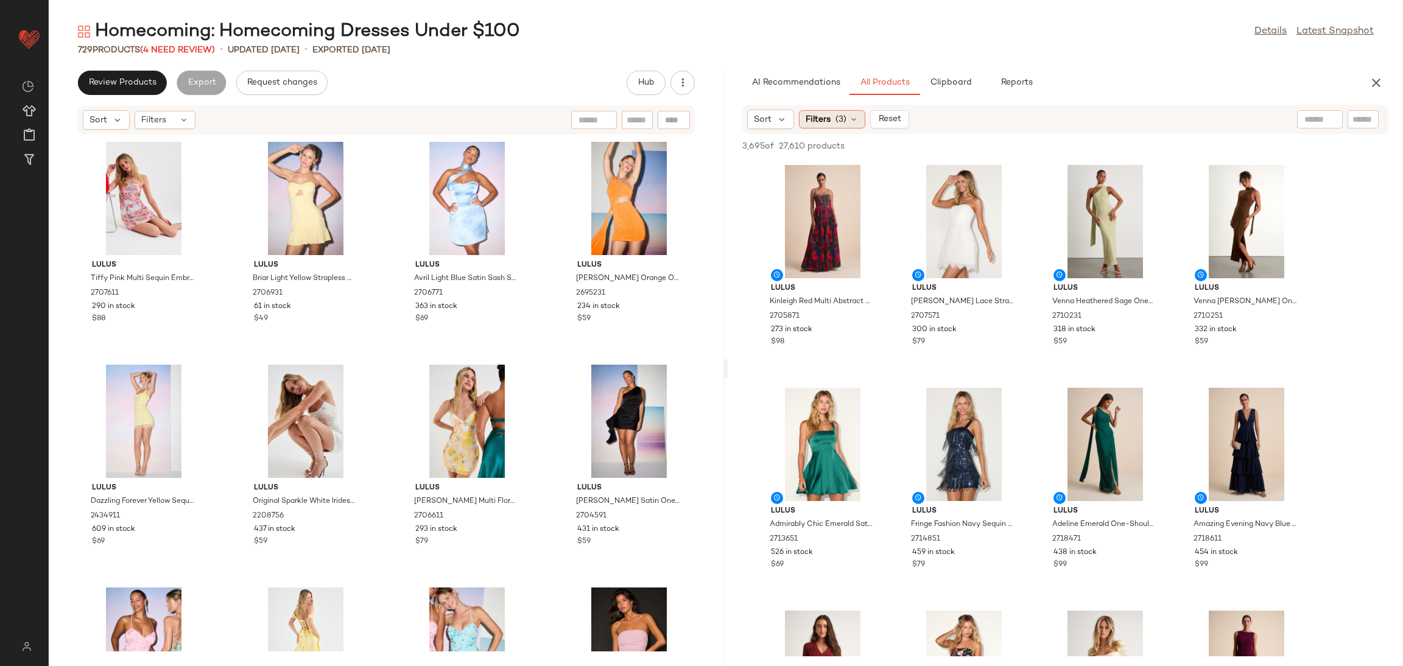
click at [824, 124] on span "Filters" at bounding box center [817, 119] width 25 height 13
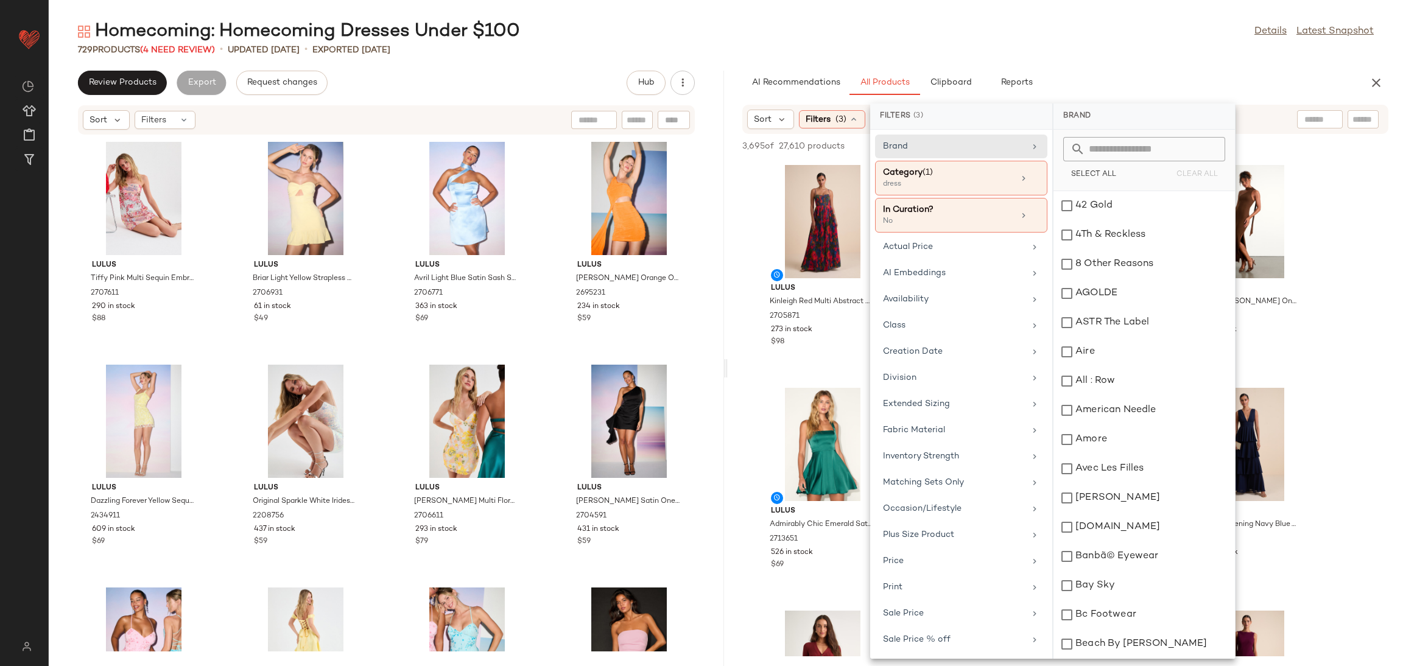
click at [819, 373] on div "Lulus Kinleigh Red Multi Abstract Pleated Bustier Maxi Dress 2705871 273 in sto…" at bounding box center [823, 267] width 132 height 213
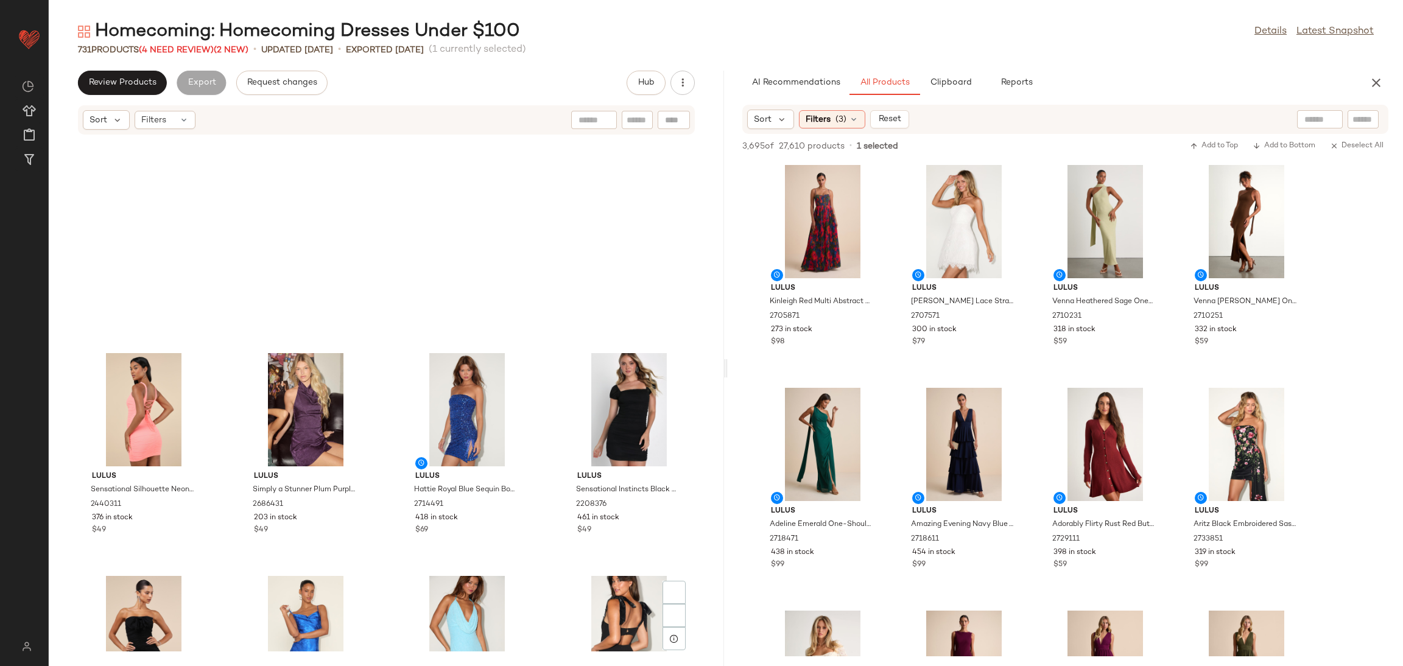
scroll to position [5033, 0]
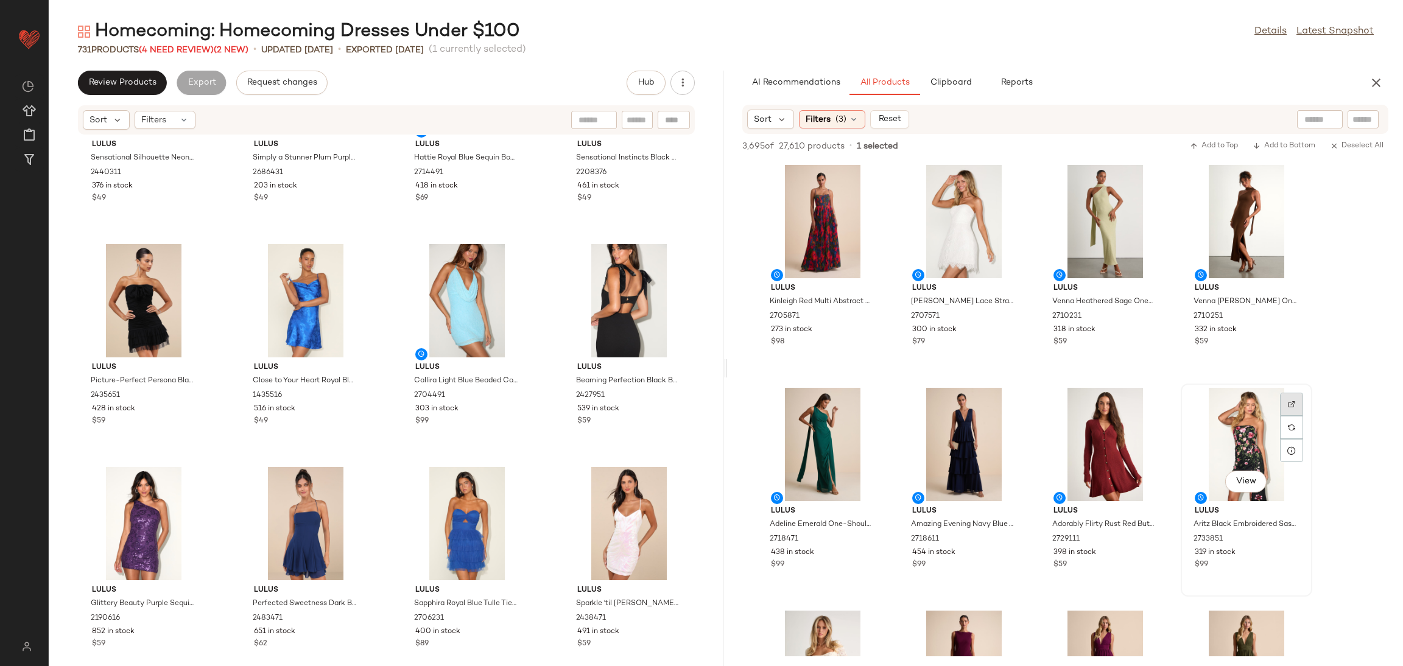
click at [1296, 416] on div at bounding box center [1291, 427] width 23 height 23
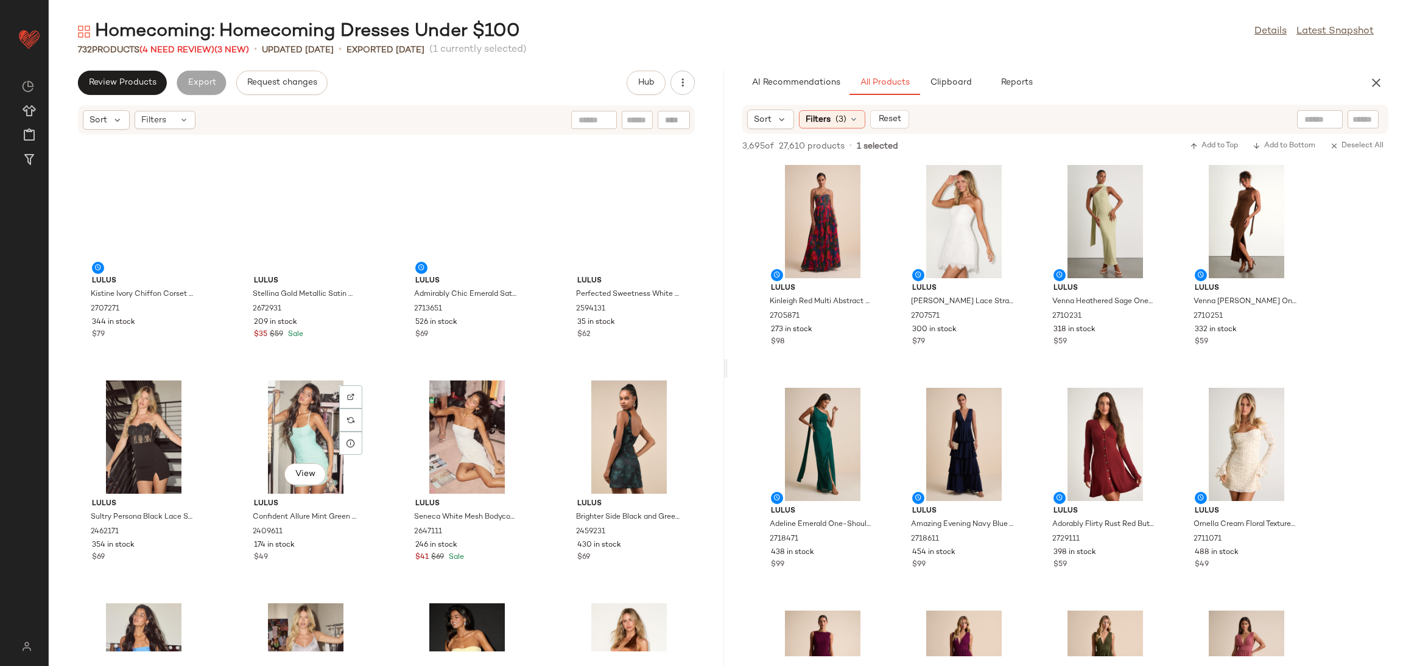
scroll to position [2932, 0]
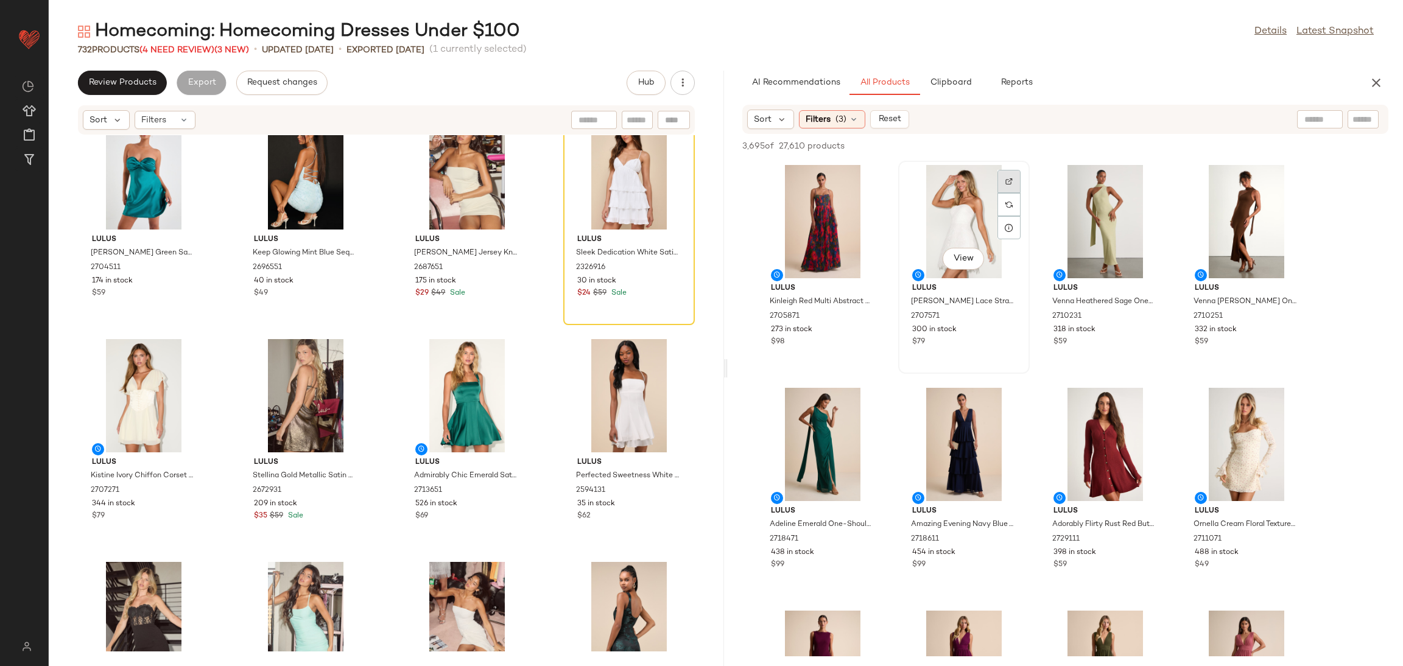
click at [1013, 193] on div at bounding box center [1008, 204] width 23 height 23
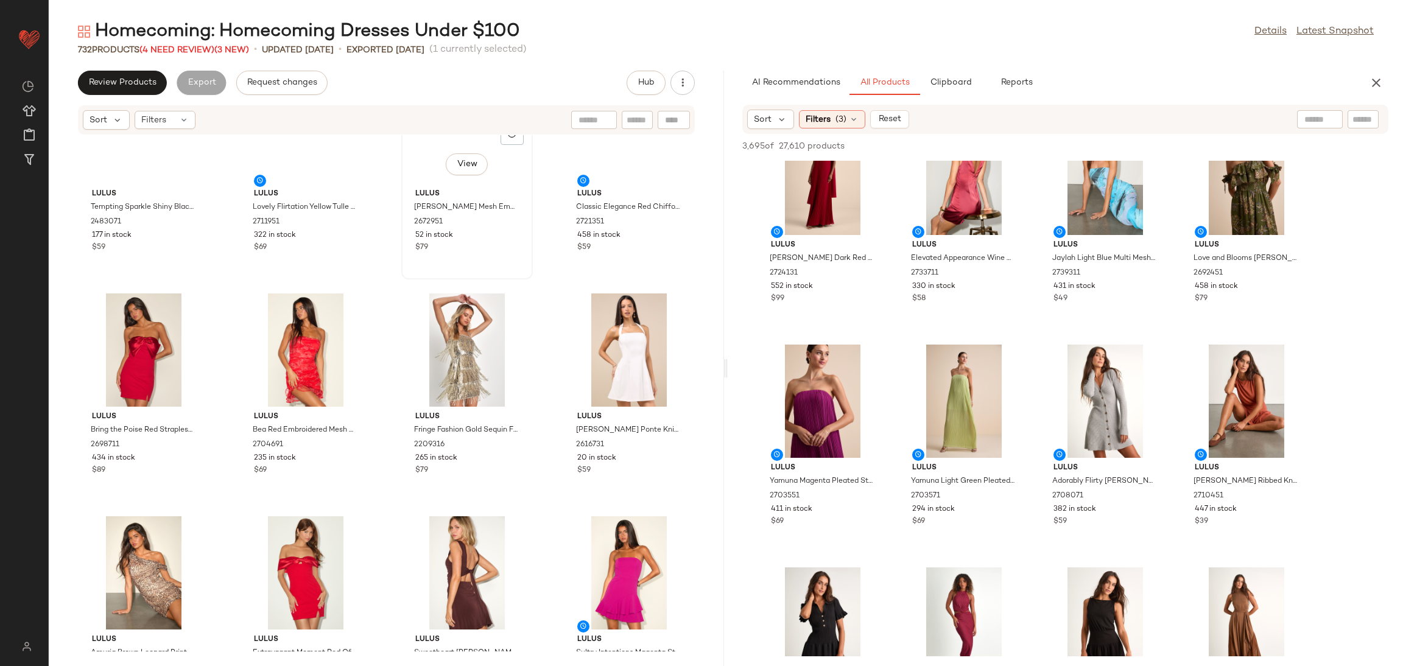
scroll to position [6129, 0]
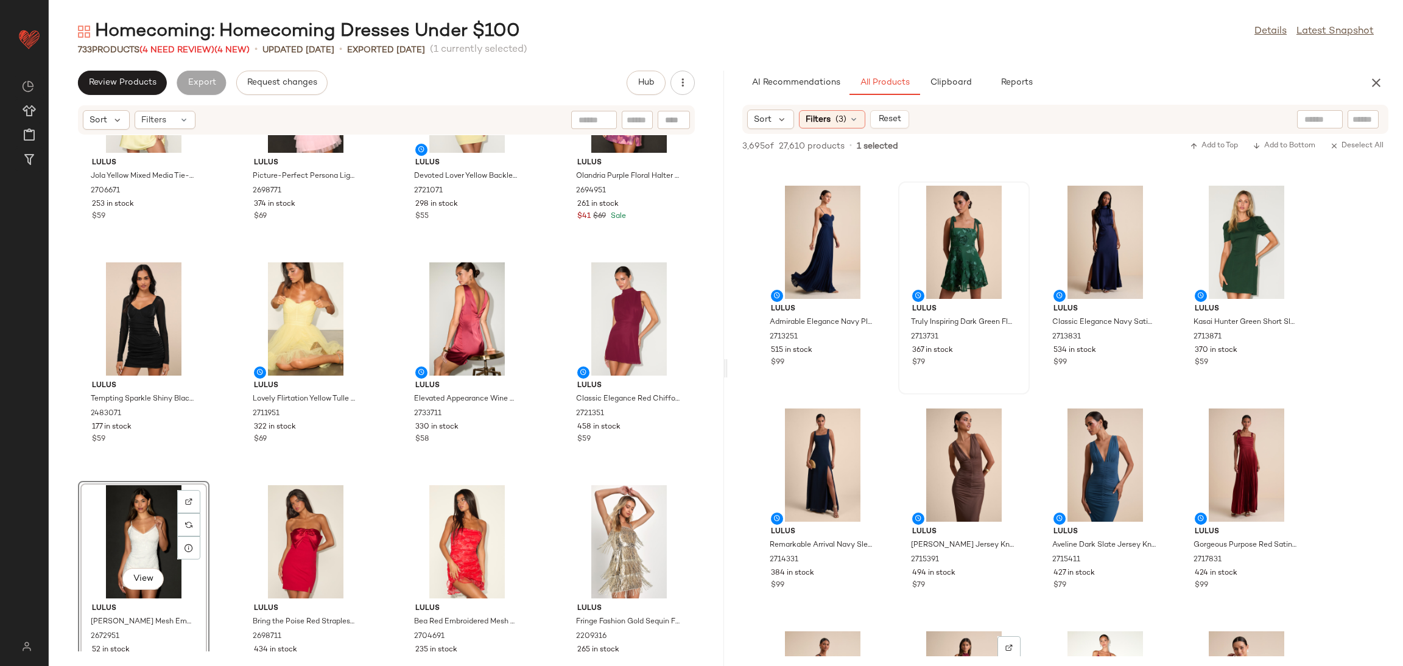
scroll to position [3287, 0]
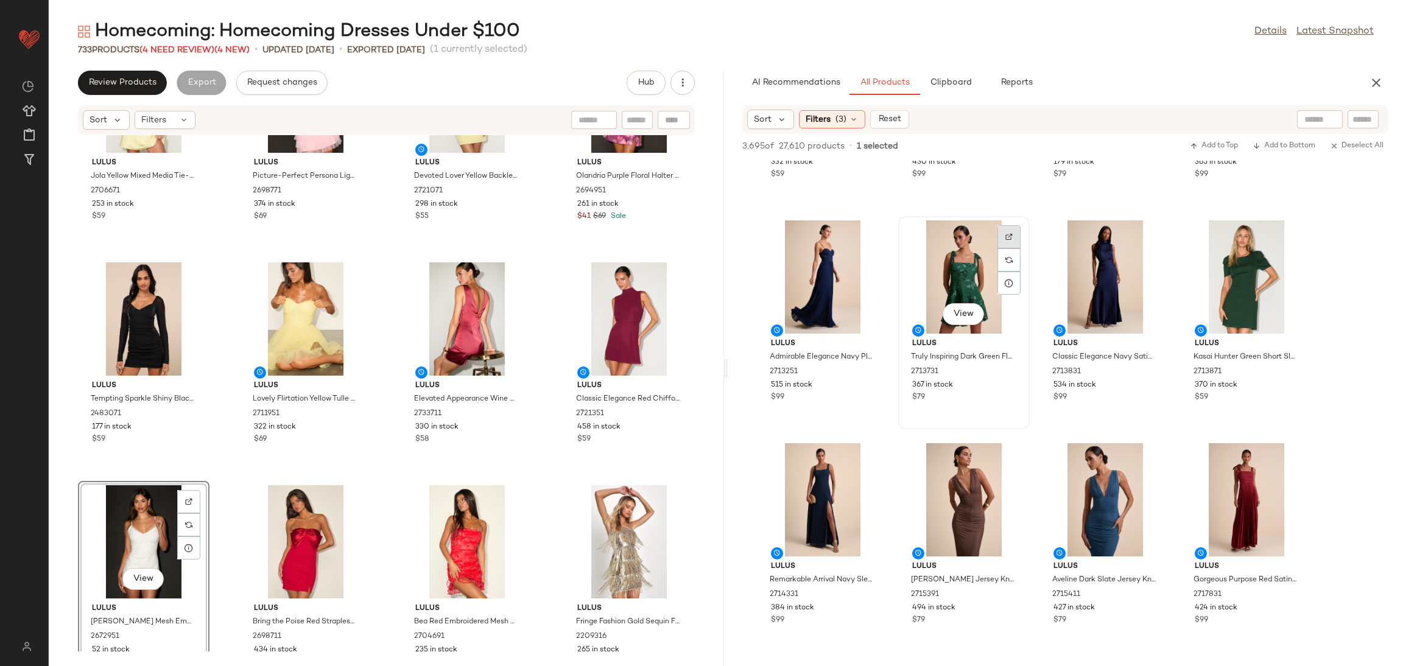
click at [1003, 248] on div at bounding box center [1008, 259] width 23 height 23
click at [956, 278] on div "View" at bounding box center [963, 276] width 123 height 113
click at [1291, 140] on button "Add to Bottom" at bounding box center [1284, 146] width 72 height 15
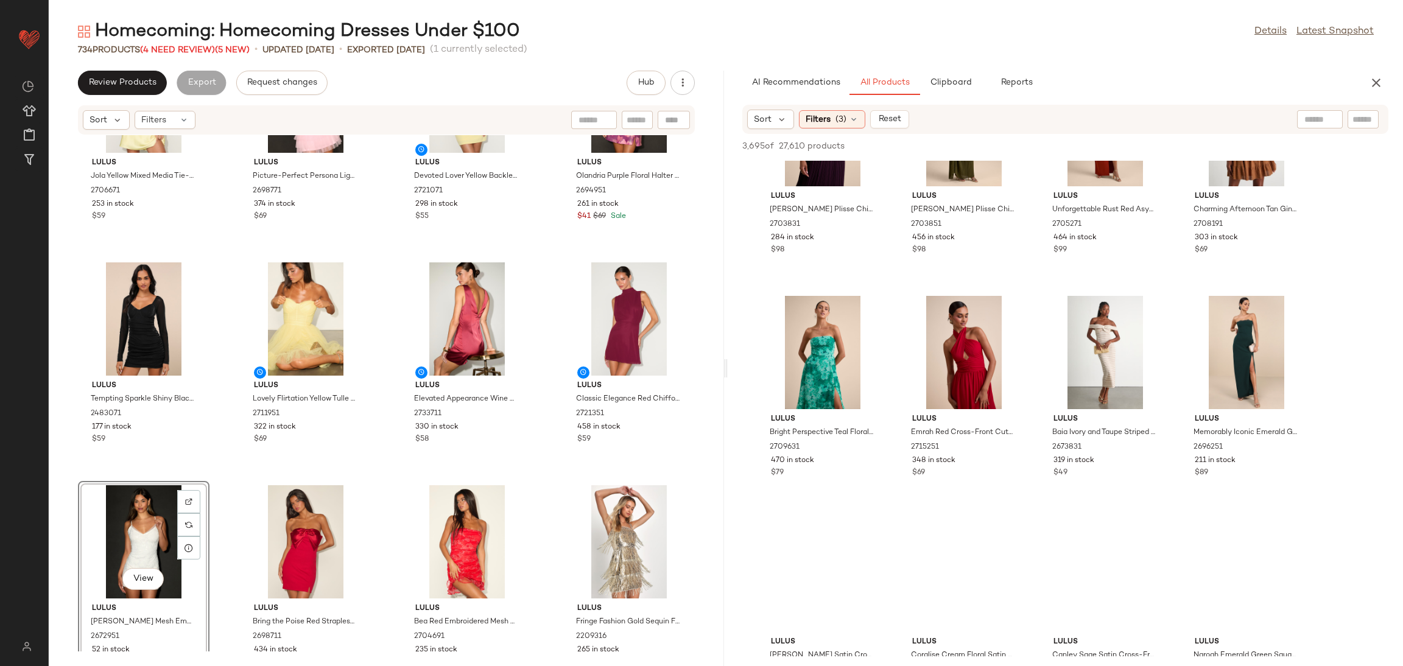
scroll to position [6575, 0]
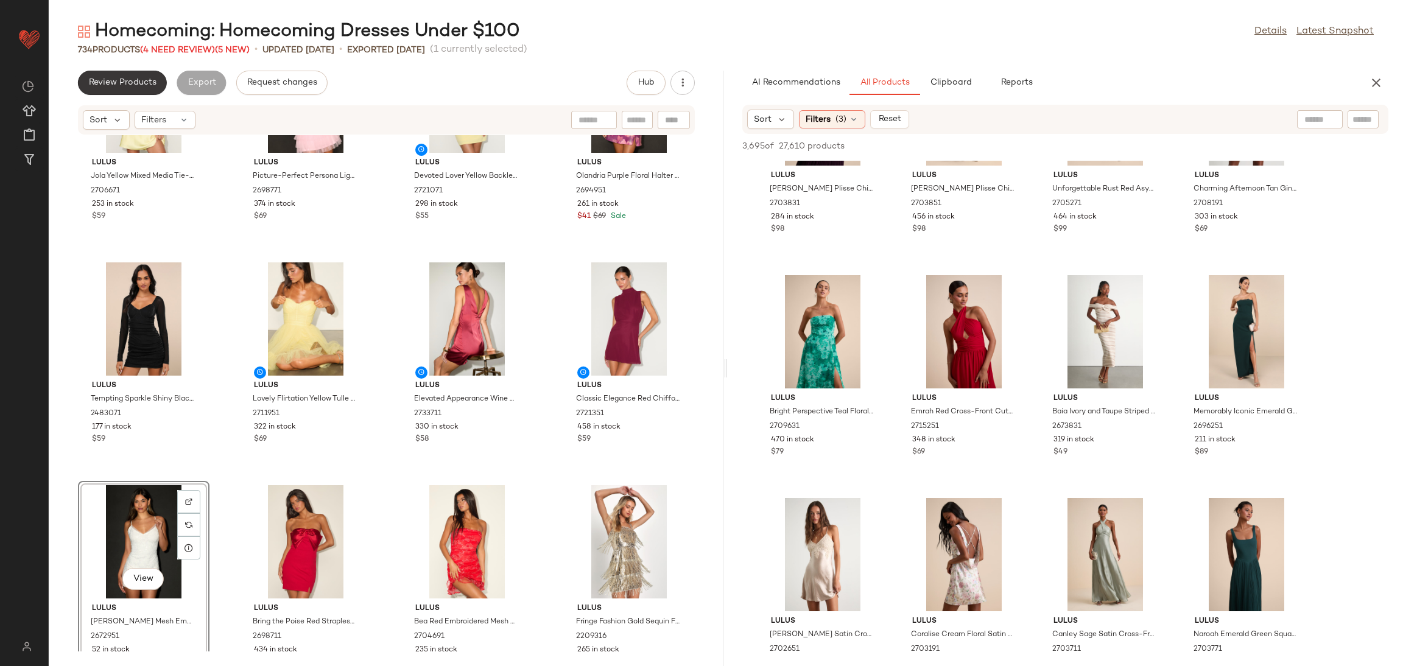
click at [144, 85] on span "Review Products" at bounding box center [122, 83] width 68 height 10
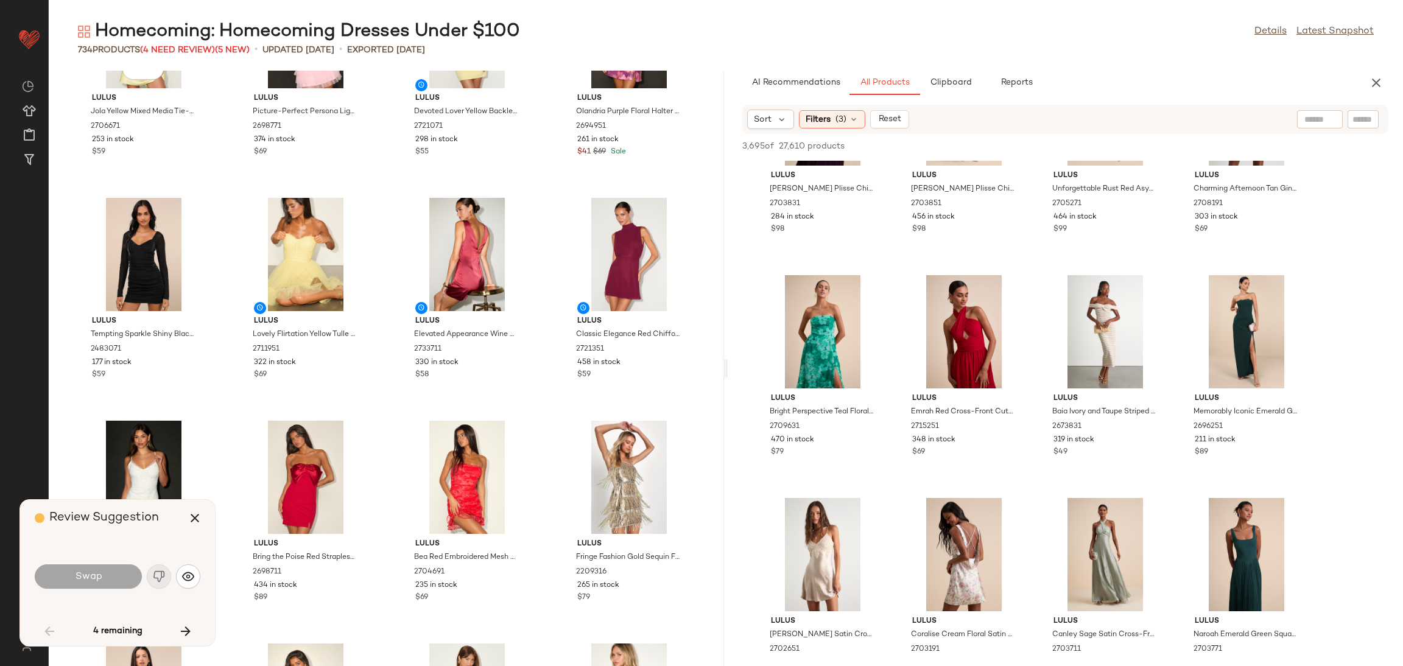
scroll to position [2674, 0]
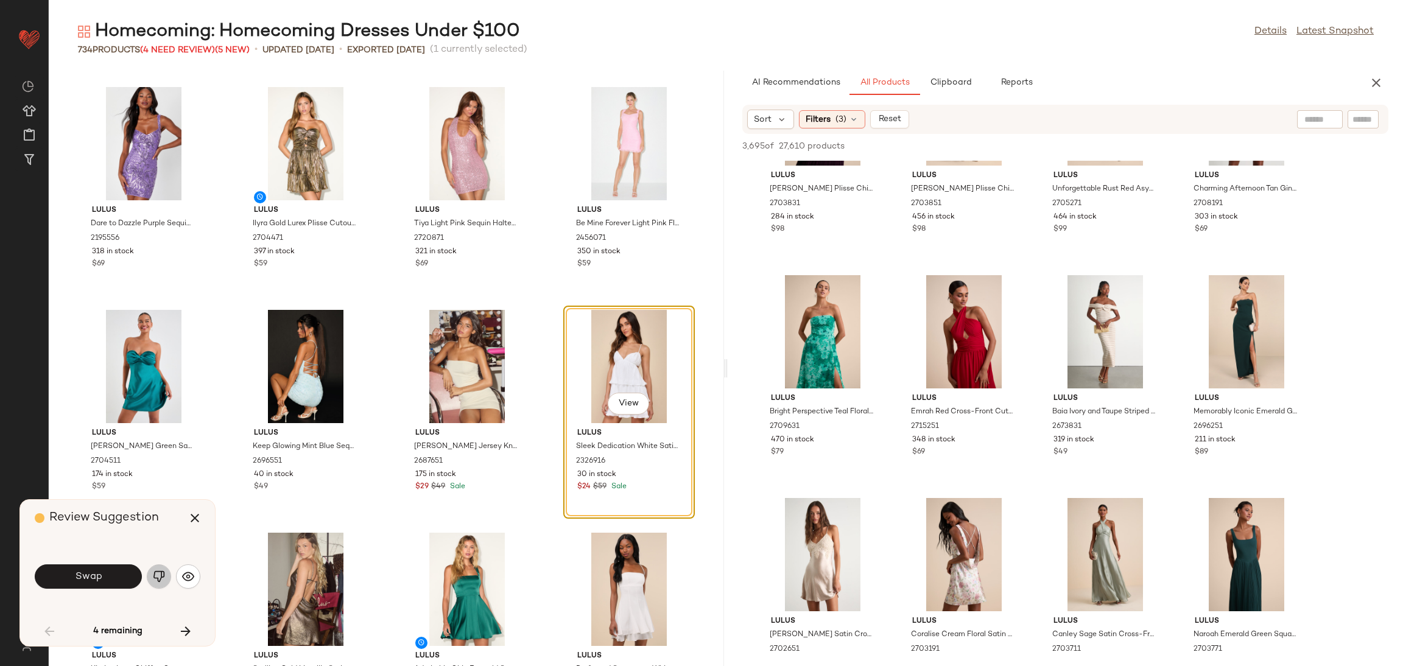
click at [154, 571] on img "button" at bounding box center [159, 576] width 12 height 12
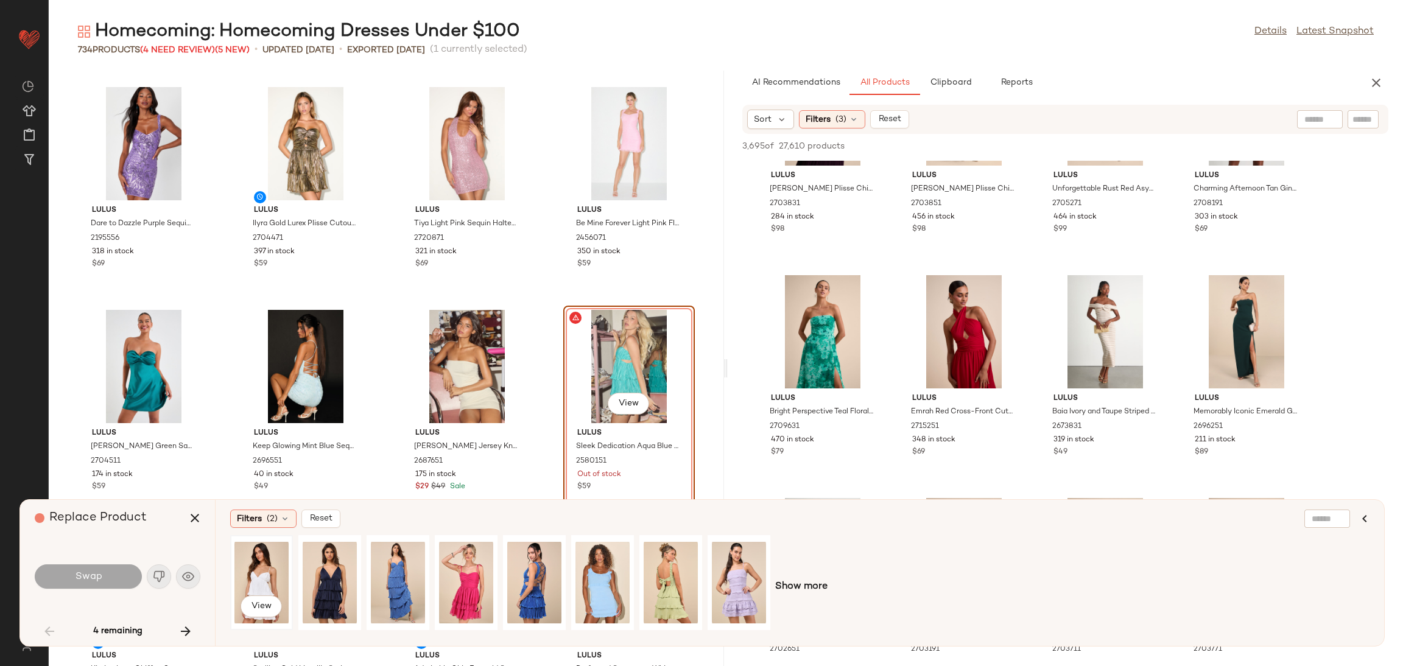
click at [265, 568] on div "View" at bounding box center [261, 582] width 54 height 86
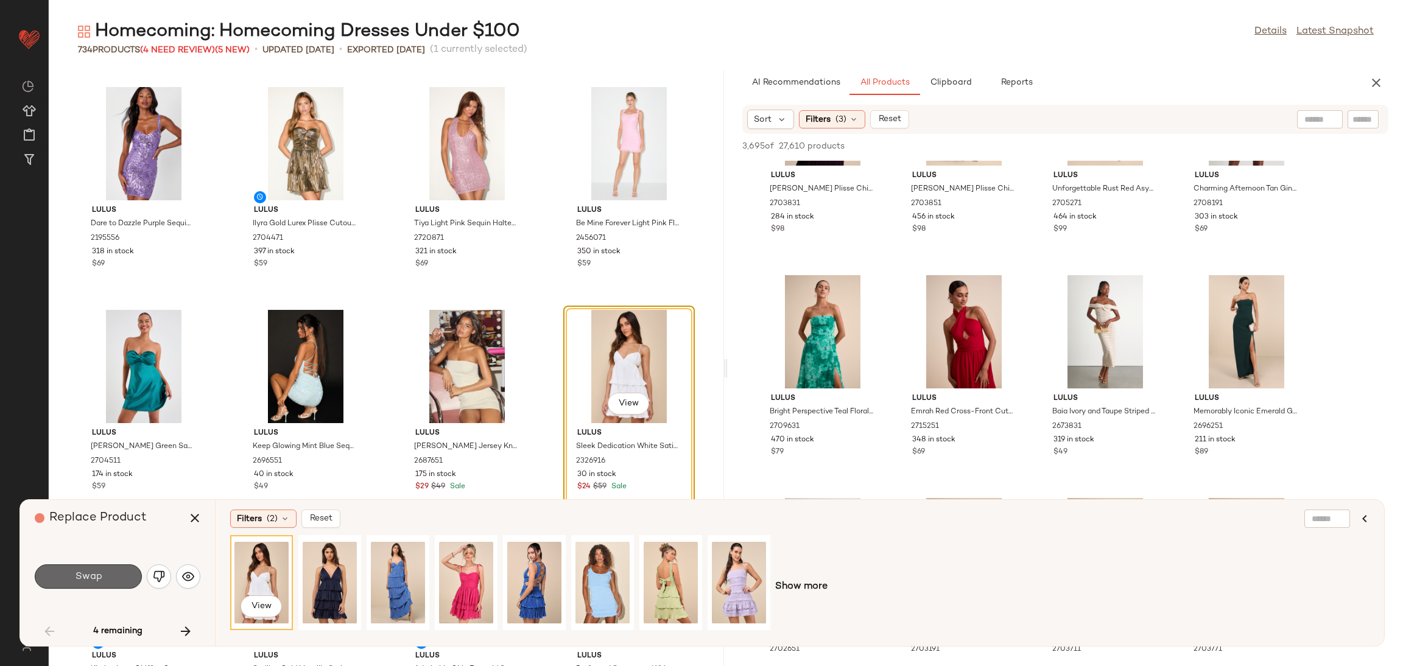
click at [100, 577] on span "Swap" at bounding box center [87, 577] width 27 height 12
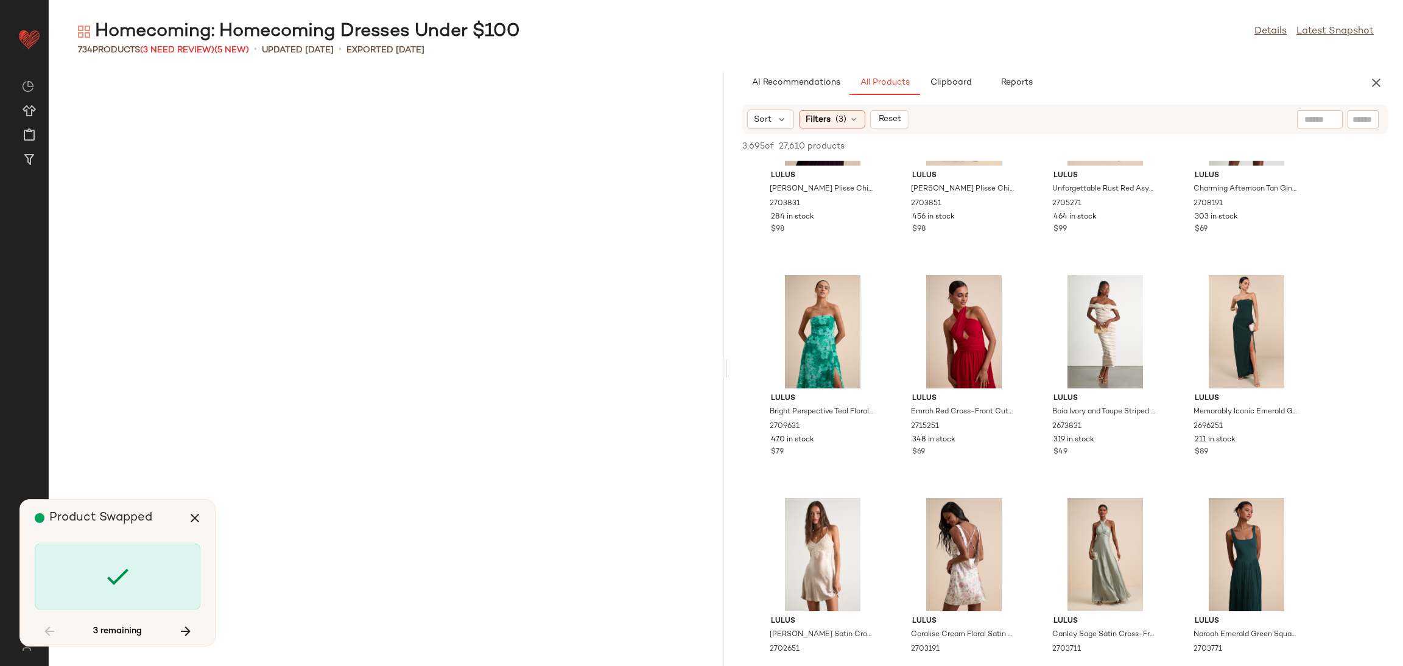
scroll to position [21392, 0]
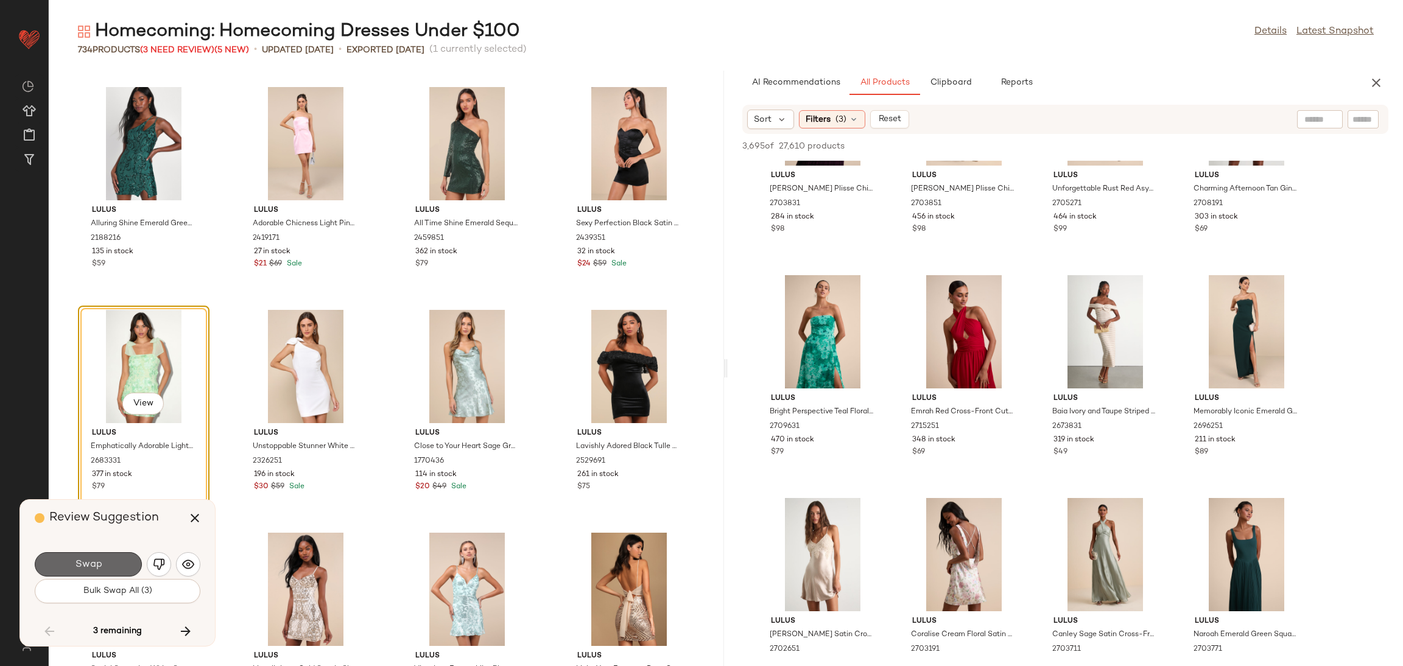
click at [120, 566] on button "Swap" at bounding box center [88, 564] width 107 height 24
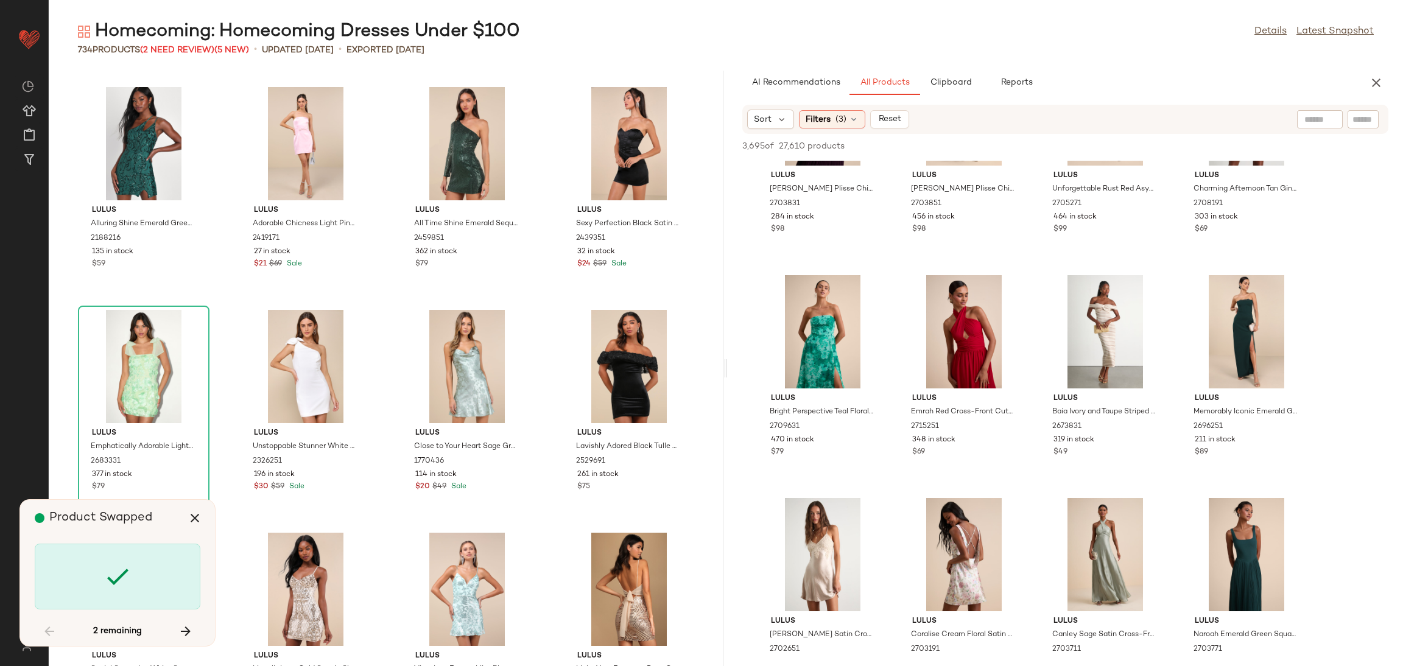
scroll to position [24066, 0]
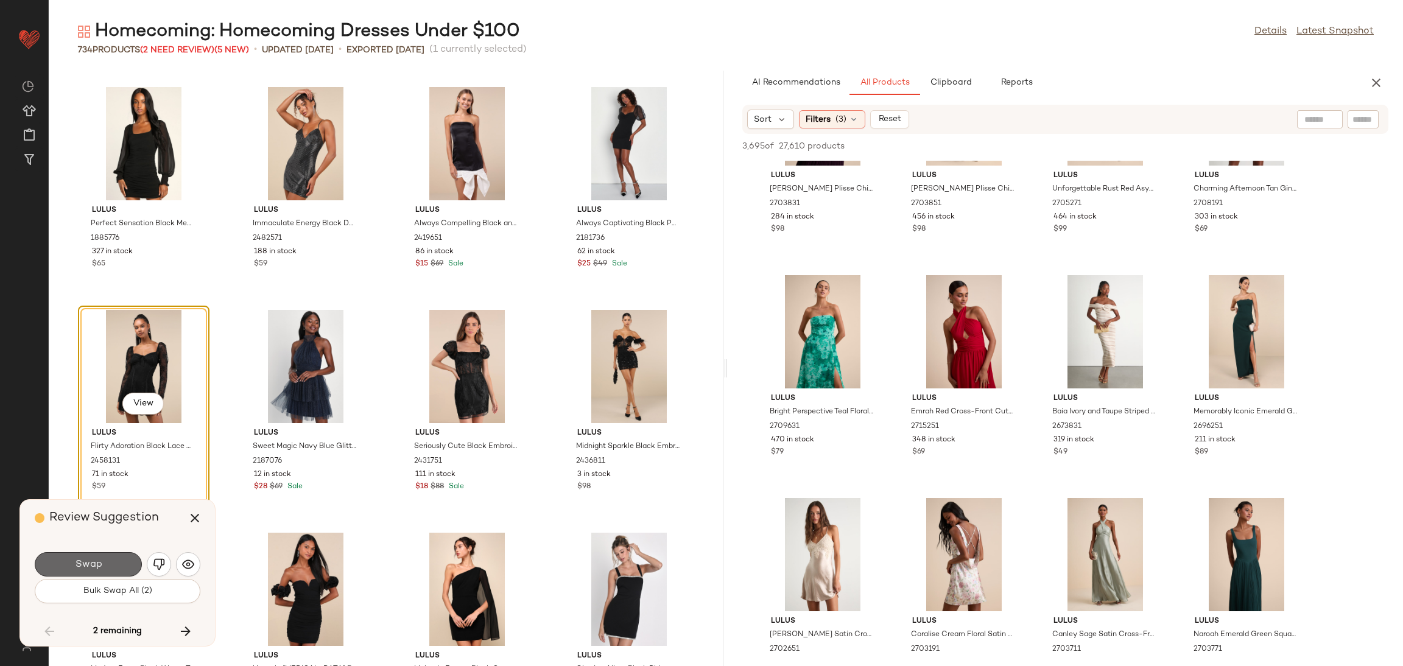
click at [91, 562] on span "Swap" at bounding box center [87, 565] width 27 height 12
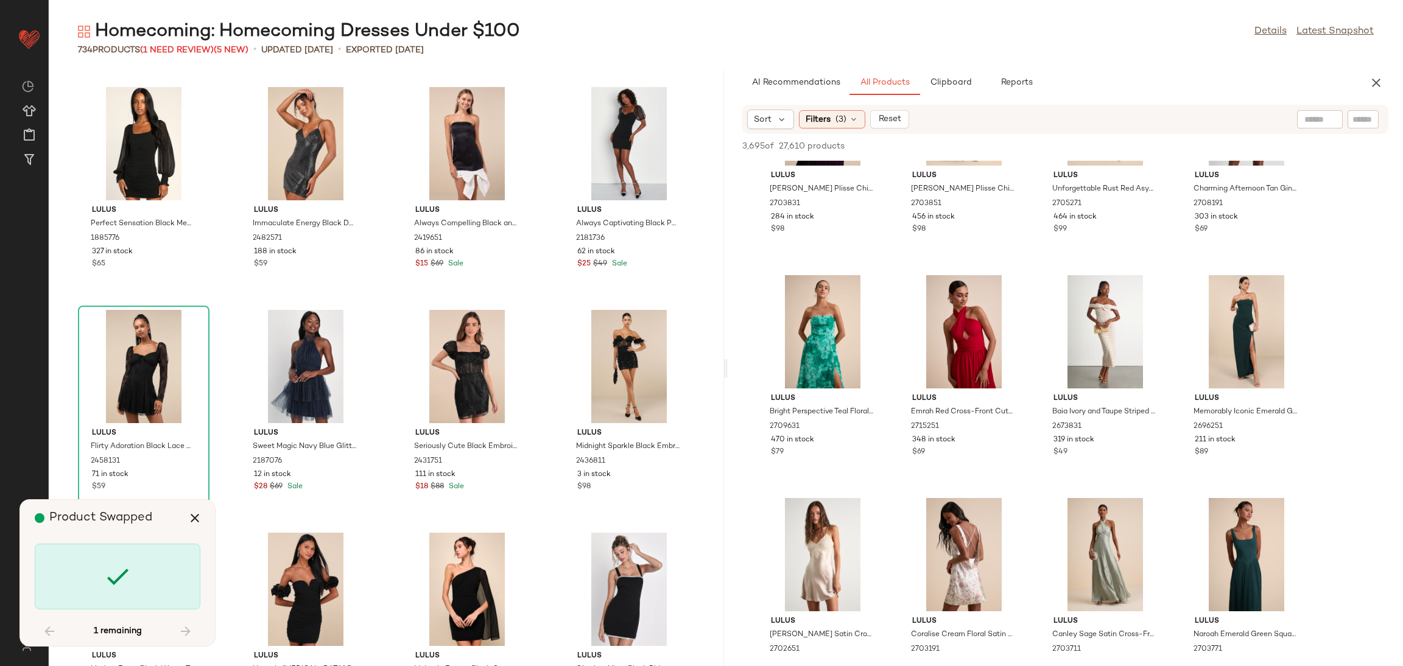
scroll to position [24512, 0]
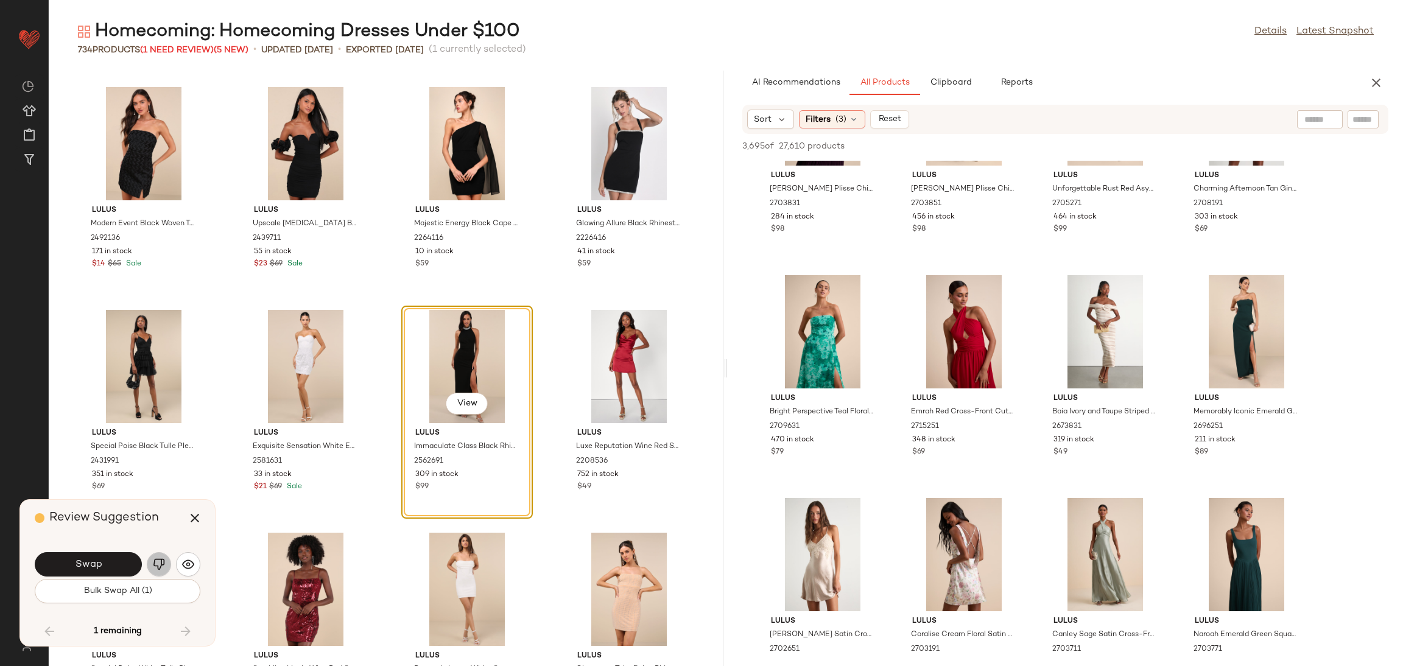
click at [156, 570] on img "button" at bounding box center [159, 564] width 12 height 12
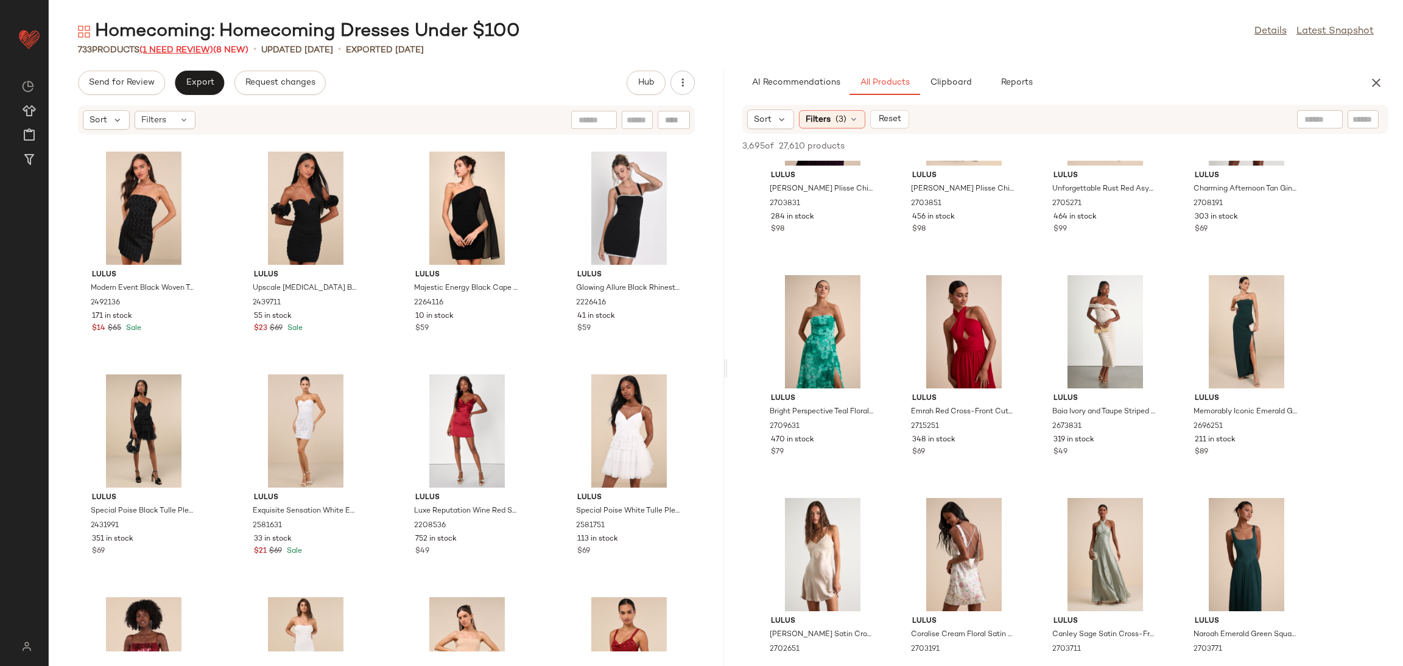
click at [195, 46] on span "(1 Need Review)" at bounding box center [176, 50] width 74 height 9
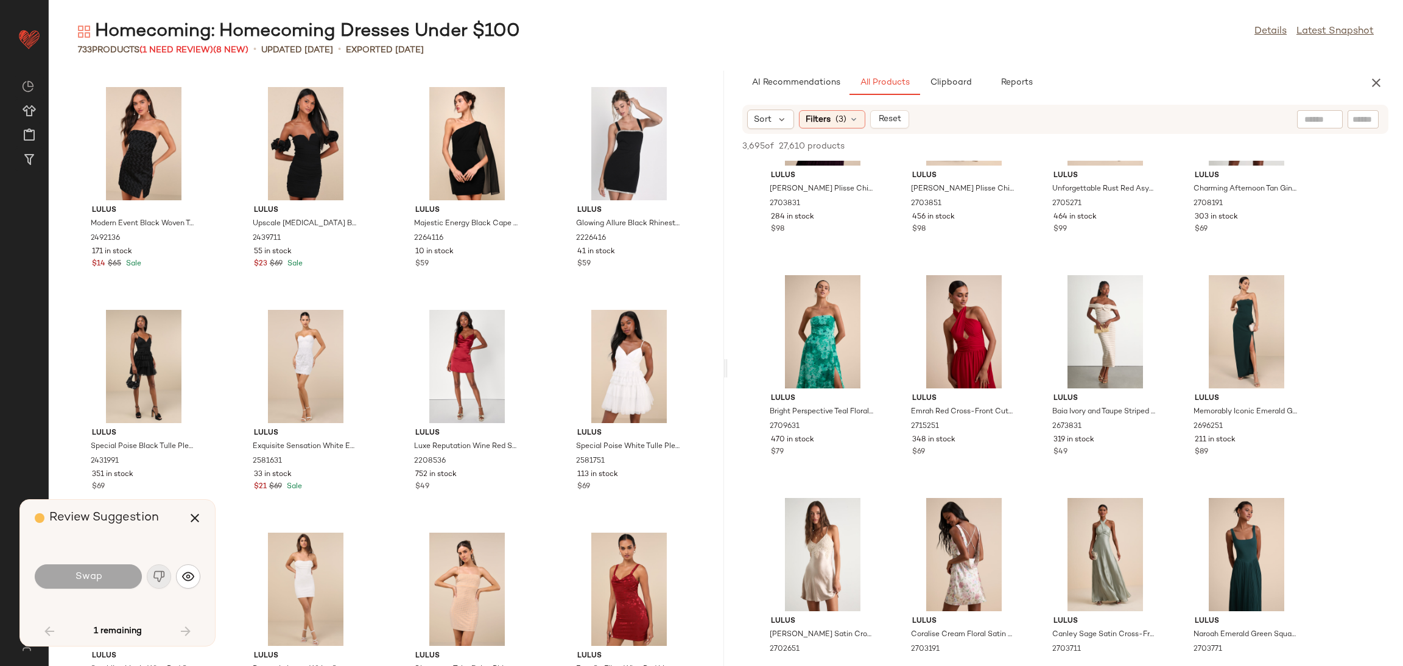
drag, startPoint x: 200, startPoint y: 515, endPoint x: 224, endPoint y: 515, distance: 24.4
click at [200, 515] on icon "button" at bounding box center [195, 518] width 15 height 15
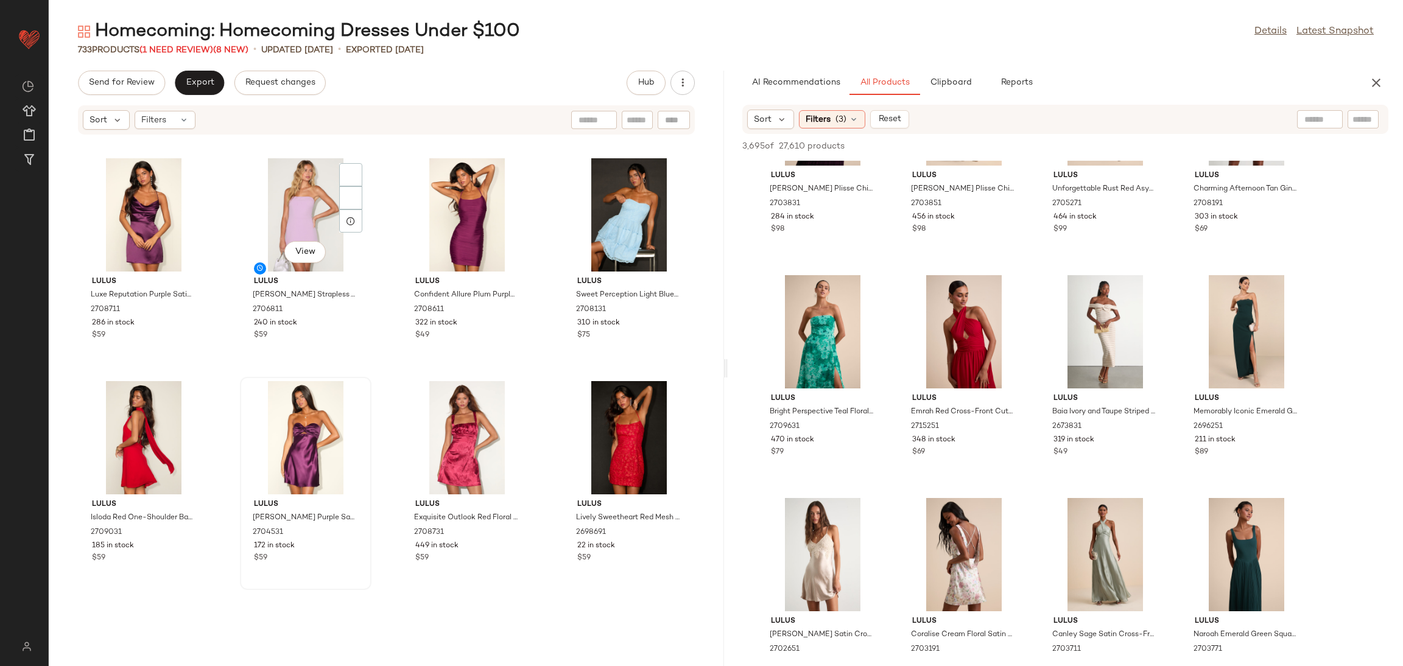
scroll to position [1745, 0]
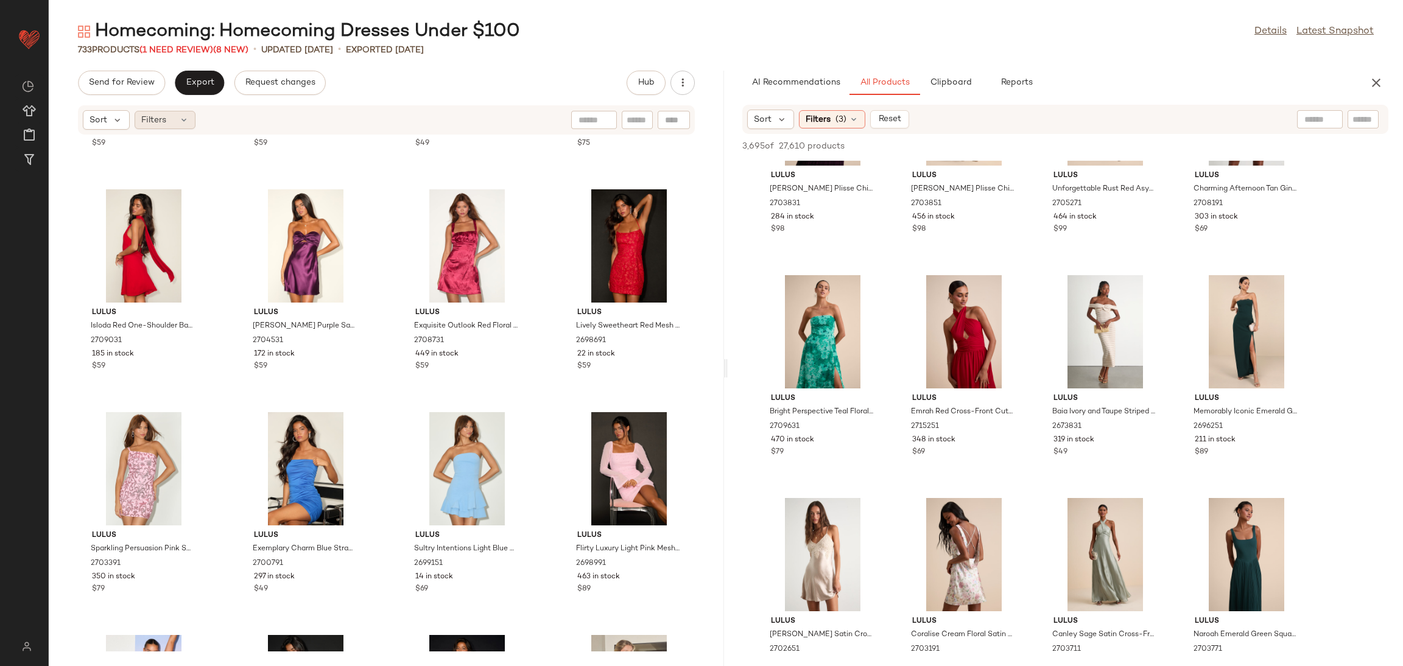
click at [167, 120] on div "Filters" at bounding box center [165, 120] width 61 height 18
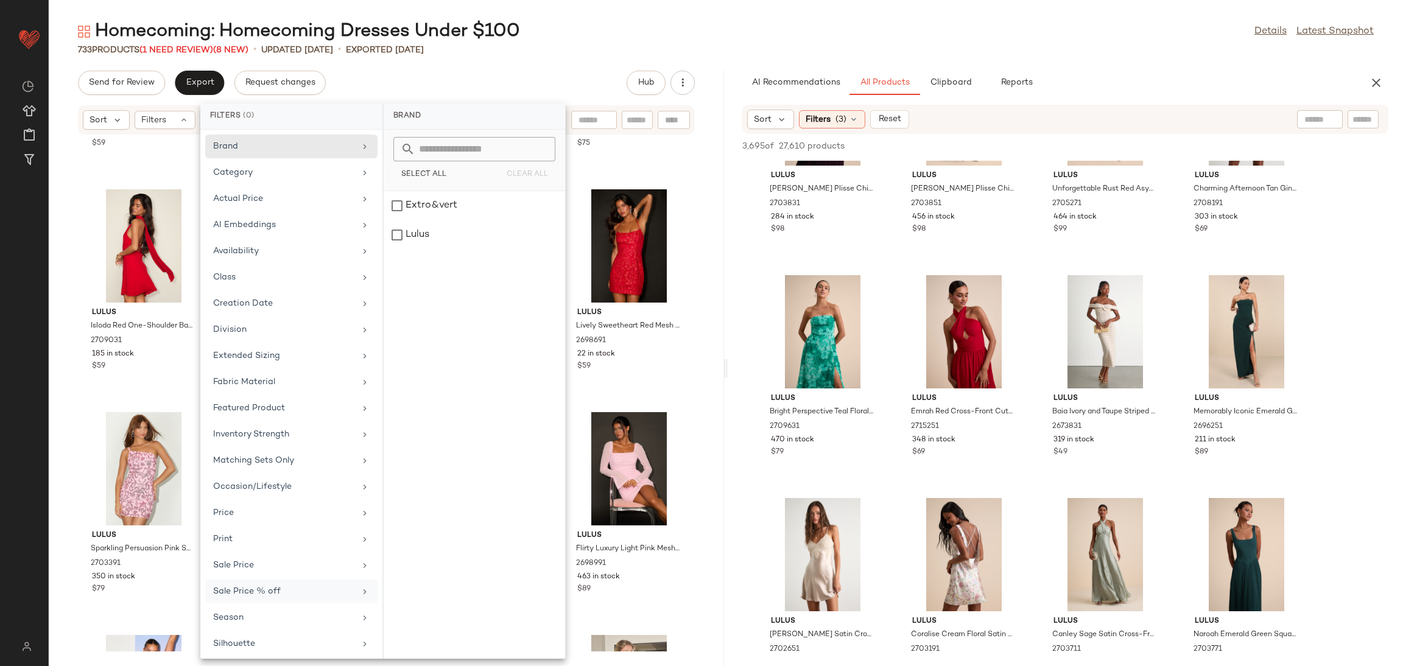
scroll to position [35, 0]
click at [243, 634] on div "Total Inventory" at bounding box center [284, 639] width 142 height 13
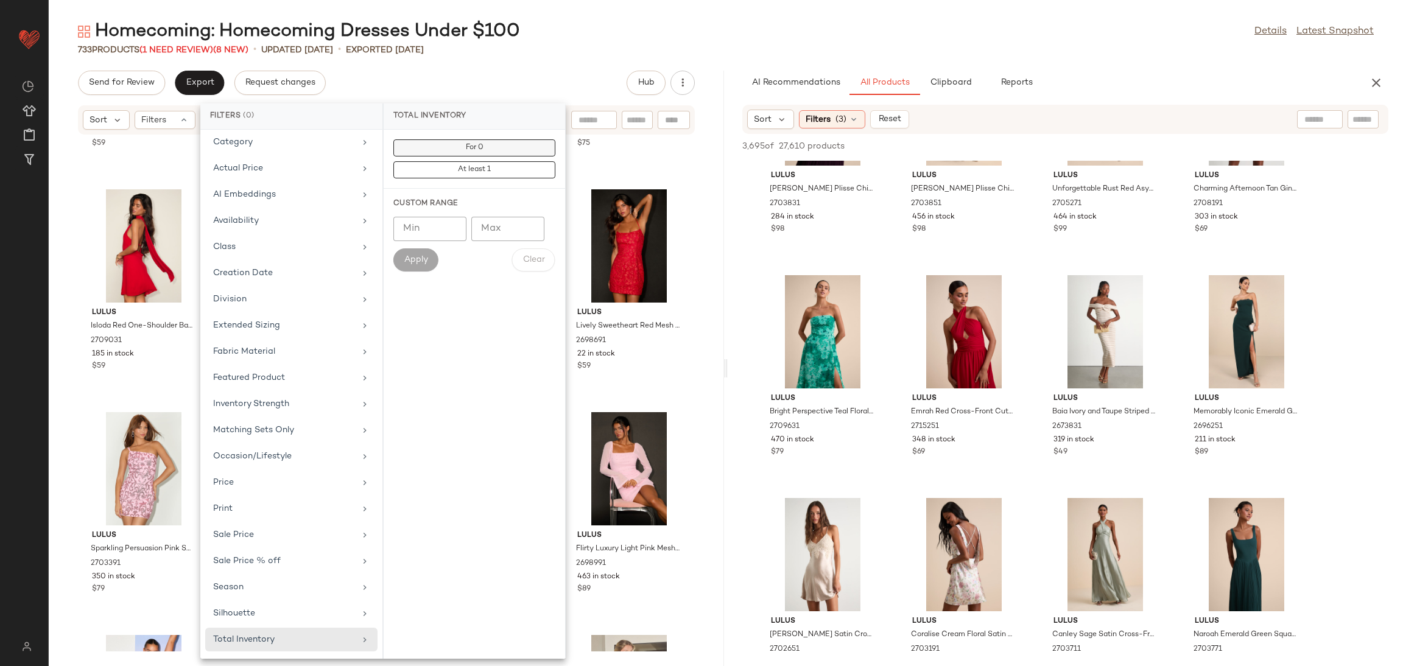
click at [465, 152] on span "For 0" at bounding box center [474, 148] width 18 height 9
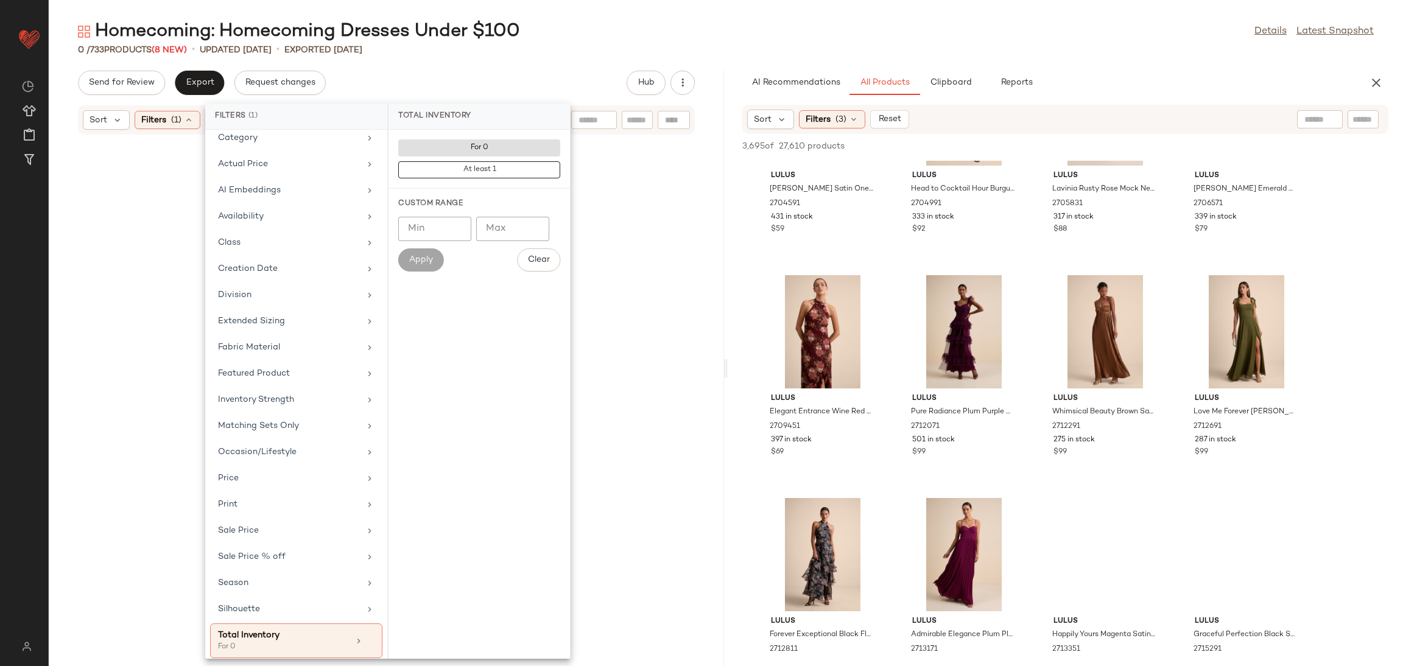
scroll to position [9026, 0]
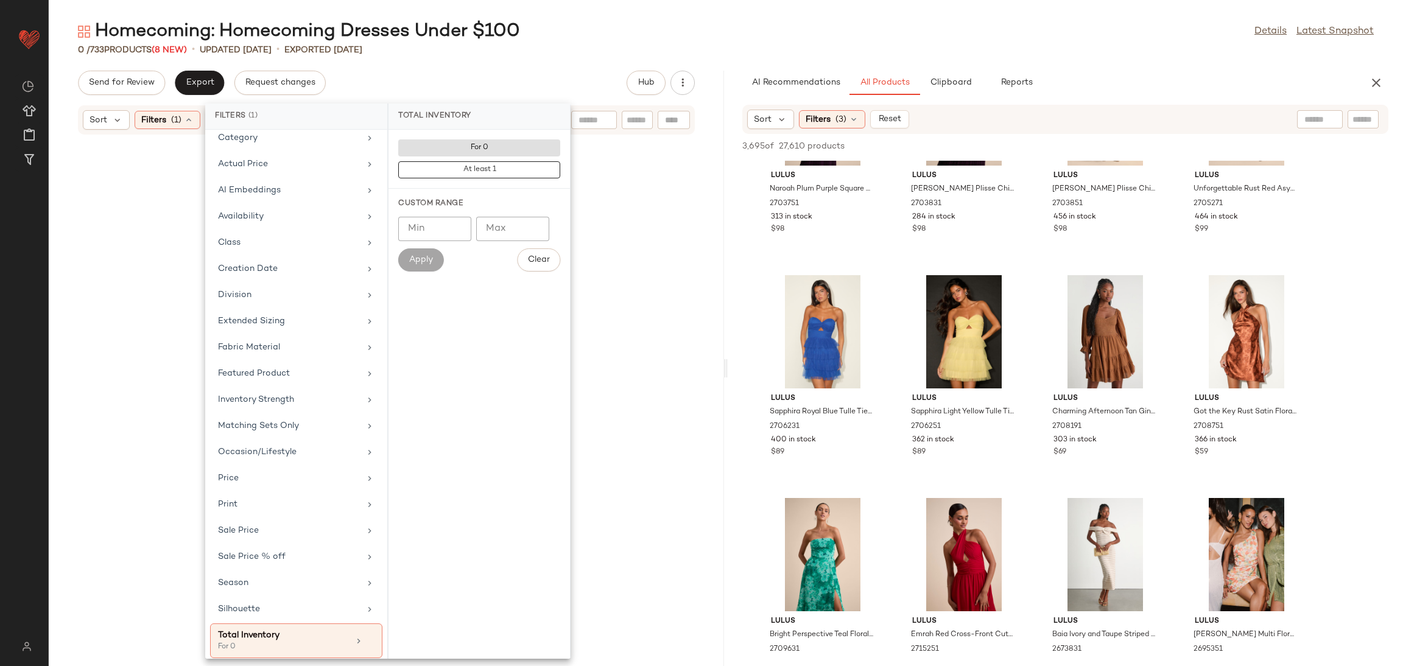
click at [189, 161] on div at bounding box center [386, 393] width 675 height 516
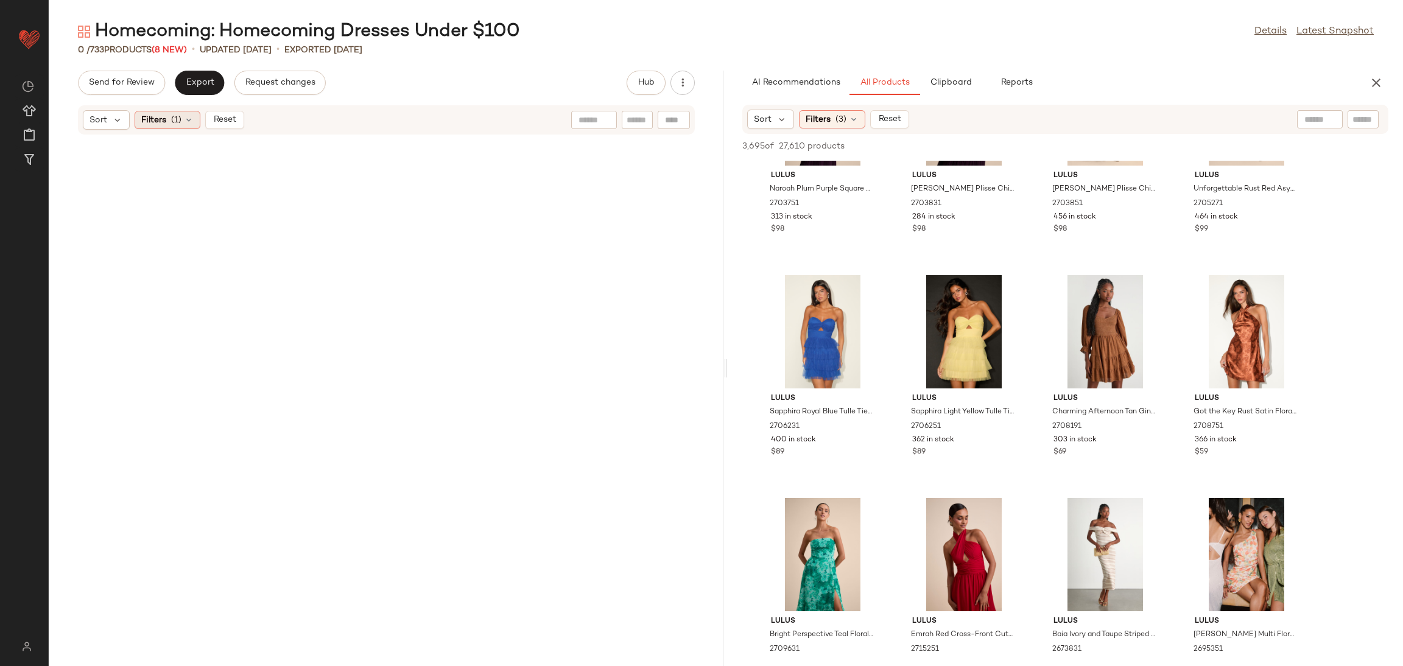
click at [184, 124] on icon at bounding box center [189, 120] width 10 height 10
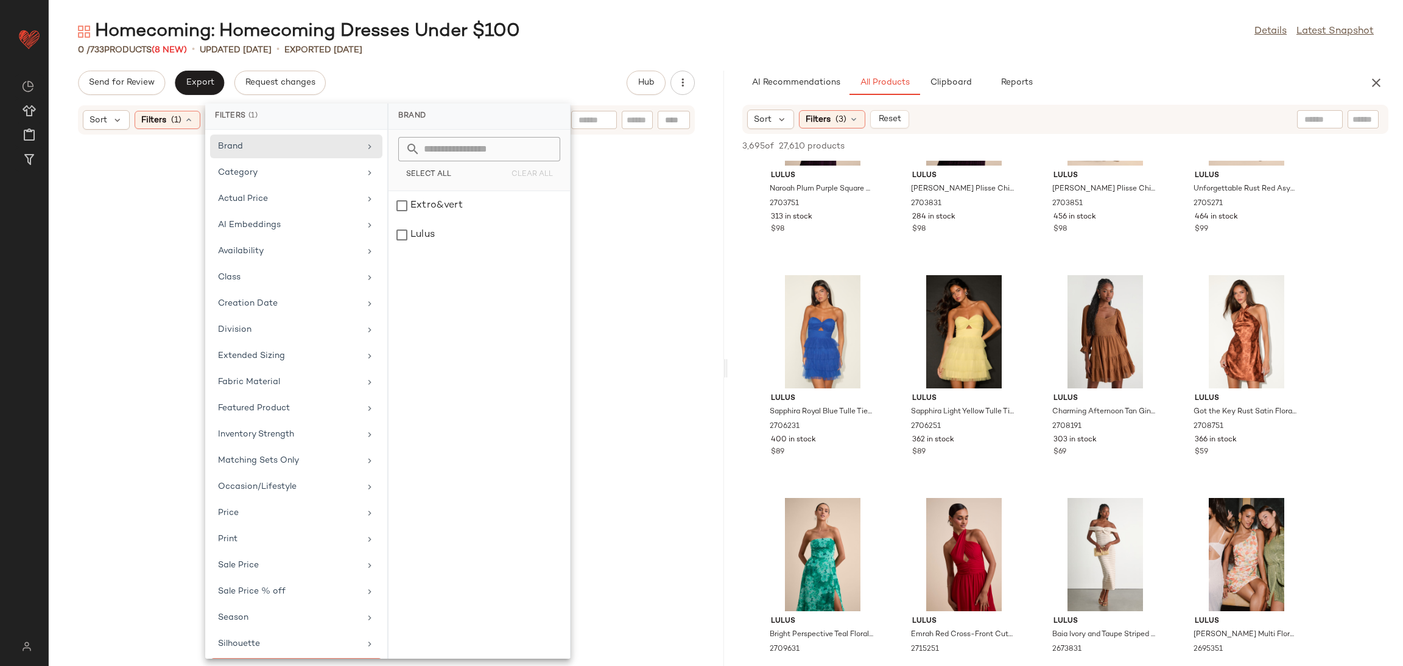
drag, startPoint x: 61, startPoint y: 181, endPoint x: 85, endPoint y: 176, distance: 23.6
click at [68, 181] on div at bounding box center [386, 393] width 675 height 516
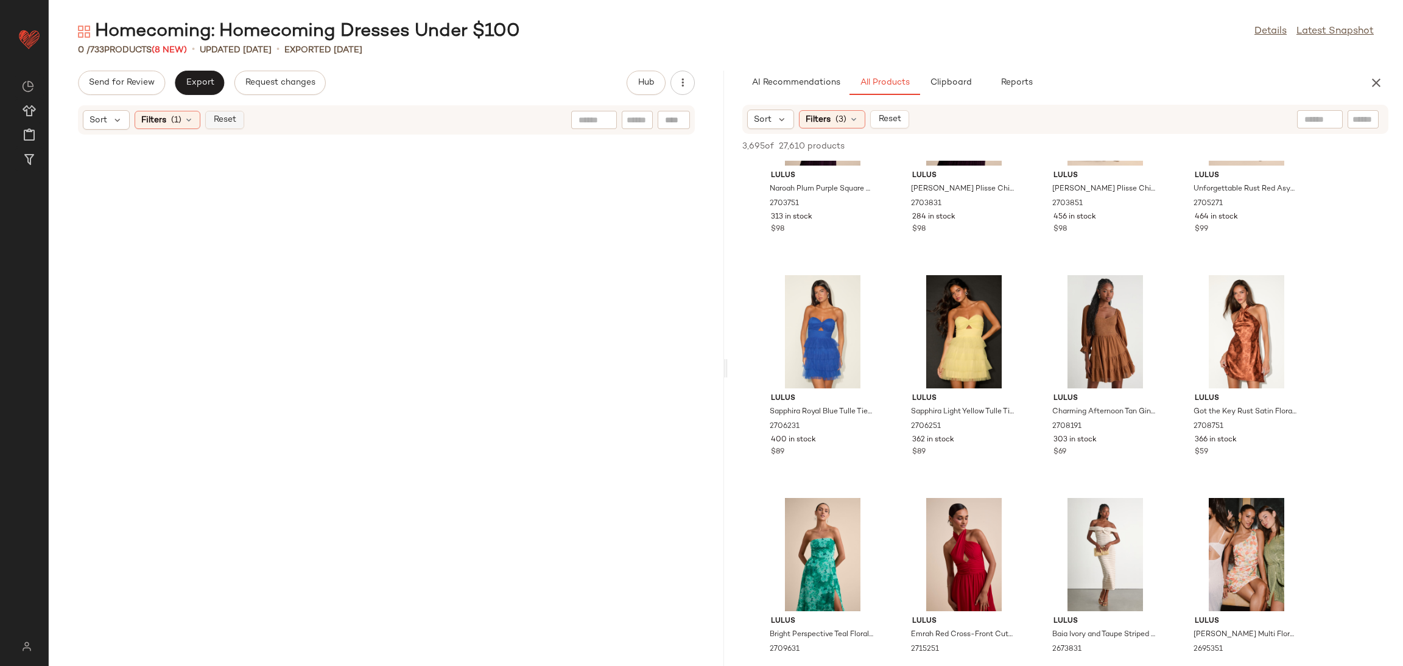
click at [235, 116] on span "Reset" at bounding box center [223, 120] width 23 height 10
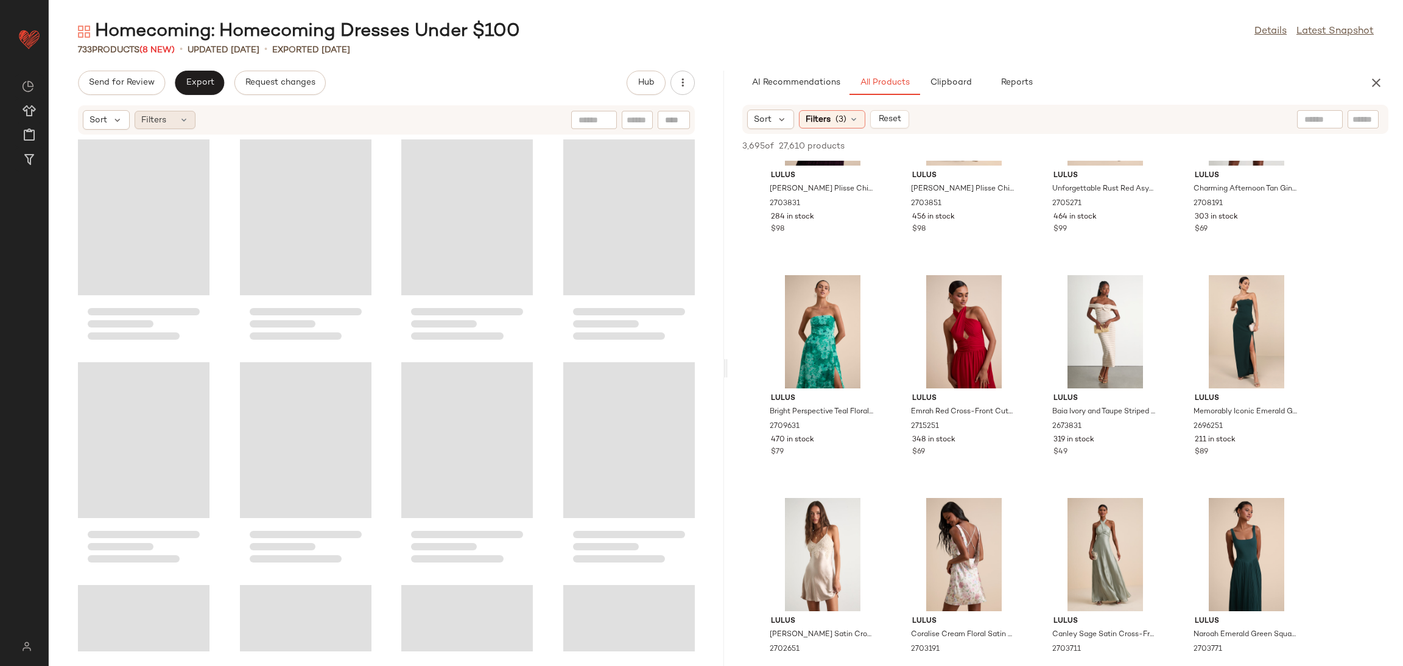
click at [173, 115] on div "Filters" at bounding box center [165, 120] width 61 height 18
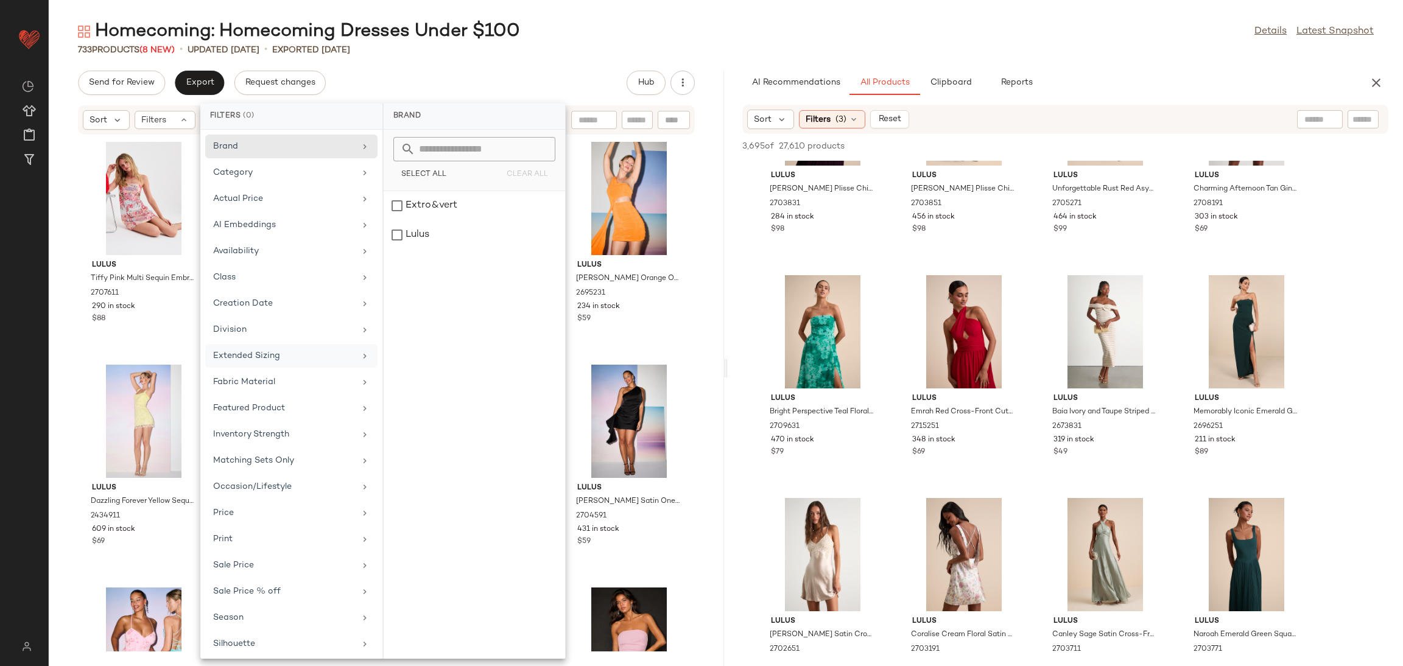
scroll to position [35, 0]
click at [264, 494] on div "Brand Category Actual Price AI Embeddings Availability Class Creation Date Divi…" at bounding box center [291, 394] width 182 height 529
click at [264, 504] on div "Print" at bounding box center [284, 508] width 142 height 13
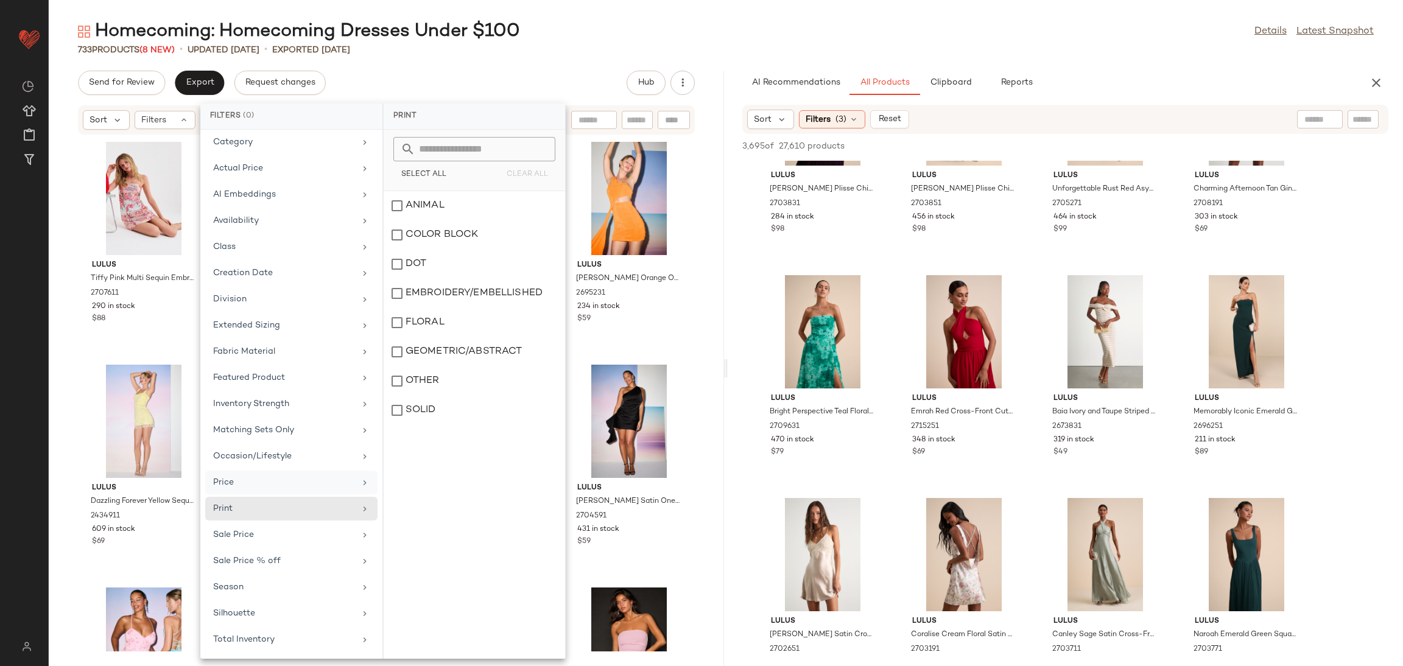
click at [275, 476] on div "Price" at bounding box center [284, 482] width 142 height 13
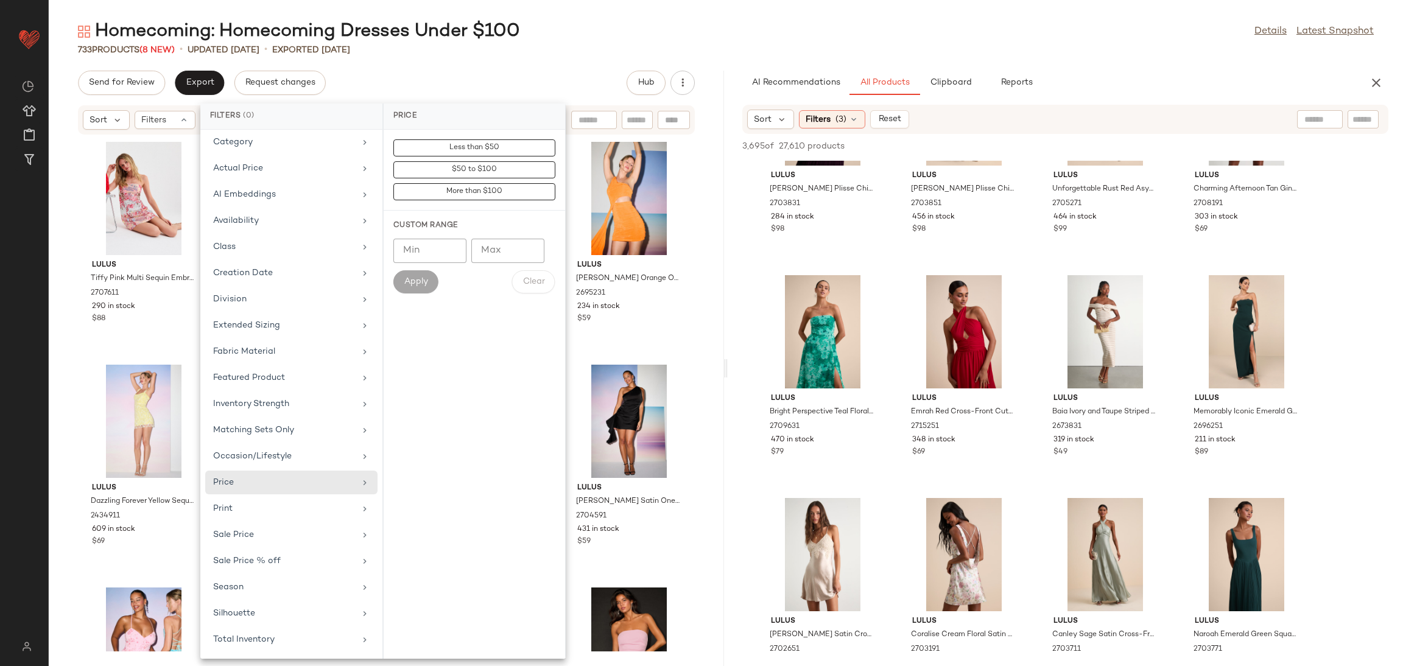
click at [415, 254] on input "Min" at bounding box center [429, 251] width 73 height 24
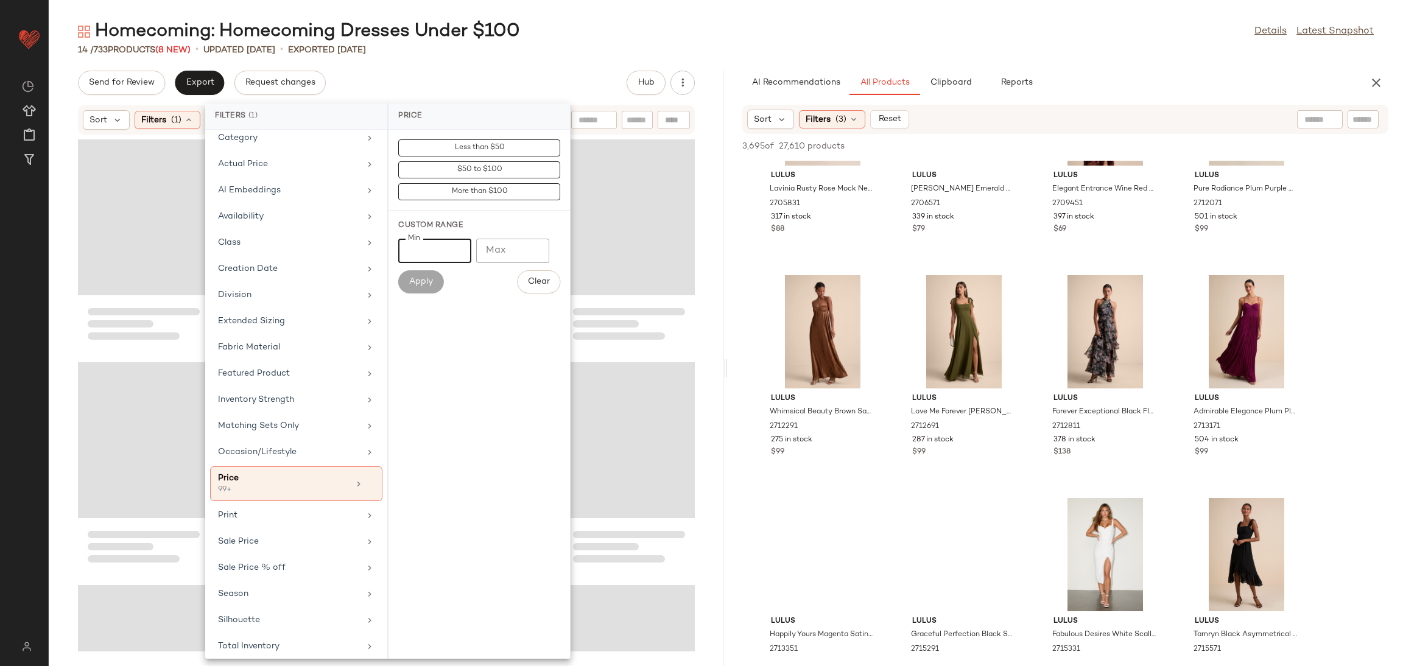
scroll to position [8803, 0]
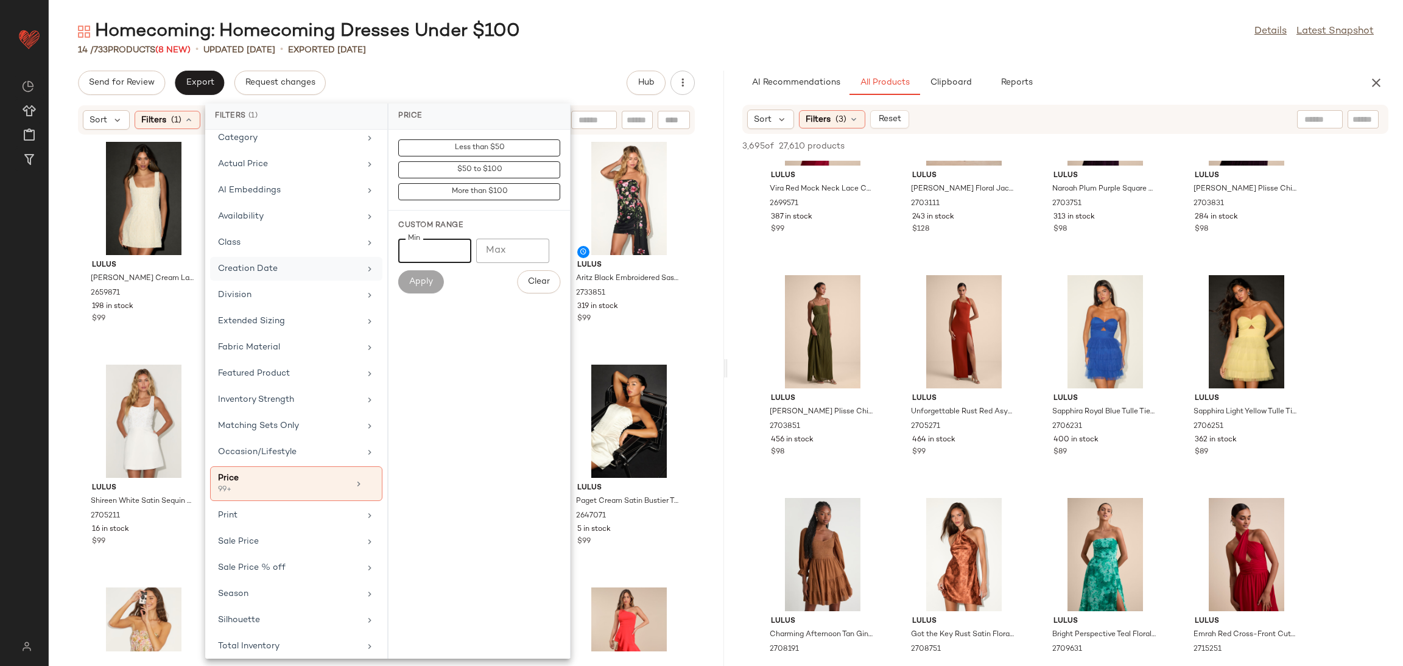
drag, startPoint x: 426, startPoint y: 248, endPoint x: 341, endPoint y: 264, distance: 86.0
click at [342, 264] on div "Filters (1) Brand Category Actual Price AI Embeddings Availability Class Creati…" at bounding box center [387, 381] width 365 height 555
type input "***"
click at [404, 276] on button "Apply" at bounding box center [420, 281] width 45 height 23
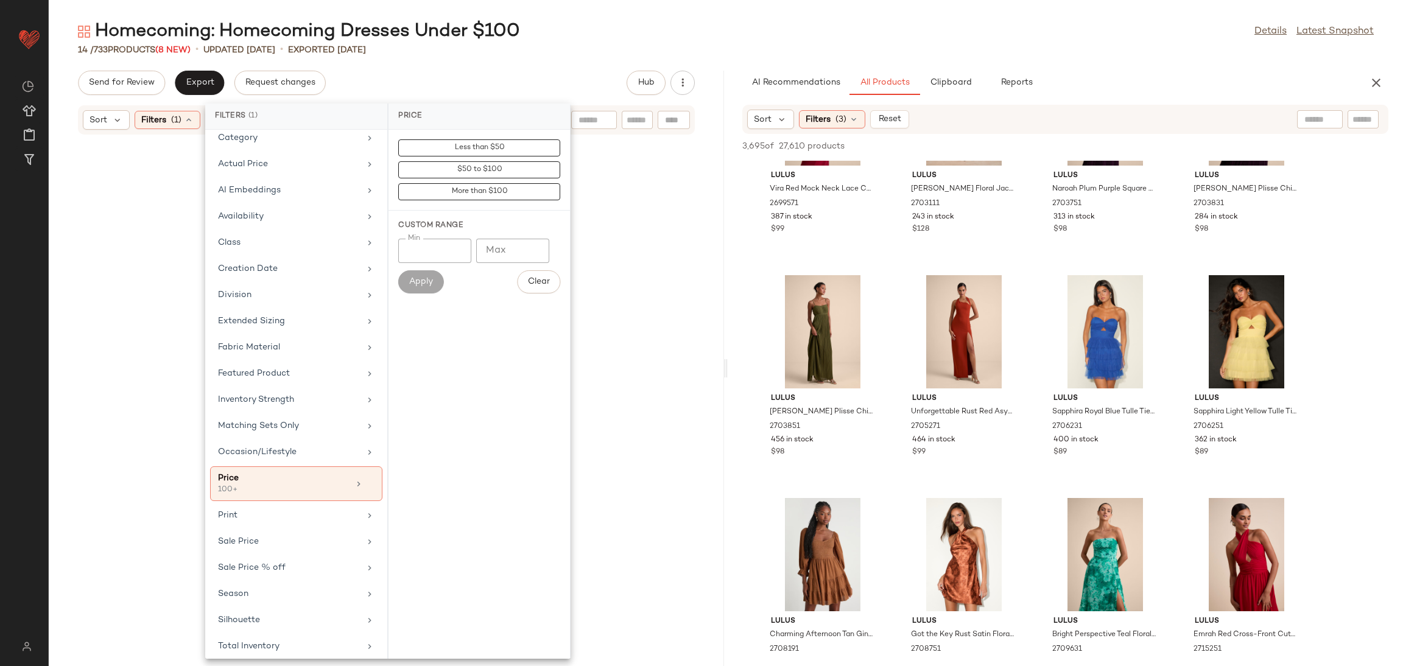
scroll to position [9026, 0]
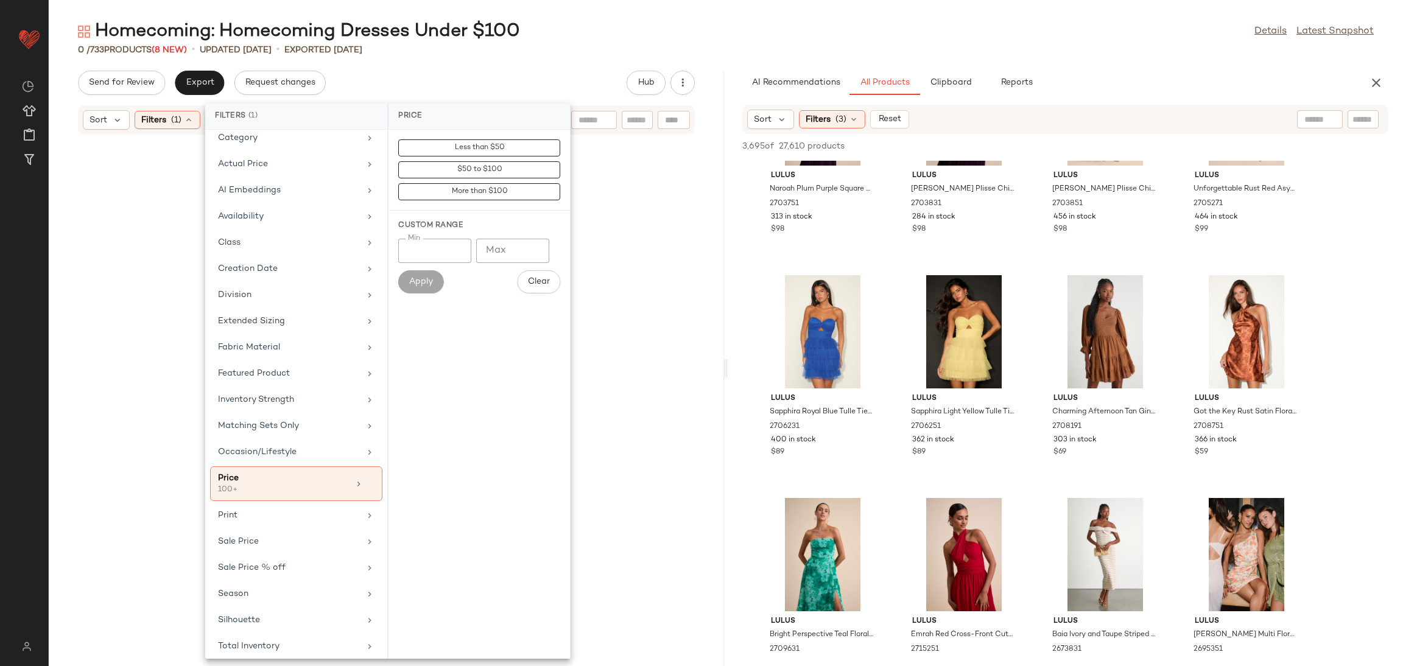
drag, startPoint x: 704, startPoint y: 377, endPoint x: 685, endPoint y: 358, distance: 26.7
click at [703, 377] on div at bounding box center [386, 393] width 675 height 516
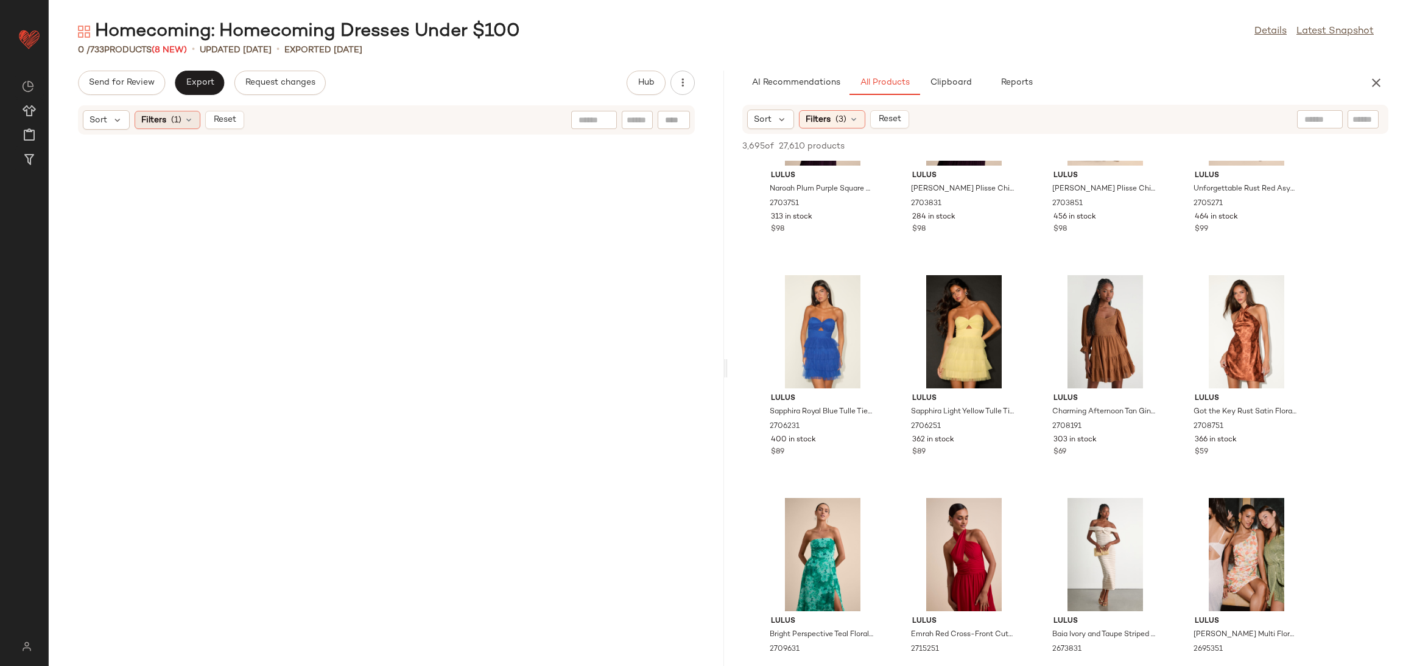
click at [156, 118] on span "Filters" at bounding box center [153, 120] width 25 height 13
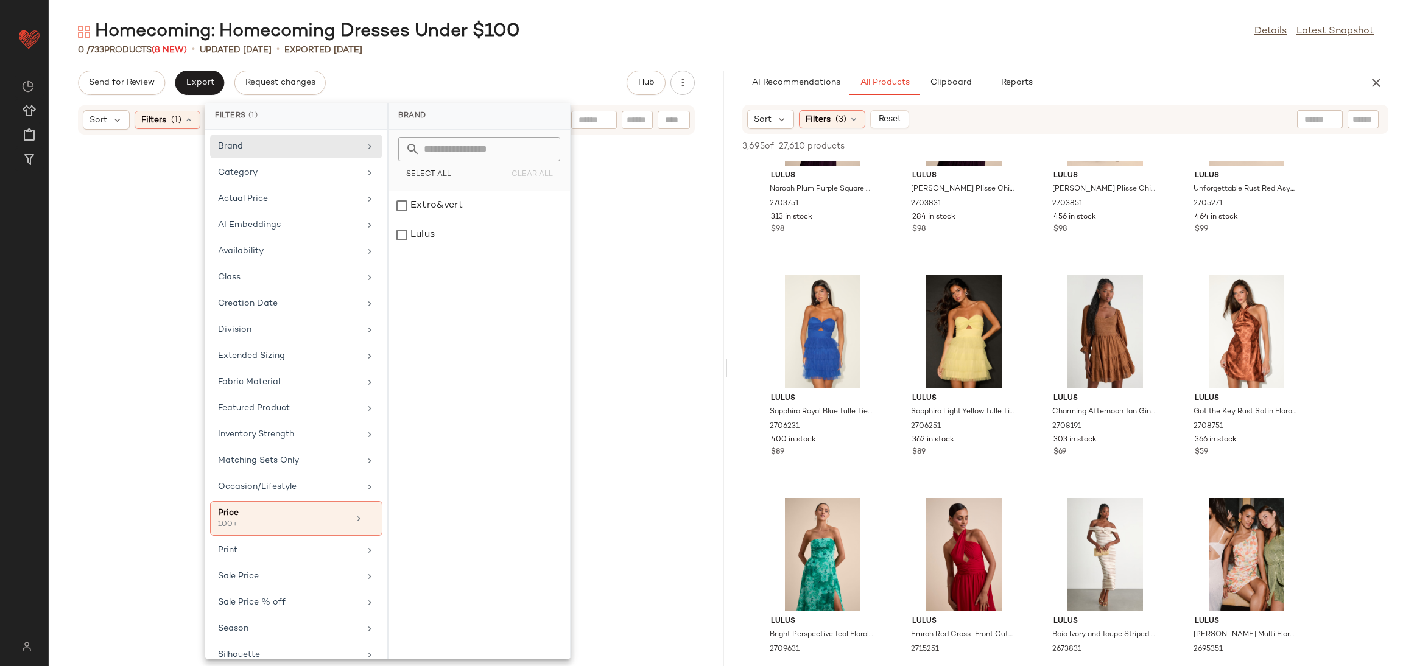
drag, startPoint x: 159, startPoint y: 139, endPoint x: 174, endPoint y: 140, distance: 14.6
click at [158, 141] on div at bounding box center [386, 393] width 675 height 516
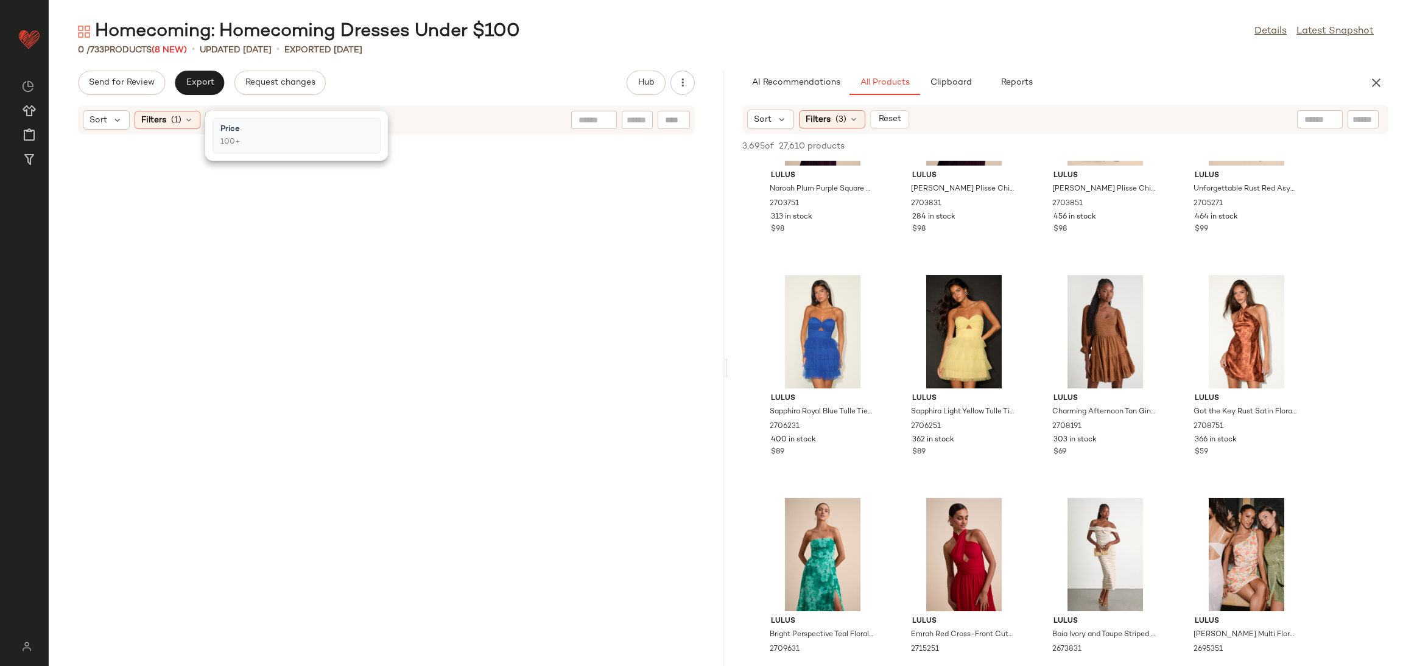
click at [222, 124] on div "Price" at bounding box center [229, 130] width 19 height 12
drag, startPoint x: 153, startPoint y: 155, endPoint x: 160, endPoint y: 155, distance: 7.3
click at [154, 155] on div at bounding box center [386, 393] width 675 height 516
click at [220, 117] on span "Reset" at bounding box center [223, 120] width 23 height 10
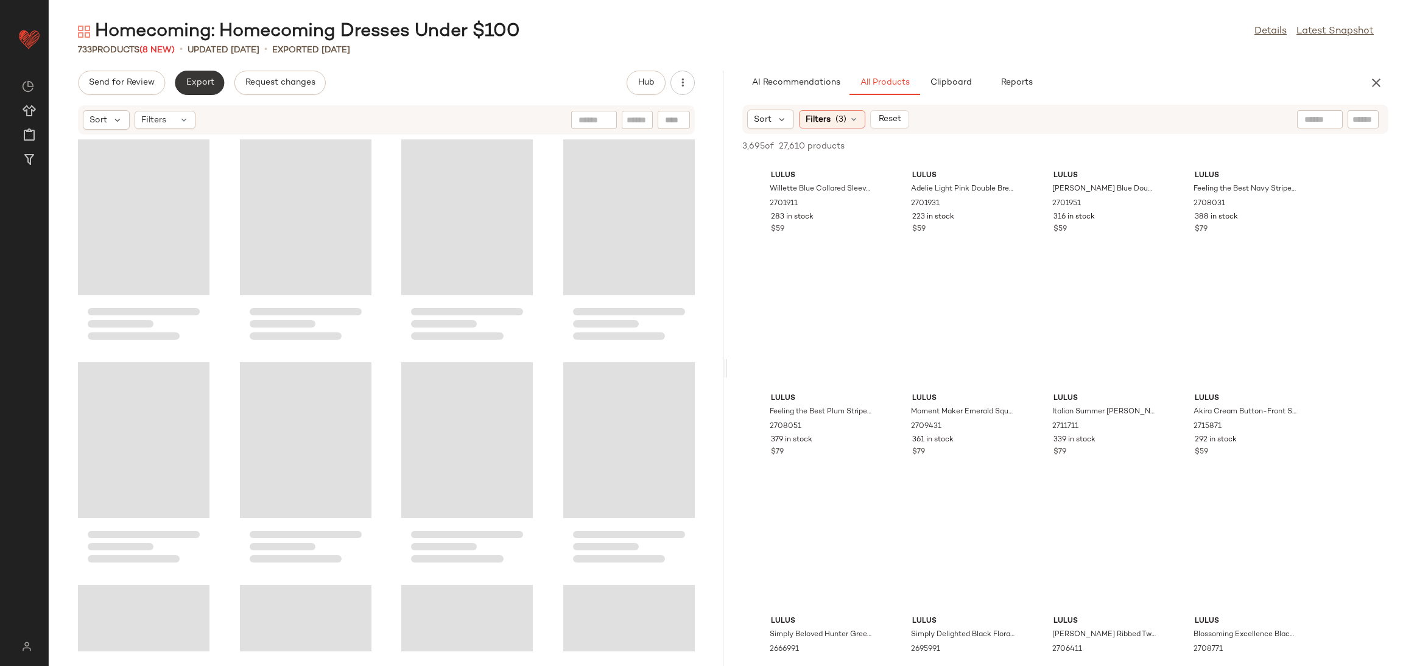
scroll to position [6575, 0]
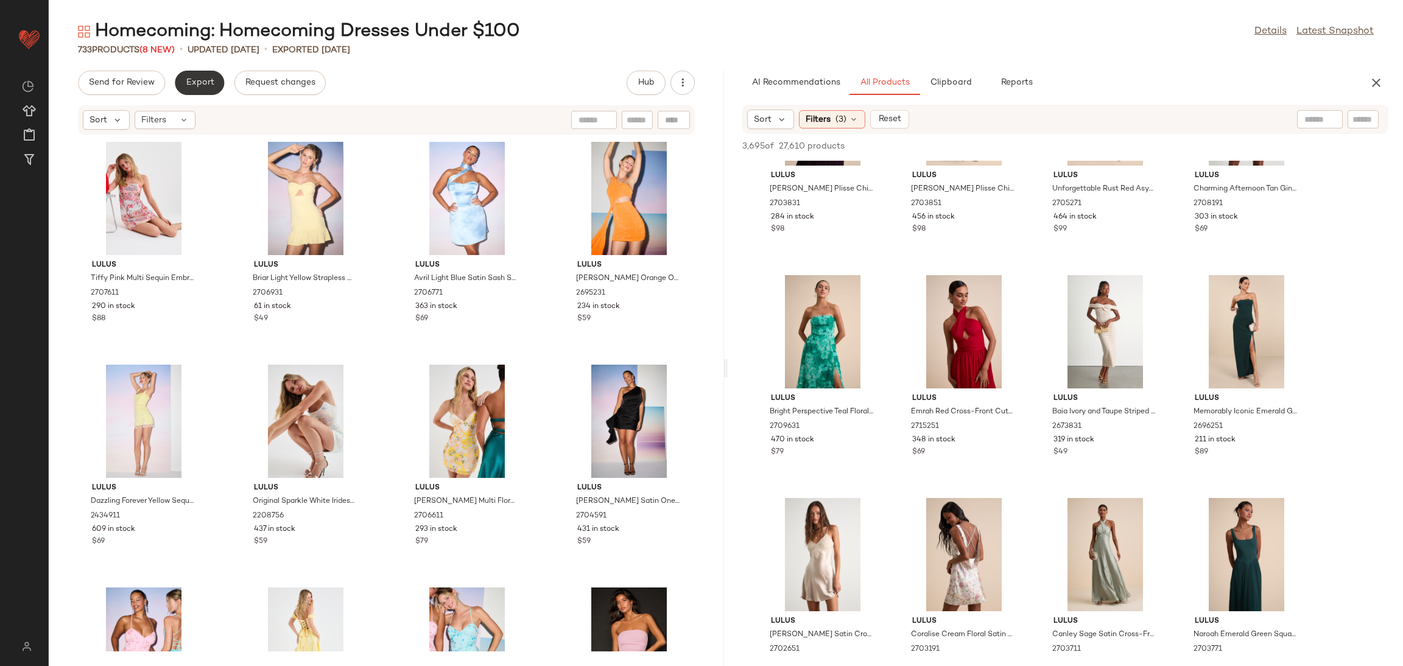
click at [208, 83] on span "Export" at bounding box center [199, 83] width 29 height 10
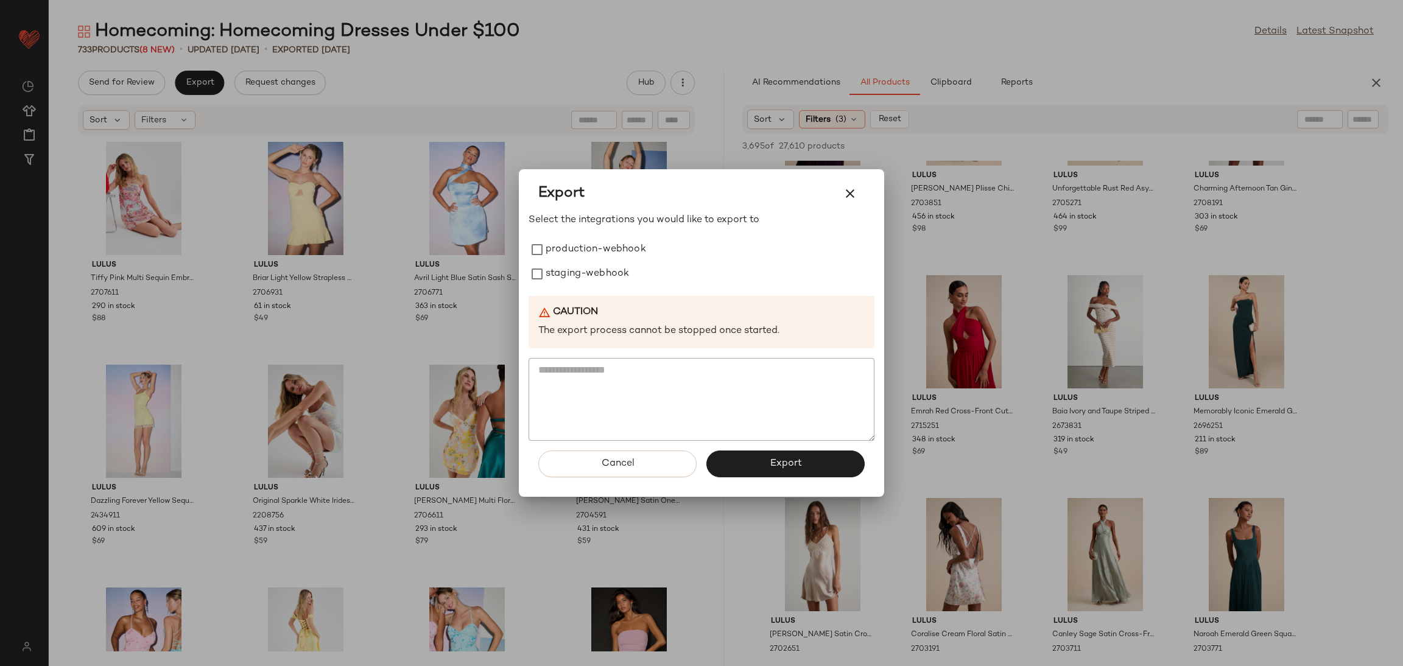
click at [439, 329] on div at bounding box center [701, 333] width 1403 height 666
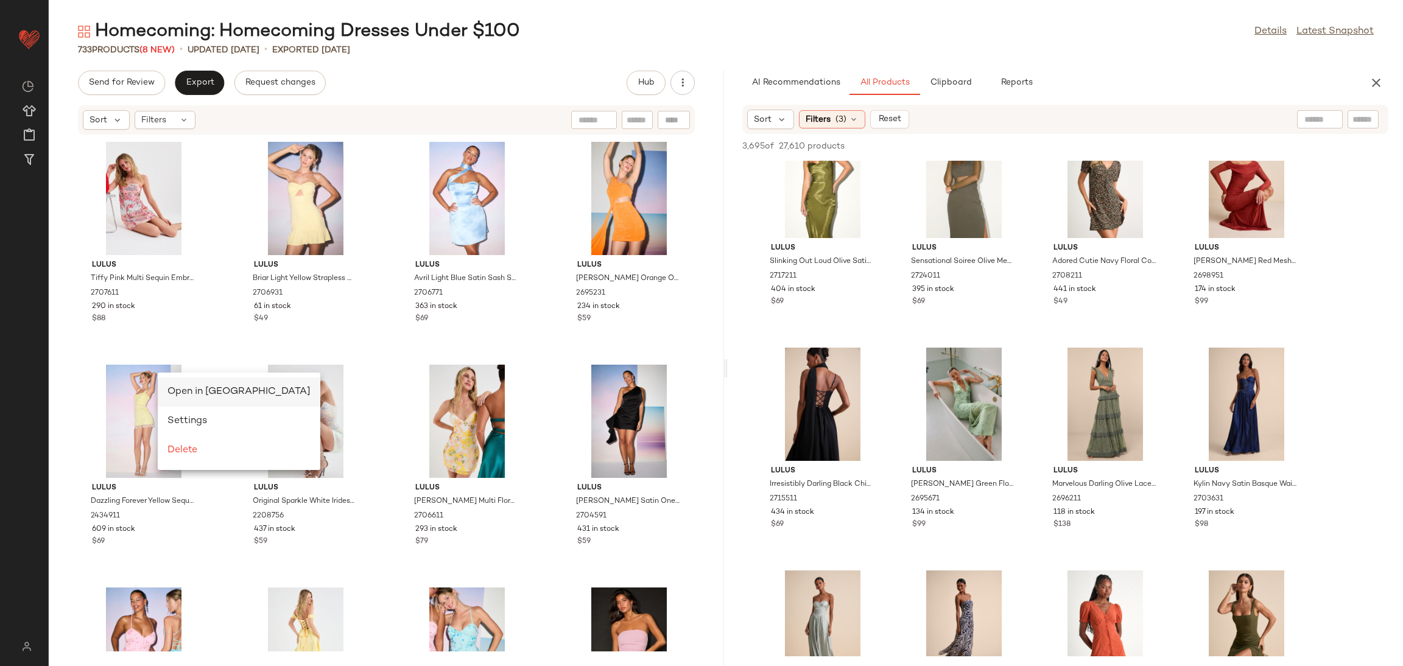
scroll to position [0, 0]
click at [191, 399] on div "Open in Split View" at bounding box center [238, 392] width 143 height 15
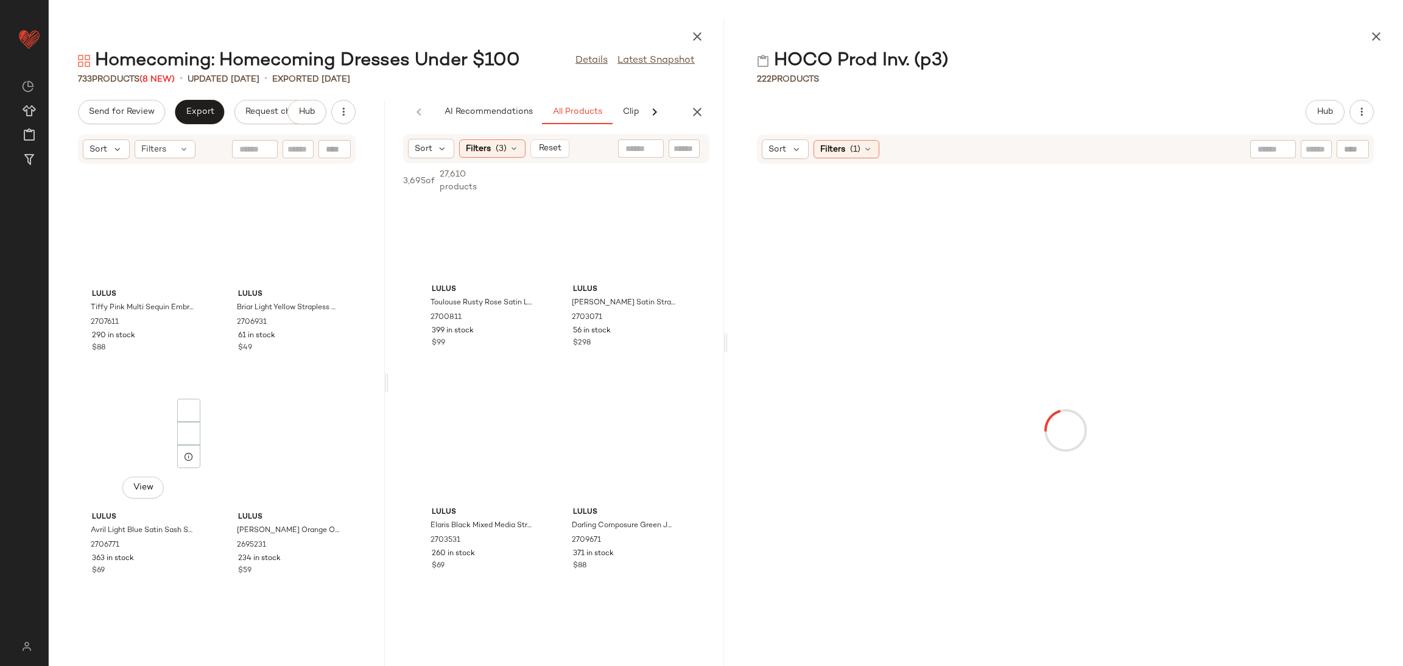
scroll to position [10254, 0]
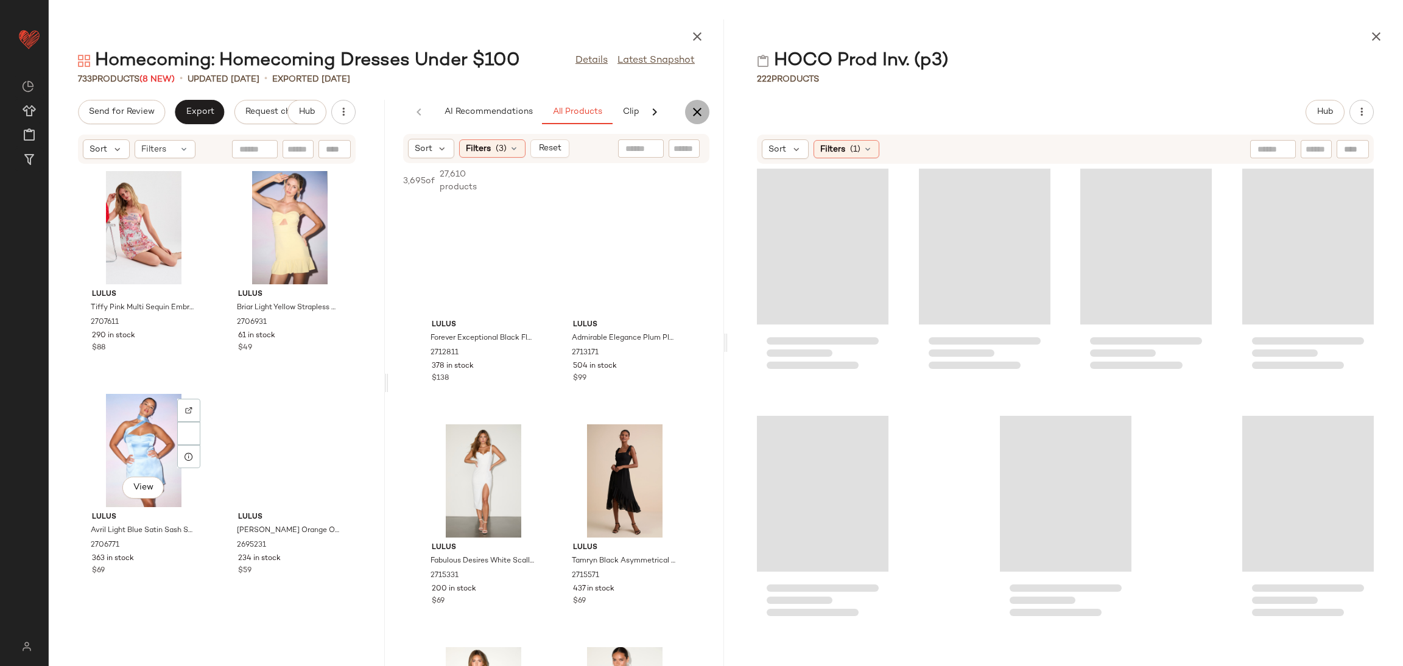
click at [699, 109] on icon "button" at bounding box center [697, 112] width 15 height 15
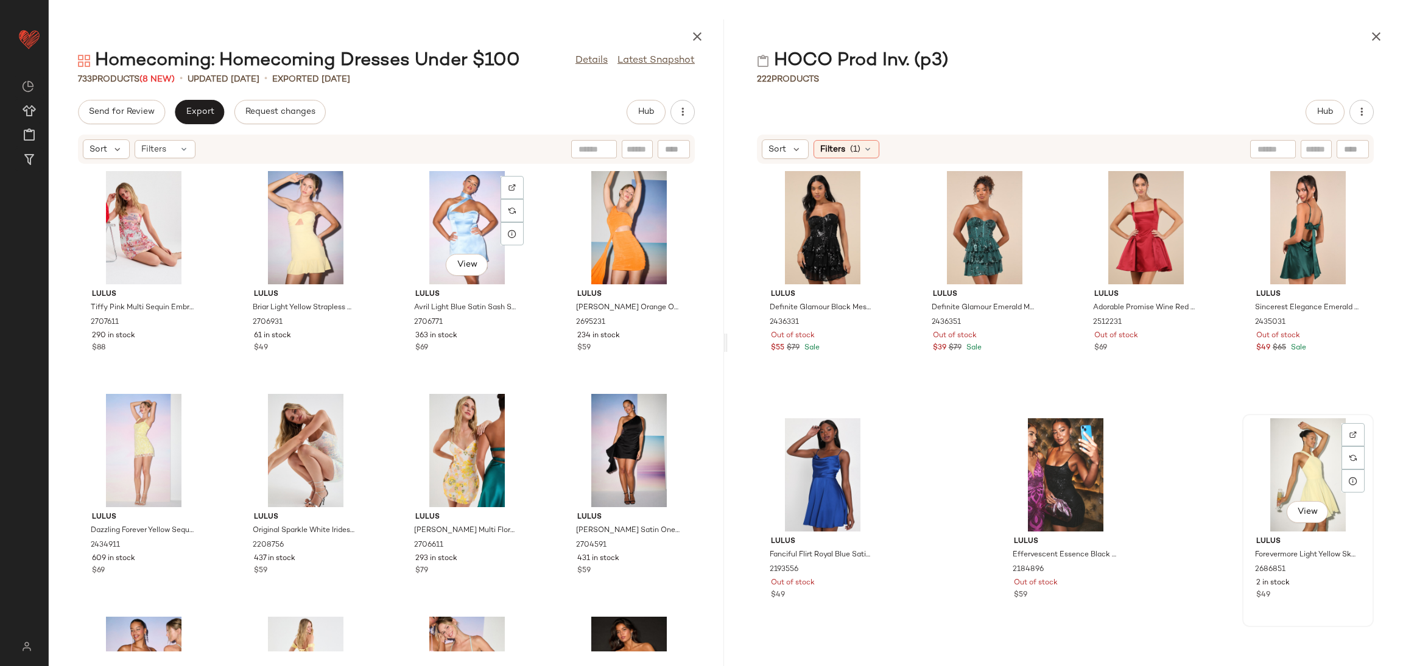
click at [1268, 475] on div "View" at bounding box center [1307, 474] width 123 height 113
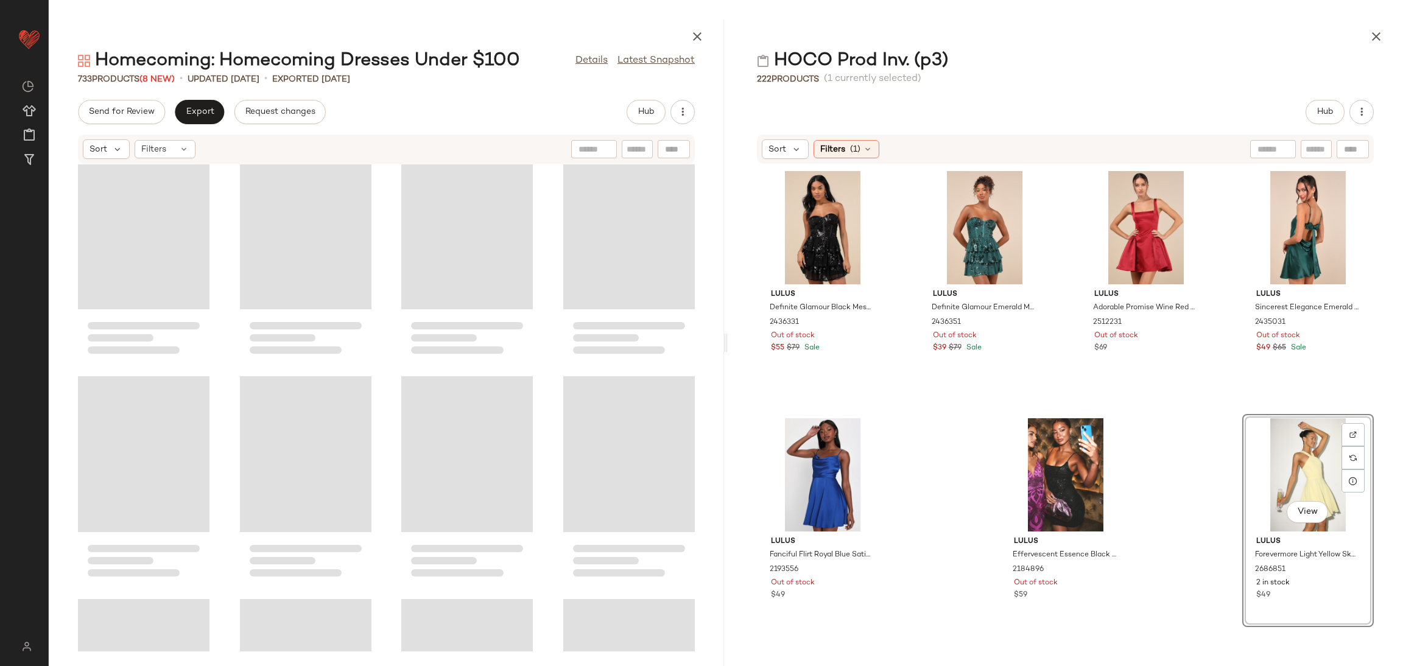
scroll to position [40516, 0]
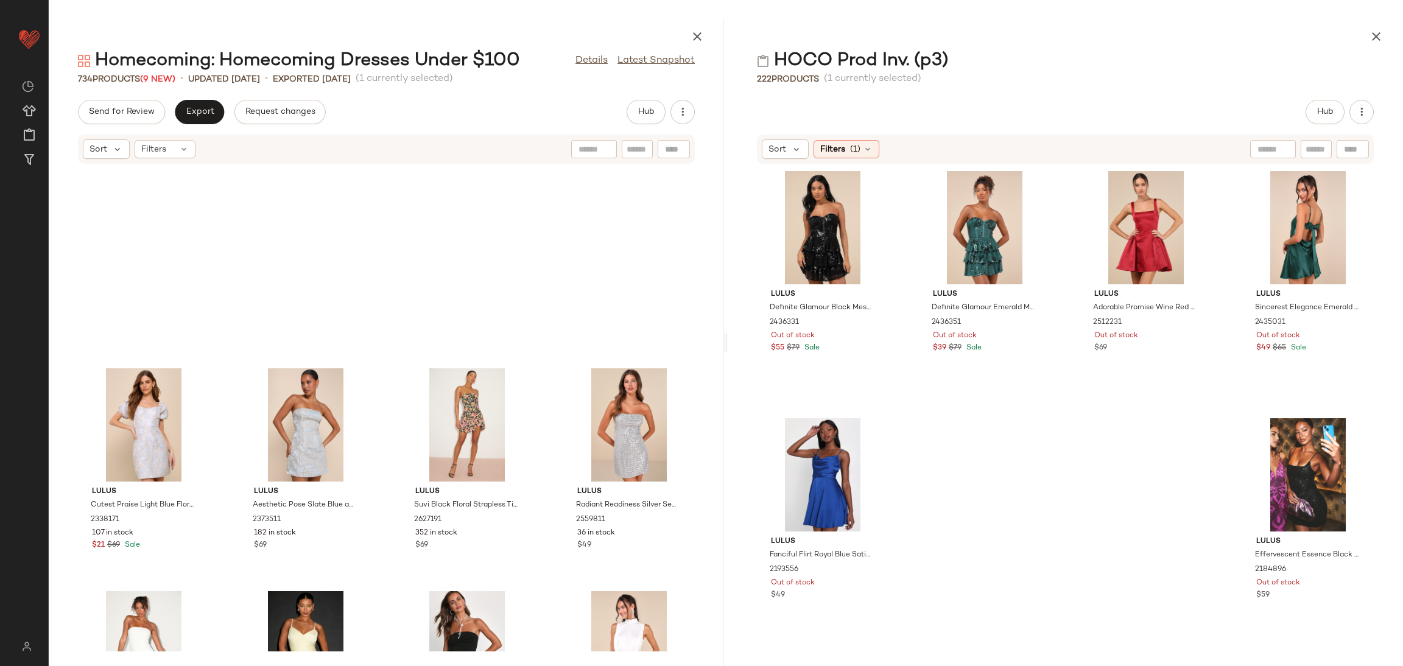
scroll to position [39055, 0]
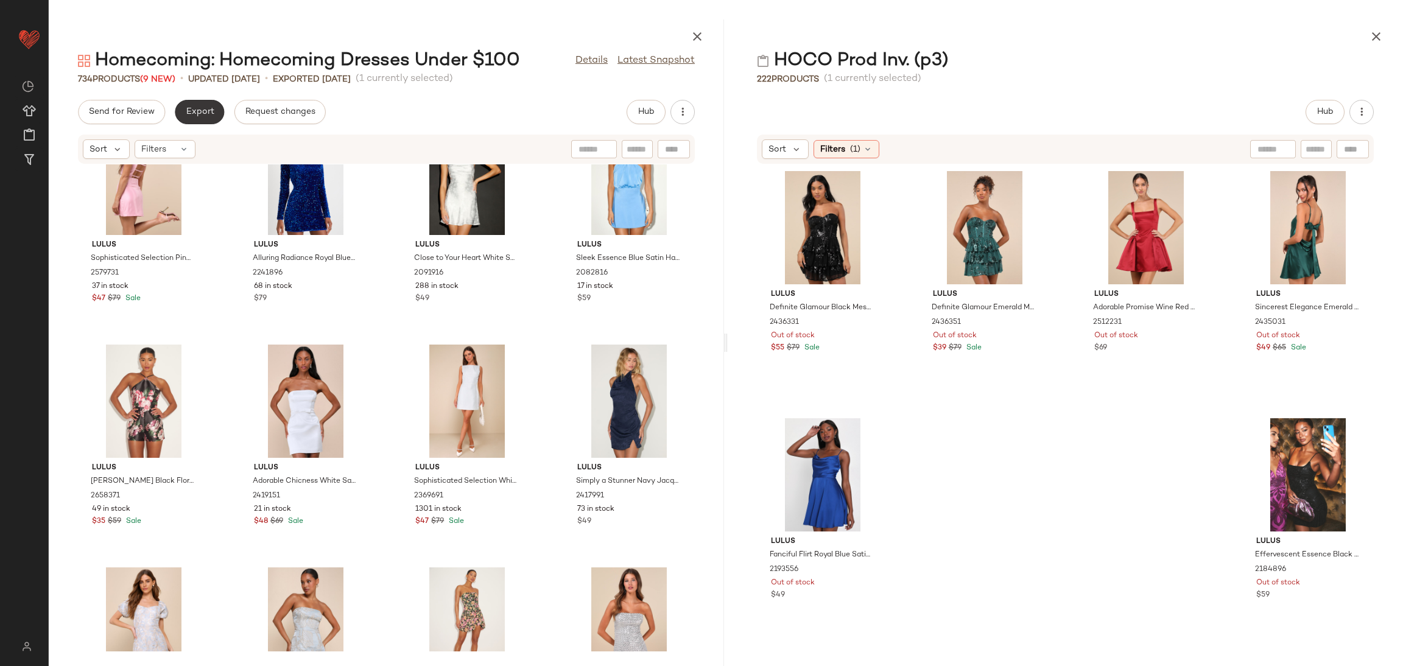
click at [215, 109] on button "Export" at bounding box center [199, 112] width 49 height 24
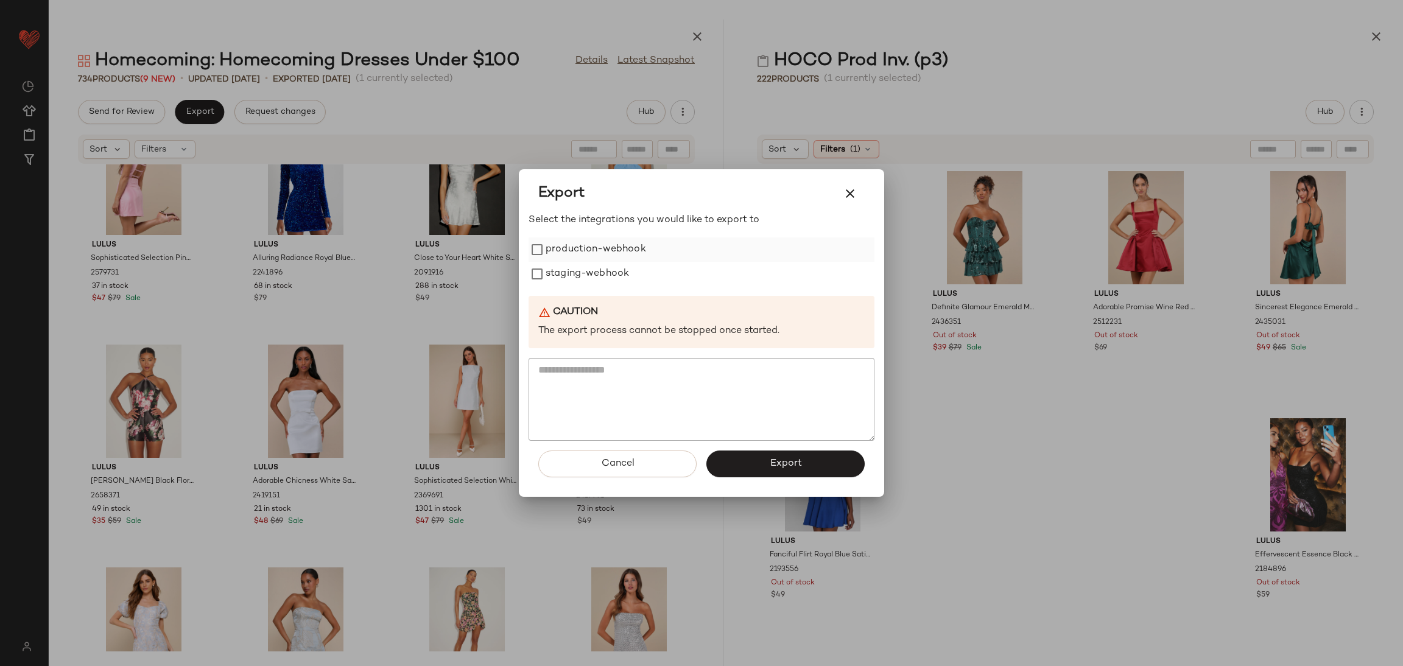
click at [617, 257] on label "production-webhook" at bounding box center [596, 249] width 100 height 24
drag, startPoint x: 620, startPoint y: 270, endPoint x: 658, endPoint y: 314, distance: 57.8
click at [622, 270] on label "staging-webhook" at bounding box center [587, 274] width 83 height 24
click at [765, 462] on button "Export" at bounding box center [785, 464] width 158 height 27
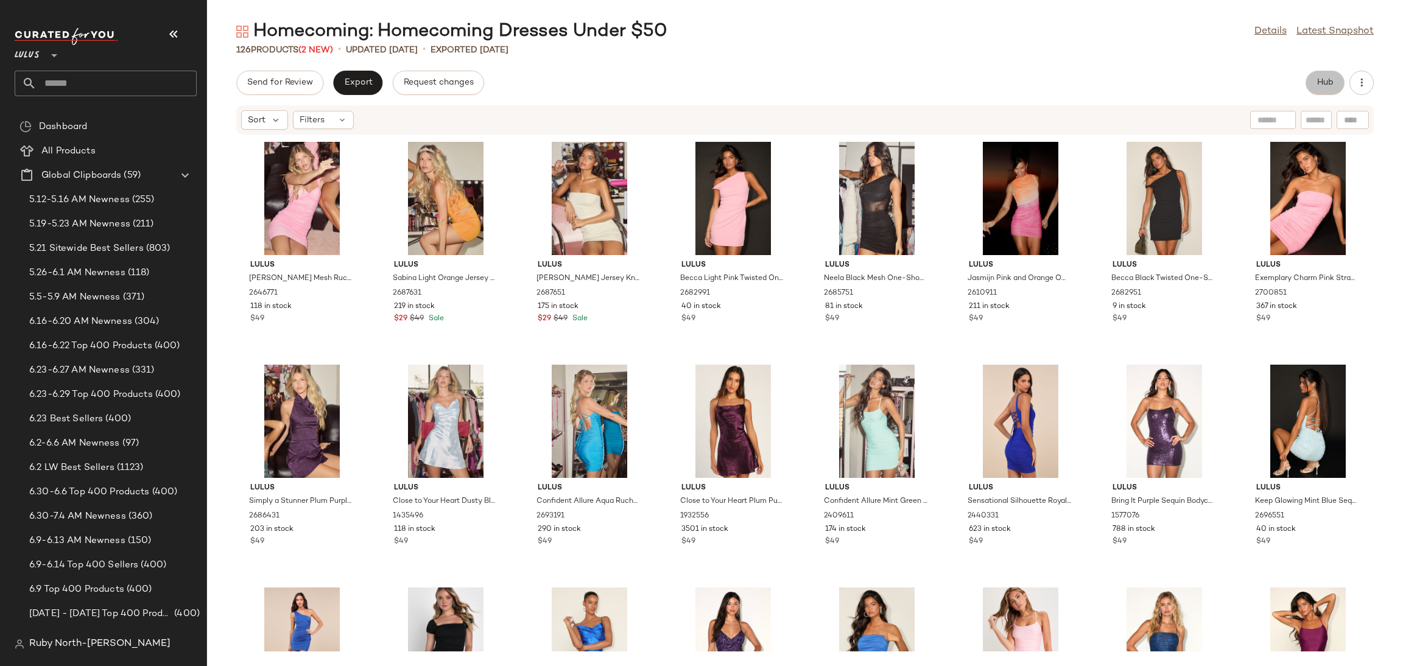
click at [1324, 79] on span "Hub" at bounding box center [1324, 83] width 17 height 10
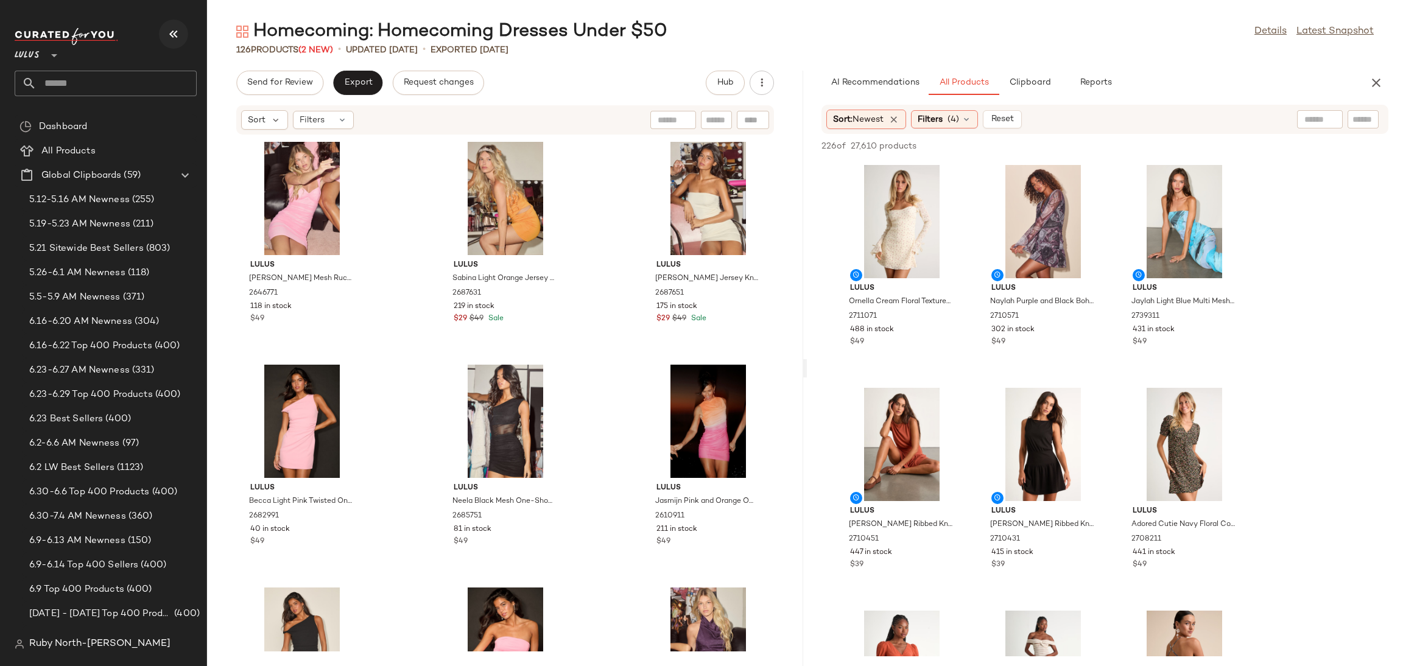
click at [181, 29] on button "button" at bounding box center [173, 33] width 29 height 29
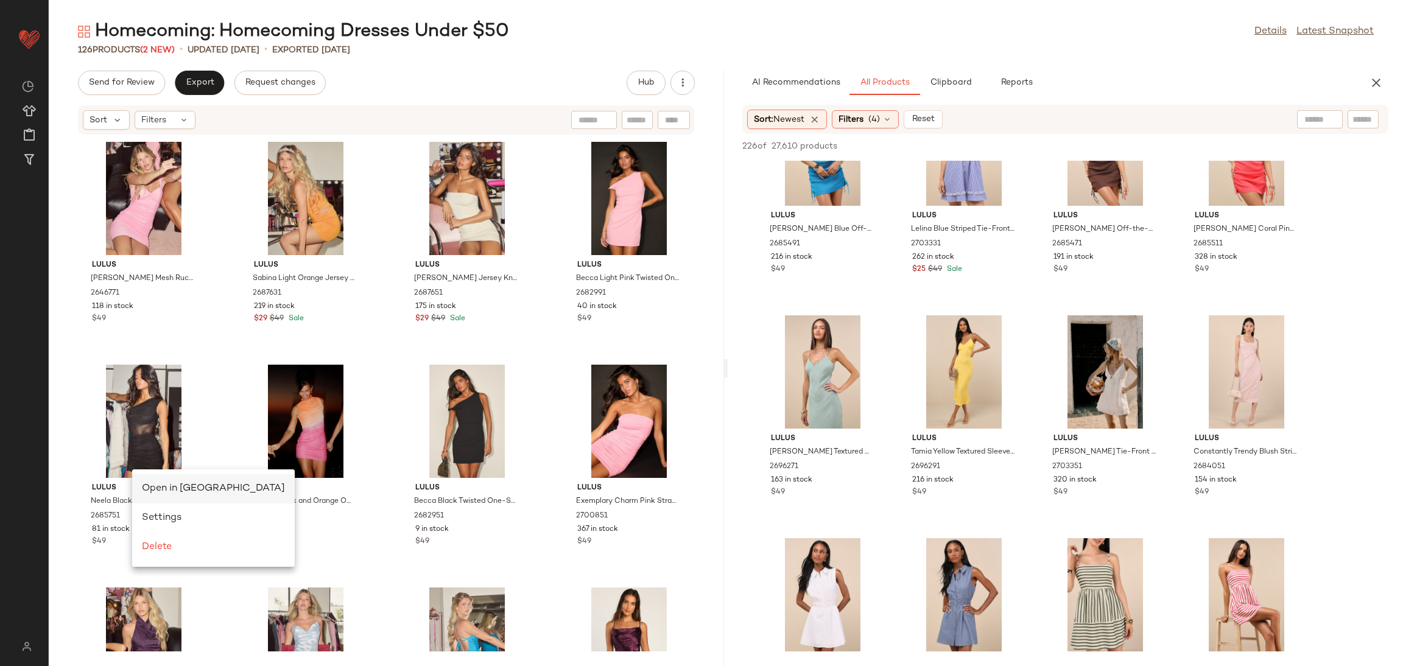
click at [183, 482] on div "Open in [GEOGRAPHIC_DATA]" at bounding box center [213, 489] width 143 height 15
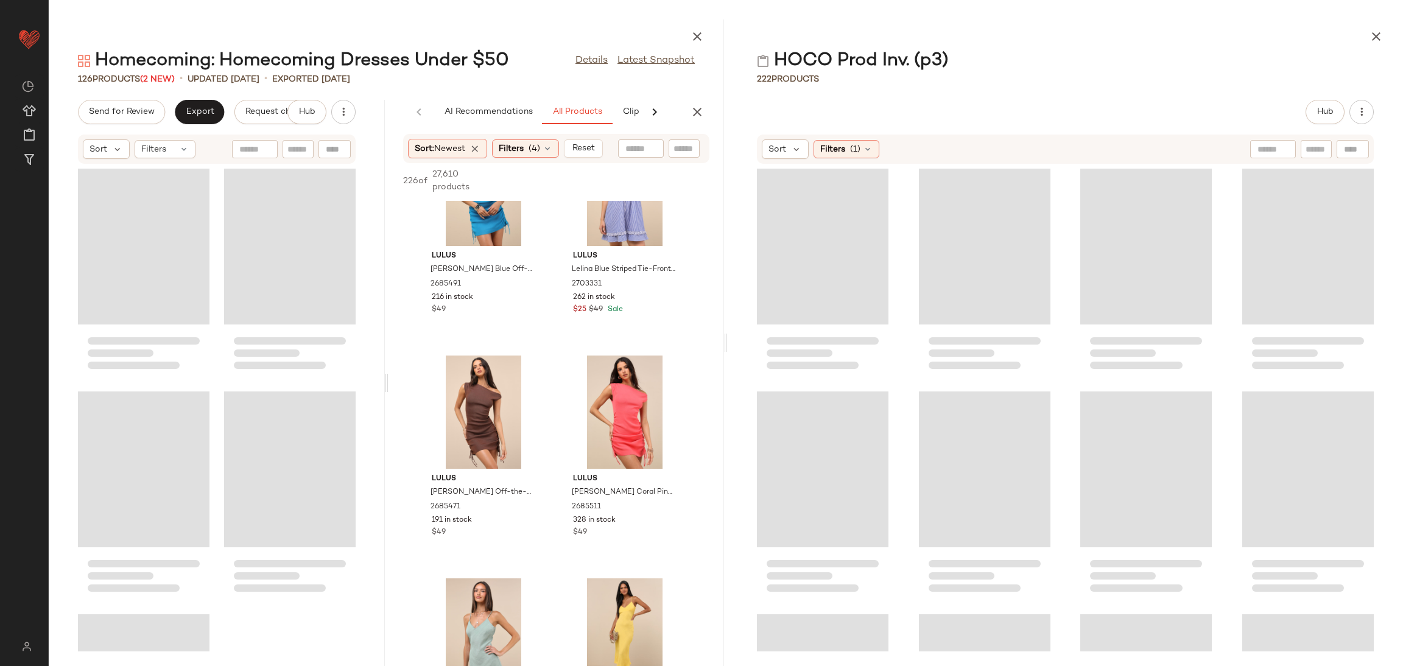
scroll to position [4529, 0]
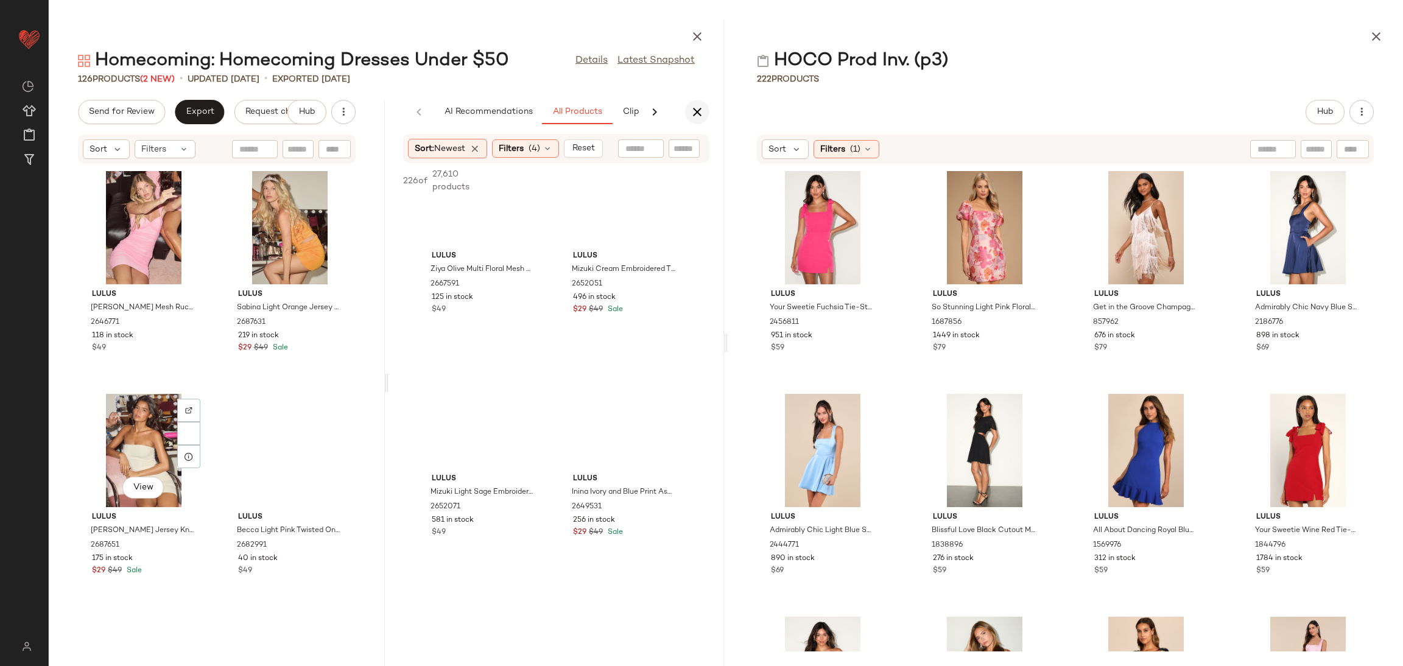
click at [697, 113] on icon "button" at bounding box center [697, 112] width 15 height 15
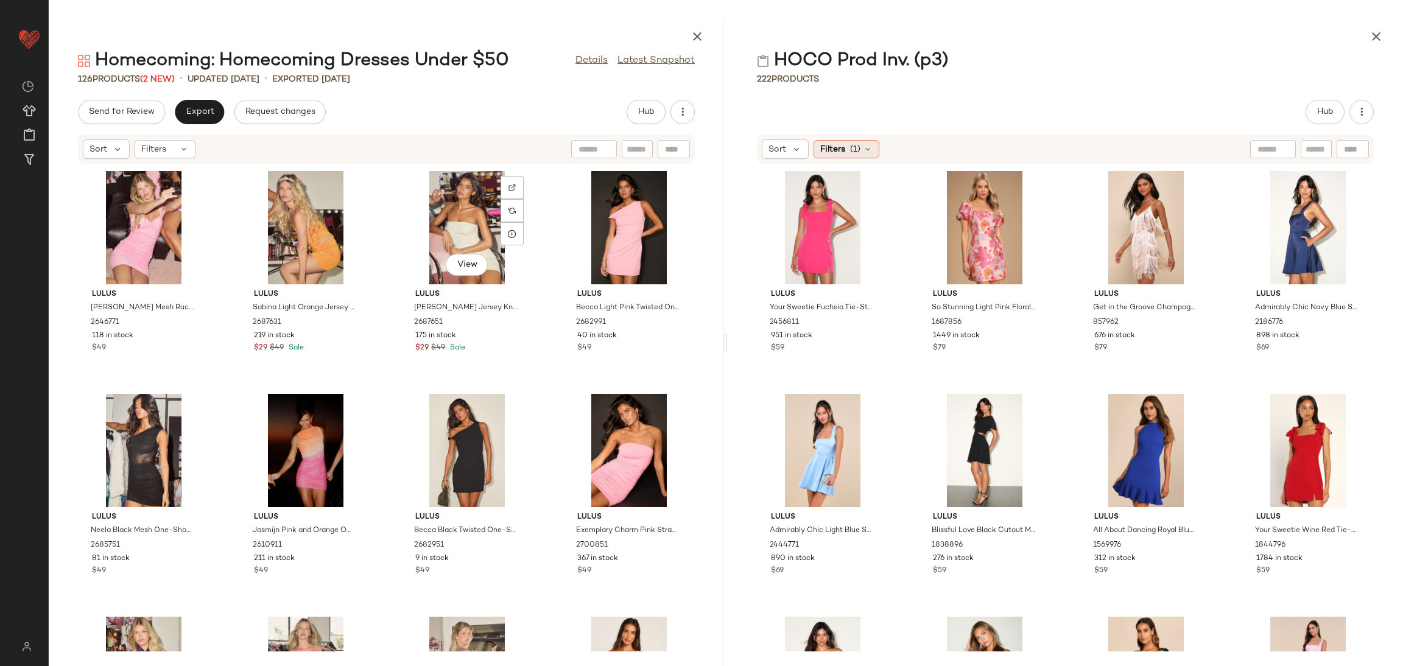
click at [838, 154] on span "Filters" at bounding box center [832, 149] width 25 height 13
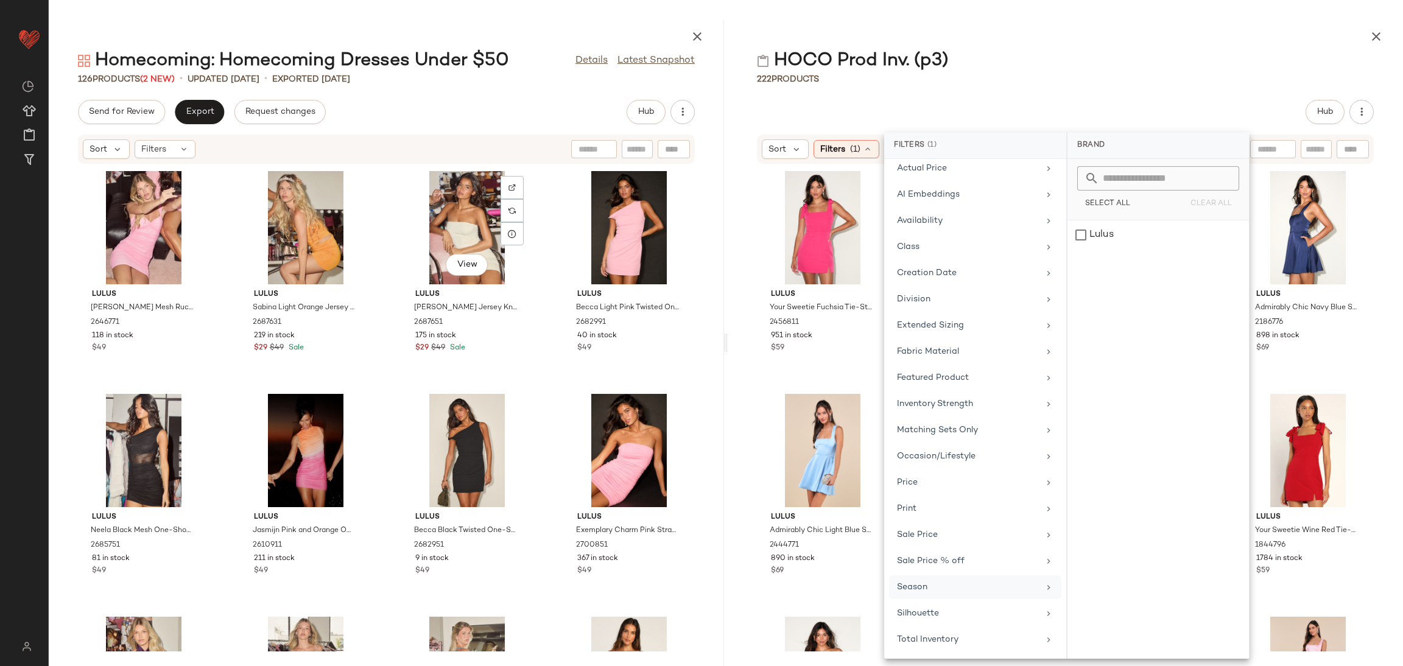
scroll to position [101, 0]
click at [964, 480] on div "Price" at bounding box center [968, 482] width 142 height 13
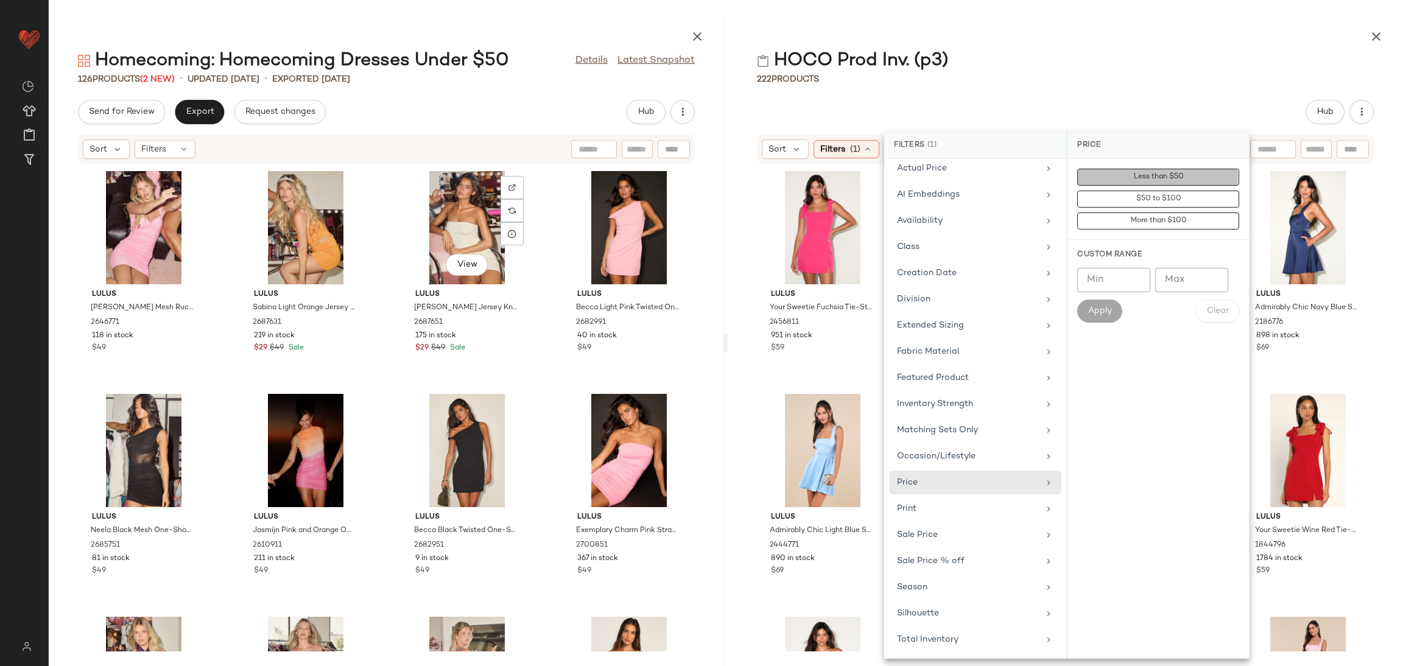
click at [1174, 177] on span "Less than $50" at bounding box center [1157, 177] width 51 height 9
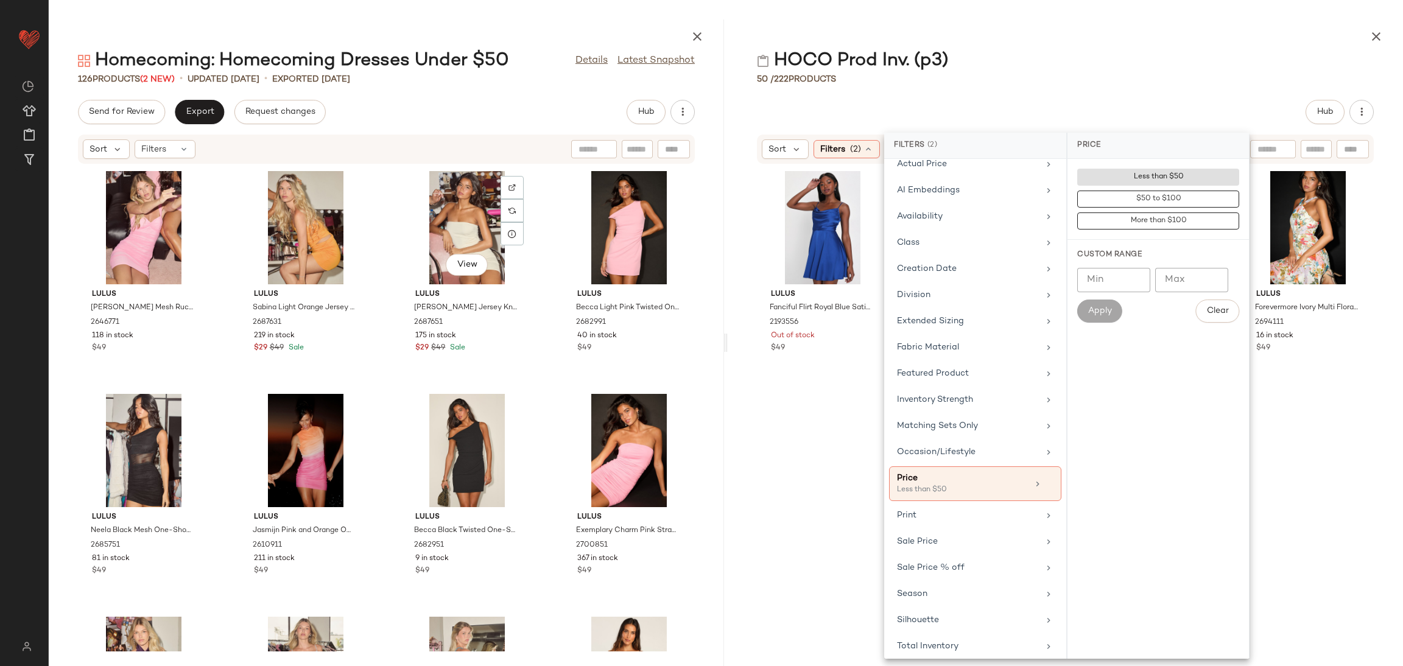
click at [1242, 425] on div "Lulus Fanciful Flirt Royal Blue Satin Cowl Neck Skater Mini Dress 2193556 Out o…" at bounding box center [1308, 409] width 132 height 485
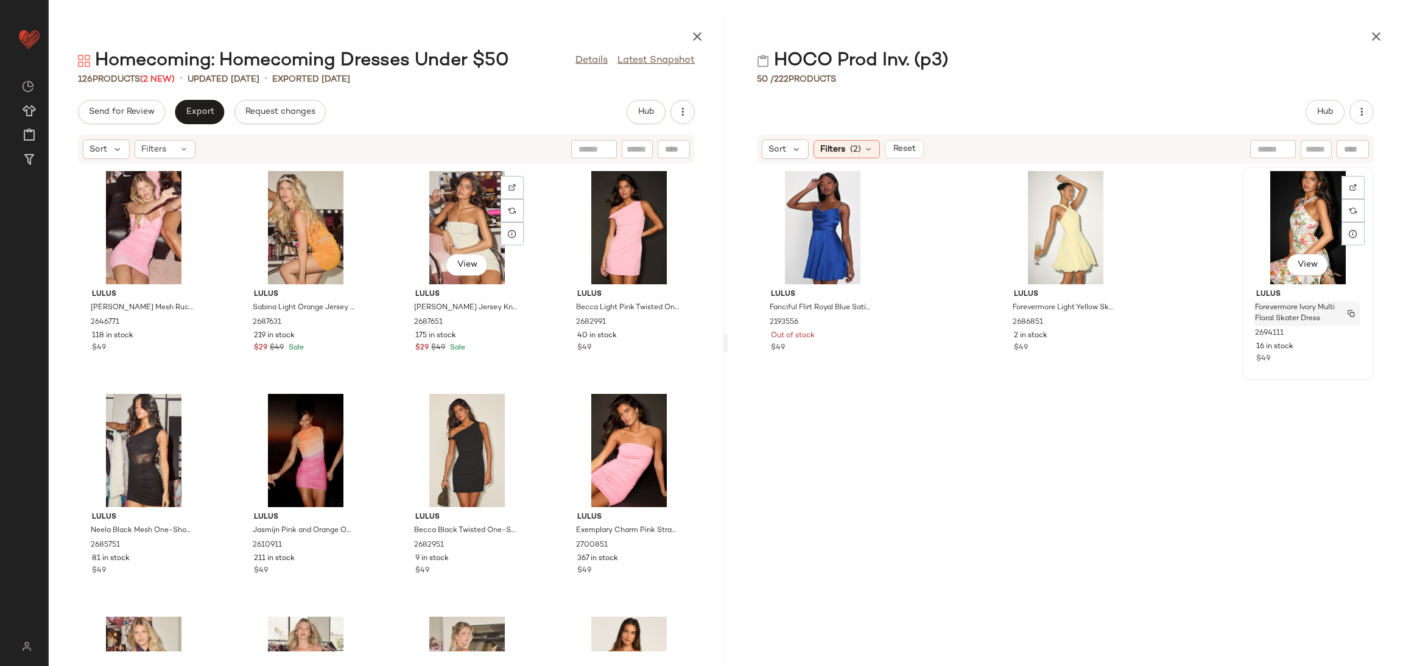
click at [1303, 318] on span "Forevermore Ivory Multi Floral Skater Dress" at bounding box center [1295, 314] width 80 height 22
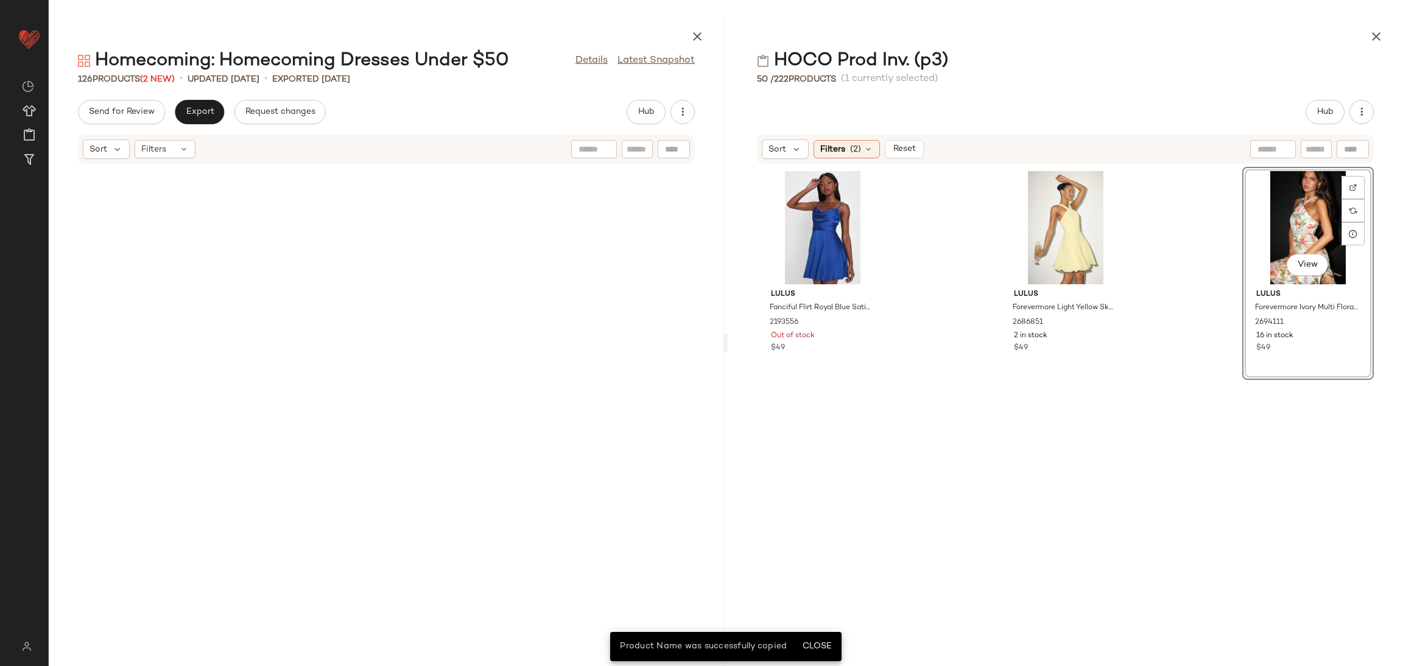
scroll to position [6645, 0]
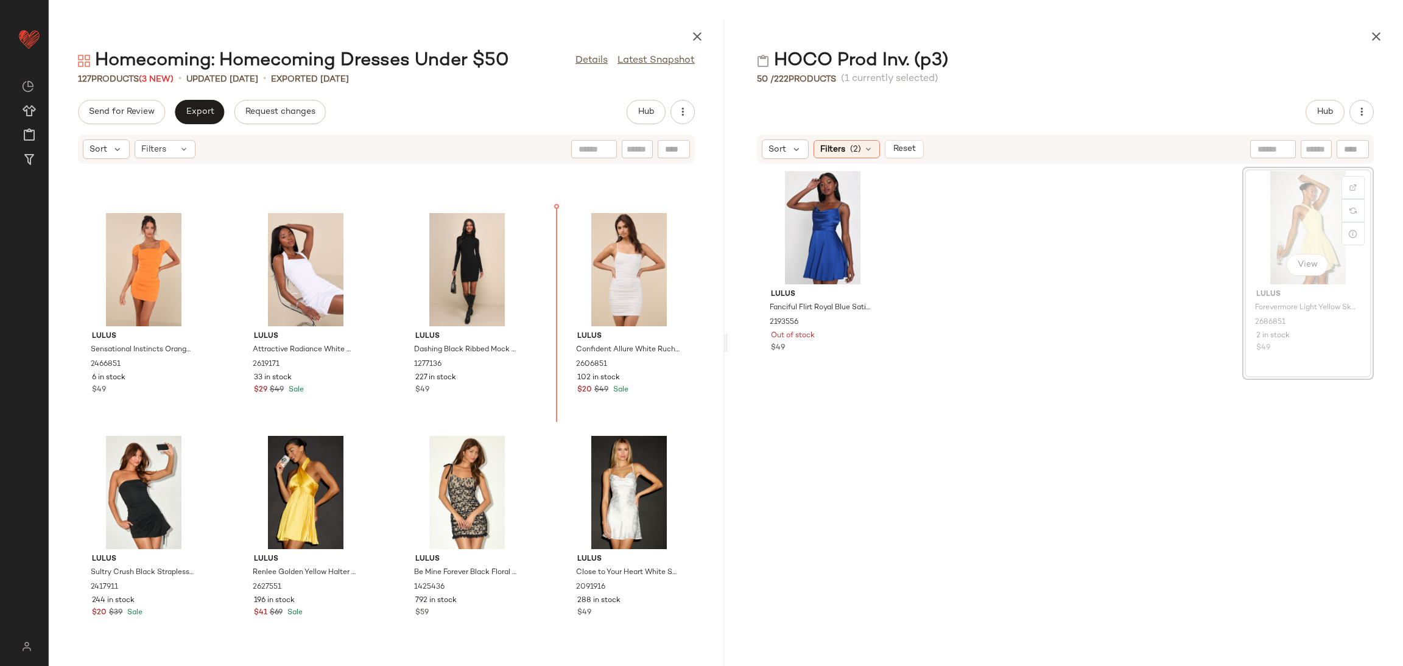
scroll to position [5089, 0]
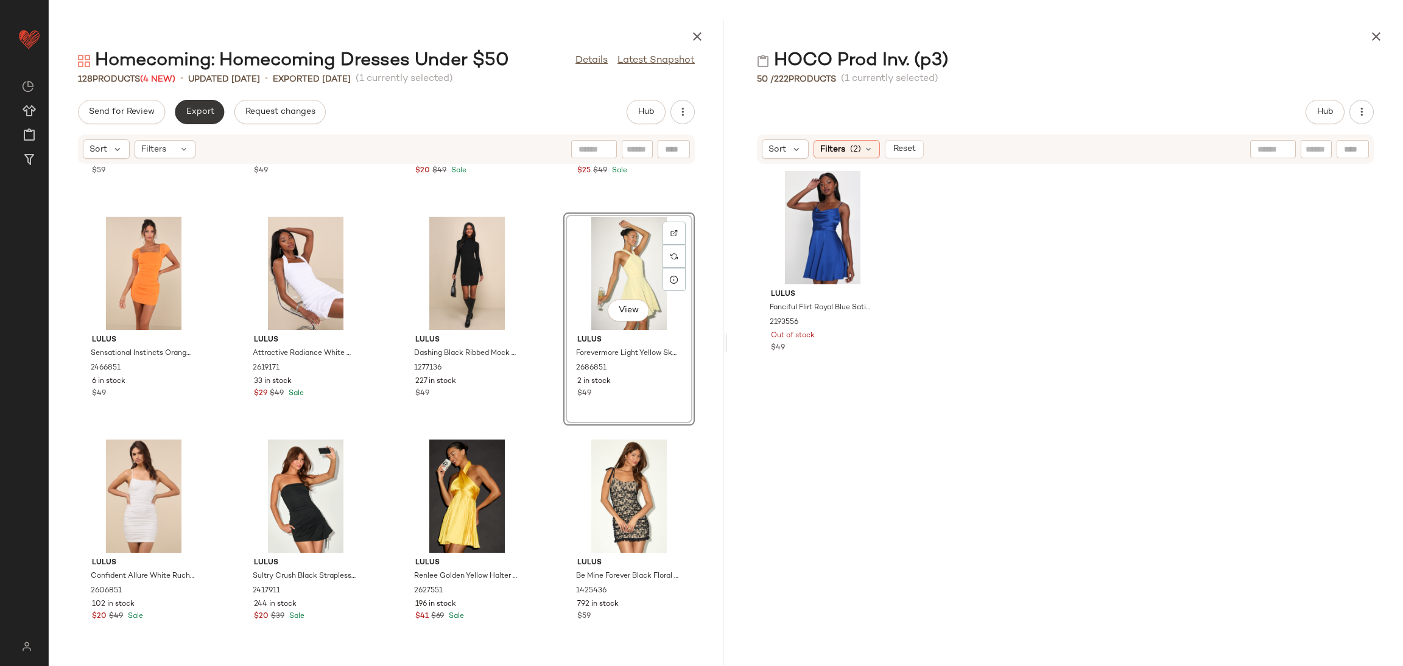
click at [211, 106] on button "Export" at bounding box center [199, 112] width 49 height 24
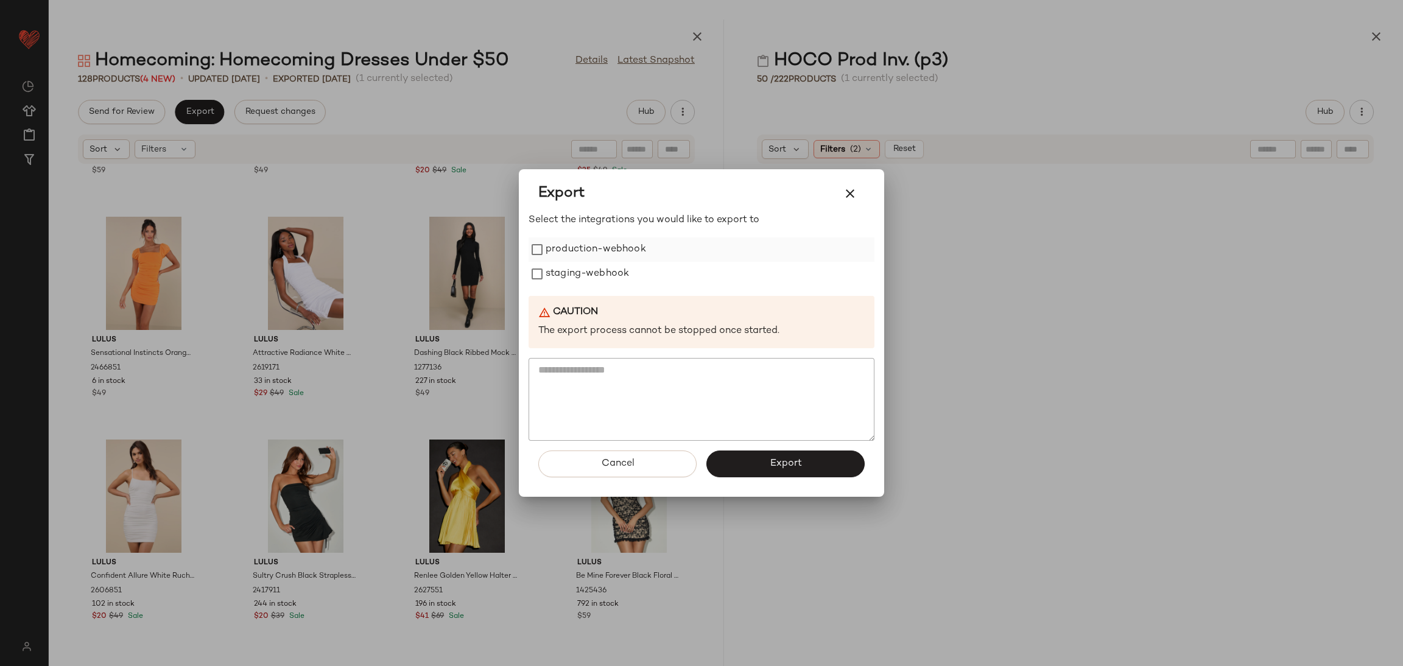
click at [602, 255] on label "production-webhook" at bounding box center [596, 249] width 100 height 24
drag, startPoint x: 602, startPoint y: 264, endPoint x: 624, endPoint y: 272, distance: 23.5
click at [602, 265] on label "staging-webhook" at bounding box center [587, 274] width 83 height 24
click at [793, 457] on button "Export" at bounding box center [785, 464] width 158 height 27
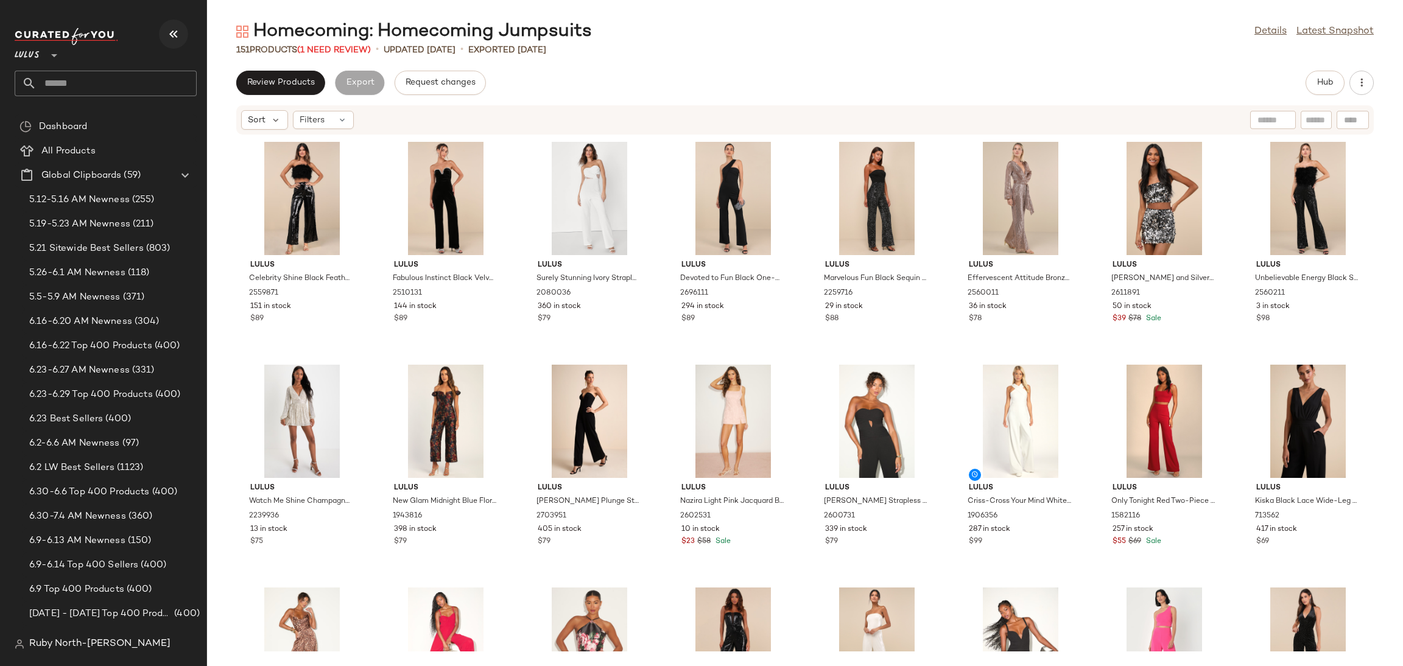
click at [178, 38] on icon "button" at bounding box center [173, 34] width 15 height 15
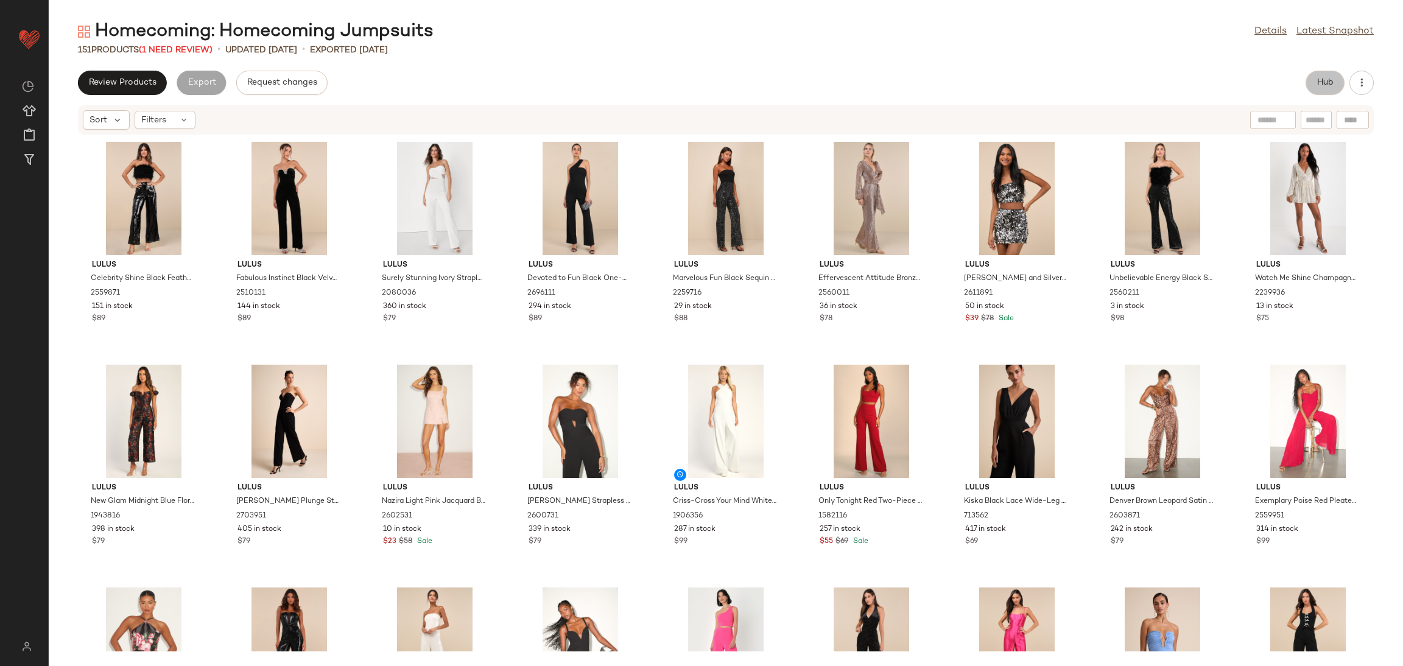
click at [1324, 74] on button "Hub" at bounding box center [1324, 83] width 39 height 24
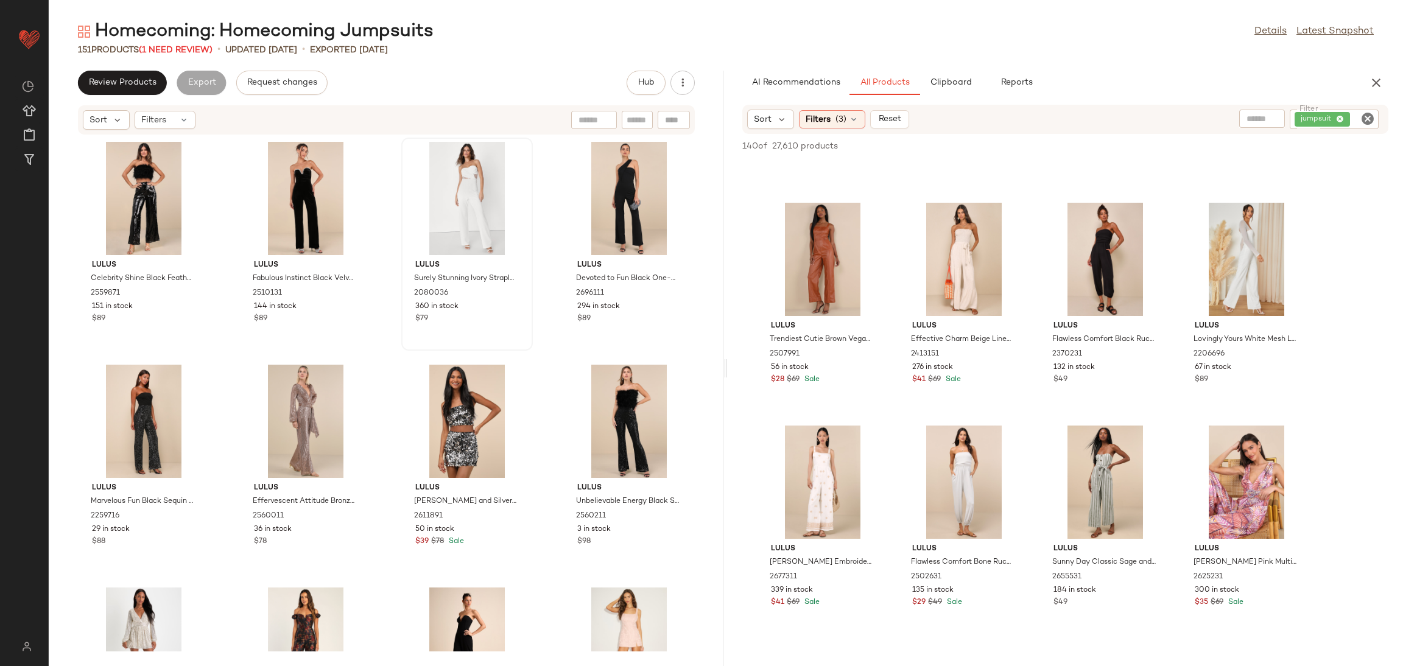
scroll to position [2191, 0]
click at [136, 84] on span "Review Products" at bounding box center [122, 83] width 68 height 10
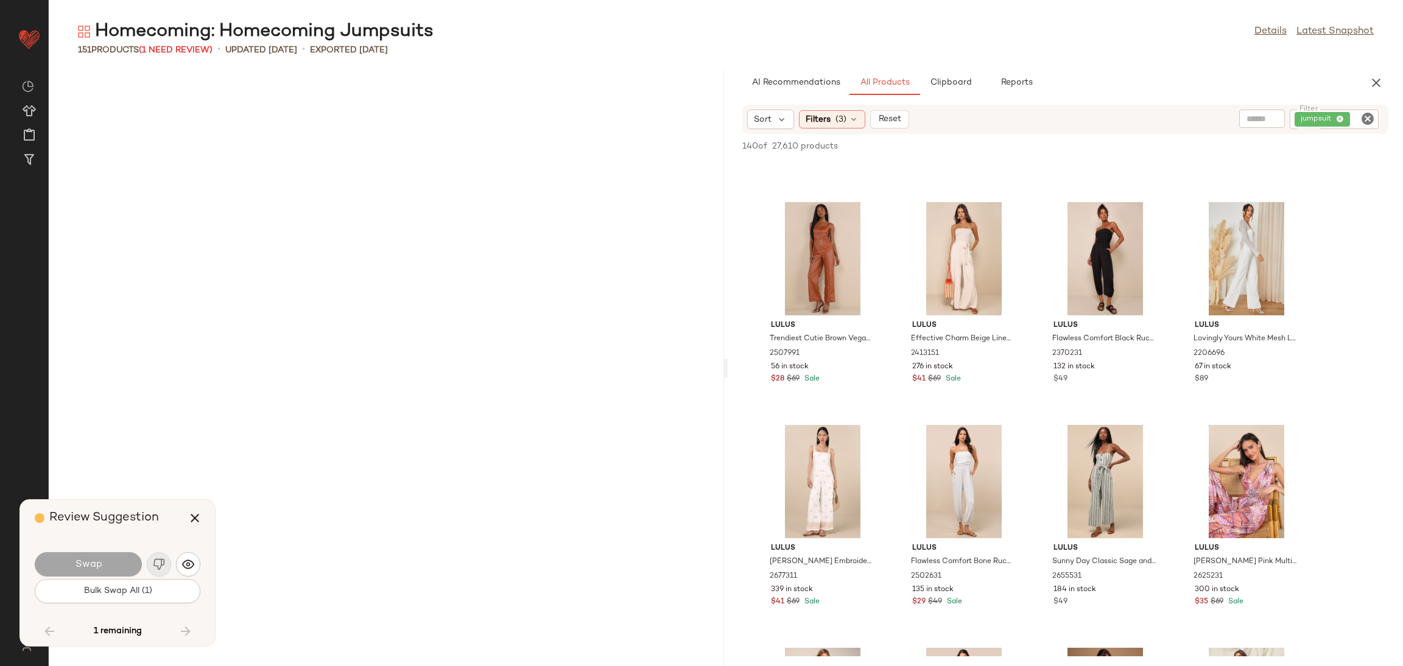
scroll to position [6239, 0]
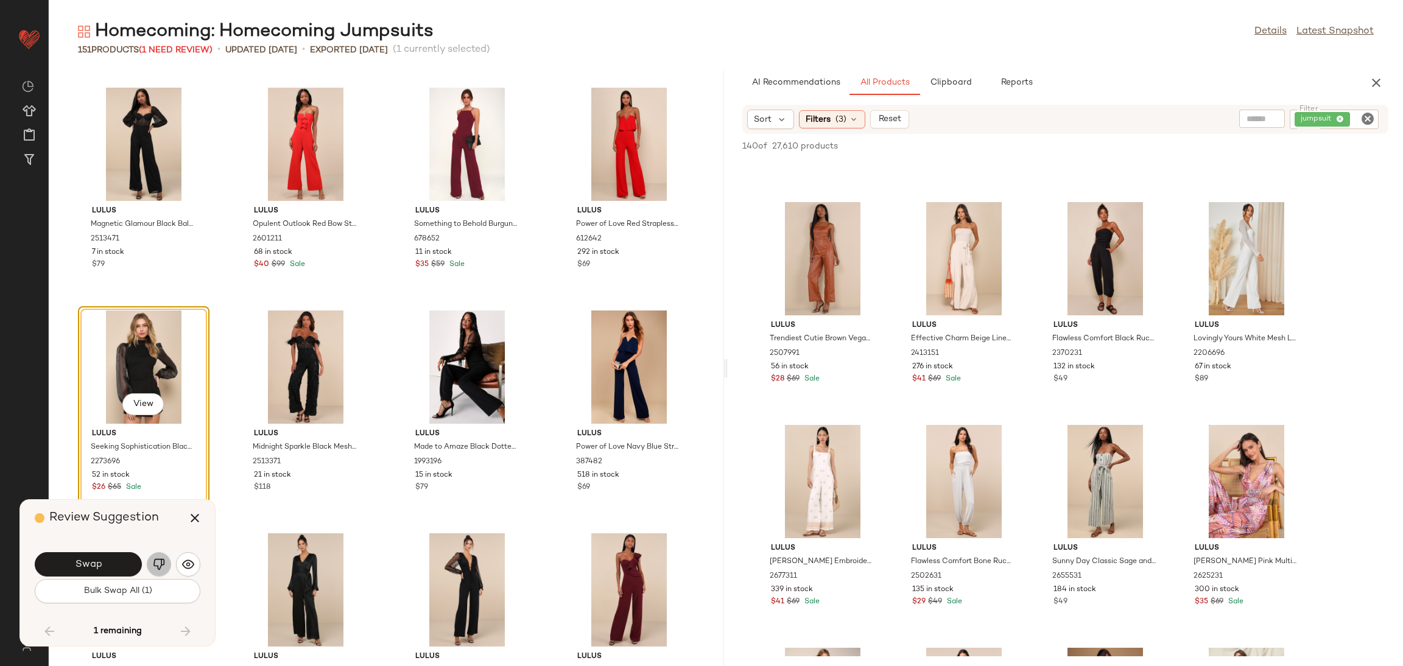
click at [150, 570] on button "button" at bounding box center [159, 564] width 24 height 24
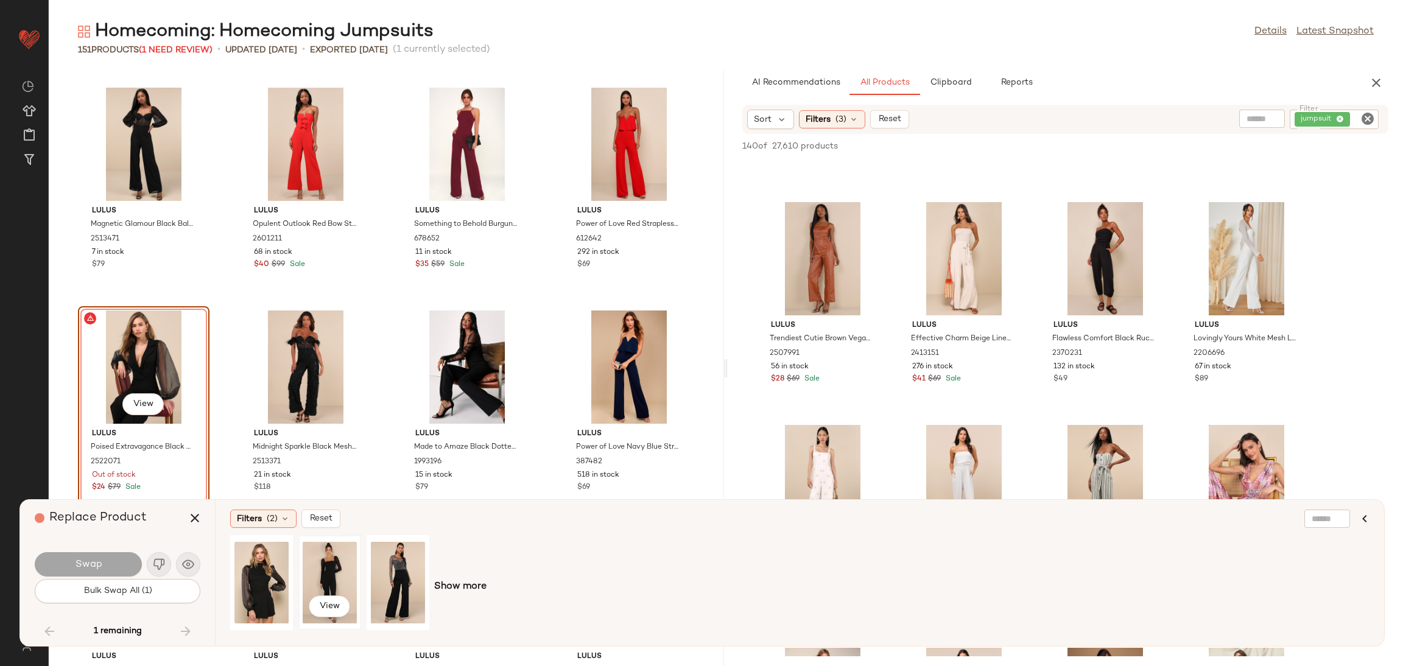
click at [315, 564] on div "View" at bounding box center [330, 582] width 54 height 86
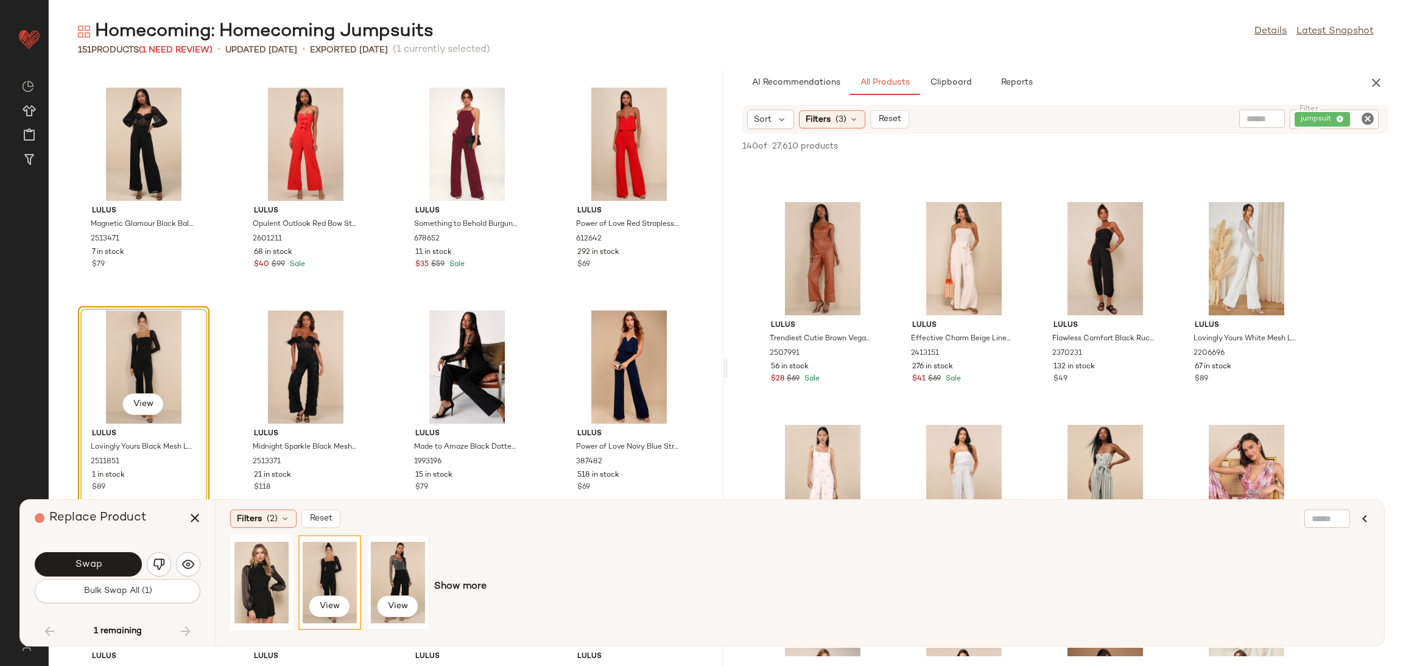
click at [390, 570] on div "View" at bounding box center [398, 582] width 54 height 86
click at [103, 556] on button "Swap" at bounding box center [88, 564] width 107 height 24
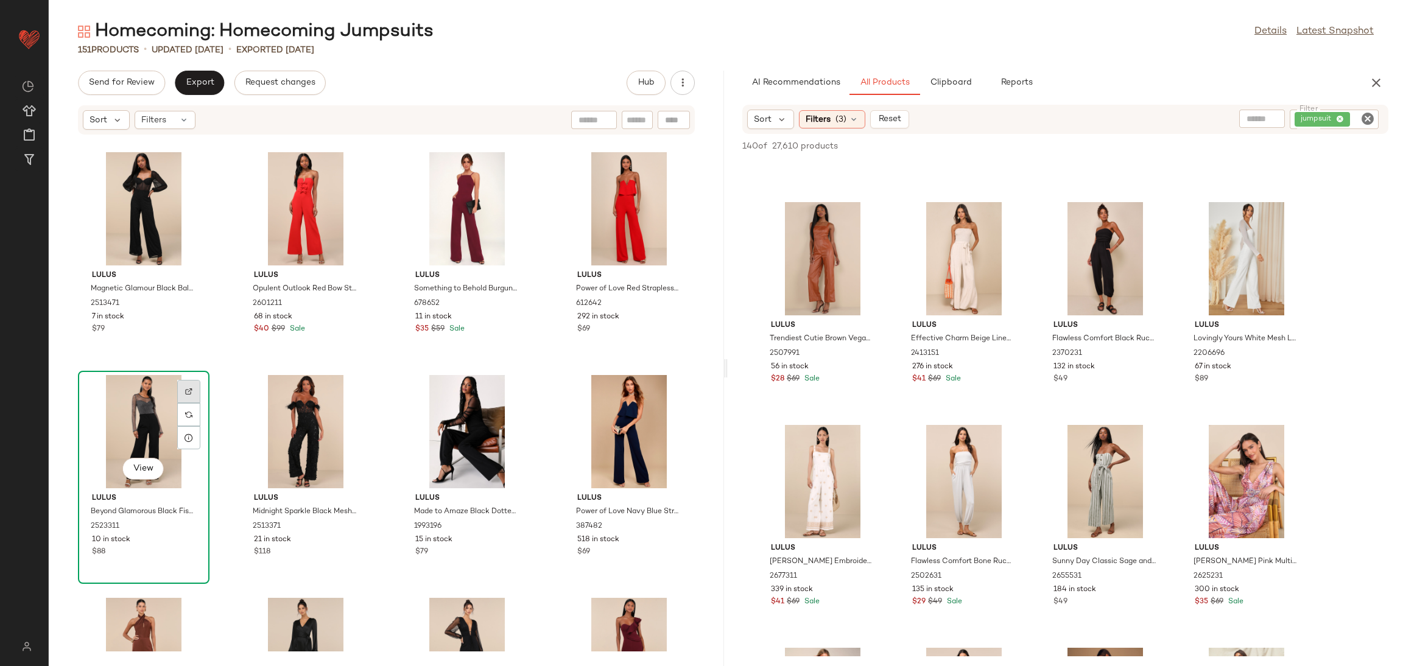
click at [194, 403] on div at bounding box center [188, 414] width 23 height 23
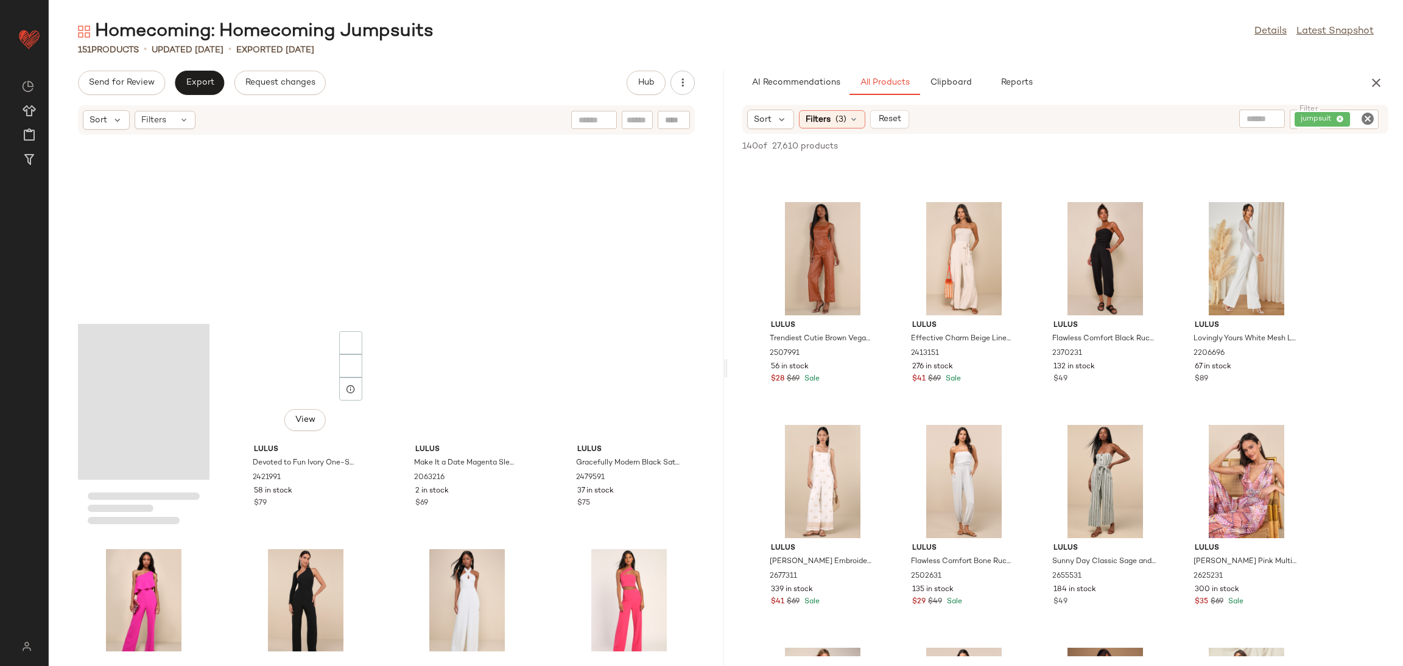
scroll to position [5235, 0]
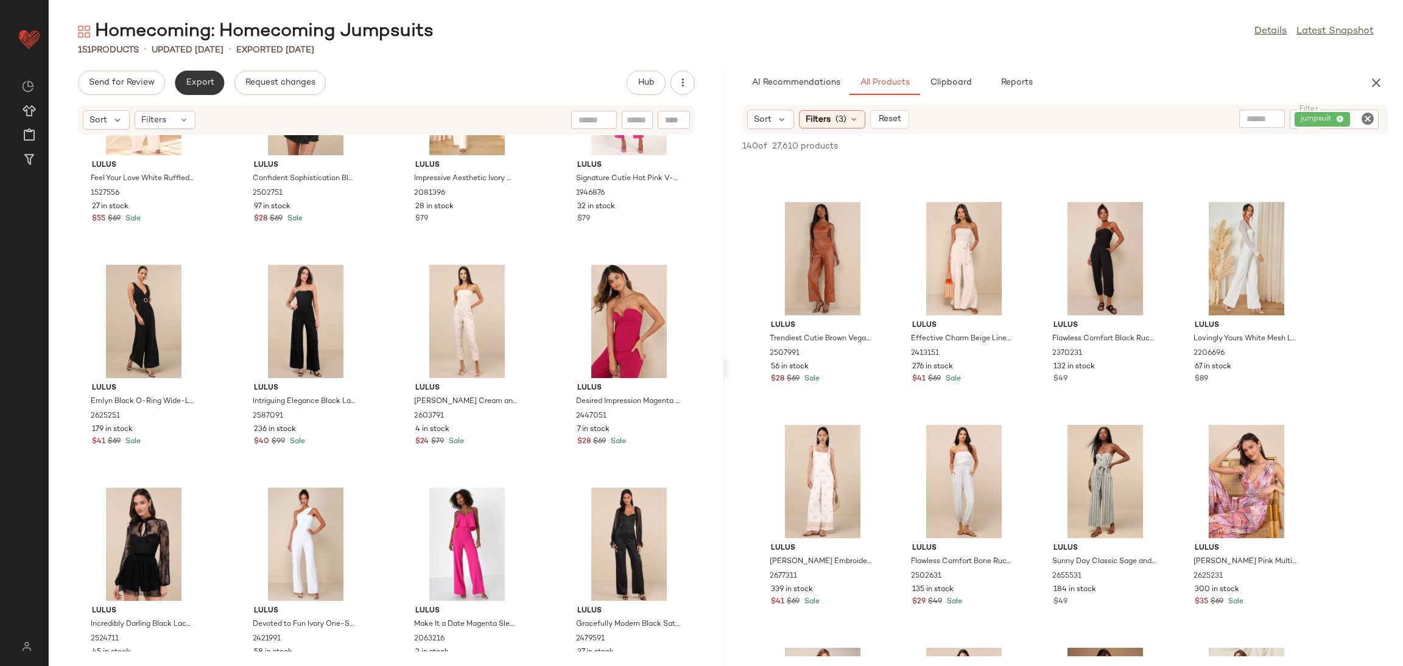
click at [195, 88] on button "Export" at bounding box center [199, 83] width 49 height 24
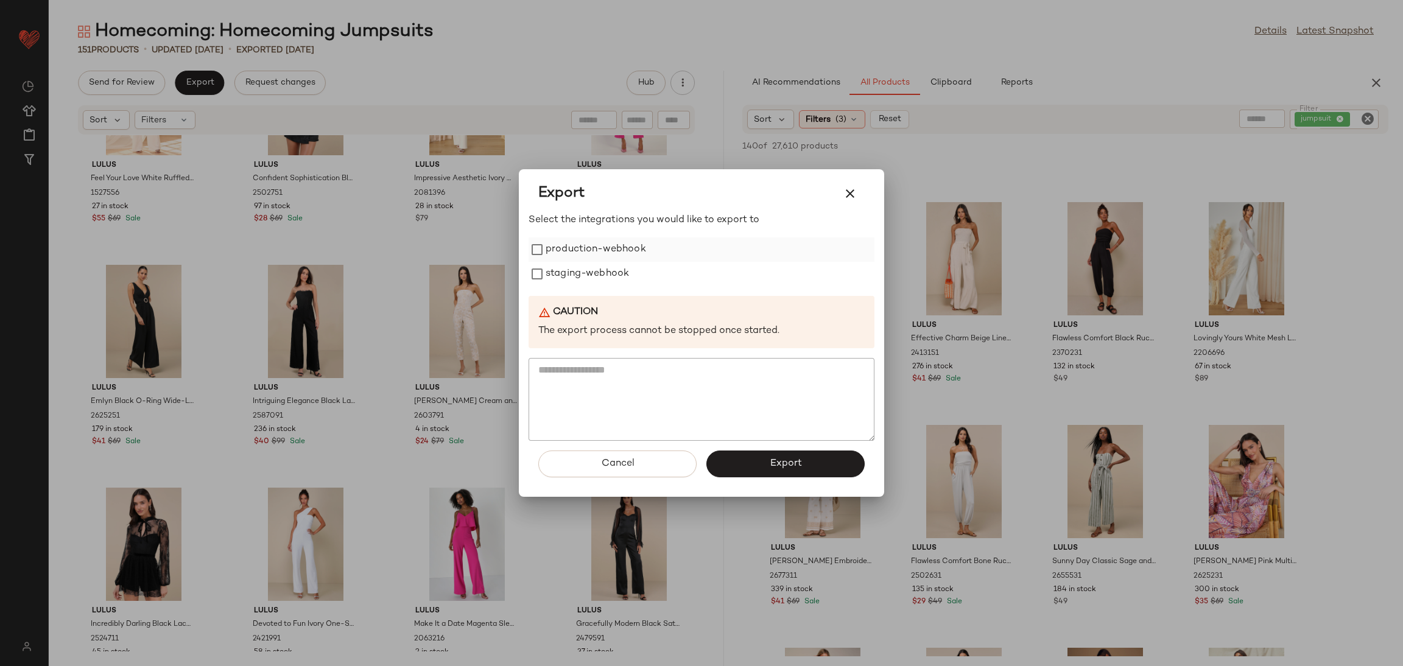
click at [575, 259] on label "production-webhook" at bounding box center [596, 249] width 100 height 24
click at [580, 267] on label "staging-webhook" at bounding box center [587, 274] width 83 height 24
drag, startPoint x: 768, startPoint y: 465, endPoint x: 757, endPoint y: 469, distance: 11.0
click at [768, 467] on button "Export" at bounding box center [785, 464] width 158 height 27
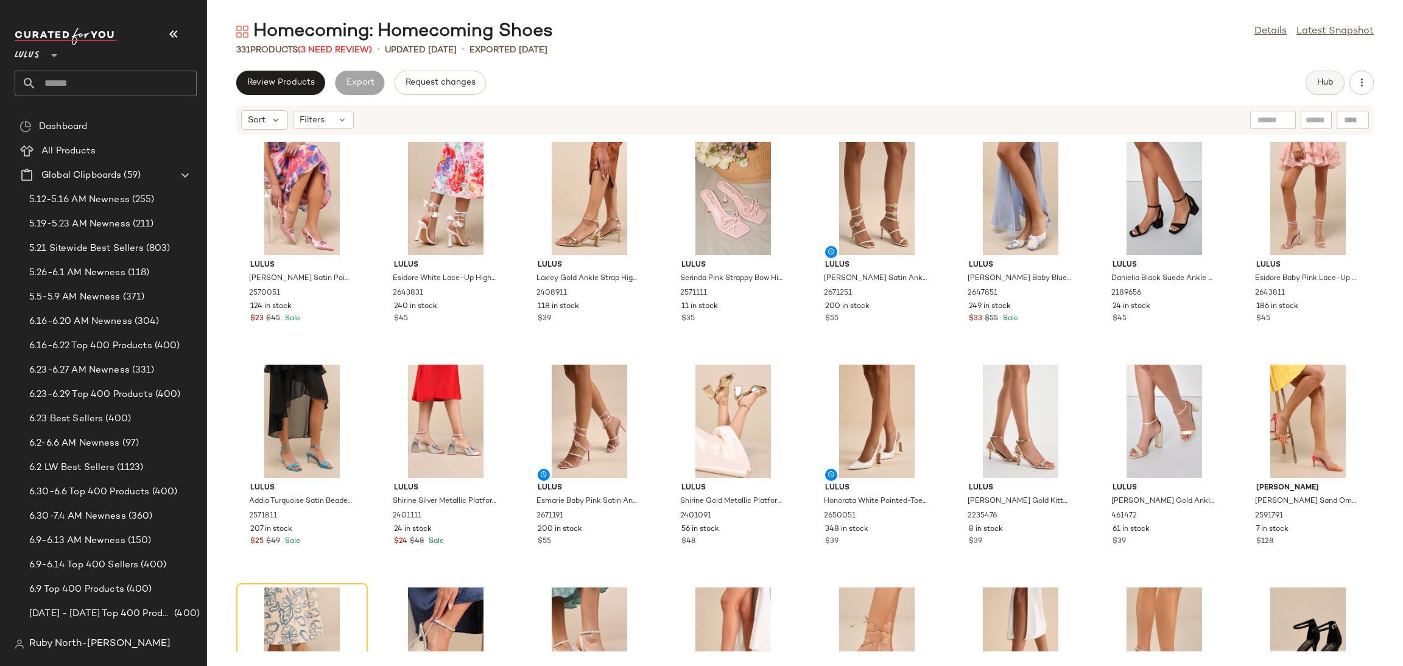
click at [1324, 81] on span "Hub" at bounding box center [1324, 83] width 17 height 10
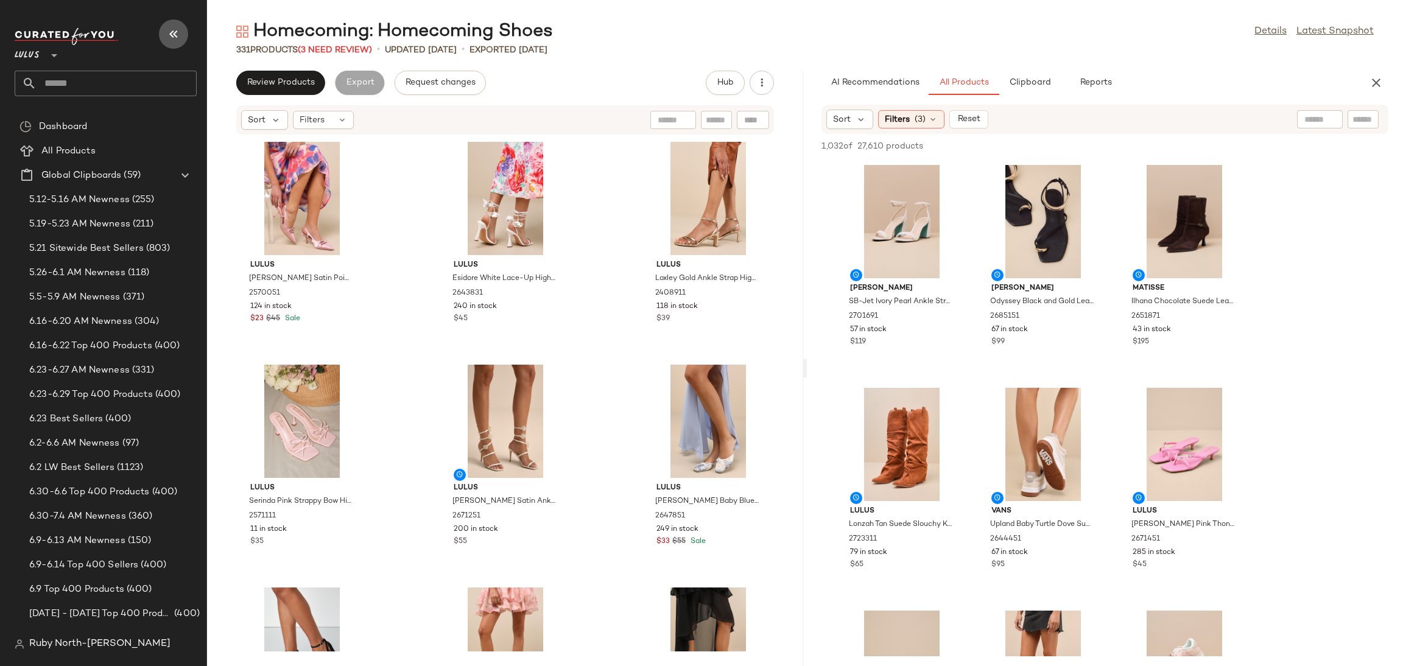
click at [178, 32] on icon "button" at bounding box center [173, 34] width 15 height 15
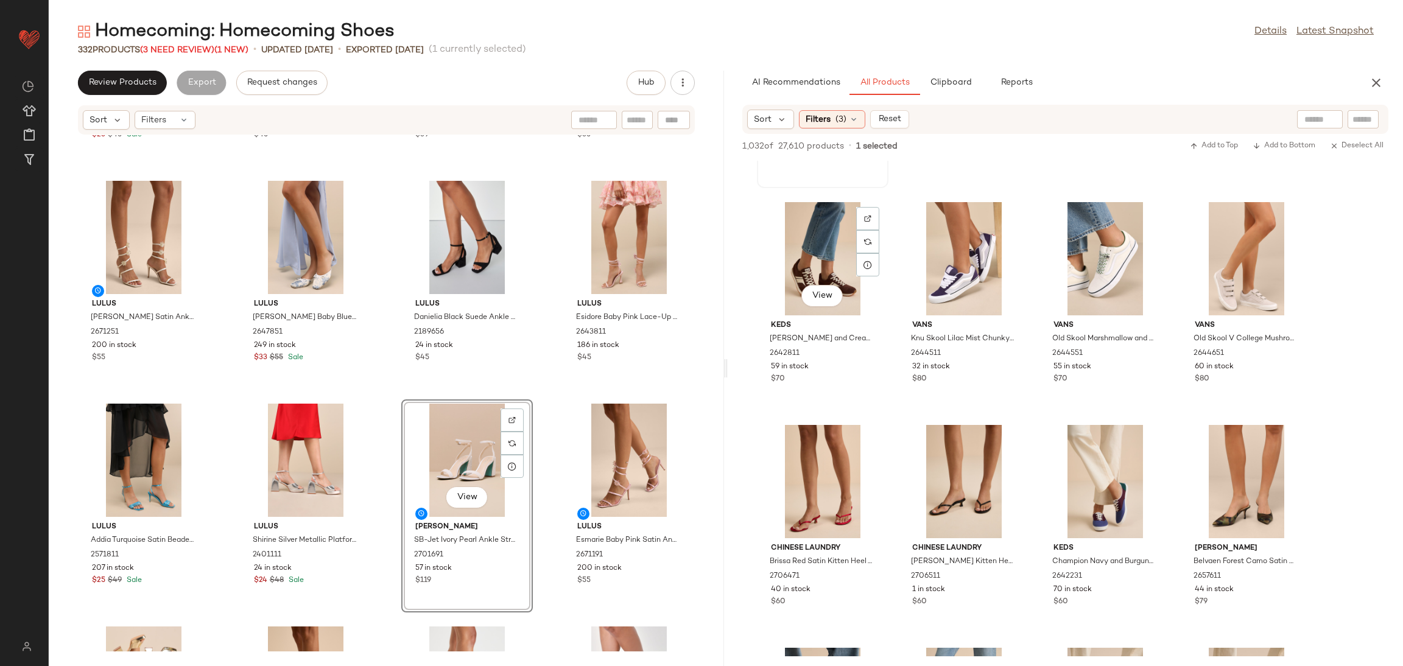
scroll to position [2465, 0]
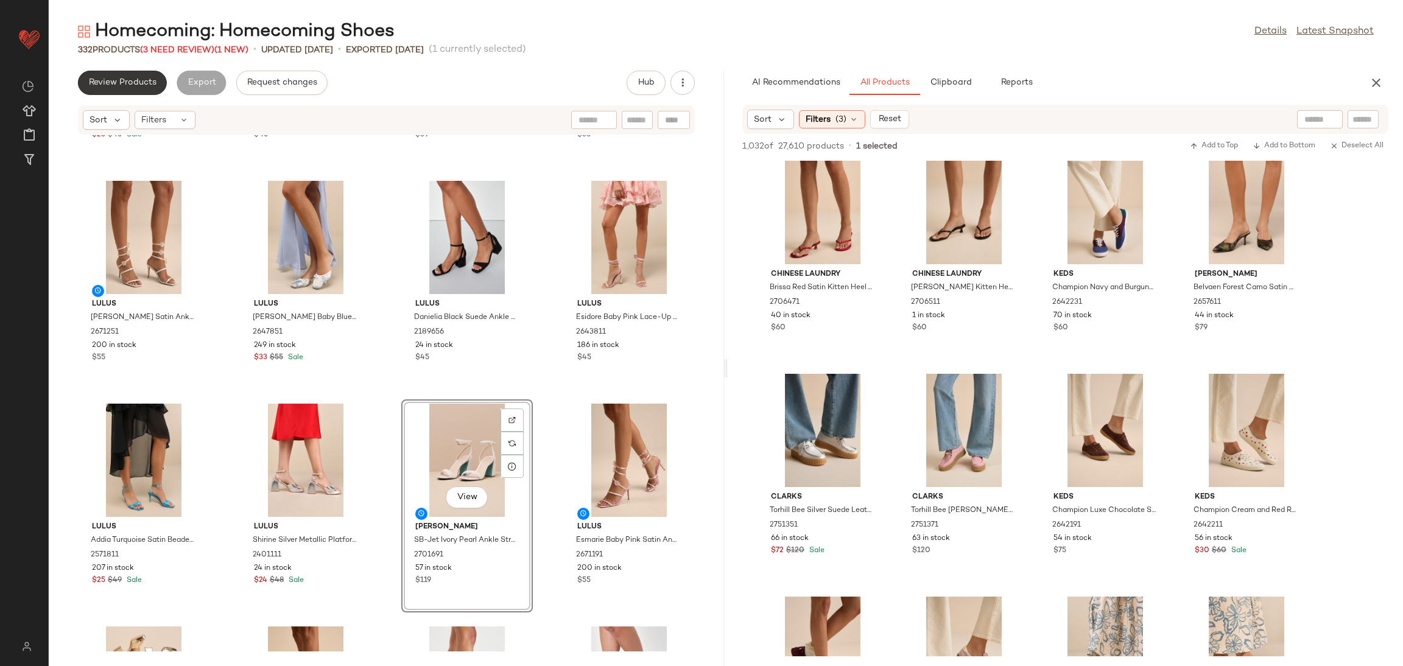
click at [132, 73] on button "Review Products" at bounding box center [122, 83] width 89 height 24
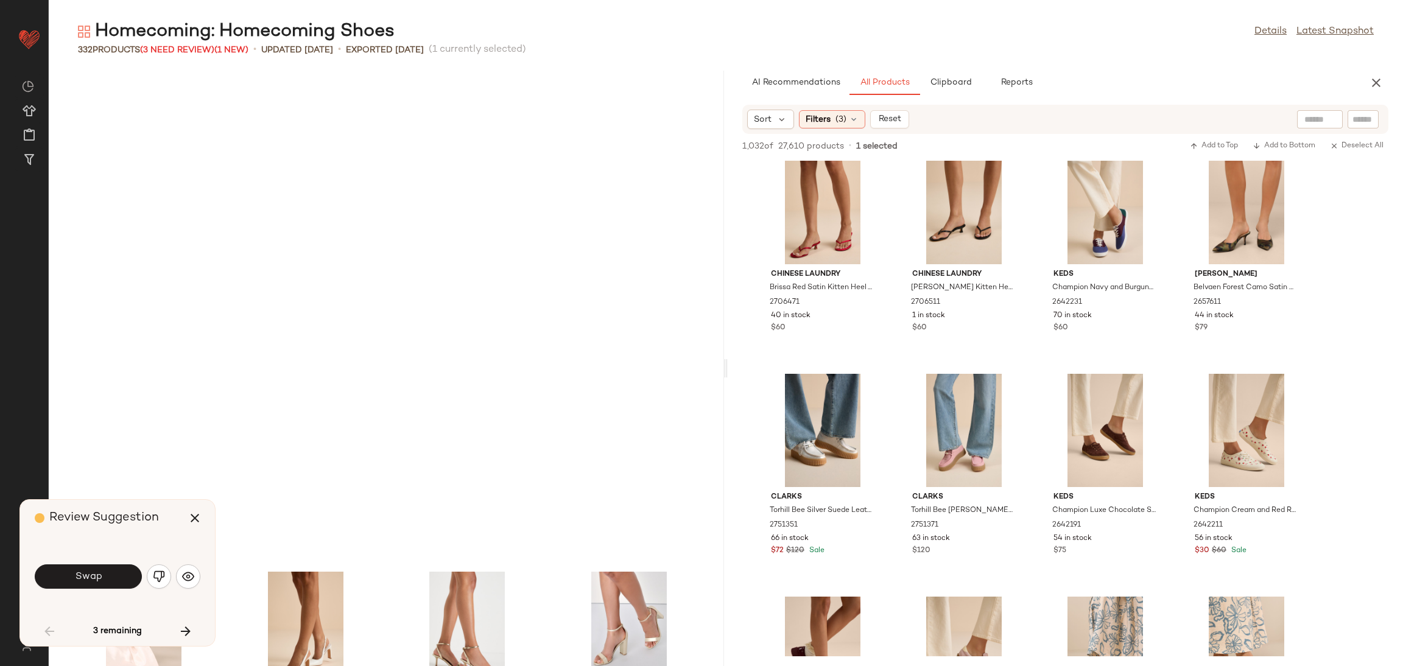
scroll to position [678, 0]
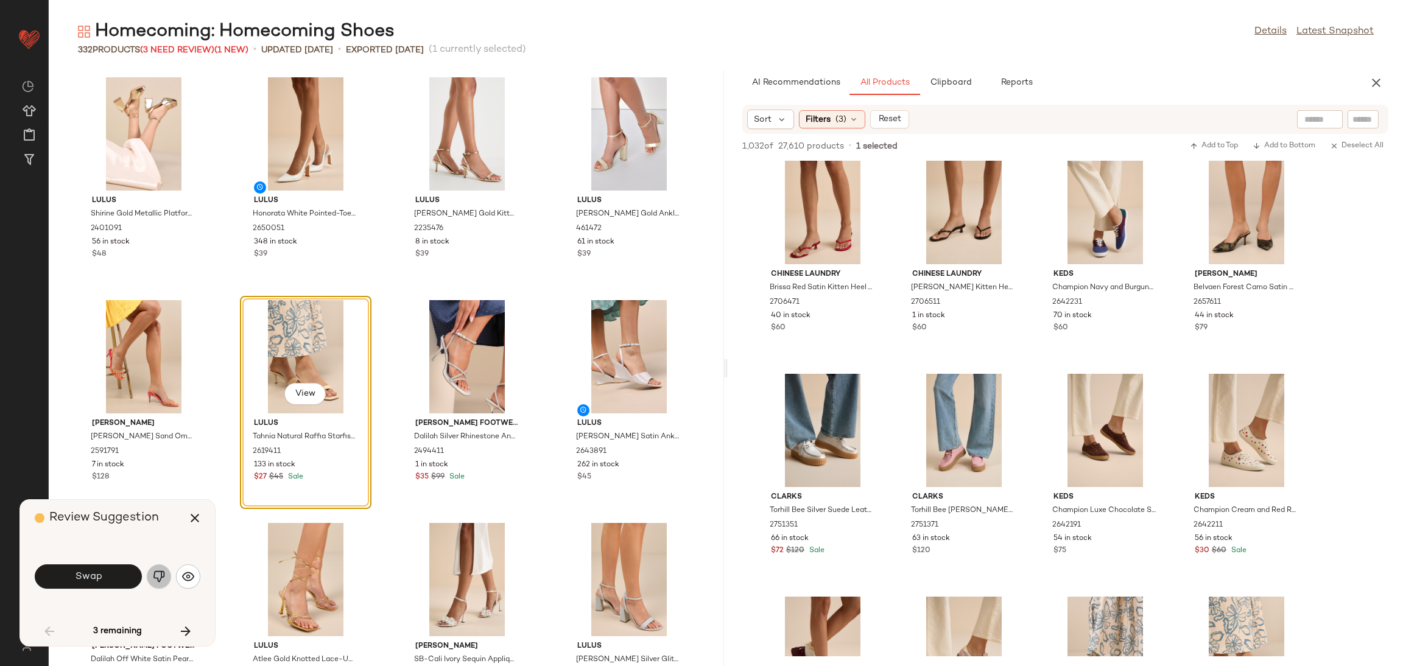
click at [149, 572] on button "button" at bounding box center [159, 576] width 24 height 24
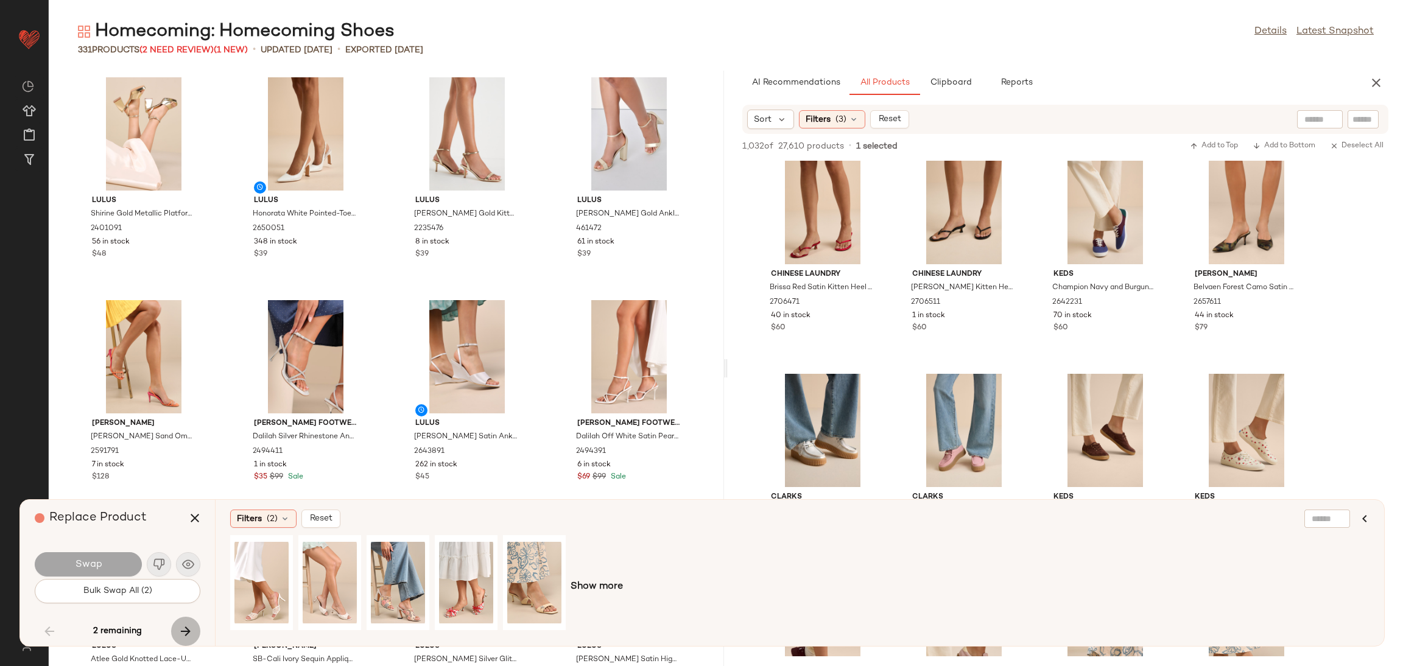
click at [185, 636] on icon "button" at bounding box center [185, 631] width 15 height 15
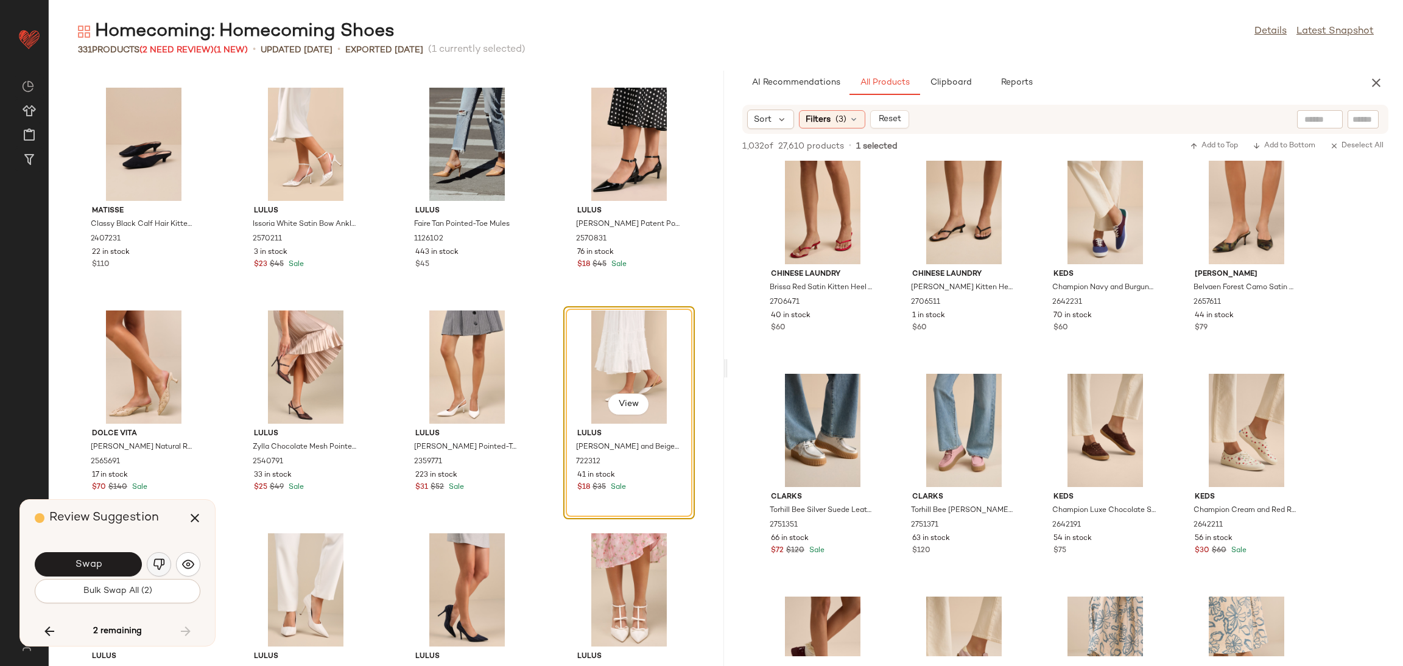
click at [159, 560] on img "button" at bounding box center [159, 564] width 12 height 12
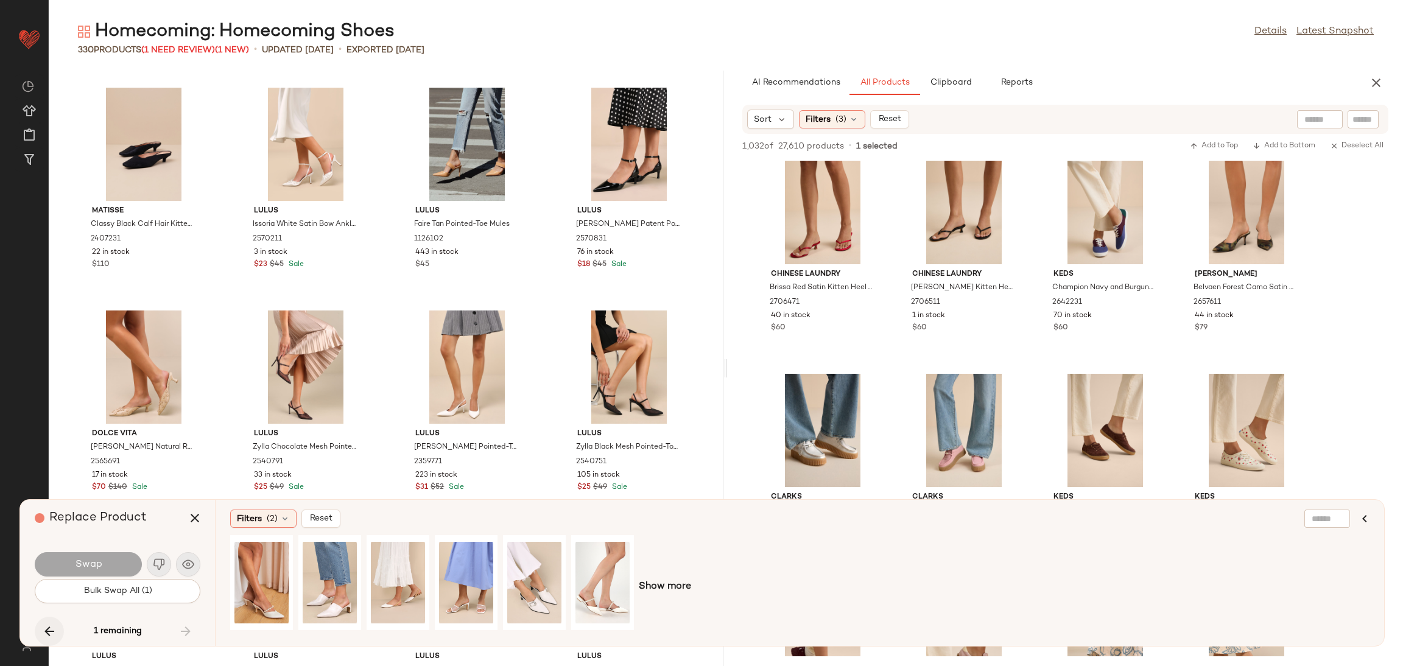
click at [44, 629] on icon "button" at bounding box center [49, 631] width 15 height 15
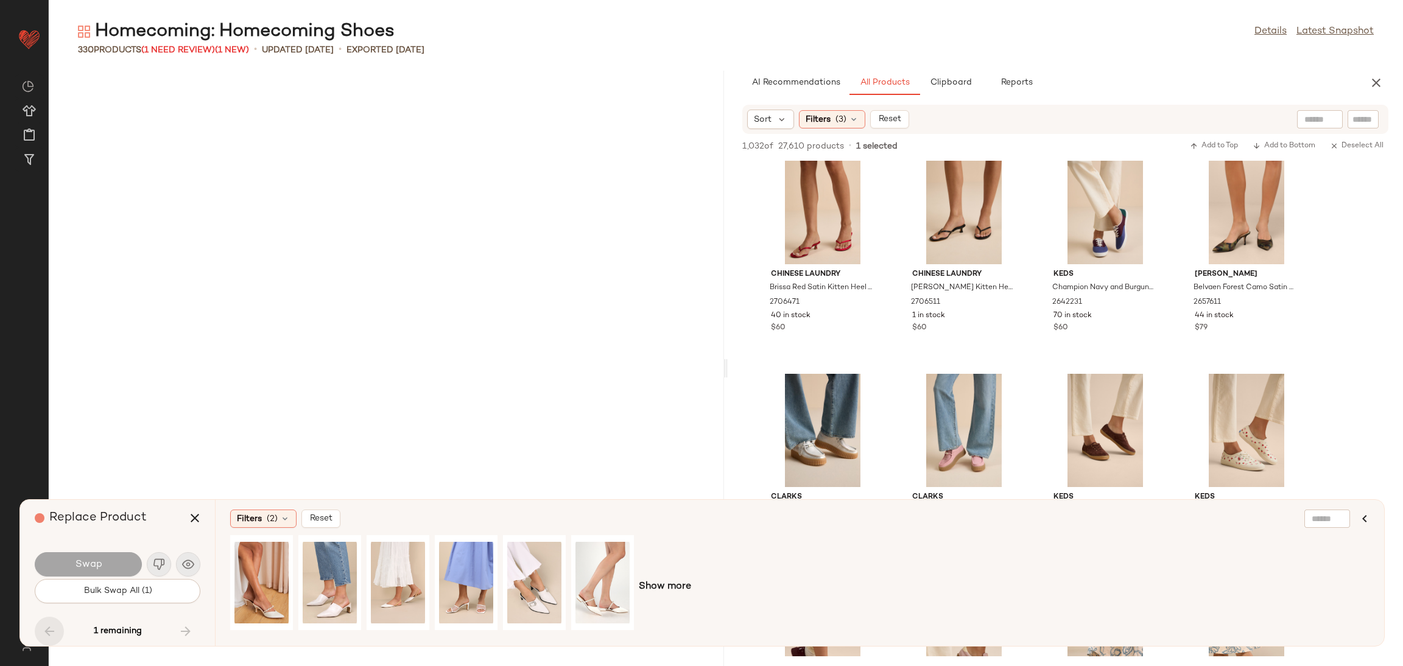
scroll to position [12924, 0]
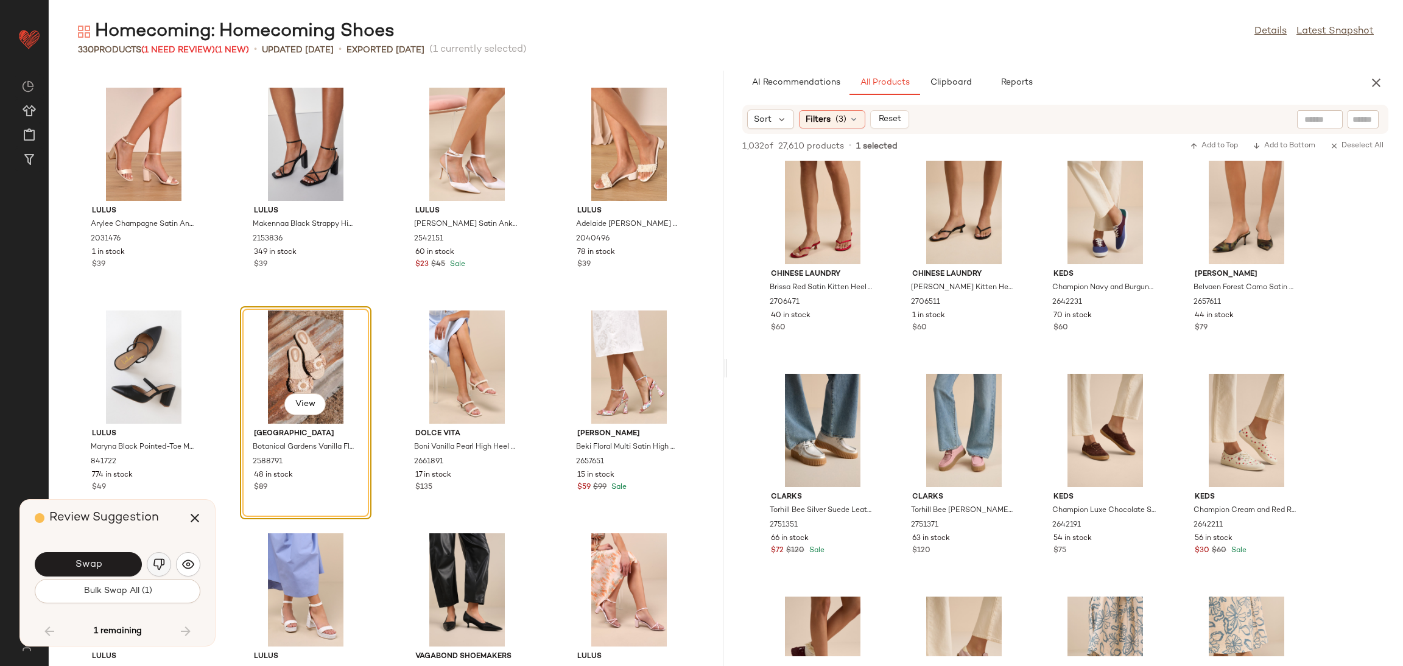
click at [160, 563] on img "button" at bounding box center [159, 564] width 12 height 12
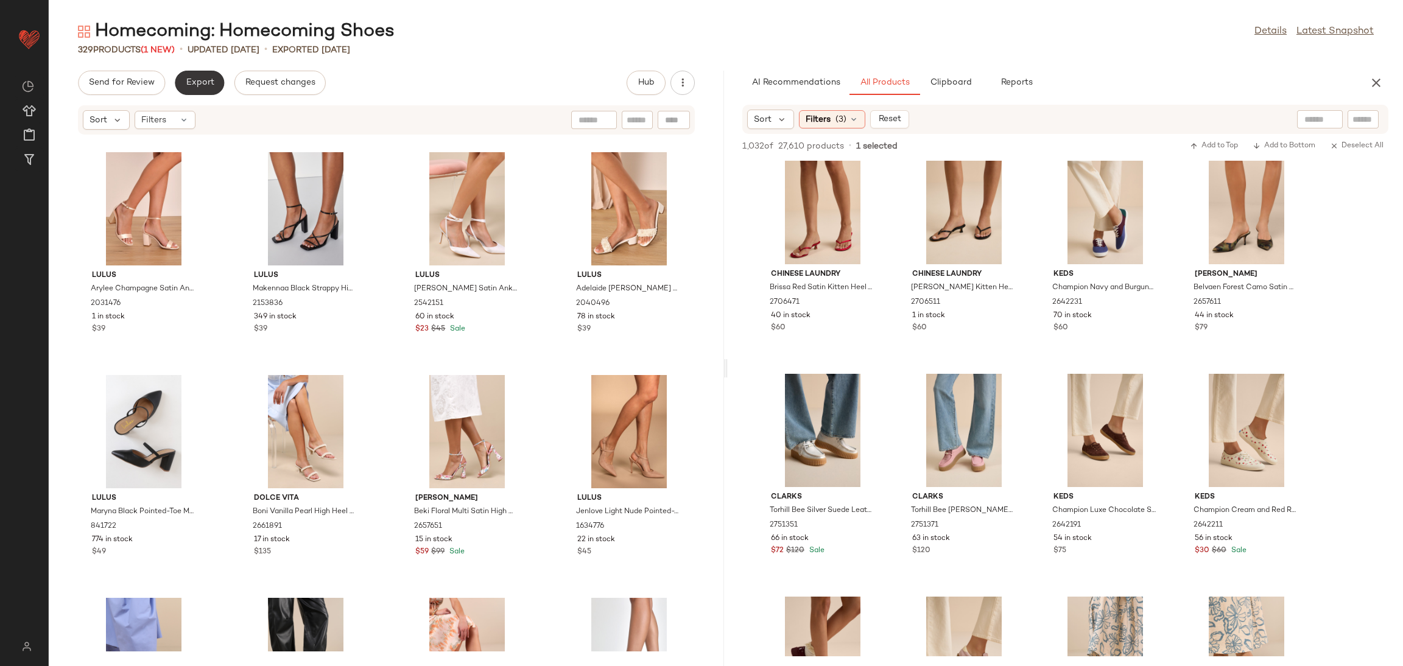
click at [202, 75] on button "Export" at bounding box center [199, 83] width 49 height 24
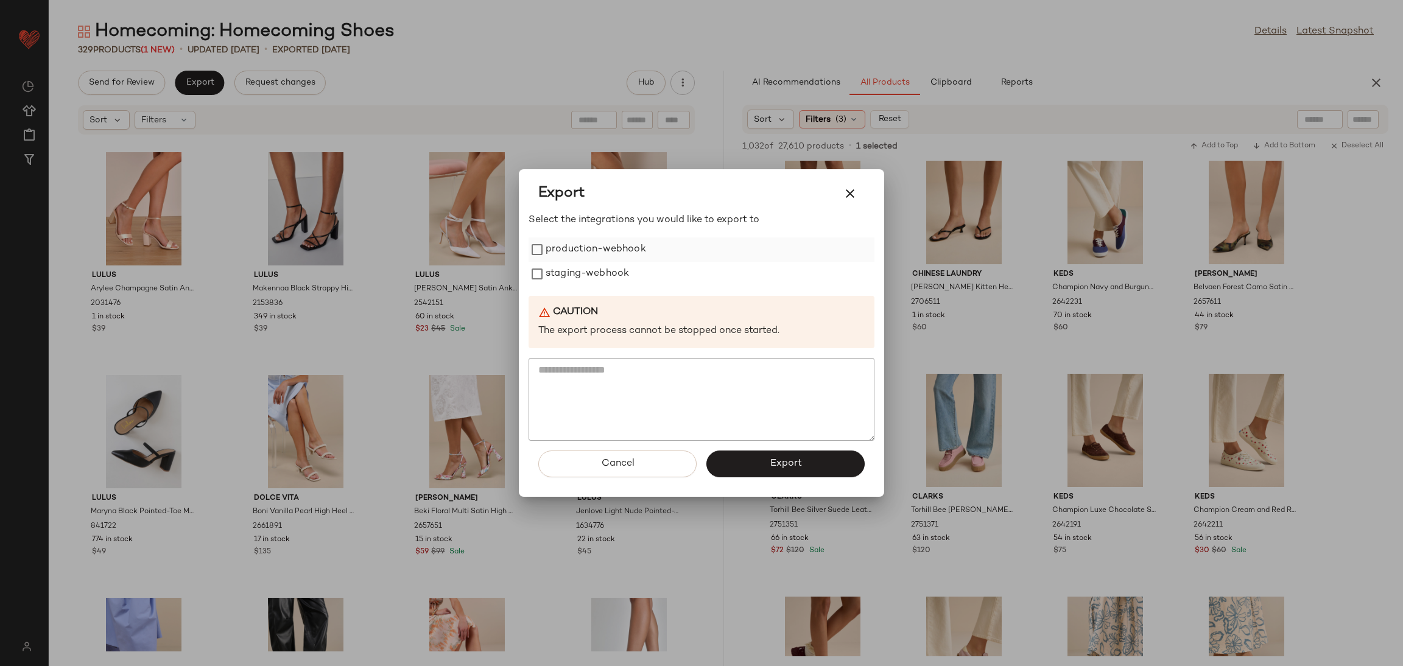
click at [626, 258] on label "production-webhook" at bounding box center [596, 249] width 100 height 24
click at [612, 270] on label "staging-webhook" at bounding box center [587, 274] width 83 height 24
click at [766, 476] on button "Export" at bounding box center [785, 464] width 158 height 27
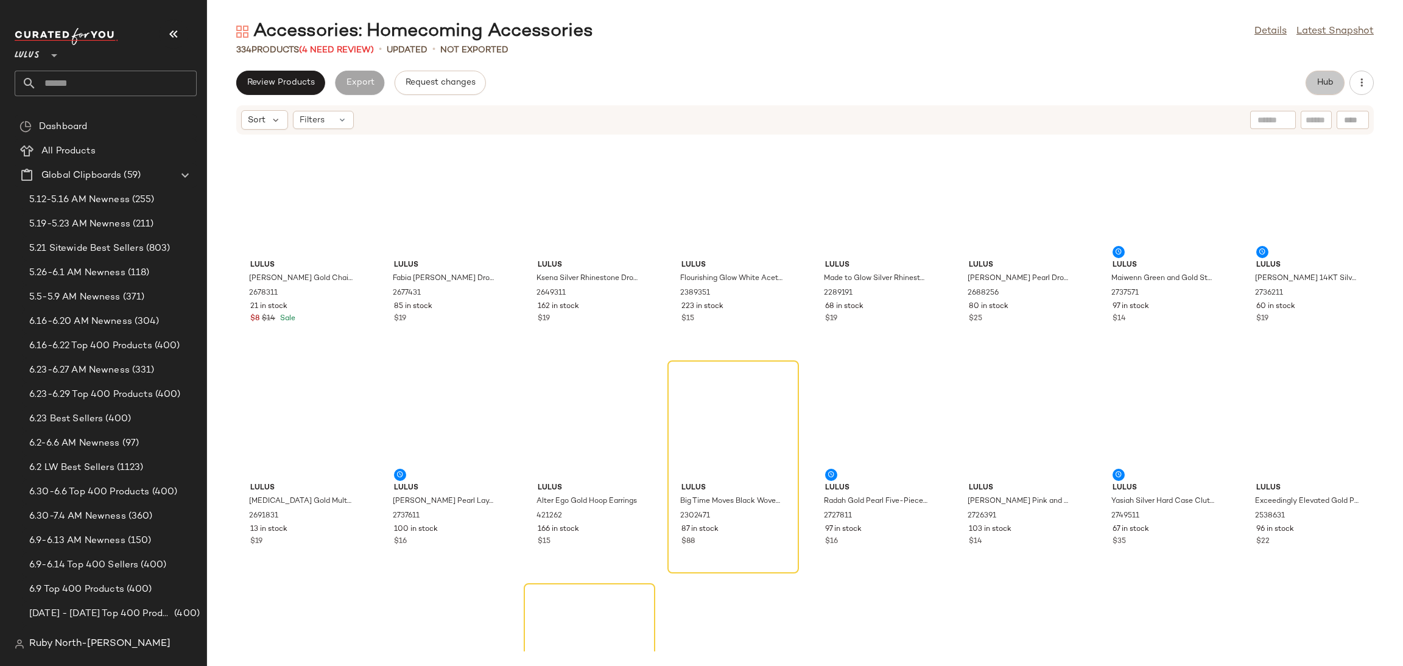
drag, startPoint x: 1329, startPoint y: 86, endPoint x: 1120, endPoint y: 49, distance: 212.6
click at [1329, 85] on span "Hub" at bounding box center [1324, 83] width 17 height 10
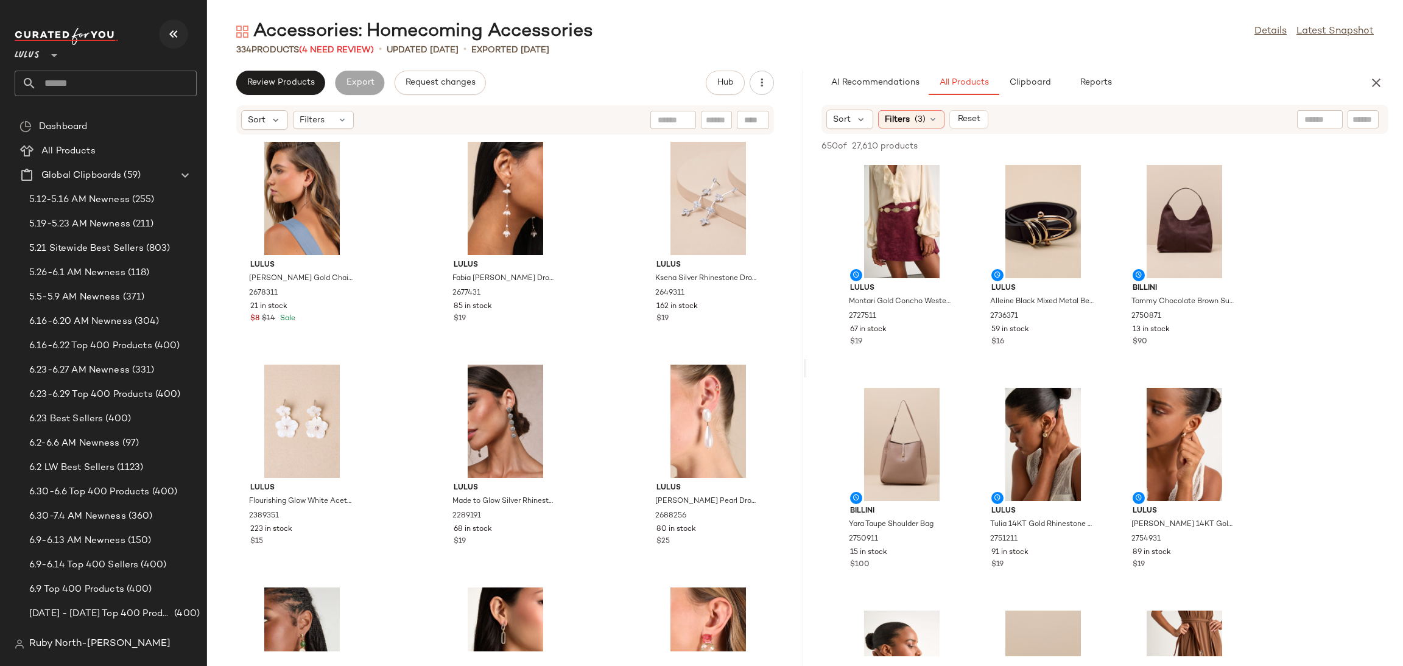
click at [171, 33] on icon "button" at bounding box center [173, 34] width 15 height 15
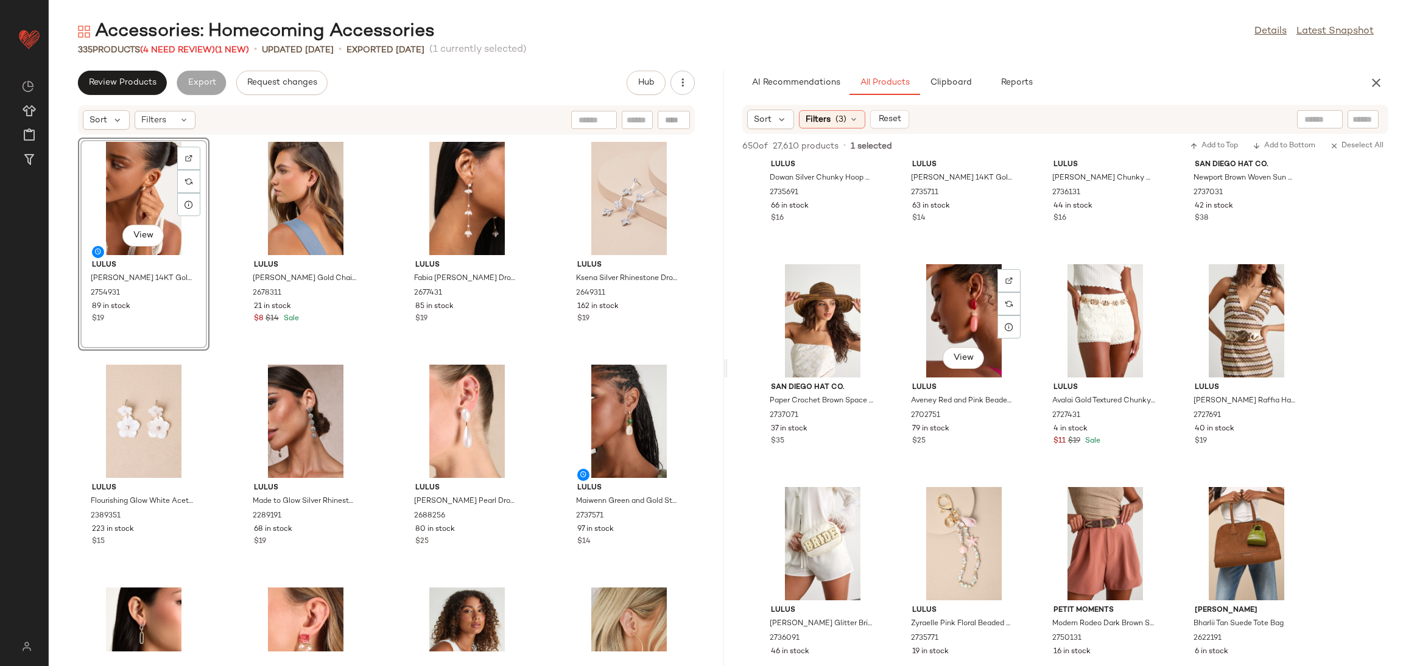
scroll to position [4931, 0]
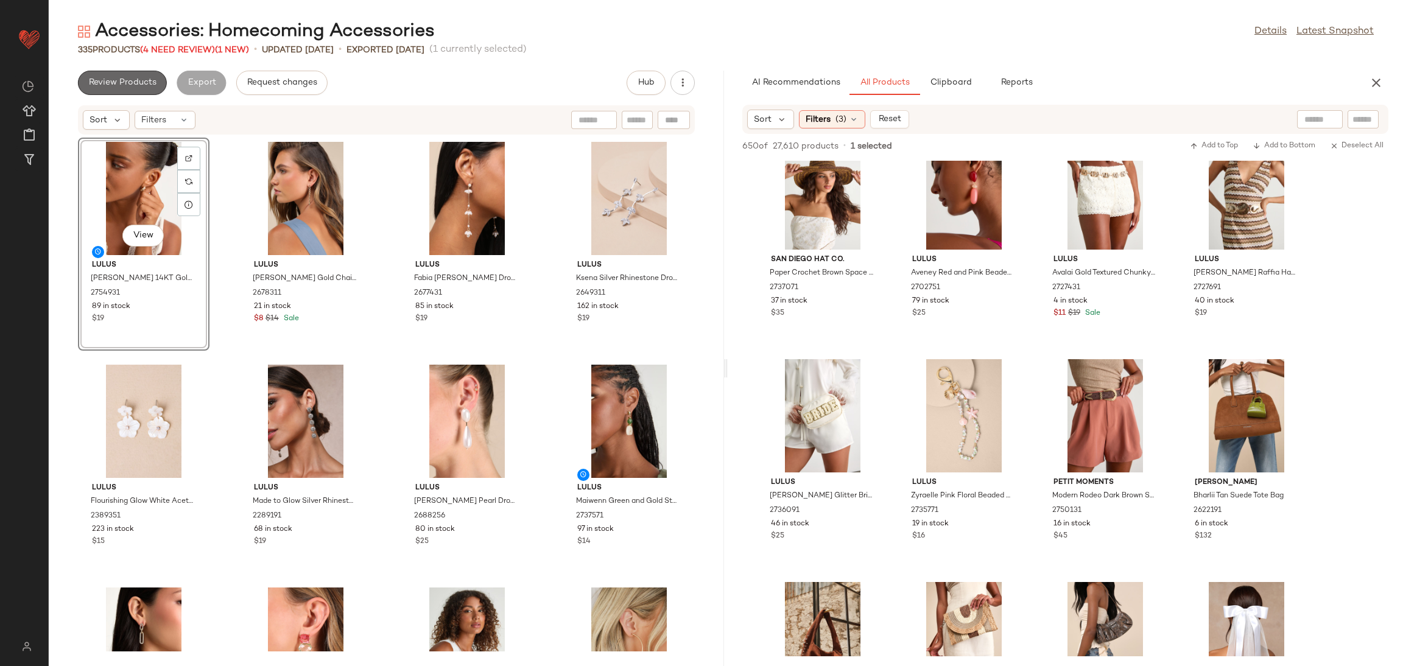
click at [136, 88] on span "Review Products" at bounding box center [122, 83] width 68 height 10
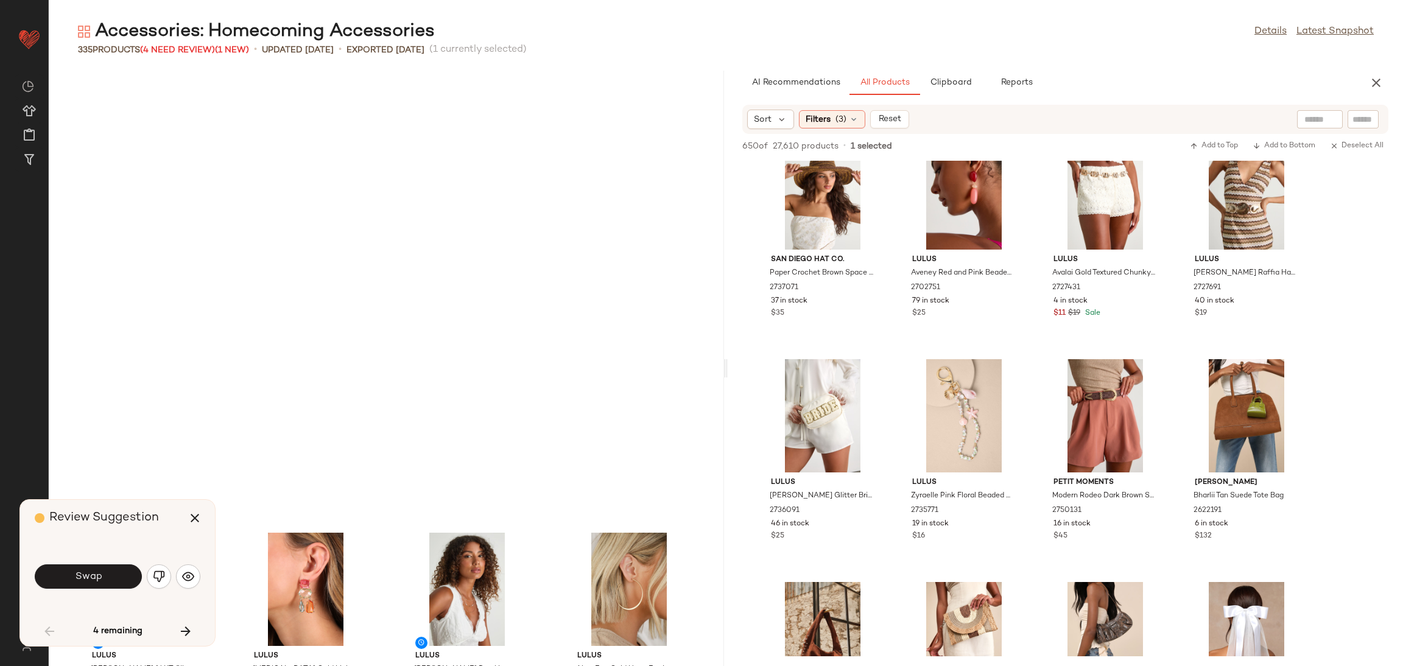
scroll to position [455, 0]
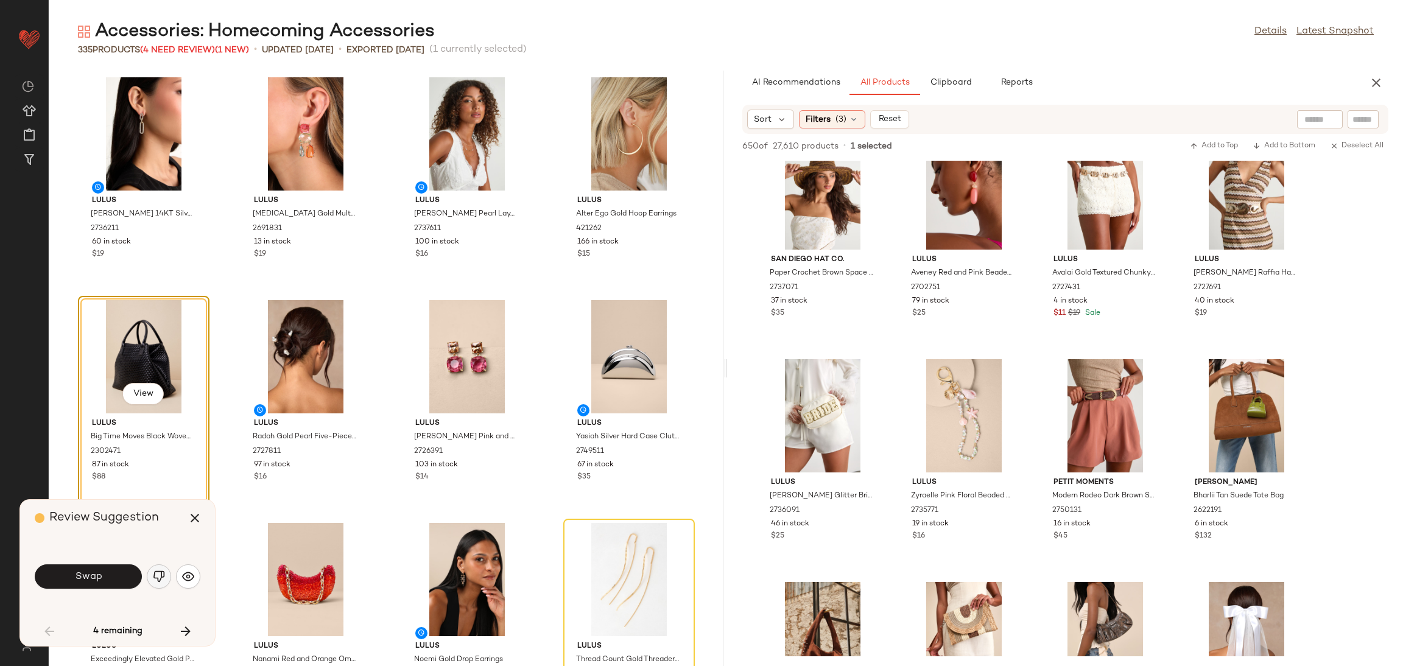
click at [154, 584] on button "button" at bounding box center [159, 576] width 24 height 24
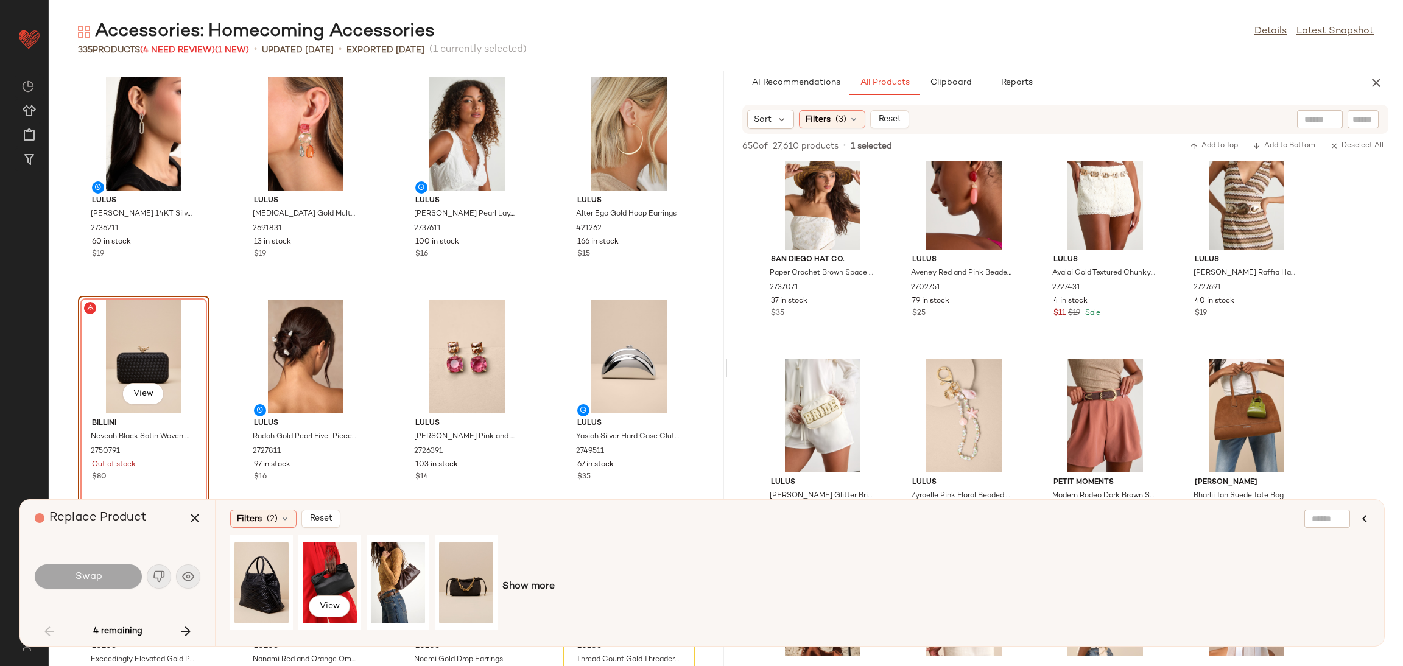
drag, startPoint x: 319, startPoint y: 566, endPoint x: 216, endPoint y: 568, distance: 102.9
click at [320, 566] on div "View" at bounding box center [330, 582] width 54 height 86
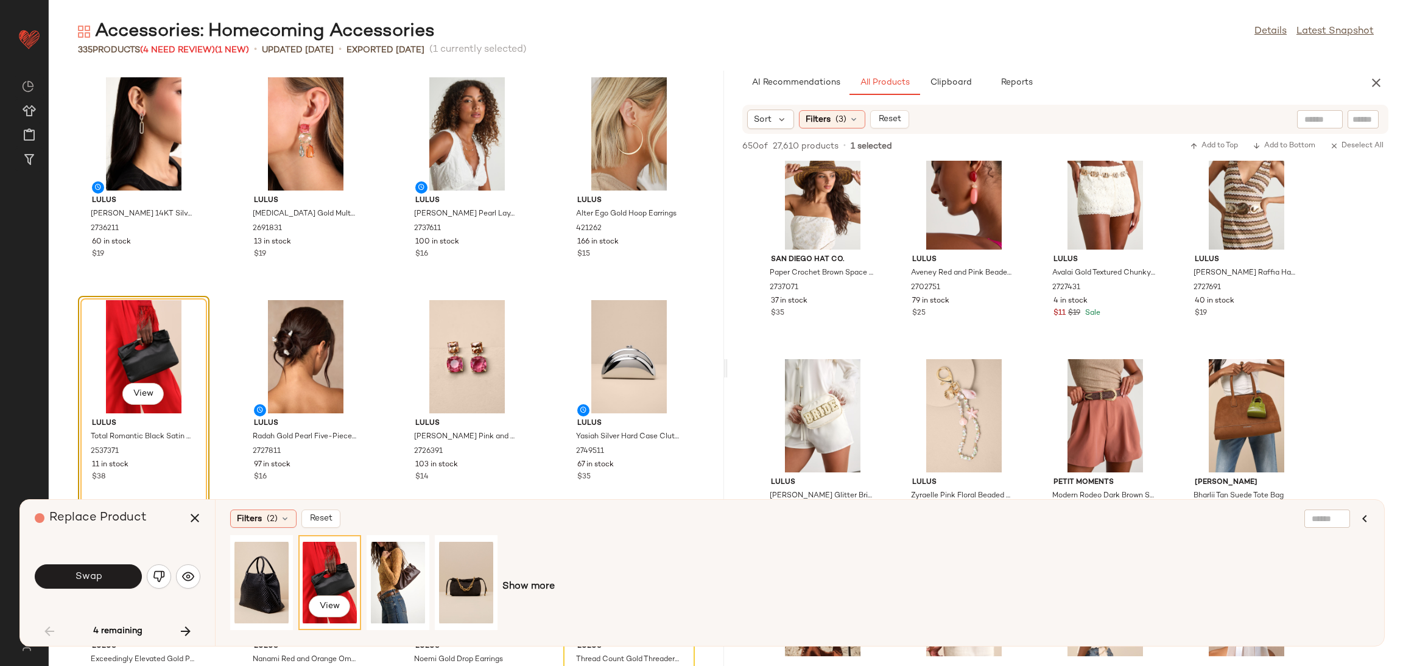
click at [105, 570] on button "Swap" at bounding box center [88, 576] width 107 height 24
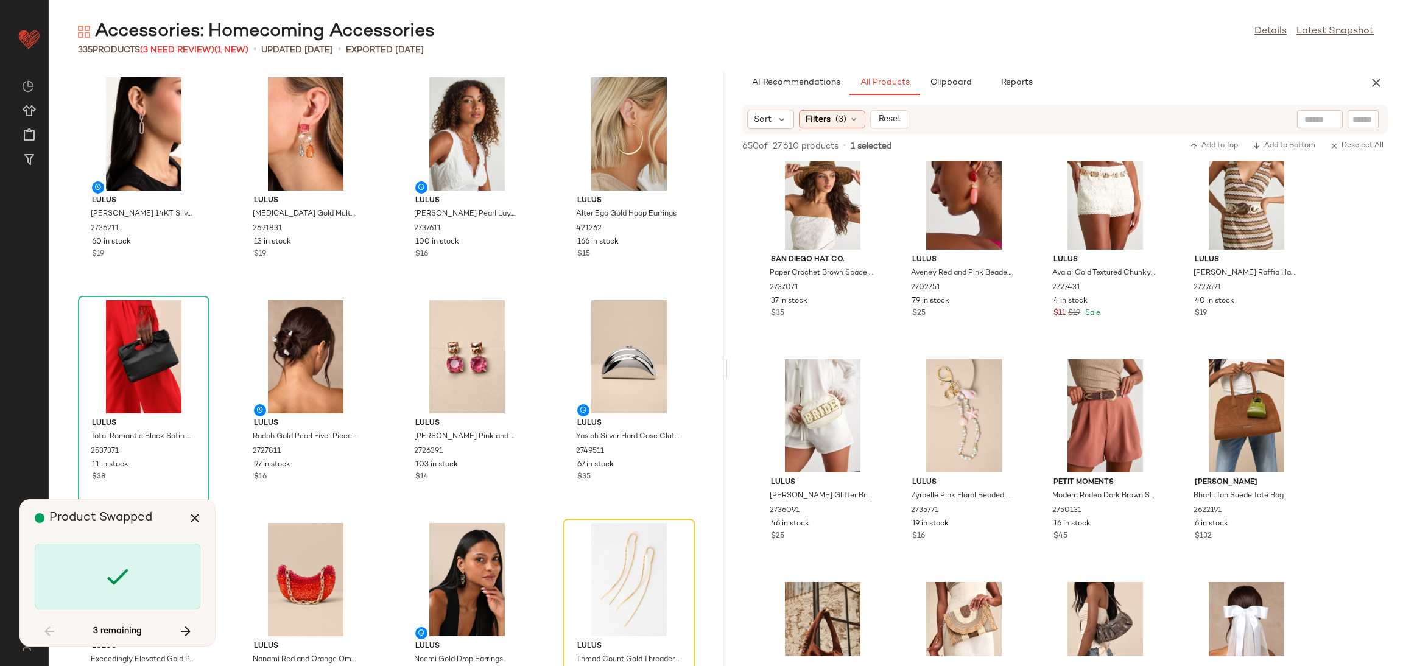
scroll to position [669, 0]
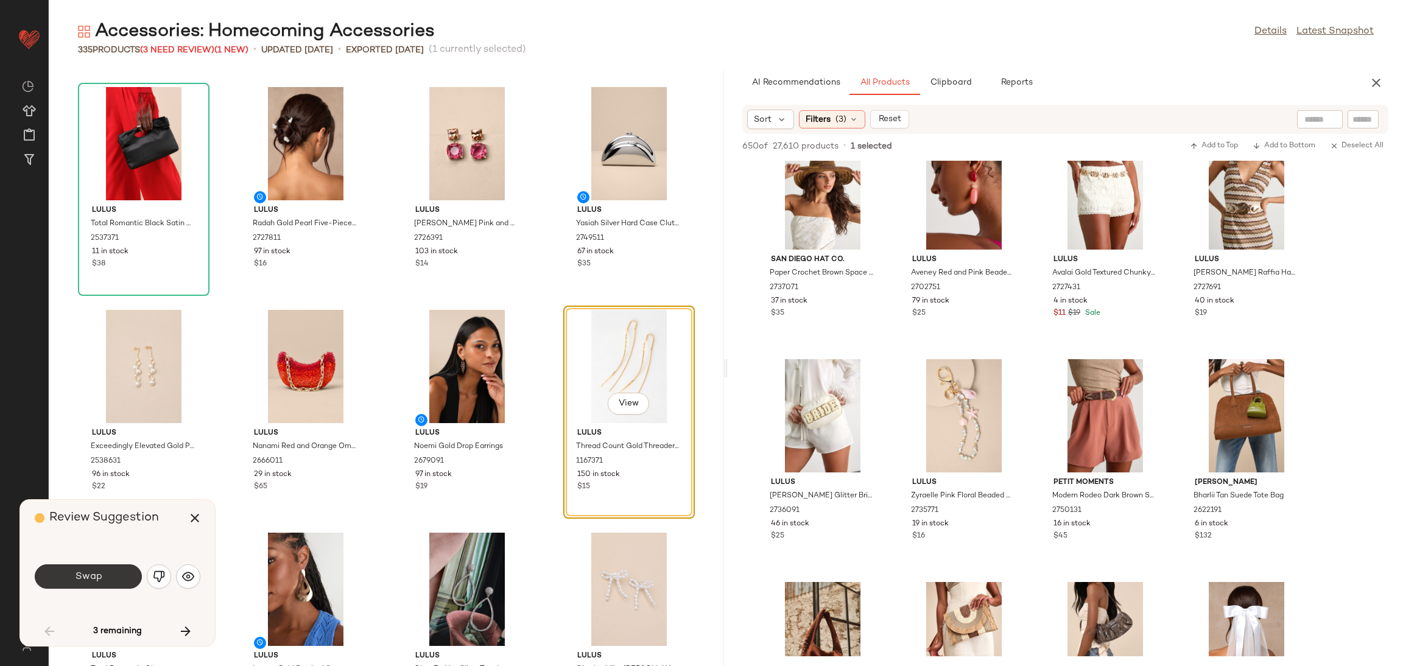
click at [120, 575] on button "Swap" at bounding box center [88, 576] width 107 height 24
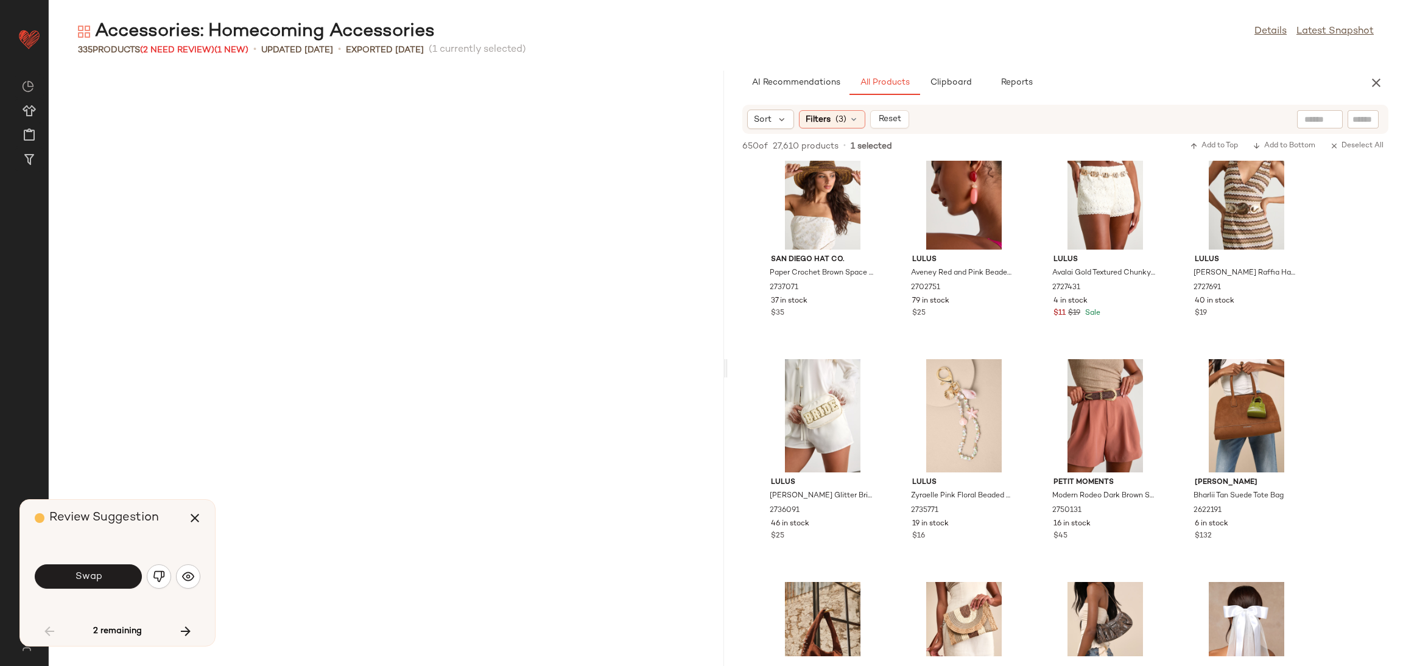
scroll to position [1782, 0]
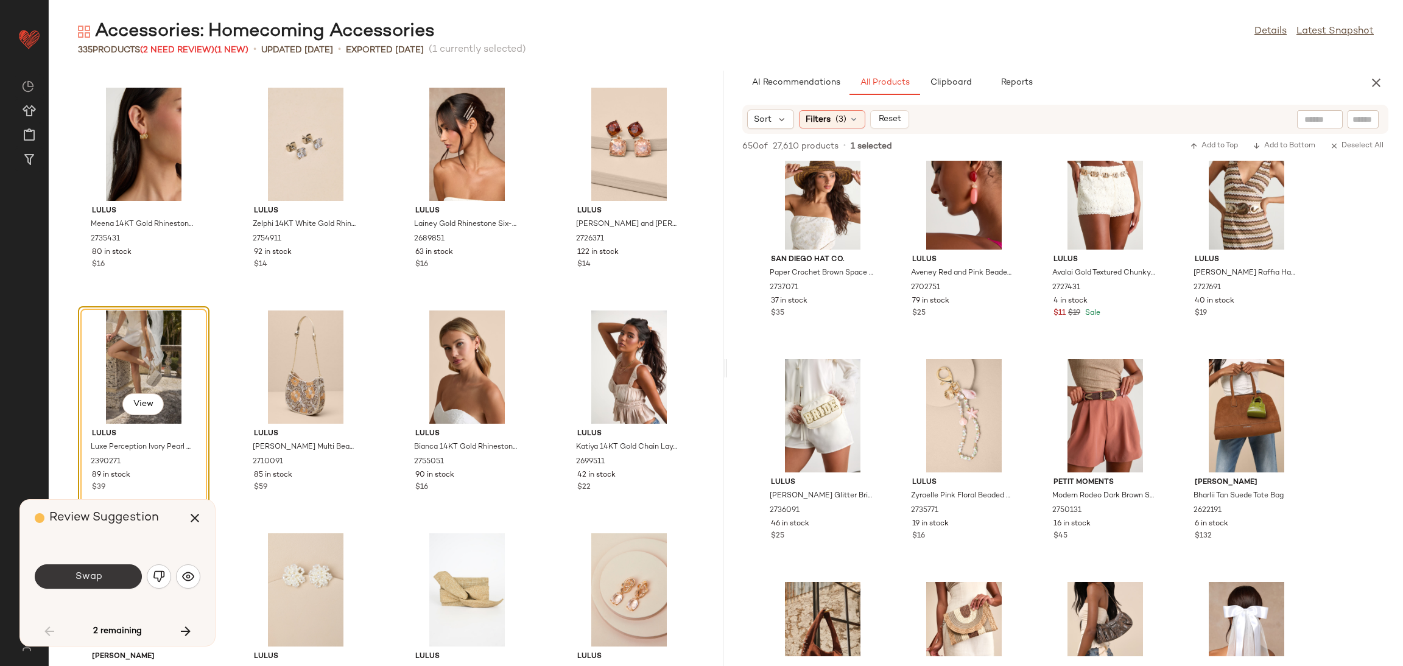
click at [96, 582] on span "Swap" at bounding box center [87, 577] width 27 height 12
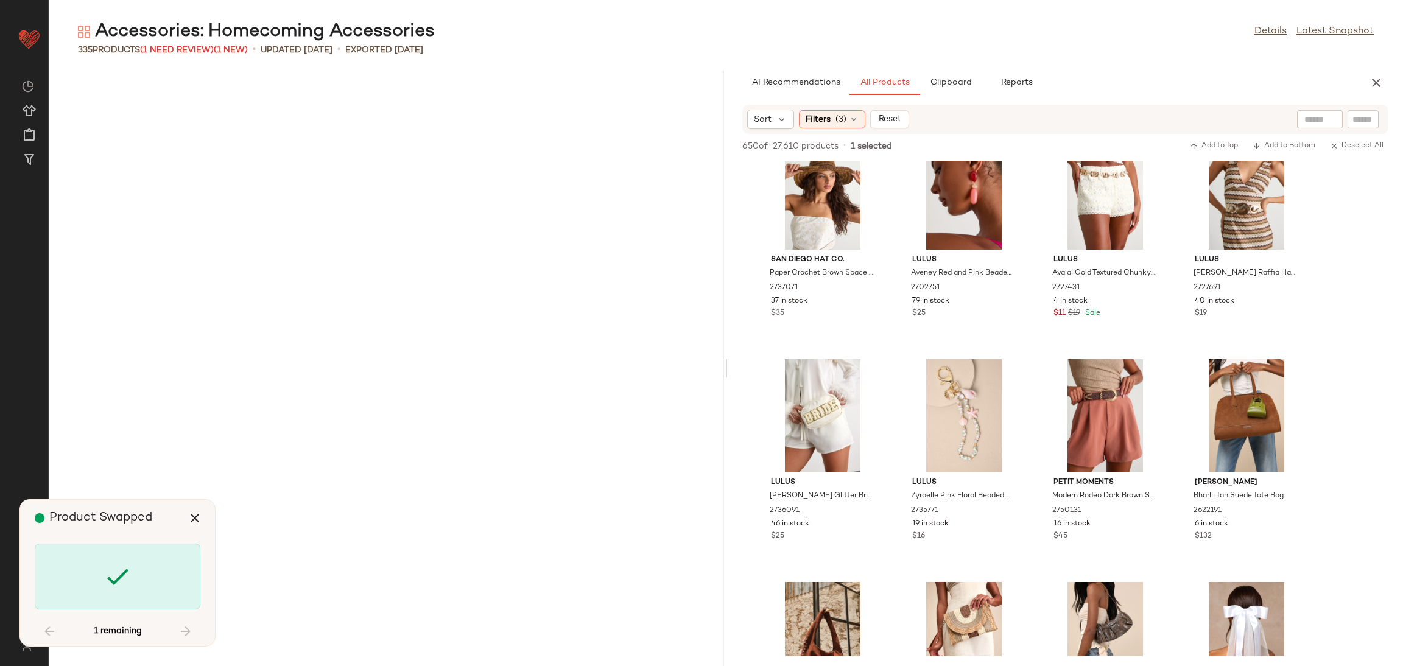
scroll to position [9581, 0]
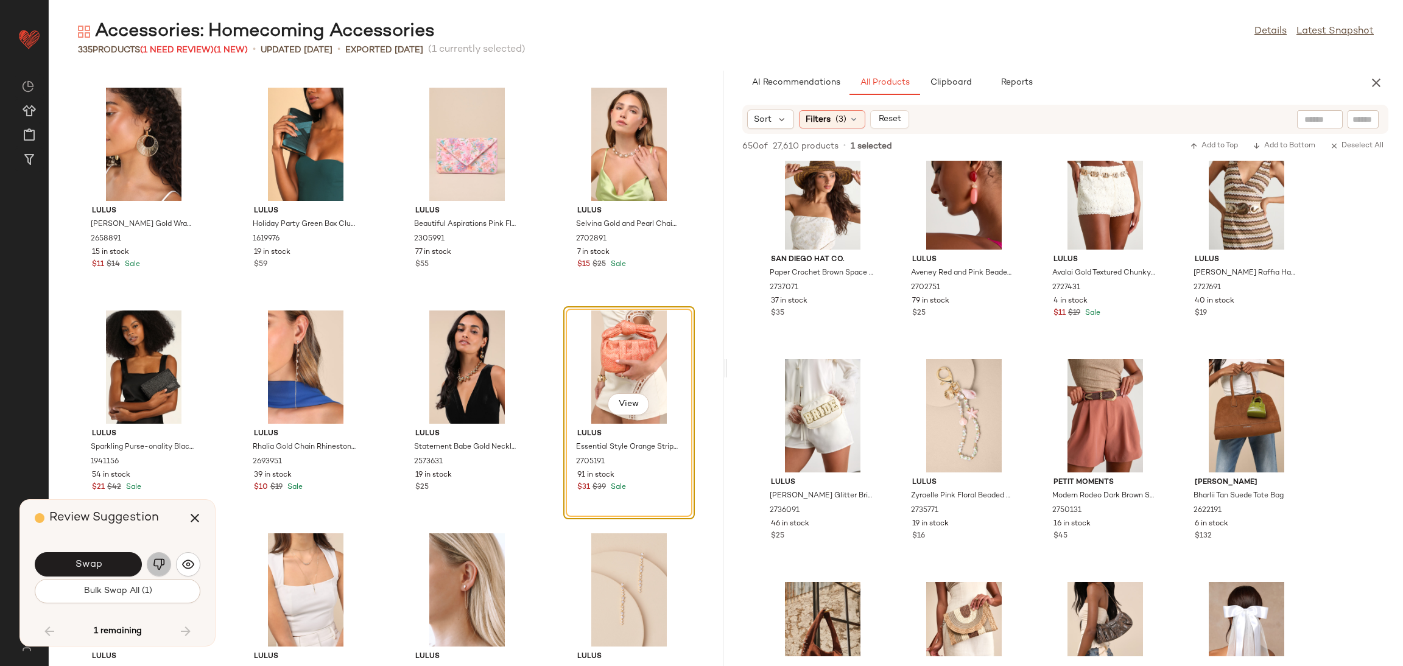
click at [156, 566] on img "button" at bounding box center [159, 564] width 12 height 12
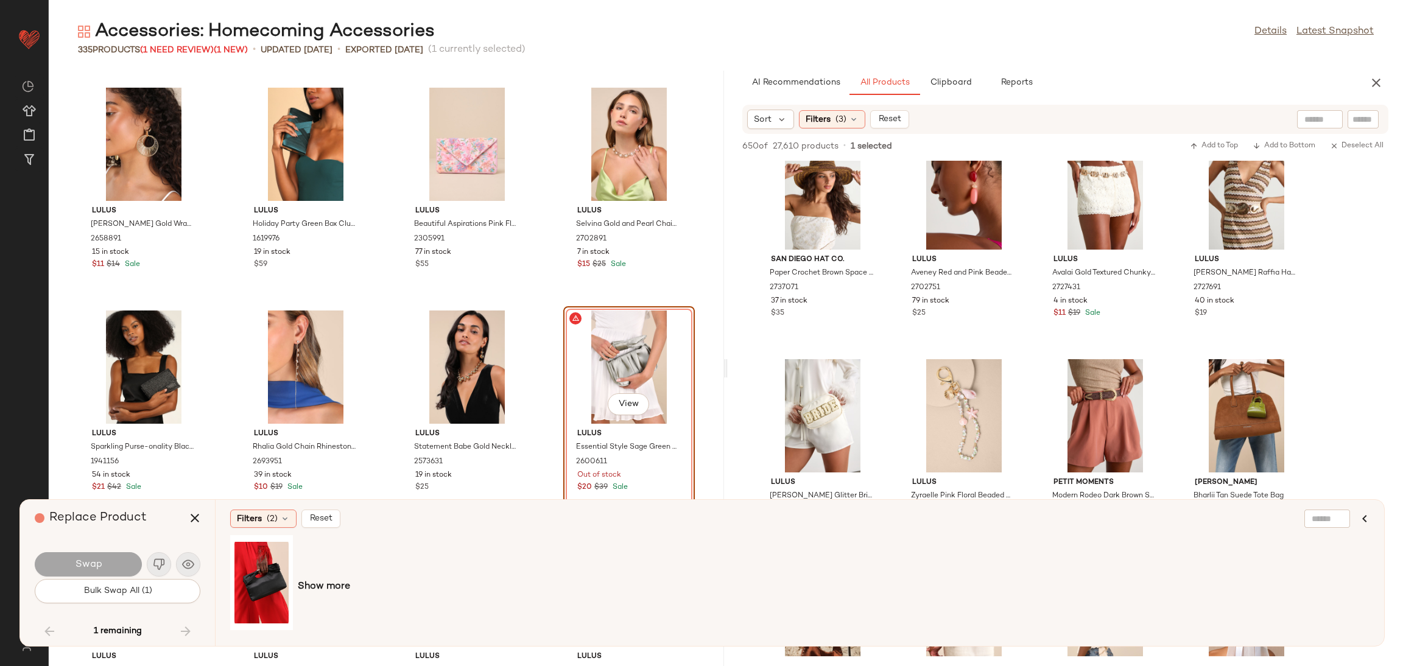
click at [328, 591] on span "Show more" at bounding box center [324, 587] width 52 height 15
click at [308, 570] on div "View" at bounding box center [330, 582] width 54 height 86
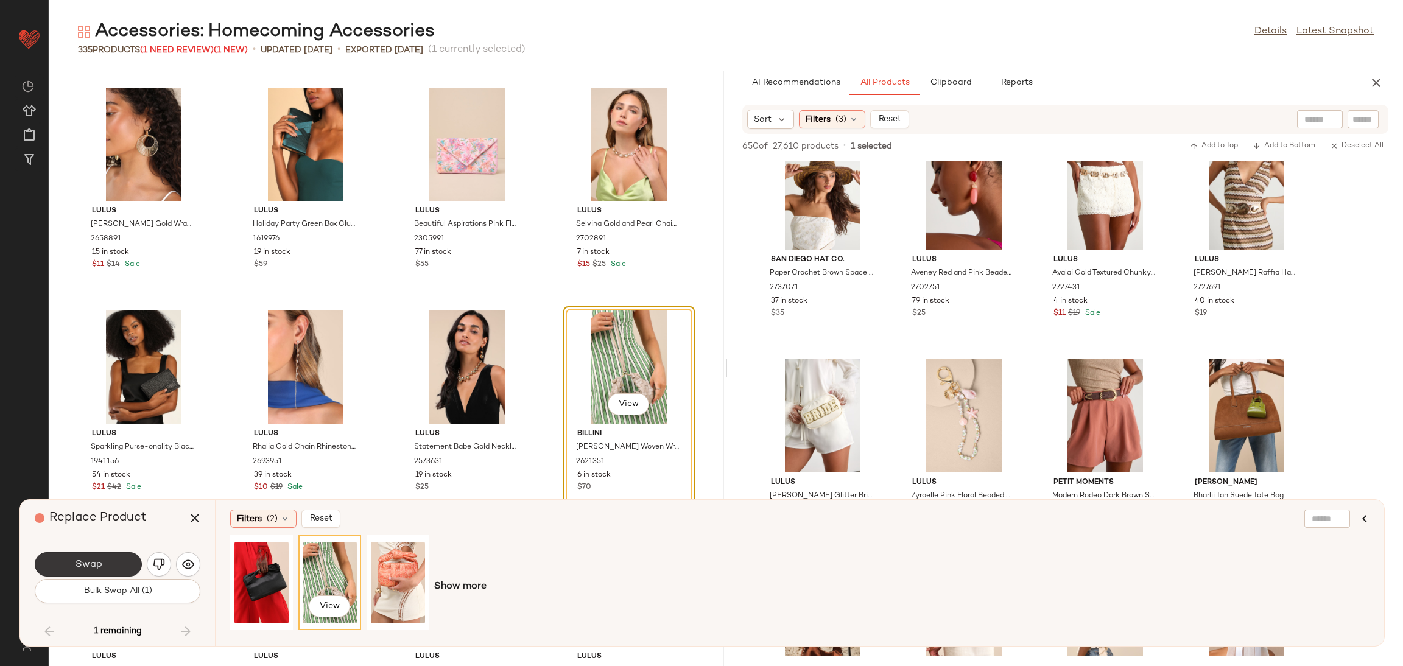
click at [108, 556] on button "Swap" at bounding box center [88, 564] width 107 height 24
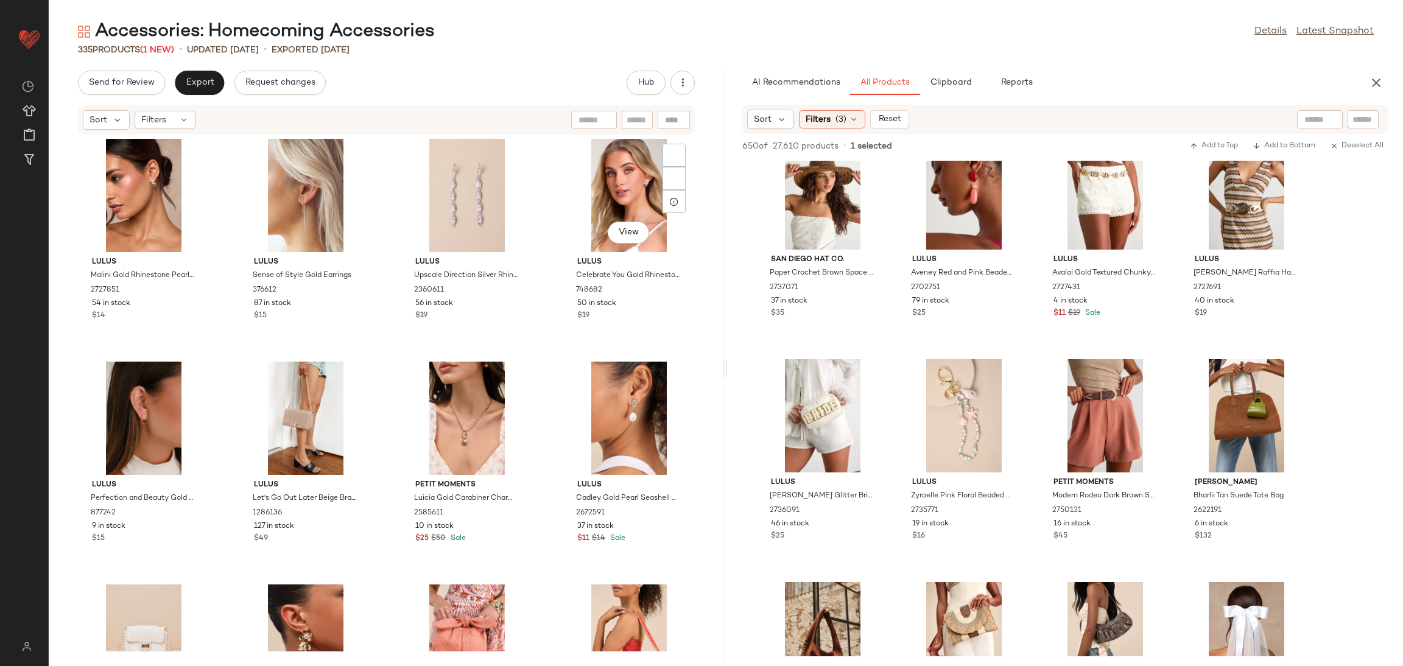
scroll to position [8211, 0]
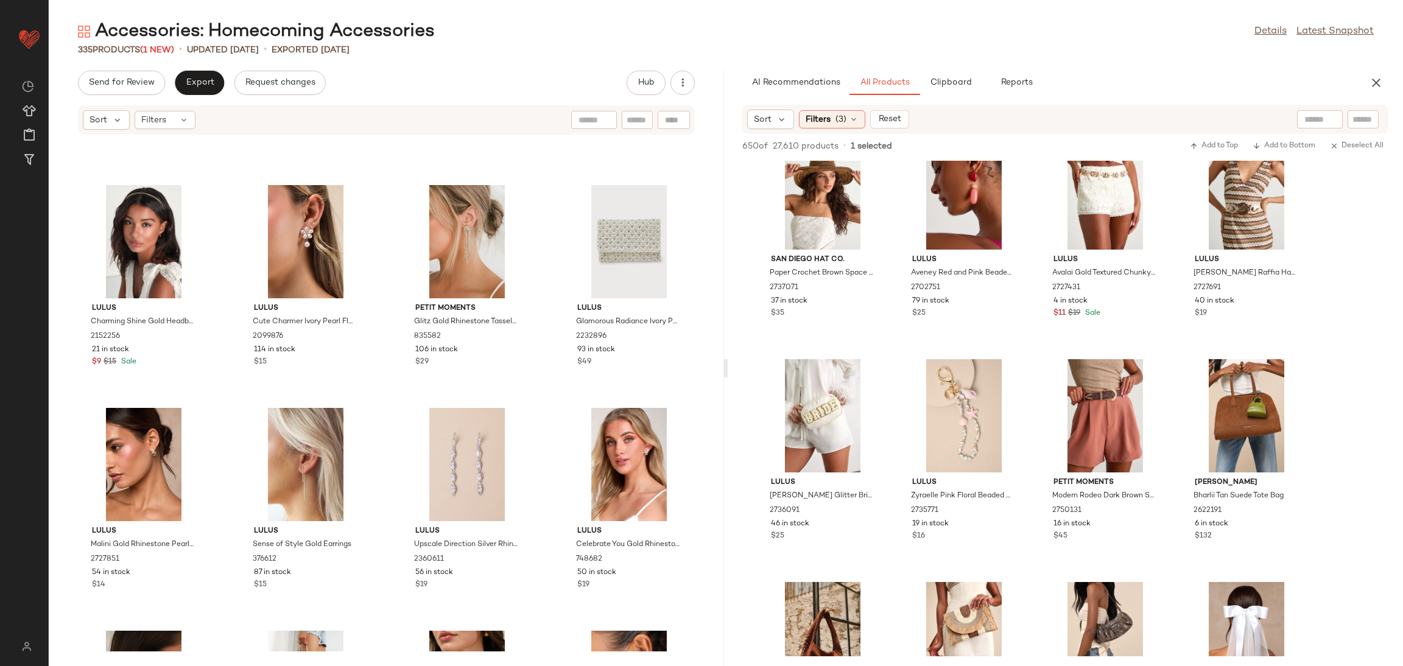
click at [725, 367] on div at bounding box center [725, 368] width 4 height 595
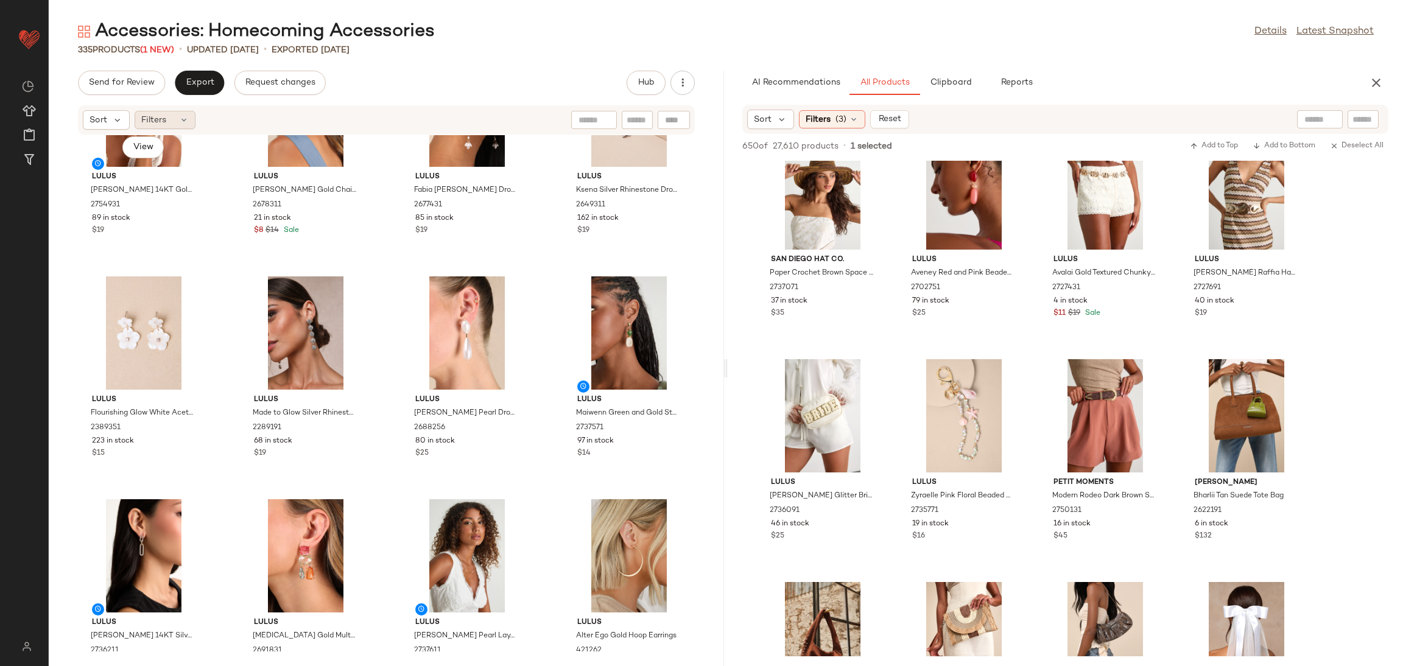
scroll to position [0, 0]
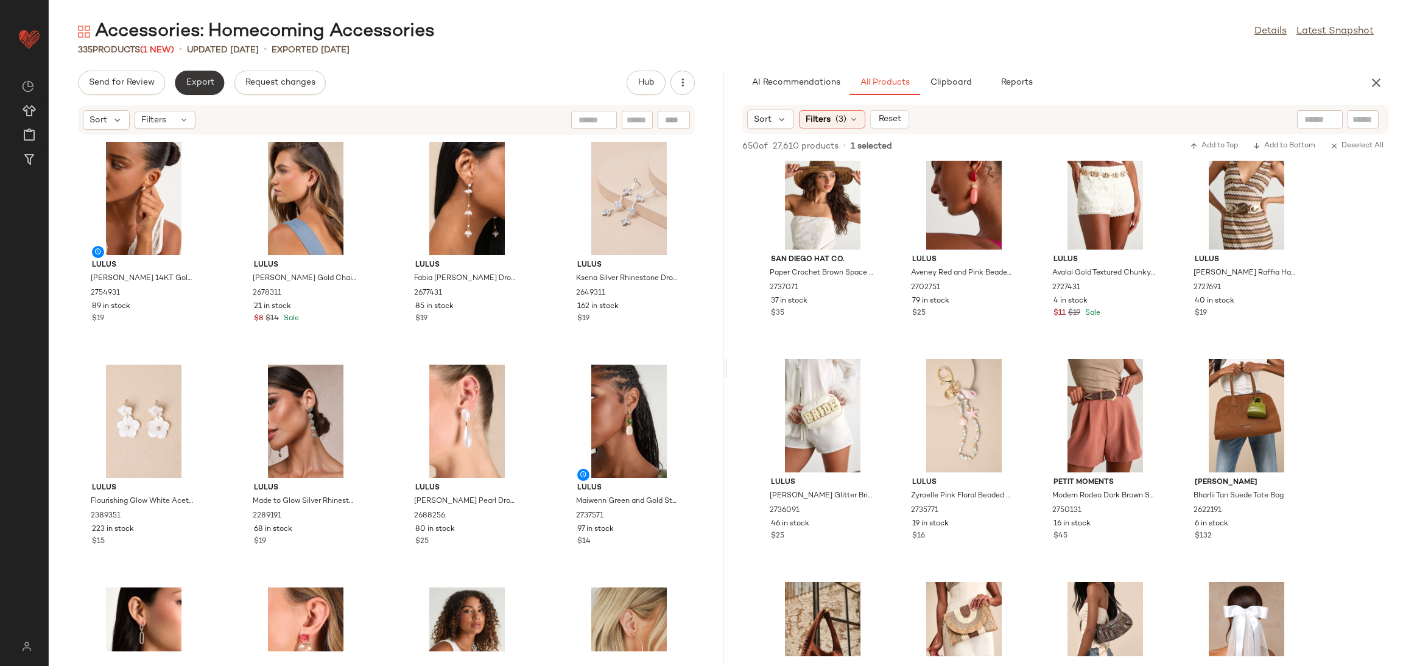
click at [209, 71] on button "Export" at bounding box center [199, 83] width 49 height 24
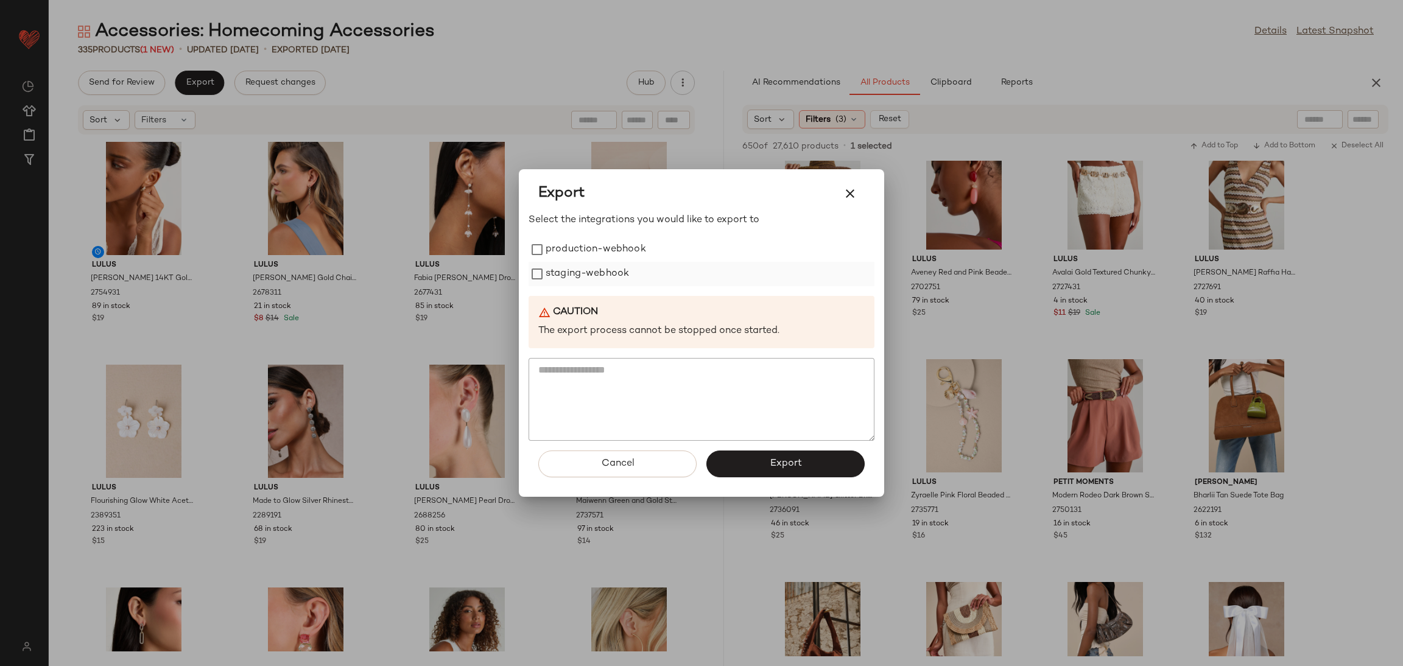
click at [602, 263] on label "staging-webhook" at bounding box center [587, 274] width 83 height 24
click at [606, 256] on label "production-webhook" at bounding box center [596, 249] width 100 height 24
click at [746, 467] on button "Export" at bounding box center [785, 464] width 158 height 27
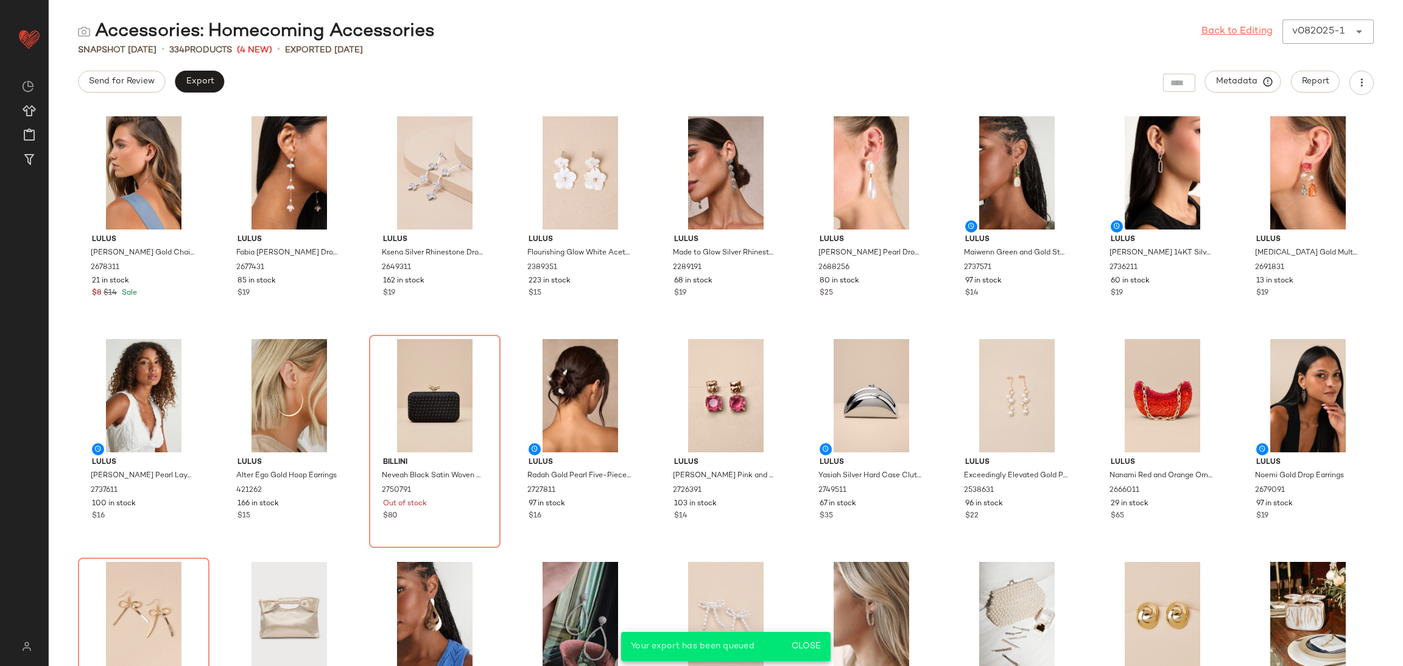
click at [1240, 33] on link "Back to Editing" at bounding box center [1236, 31] width 71 height 15
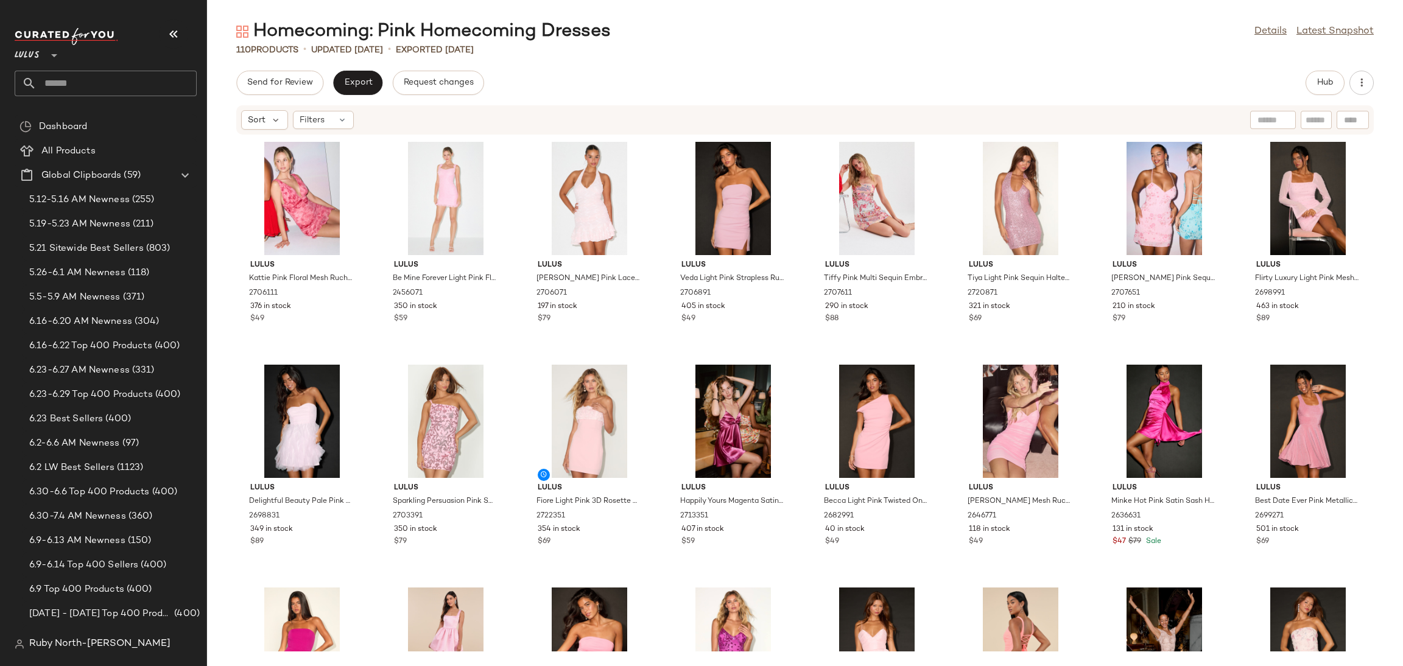
click at [1342, 74] on div "Hub" at bounding box center [1324, 83] width 39 height 24
click at [1325, 78] on span "Hub" at bounding box center [1324, 83] width 17 height 10
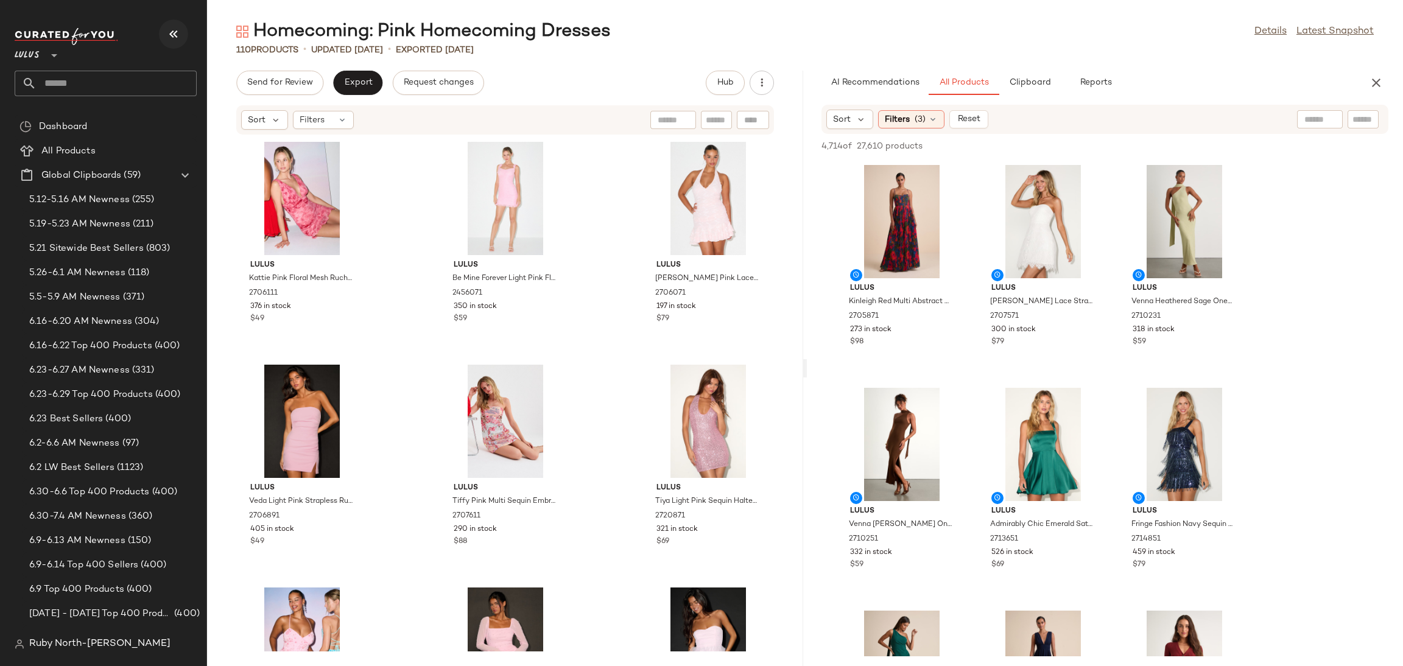
click at [187, 36] on button "button" at bounding box center [173, 33] width 29 height 29
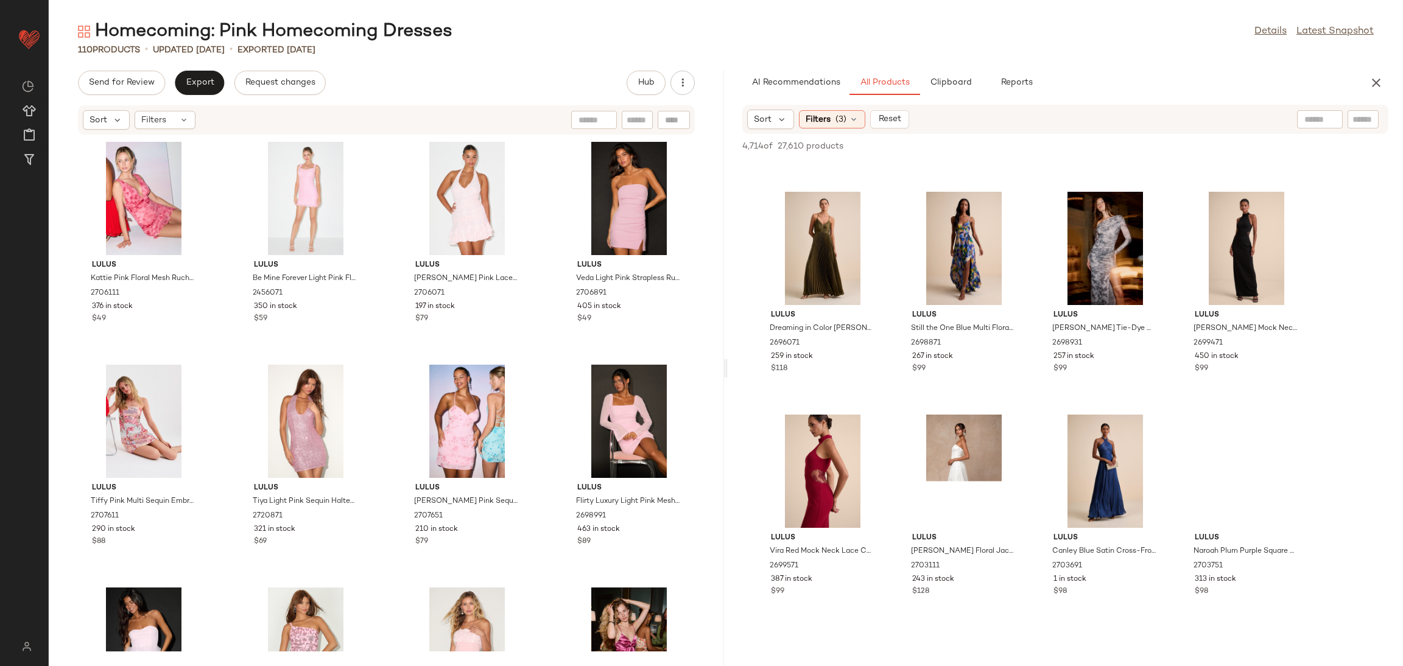
scroll to position [8219, 0]
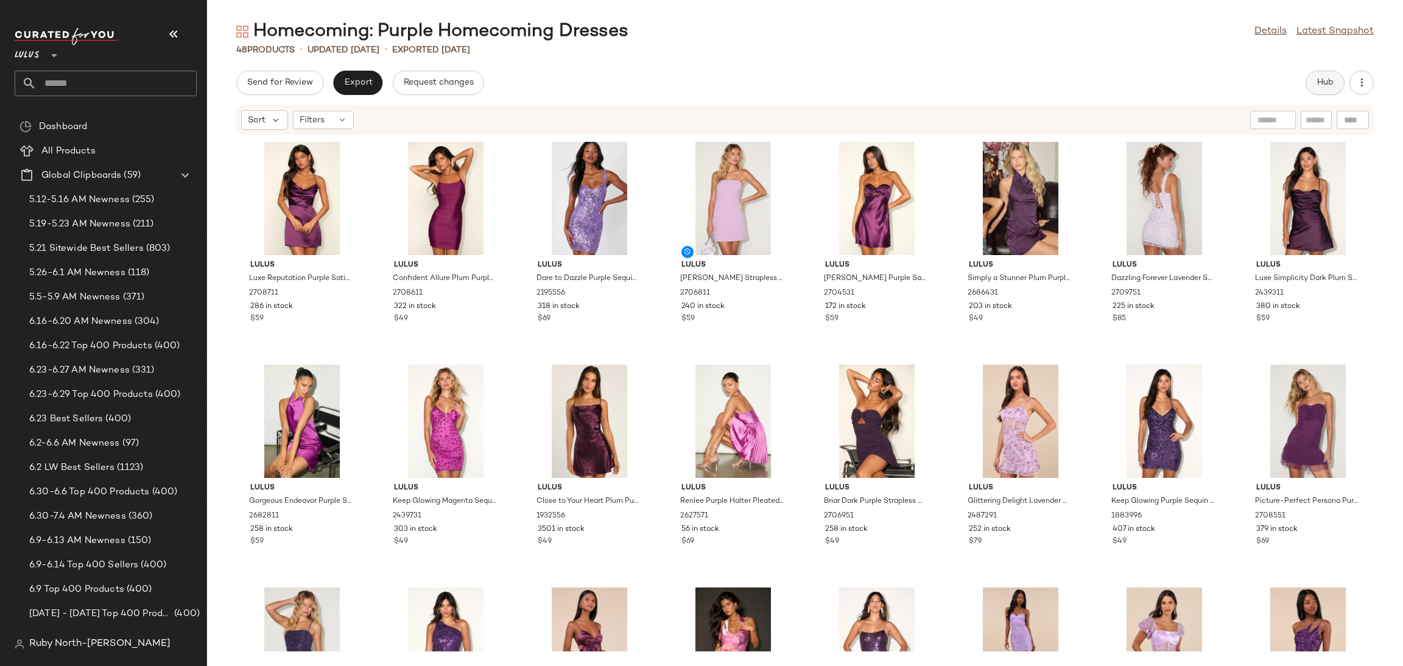
click at [1334, 77] on button "Hub" at bounding box center [1324, 83] width 39 height 24
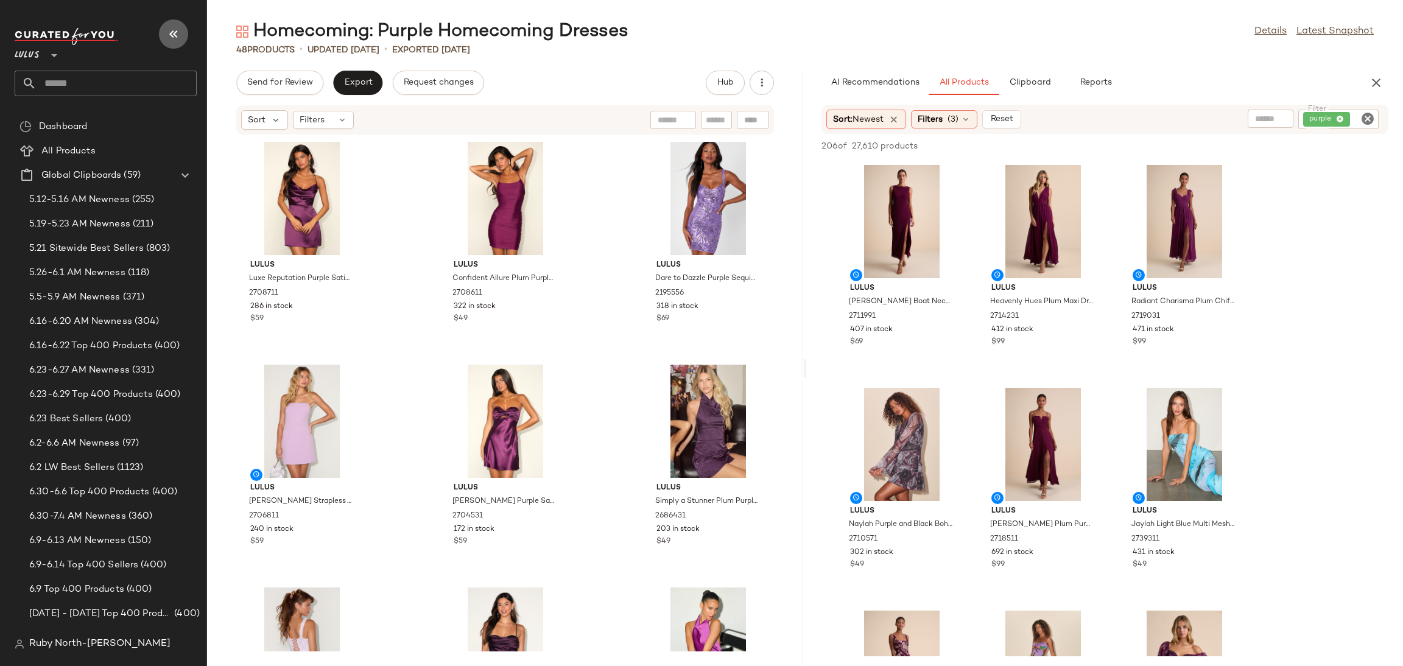
click at [169, 43] on button "button" at bounding box center [173, 33] width 29 height 29
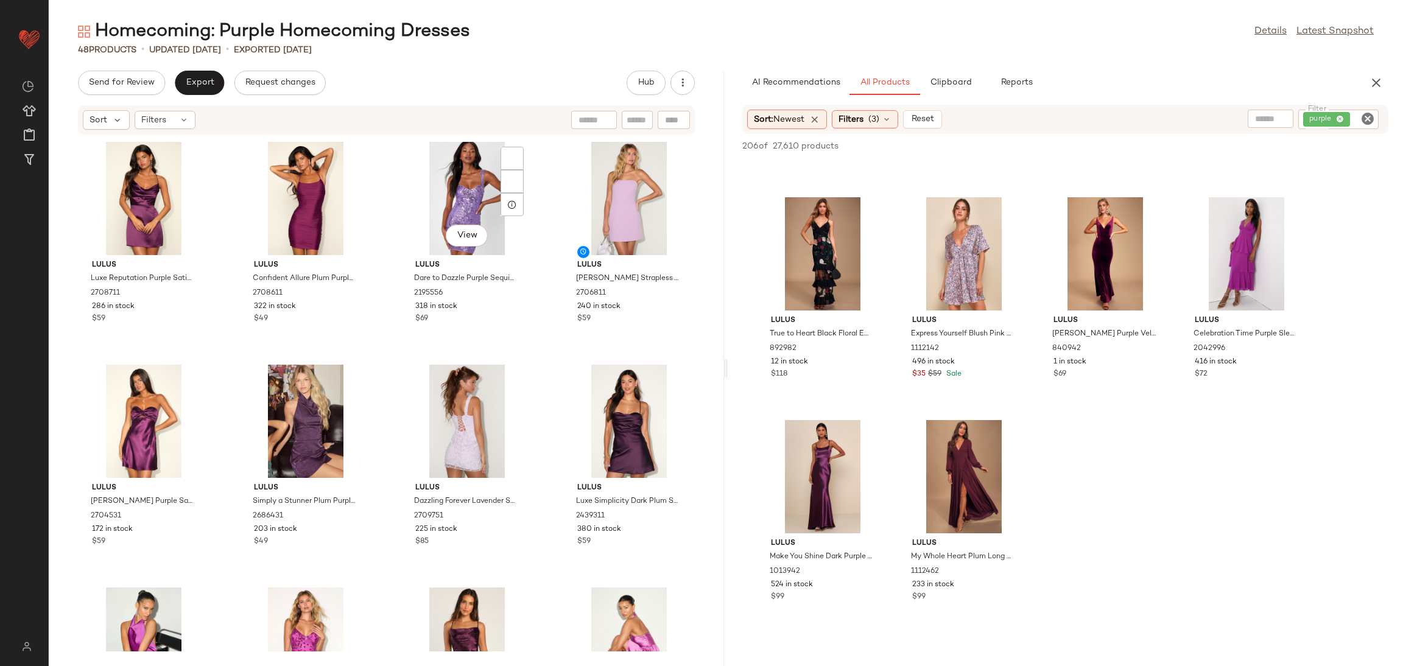
scroll to position [8675, 0]
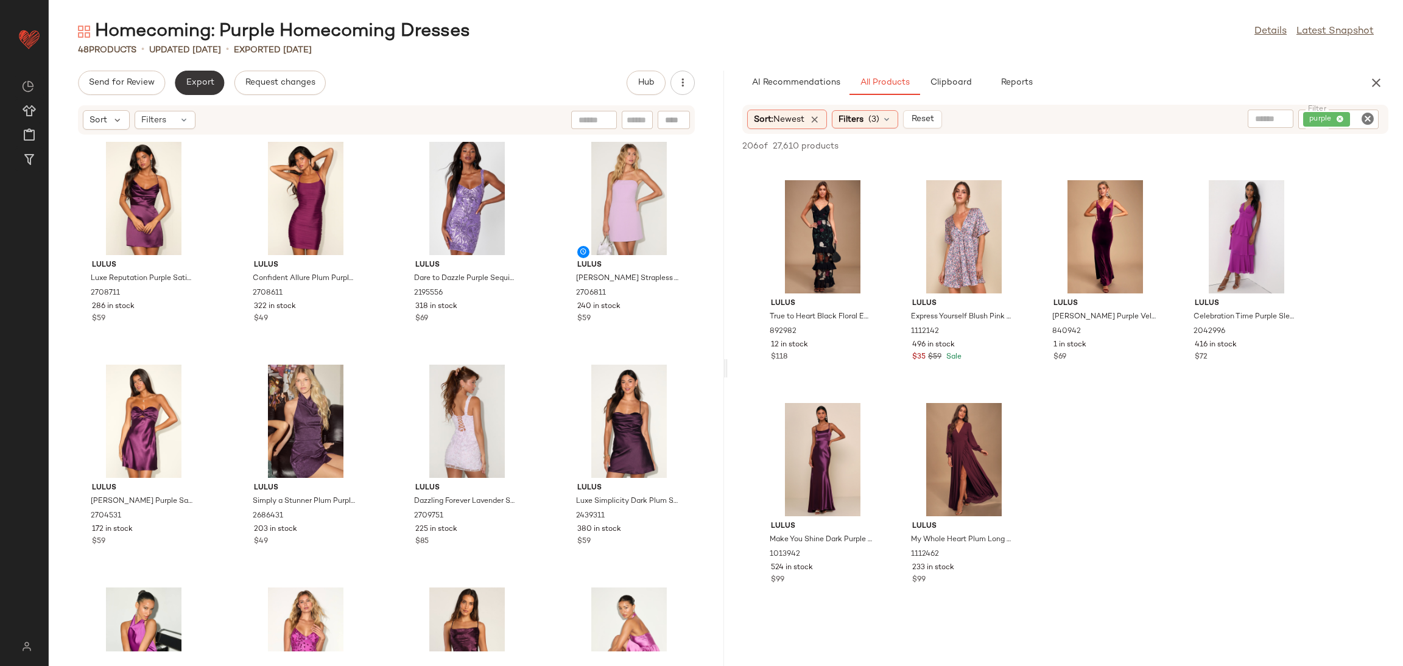
click at [207, 89] on button "Export" at bounding box center [199, 83] width 49 height 24
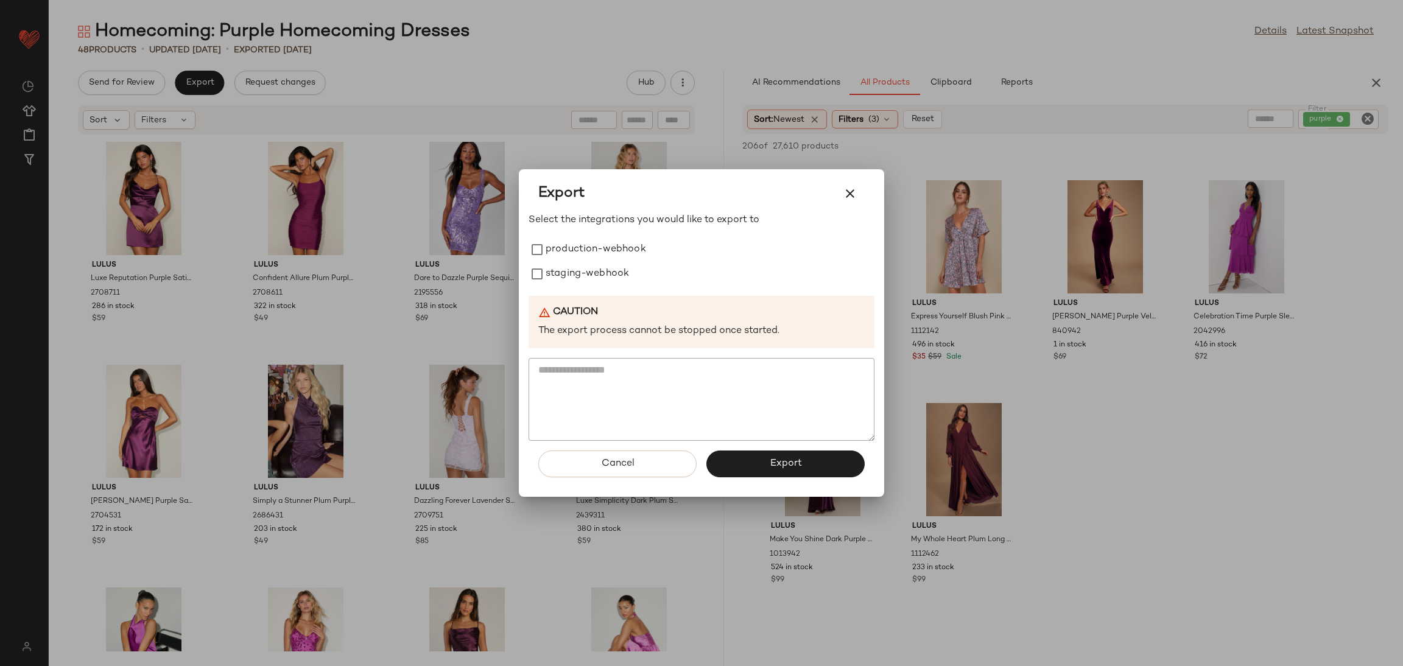
click at [436, 200] on div at bounding box center [701, 333] width 1403 height 666
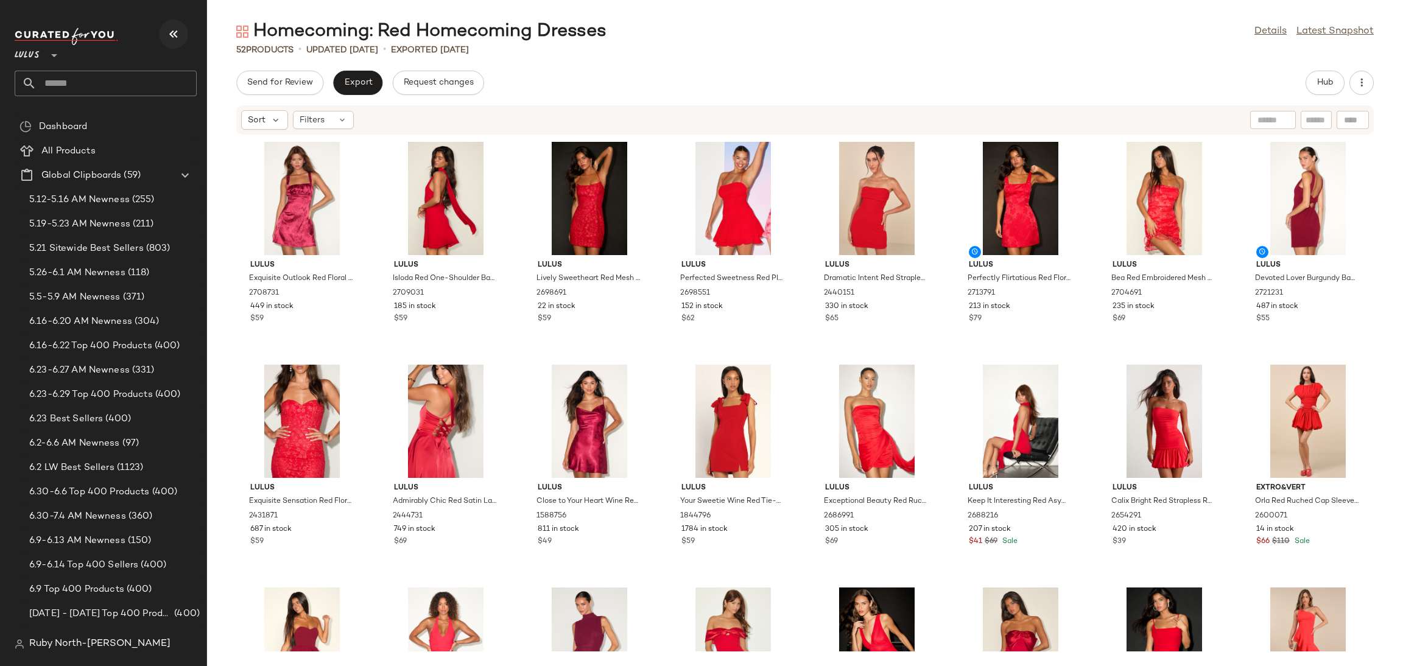
click at [171, 35] on icon "button" at bounding box center [173, 34] width 15 height 15
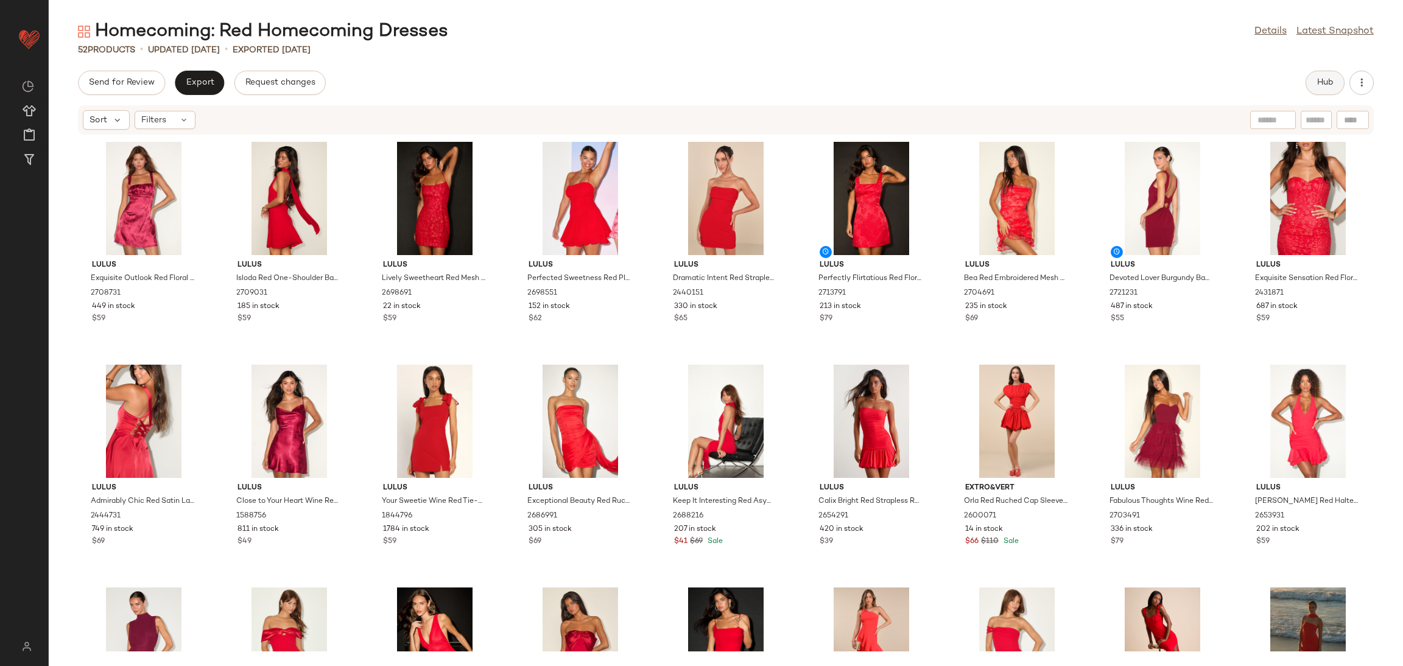
click at [1320, 80] on span "Hub" at bounding box center [1324, 83] width 17 height 10
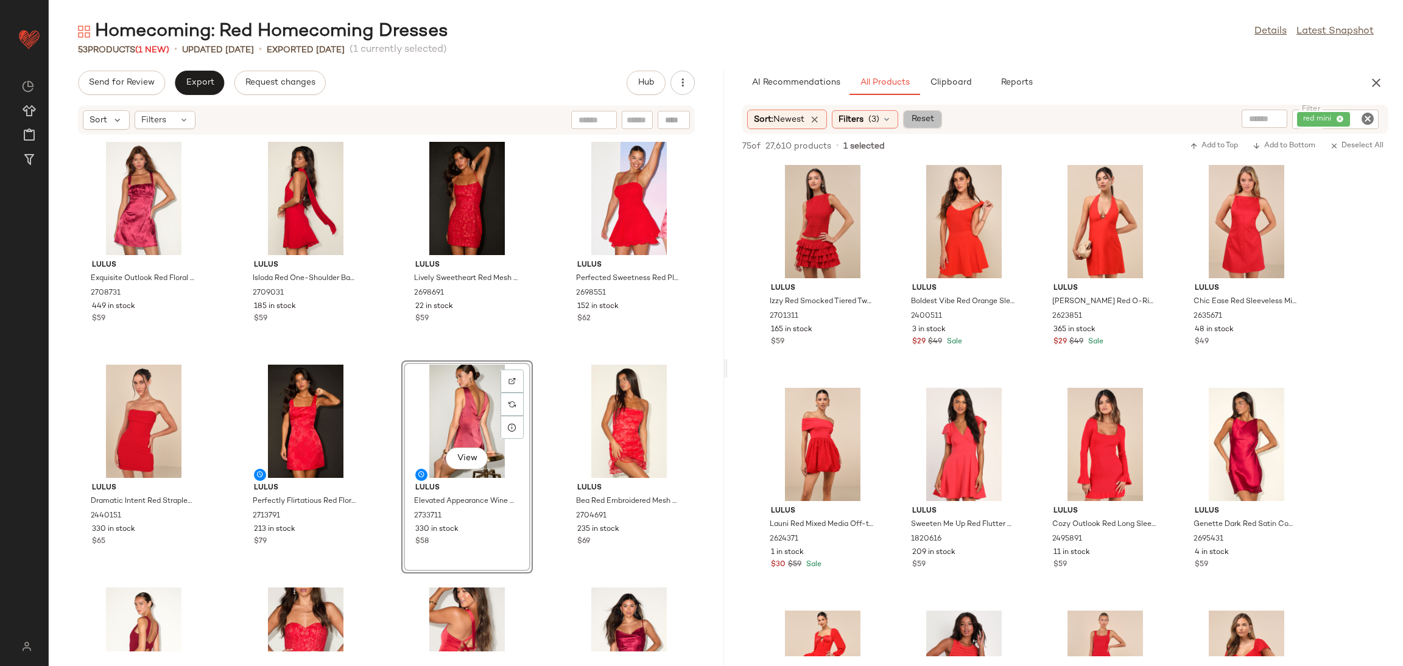
click at [925, 115] on span "Reset" at bounding box center [921, 119] width 23 height 10
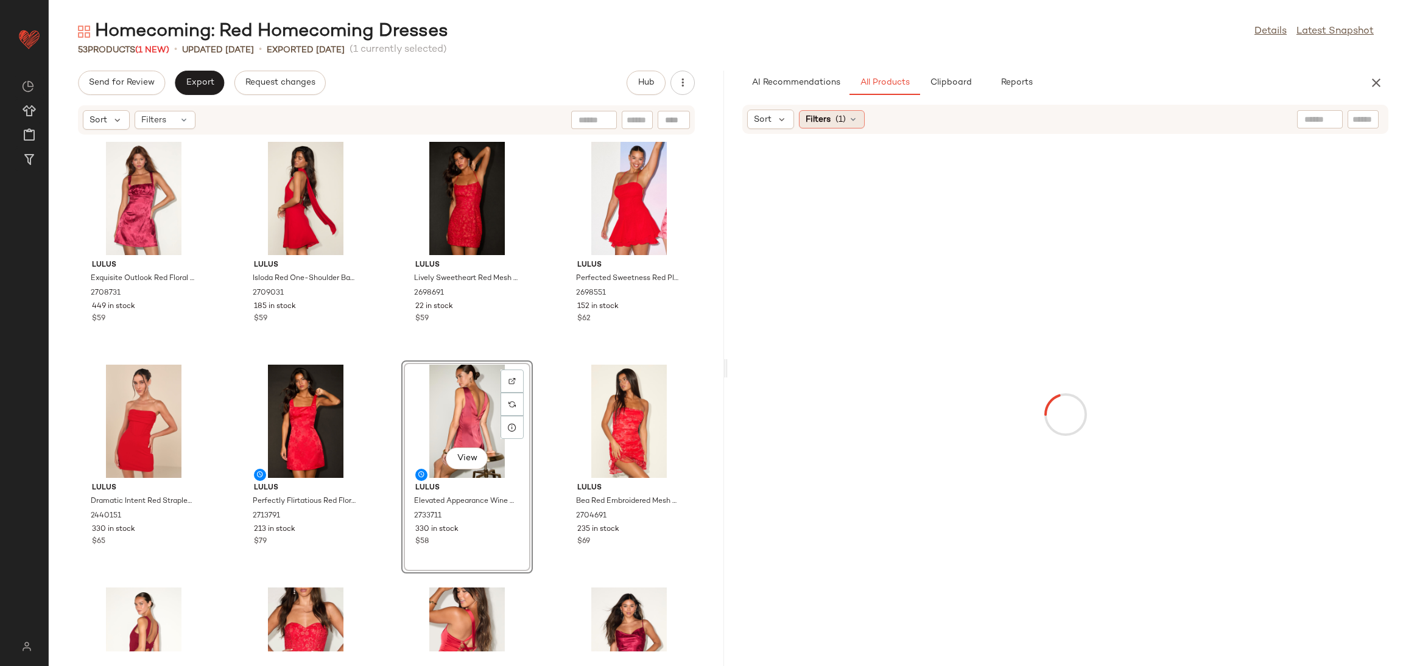
click at [838, 117] on span "(1)" at bounding box center [840, 119] width 10 height 13
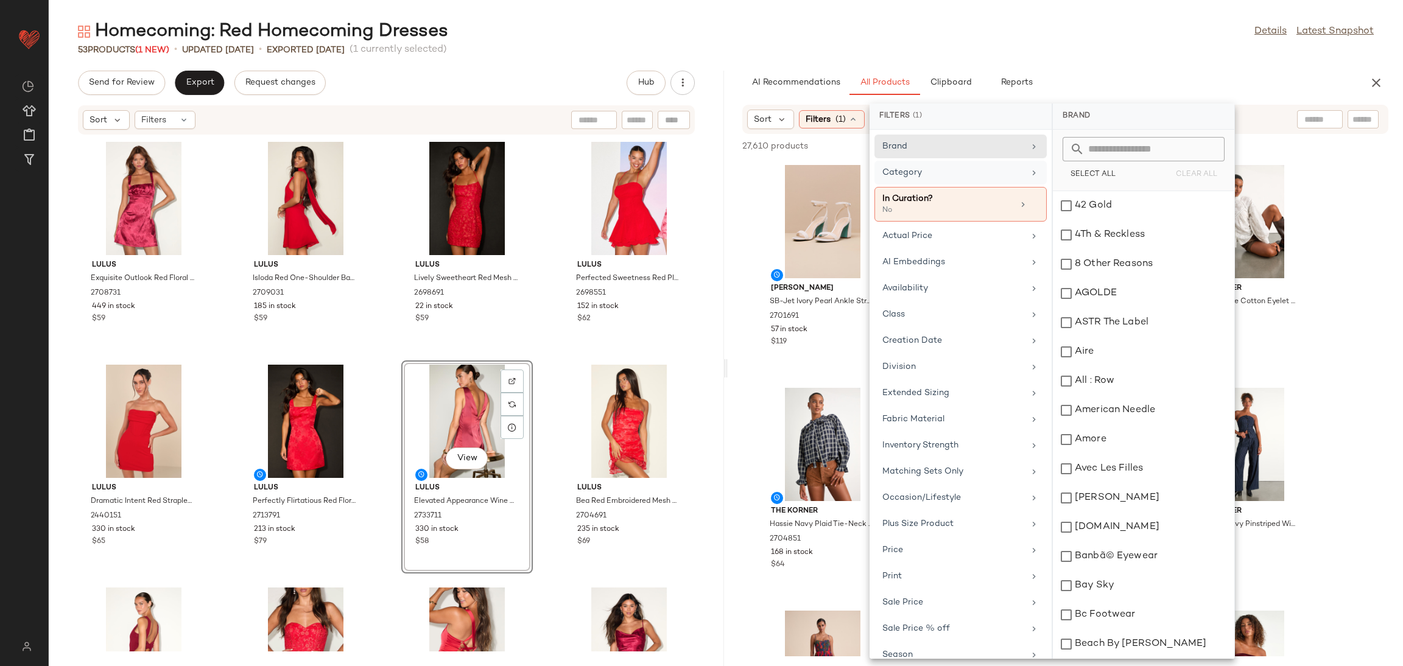
click at [955, 173] on div "Category" at bounding box center [953, 172] width 142 height 13
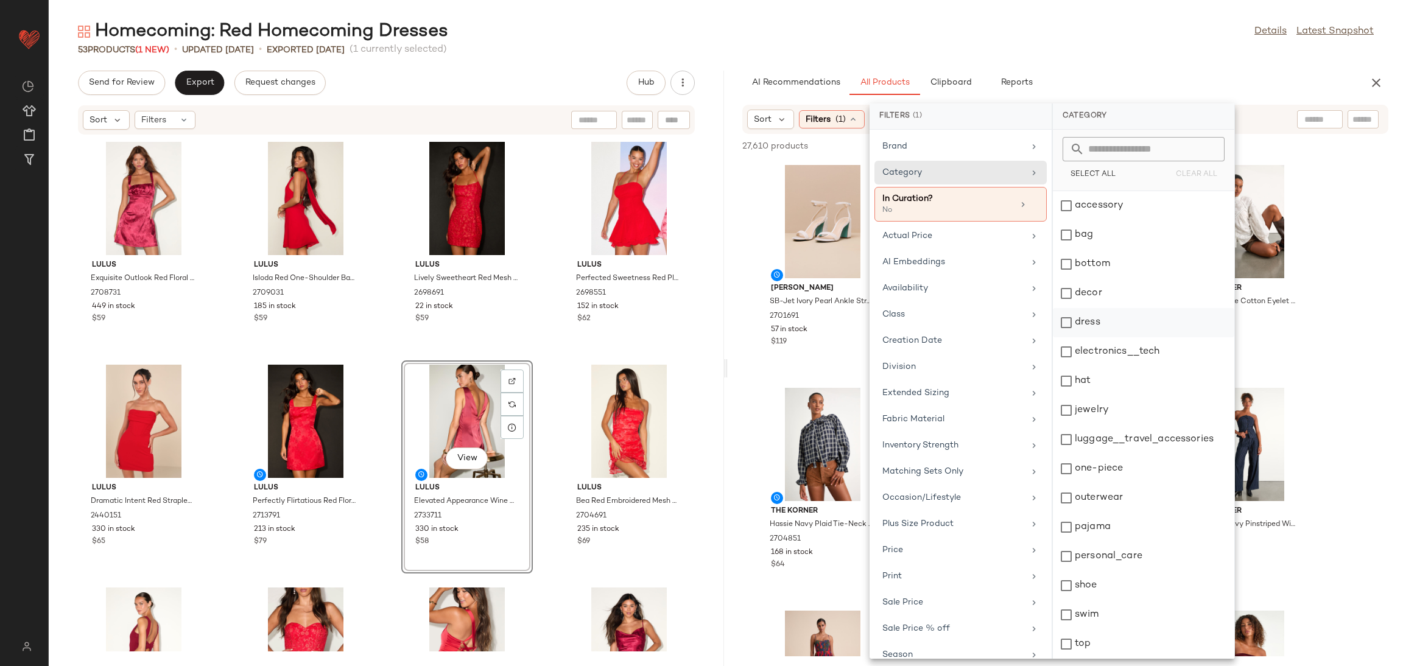
click at [1095, 337] on div "dress" at bounding box center [1143, 351] width 181 height 29
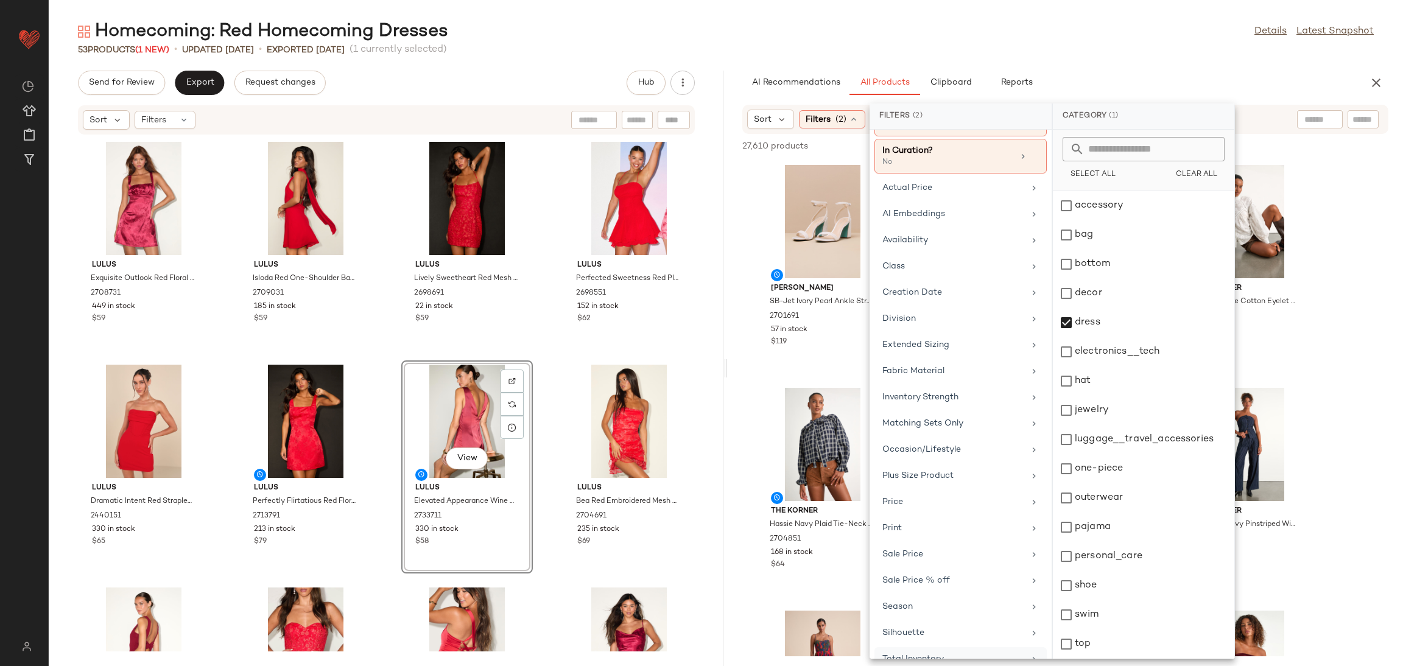
scroll to position [83, 0]
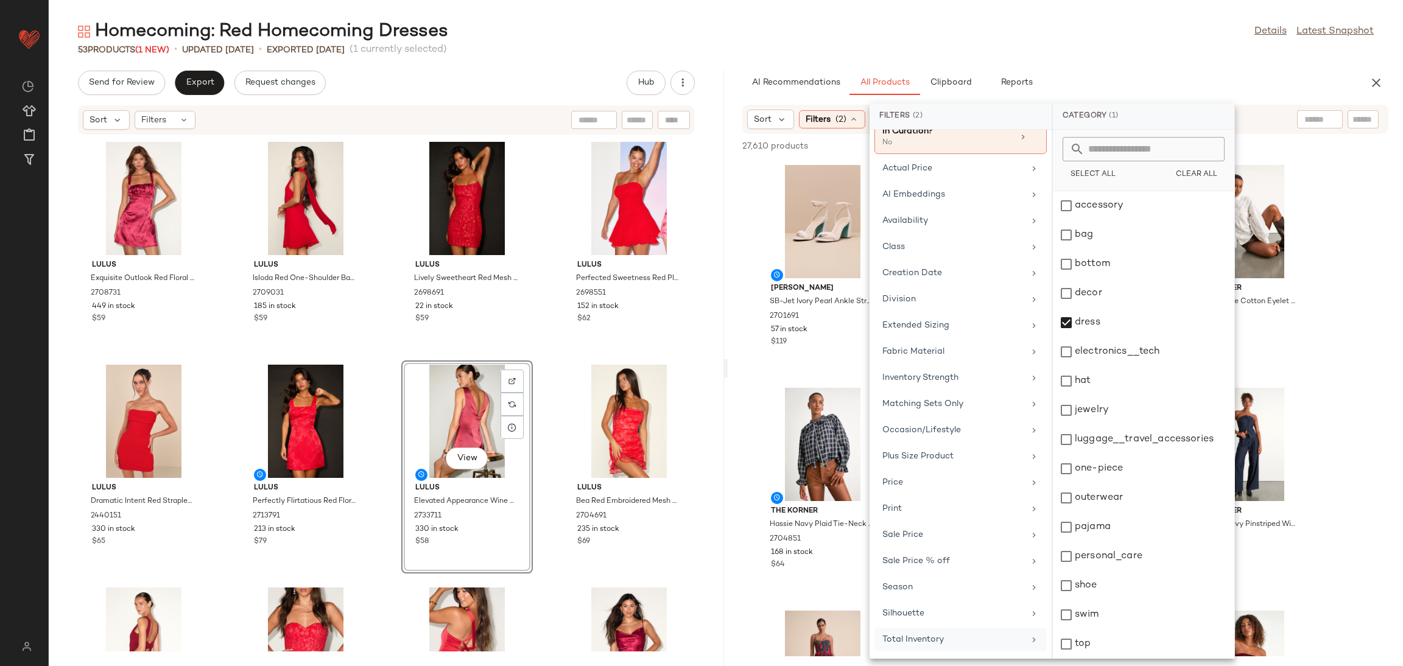
click at [974, 633] on div "Total Inventory" at bounding box center [960, 640] width 172 height 24
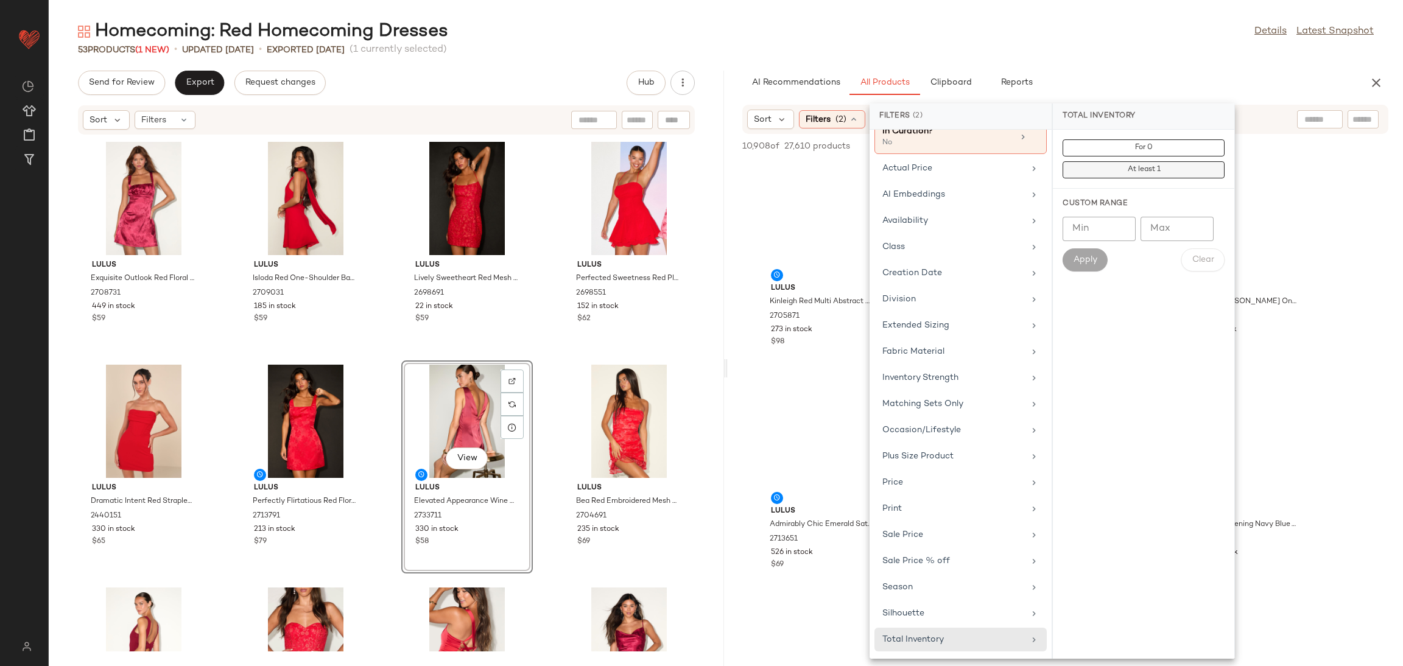
click at [1151, 170] on span "At least 1" at bounding box center [1142, 170] width 33 height 9
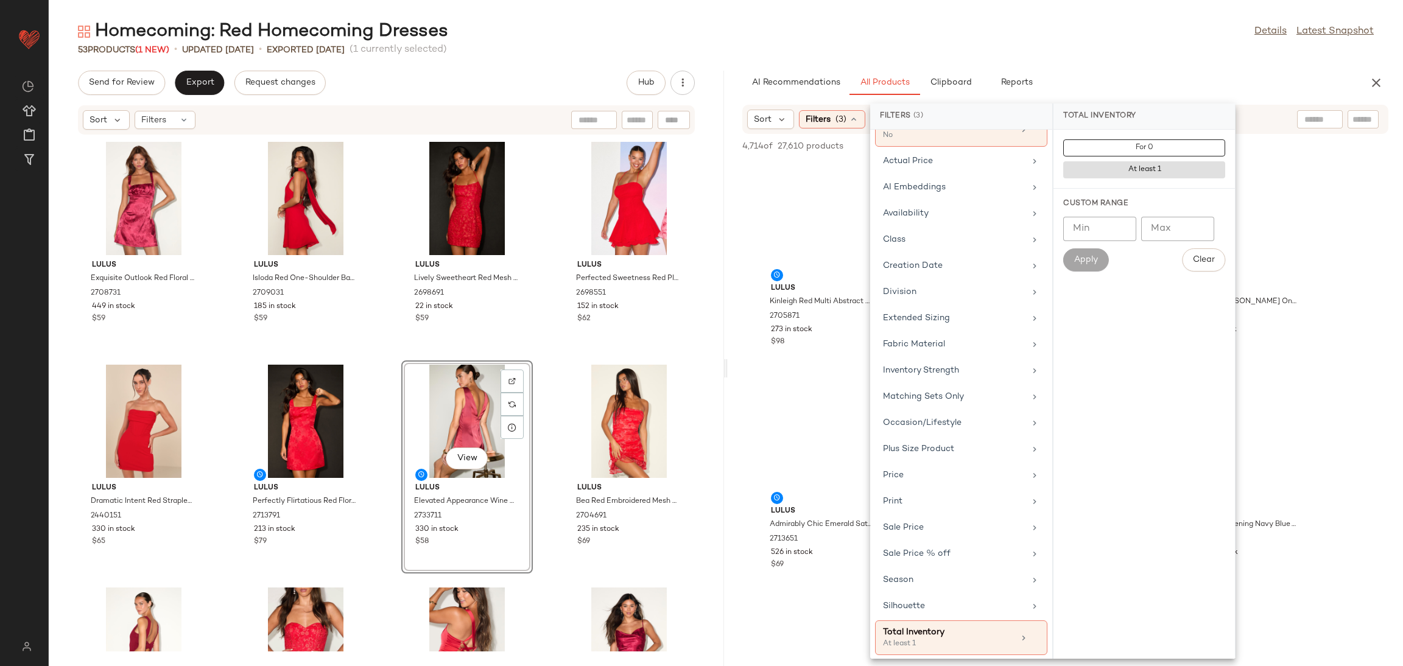
scroll to position [94, 0]
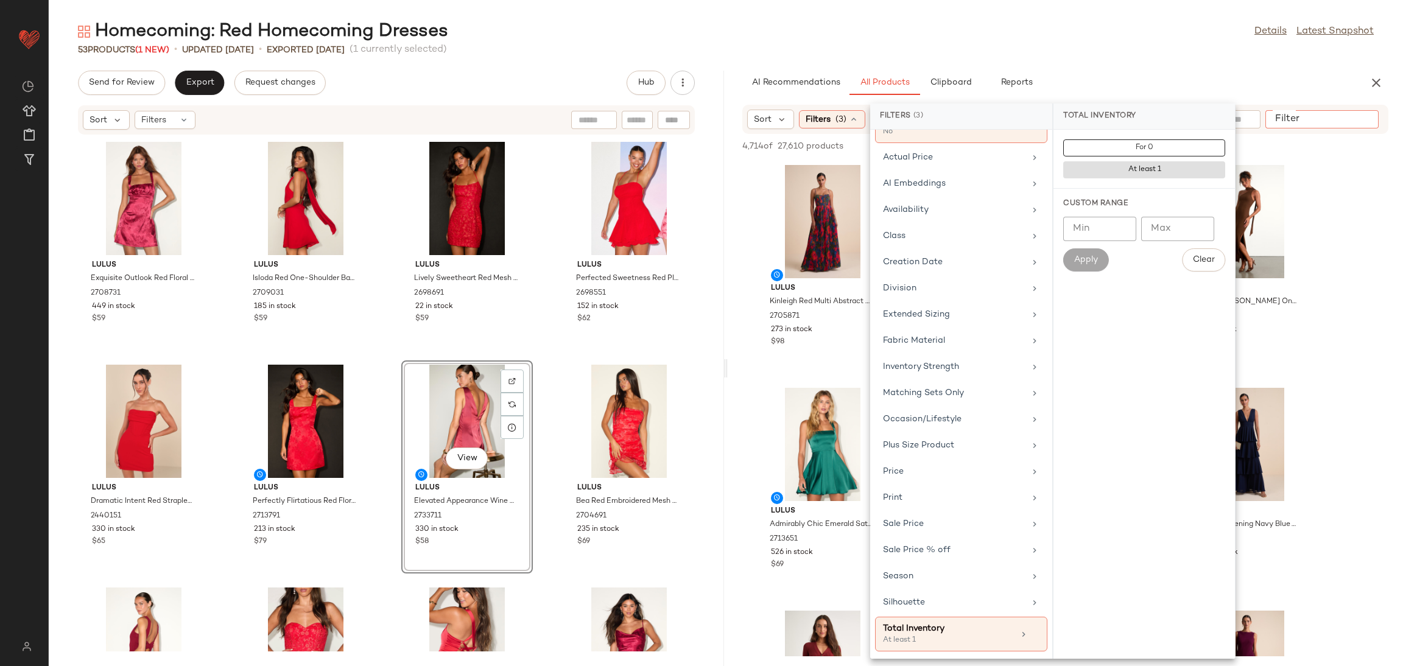
click at [1366, 119] on input "Filter" at bounding box center [1322, 119] width 104 height 13
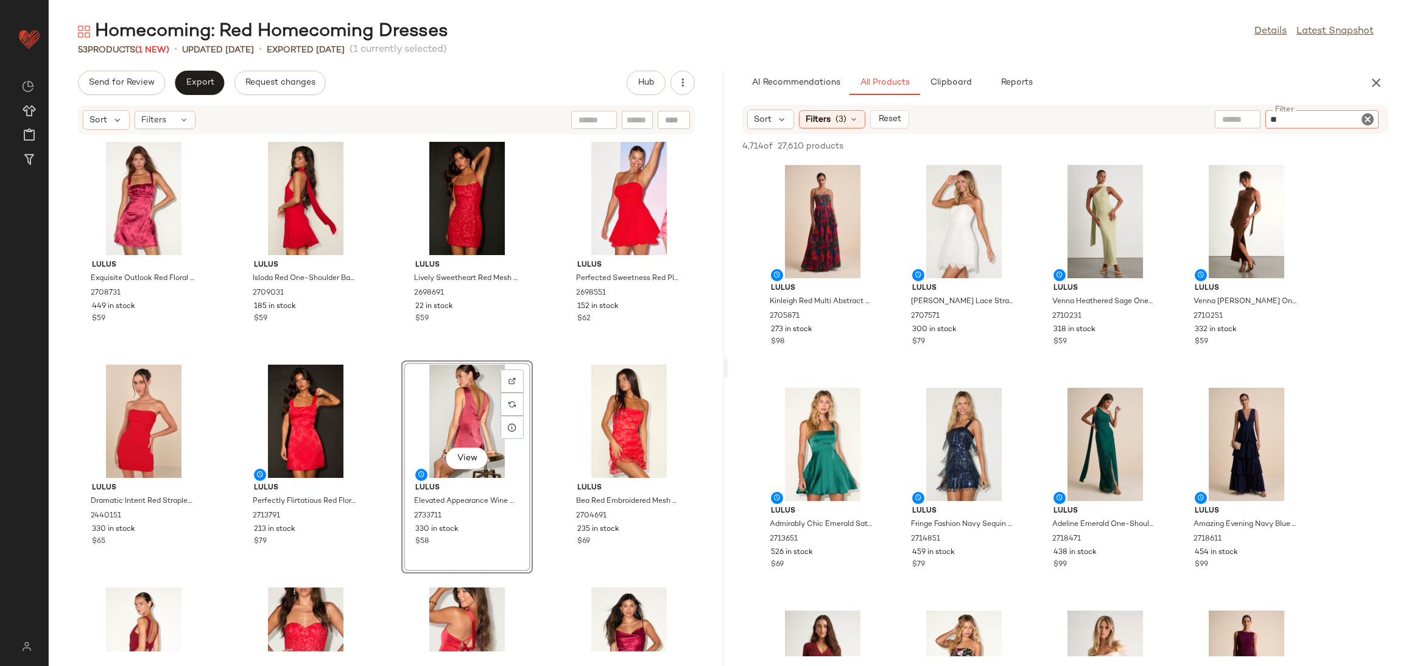
type input "***"
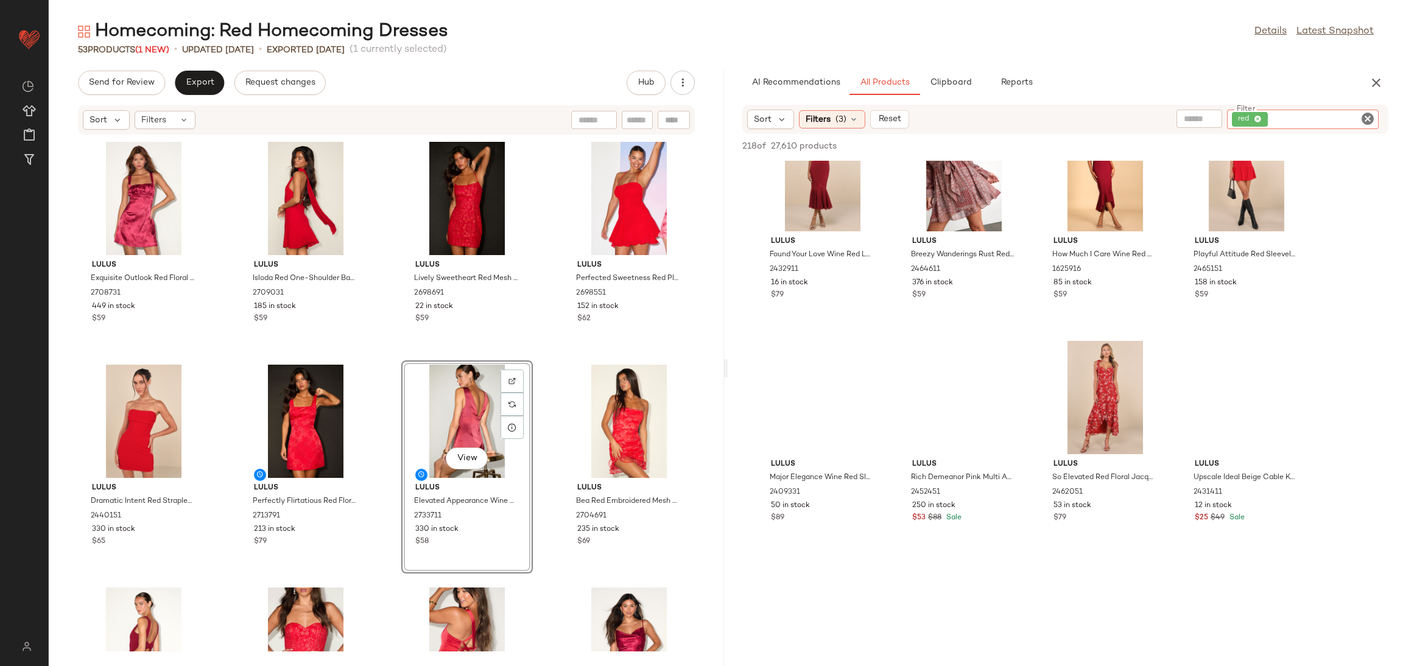
scroll to position [6301, 0]
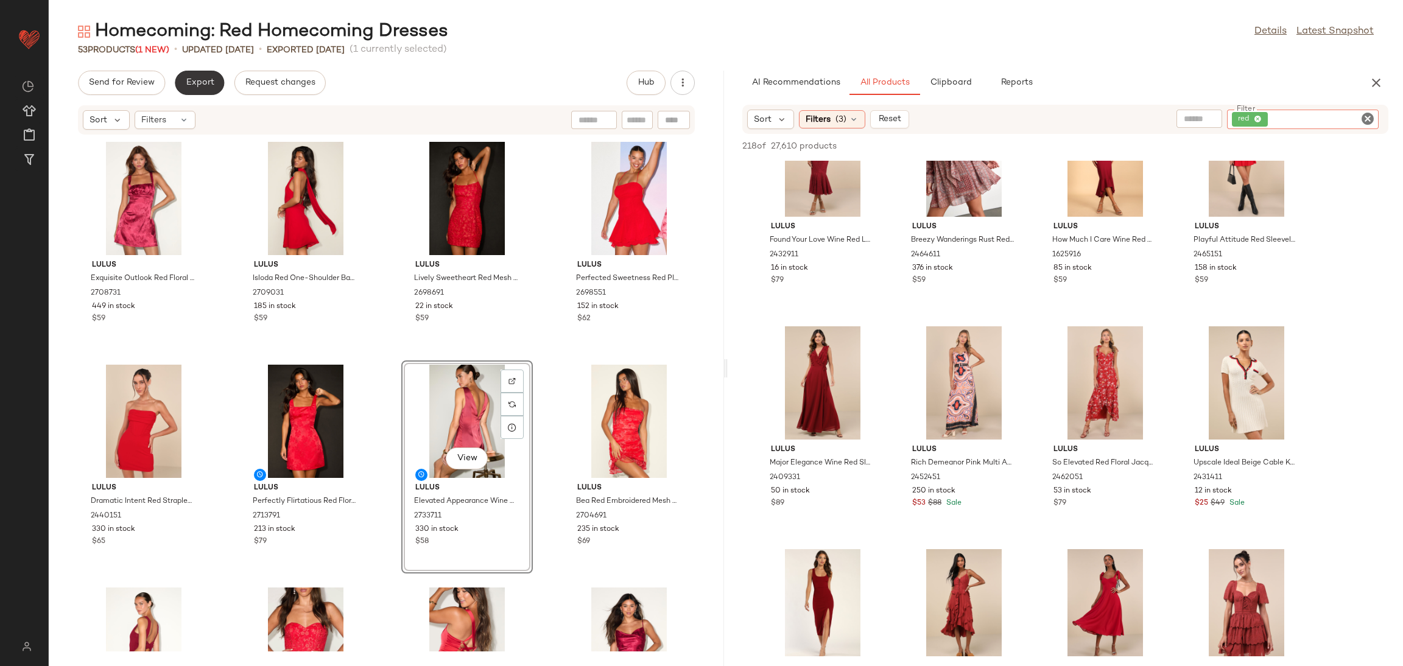
click at [206, 80] on span "Export" at bounding box center [199, 83] width 29 height 10
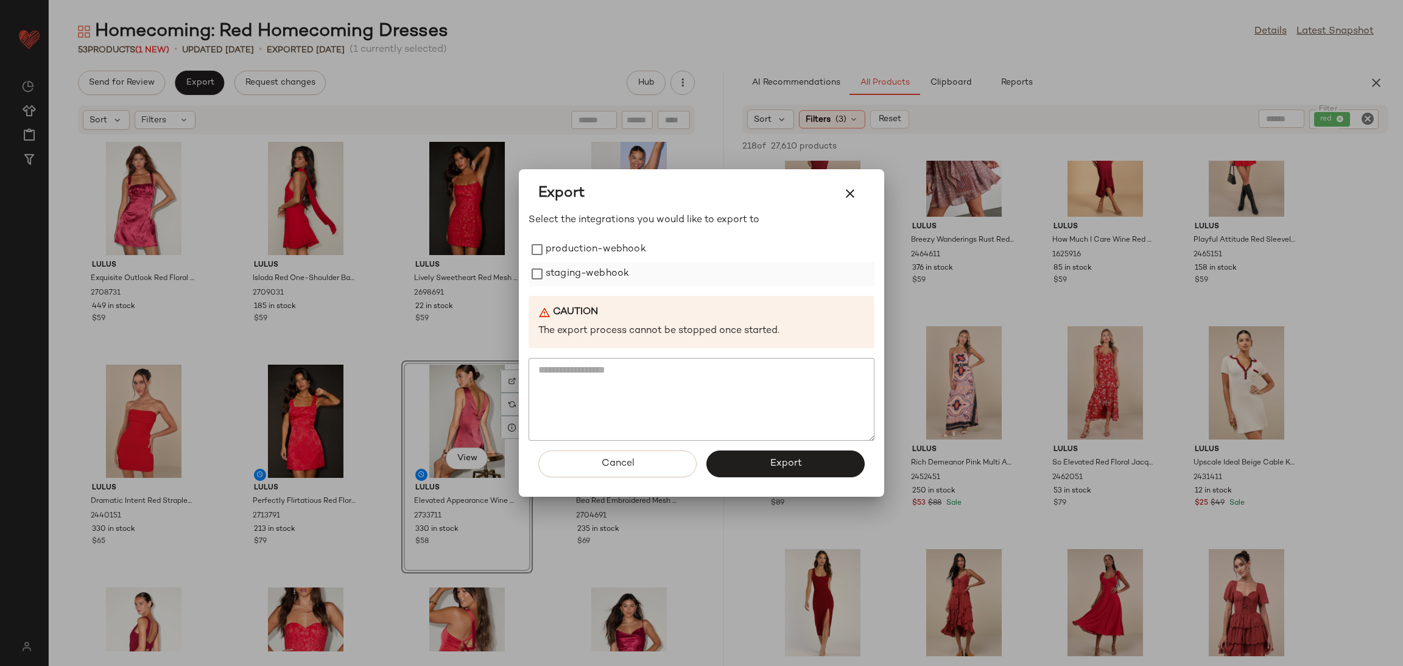
click at [554, 265] on label "staging-webhook" at bounding box center [587, 274] width 83 height 24
click at [556, 256] on label "production-webhook" at bounding box center [596, 249] width 100 height 24
click at [295, 376] on div at bounding box center [701, 333] width 1403 height 666
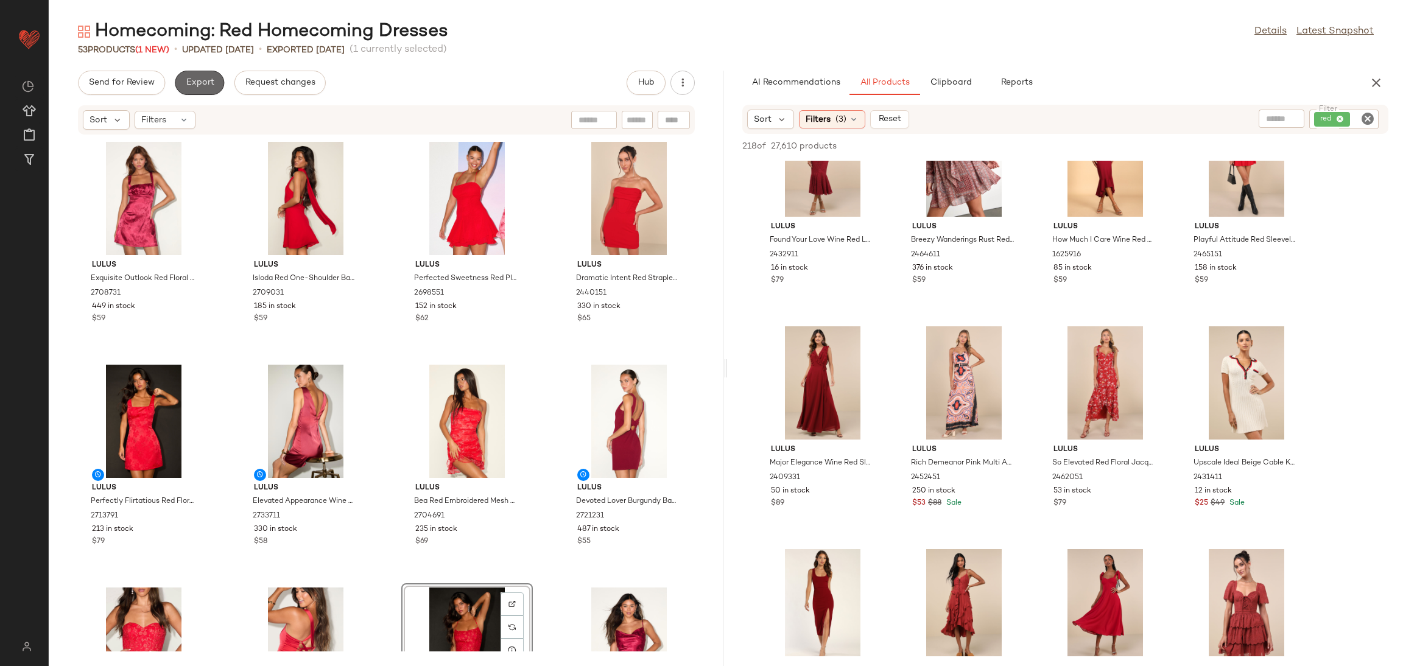
click at [198, 78] on span "Export" at bounding box center [199, 83] width 29 height 10
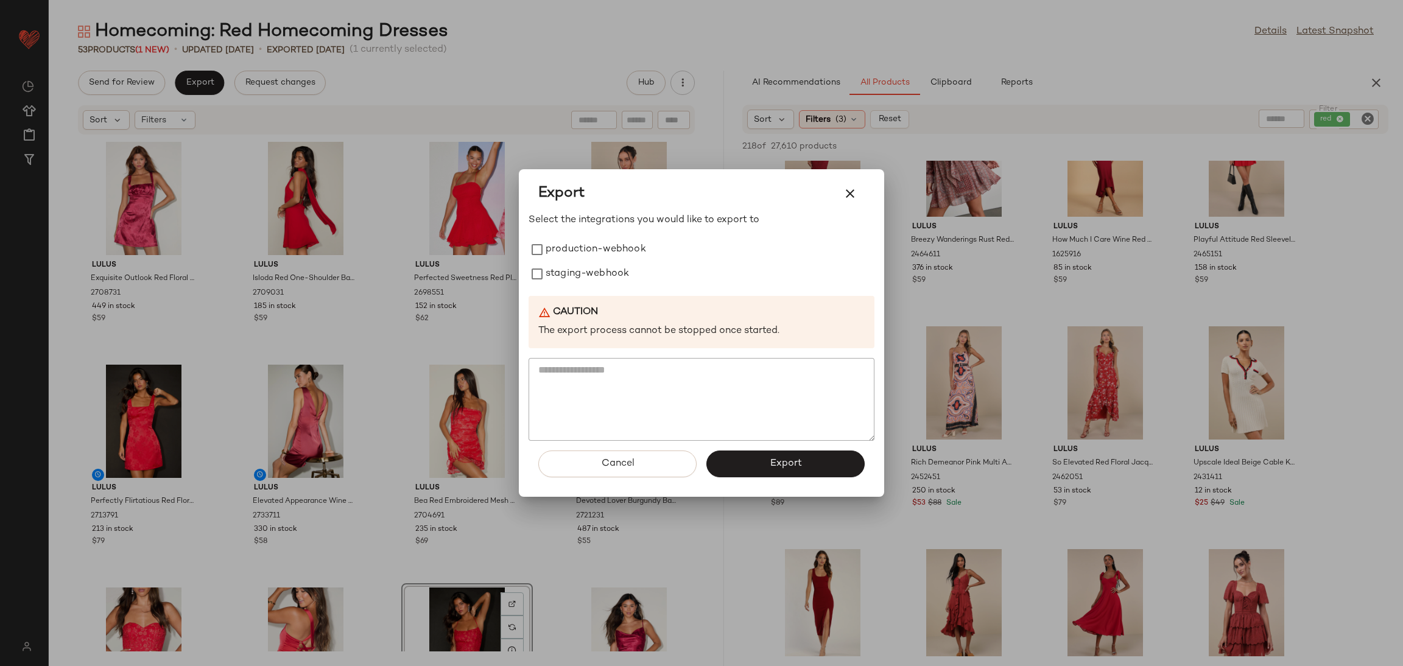
click at [434, 348] on div at bounding box center [701, 333] width 1403 height 666
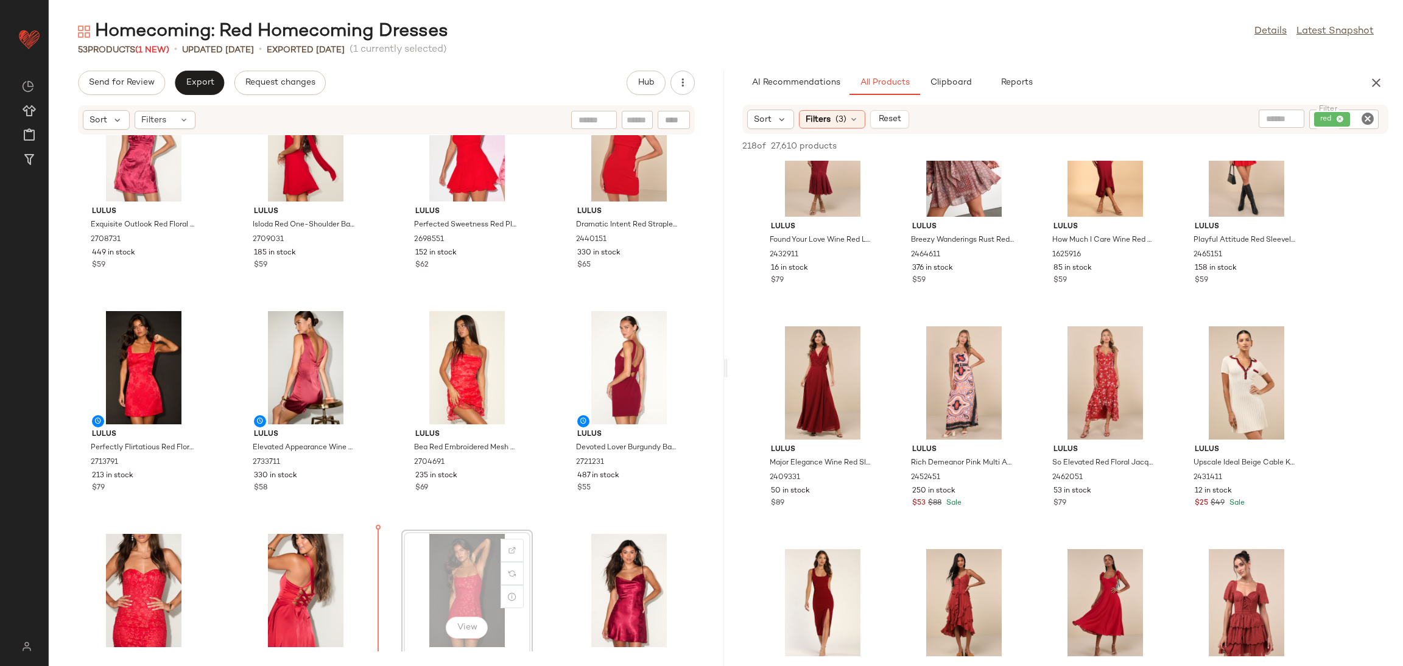
scroll to position [116, 0]
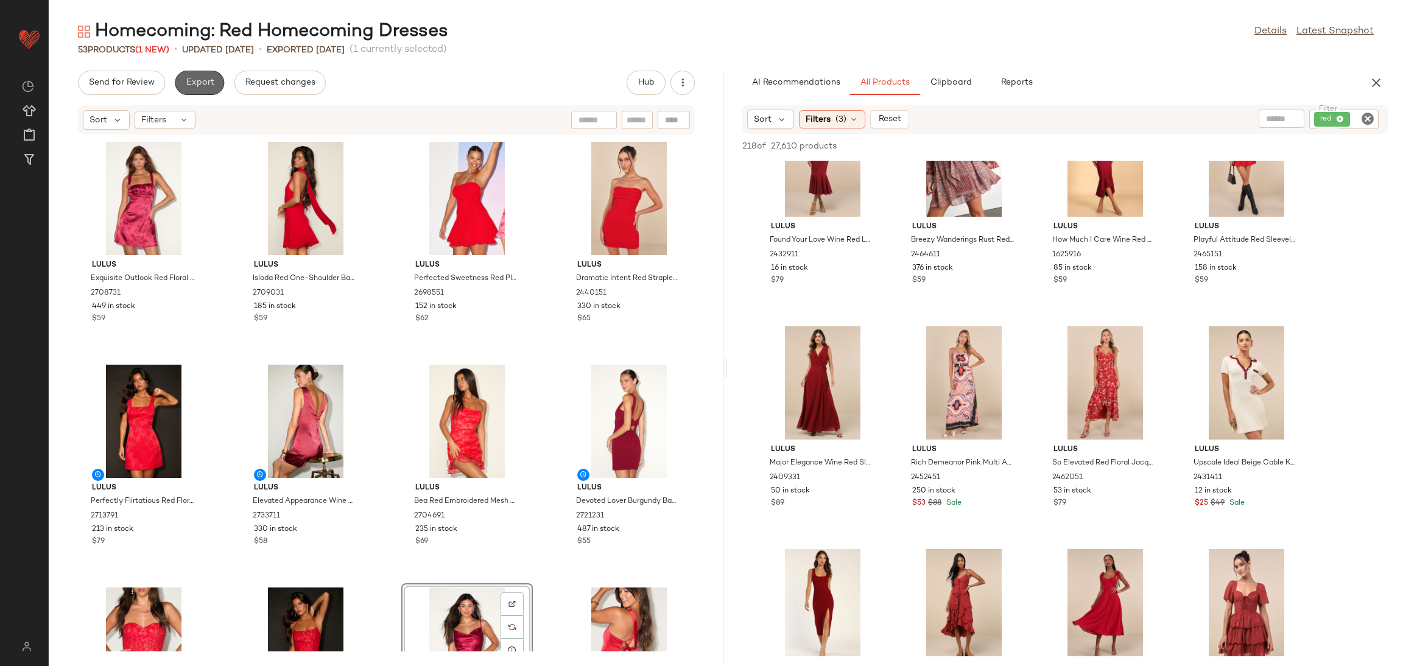
click at [211, 82] on span "Export" at bounding box center [199, 83] width 29 height 10
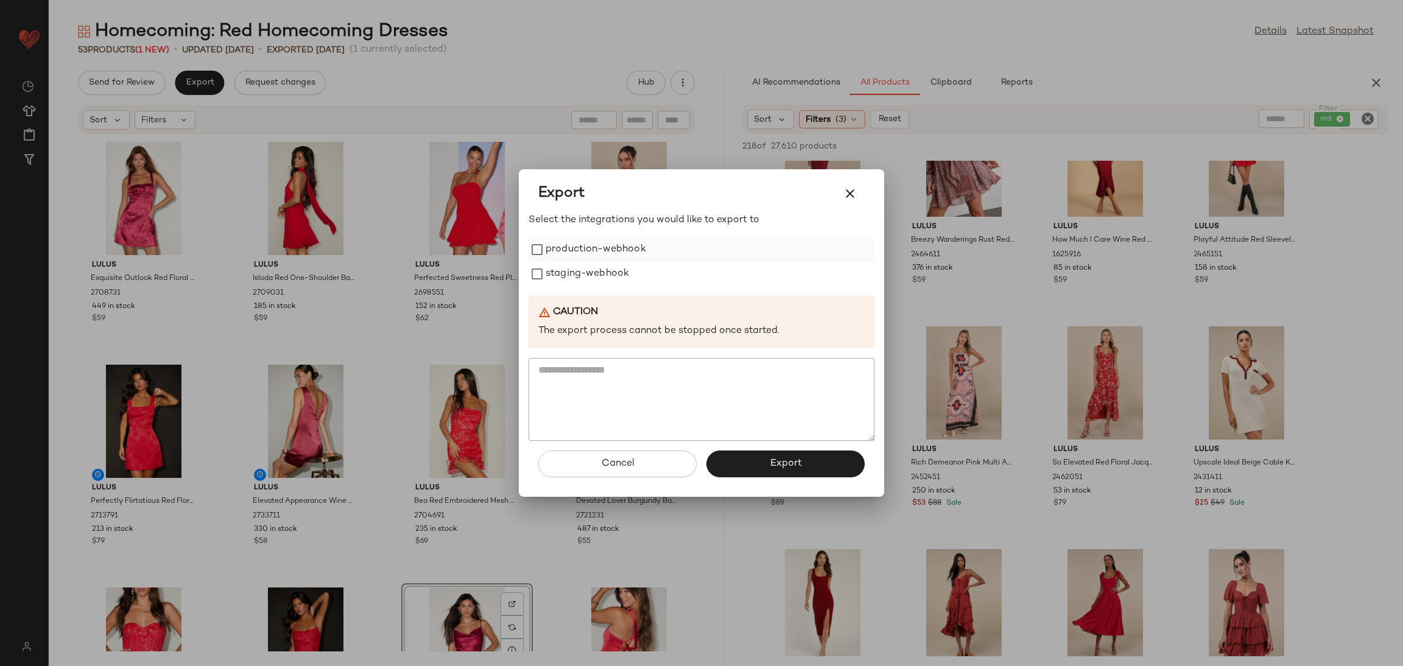
click at [616, 260] on label "production-webhook" at bounding box center [596, 249] width 100 height 24
click at [617, 270] on label "staging-webhook" at bounding box center [587, 274] width 83 height 24
click at [772, 458] on span "Export" at bounding box center [785, 464] width 32 height 12
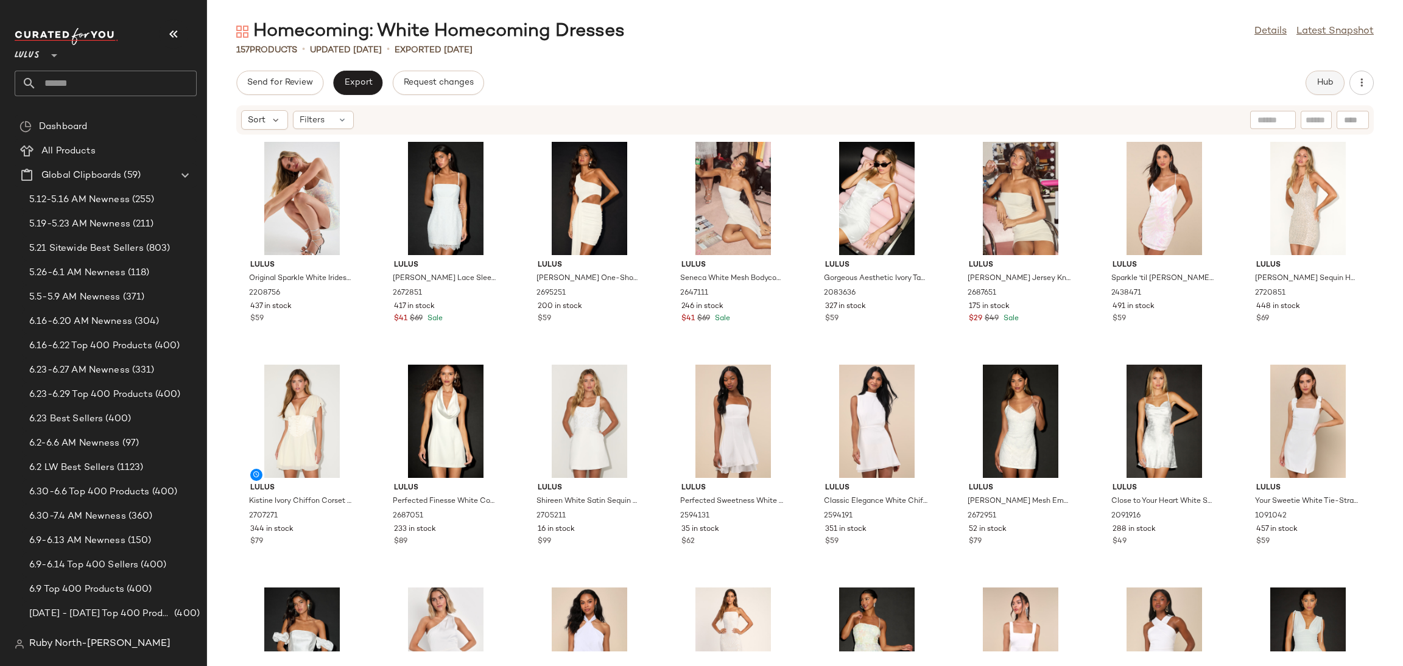
click at [1322, 83] on span "Hub" at bounding box center [1324, 83] width 17 height 10
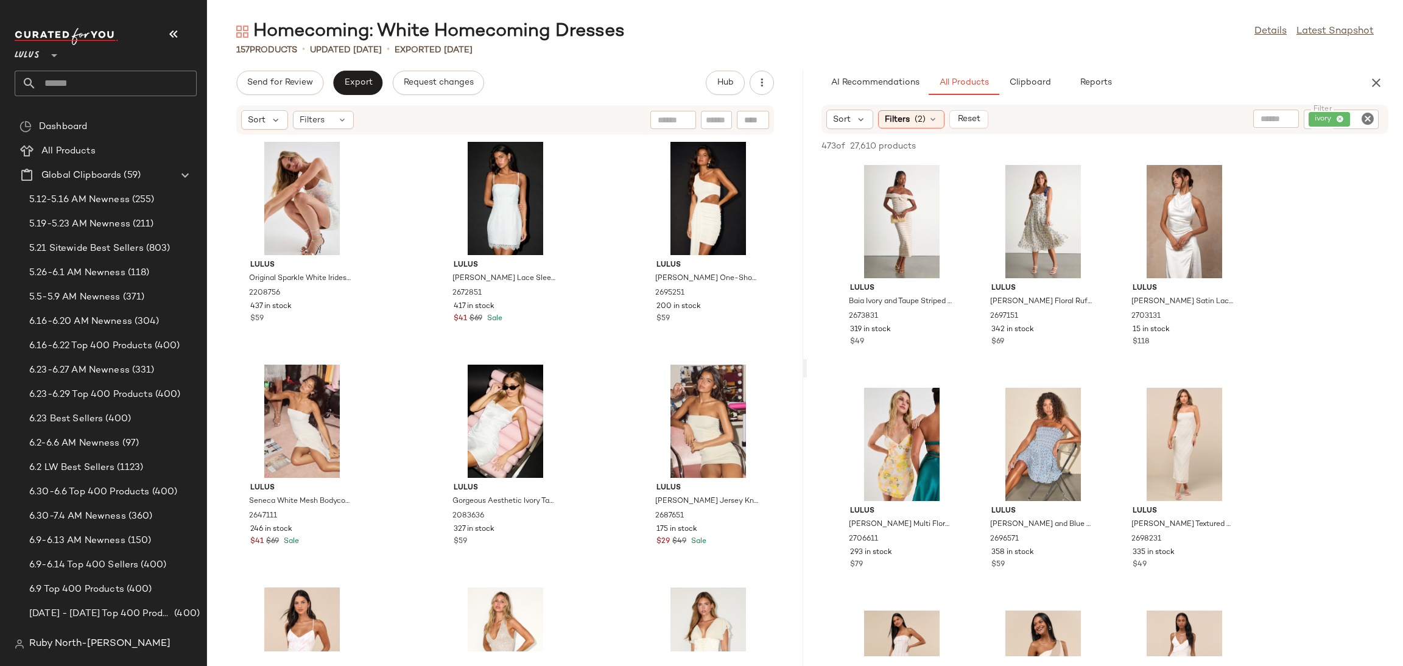
click at [1365, 118] on icon "Clear Filter" at bounding box center [1367, 118] width 15 height 15
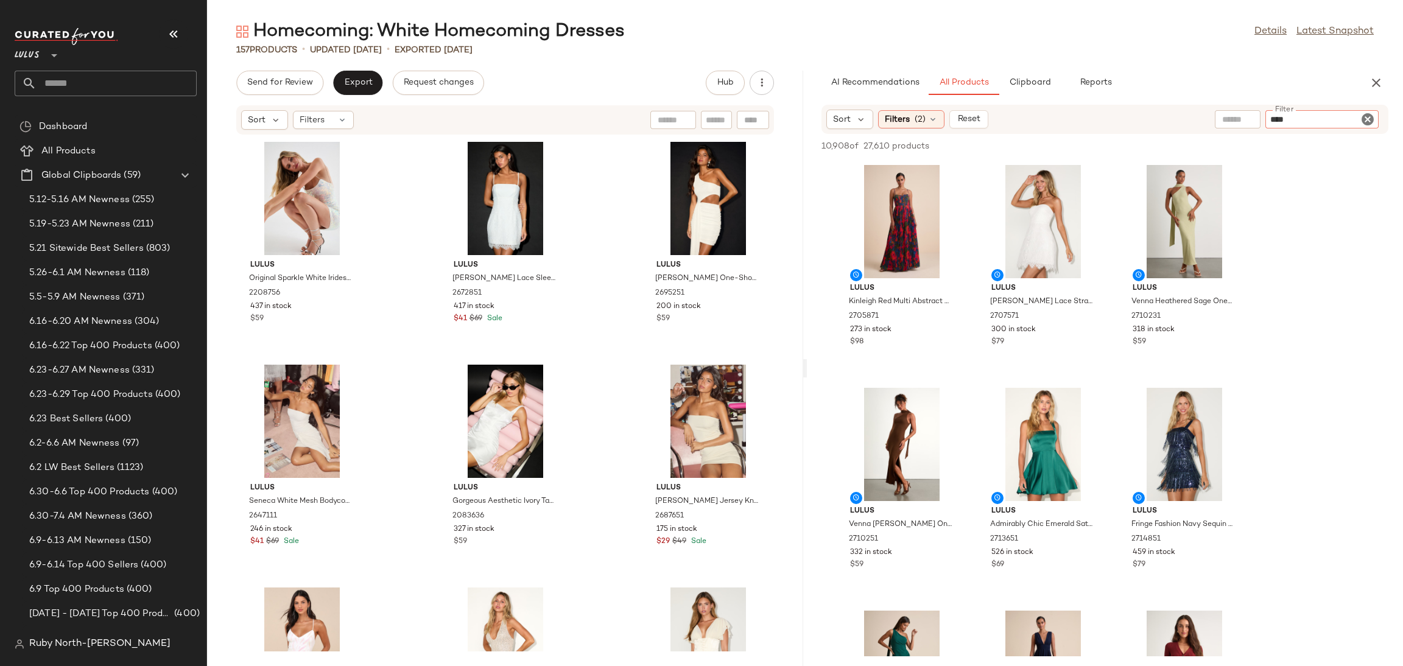
type input "*****"
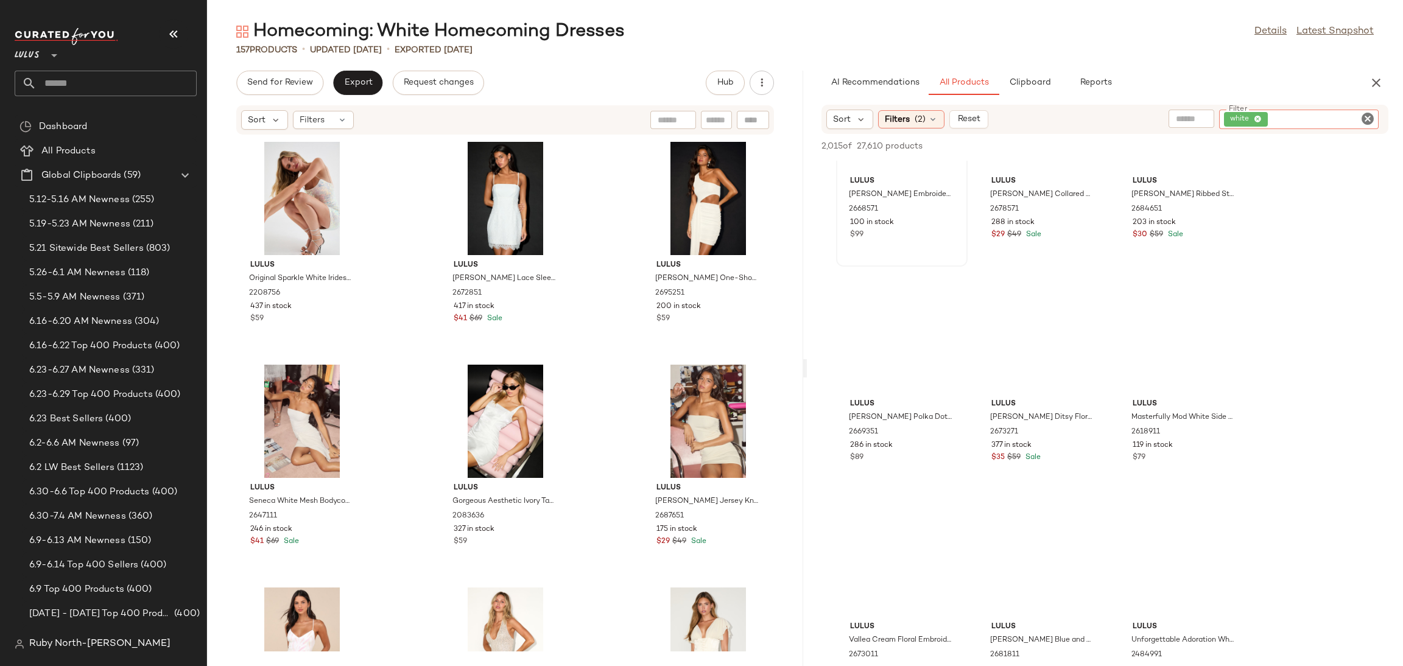
scroll to position [3926, 0]
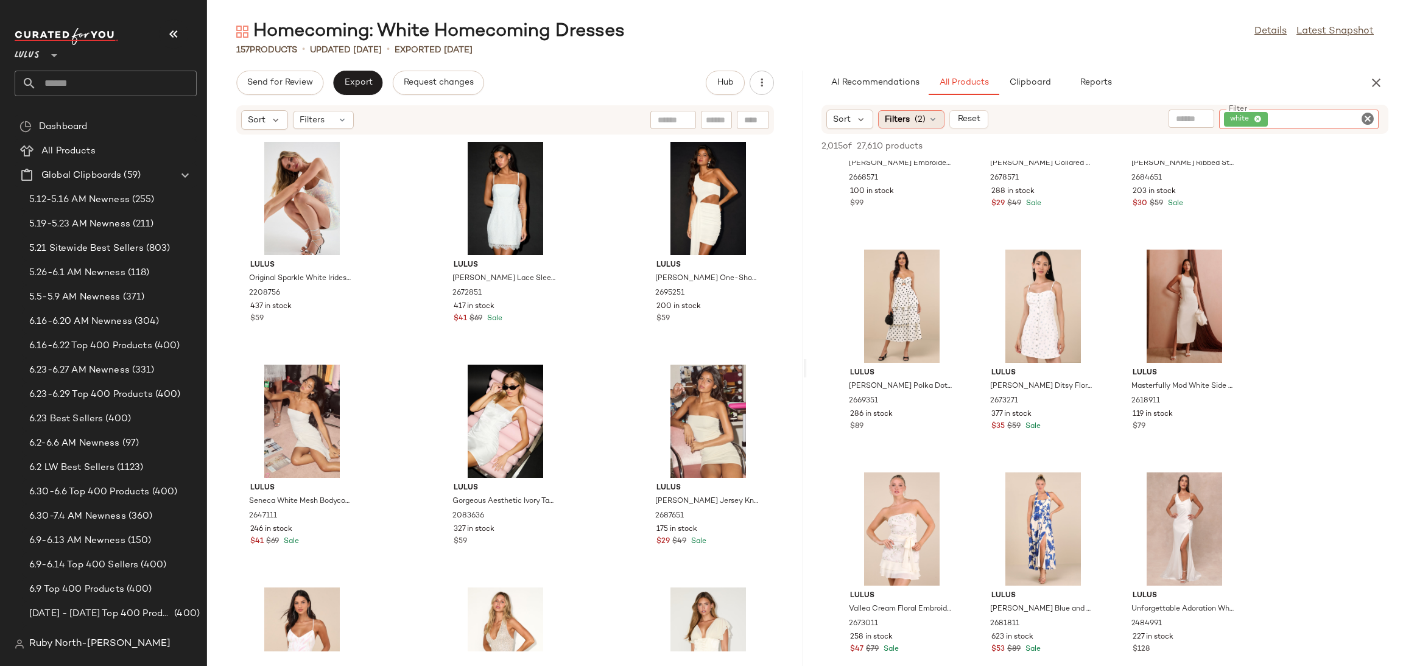
click at [911, 121] on div "Filters (2)" at bounding box center [911, 119] width 66 height 18
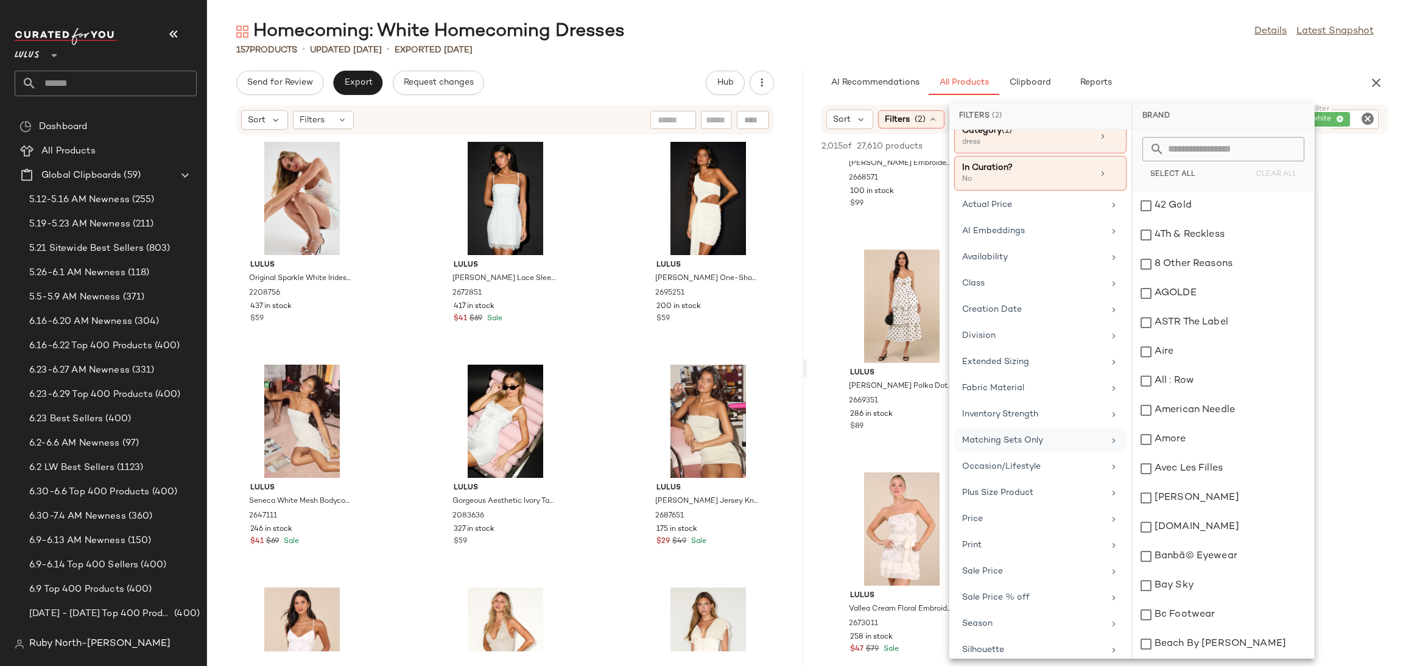
scroll to position [83, 0]
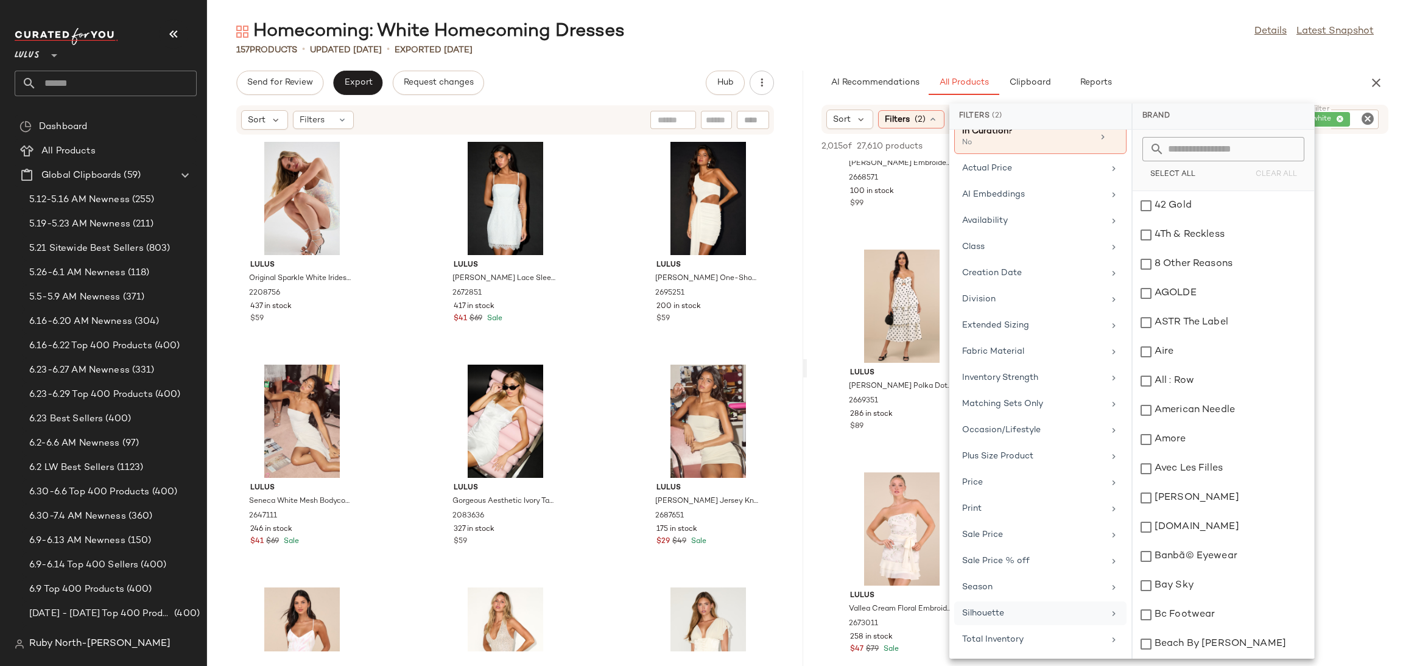
drag, startPoint x: 1048, startPoint y: 639, endPoint x: 1045, endPoint y: 621, distance: 18.4
click at [1047, 639] on div "Total Inventory" at bounding box center [1033, 639] width 142 height 13
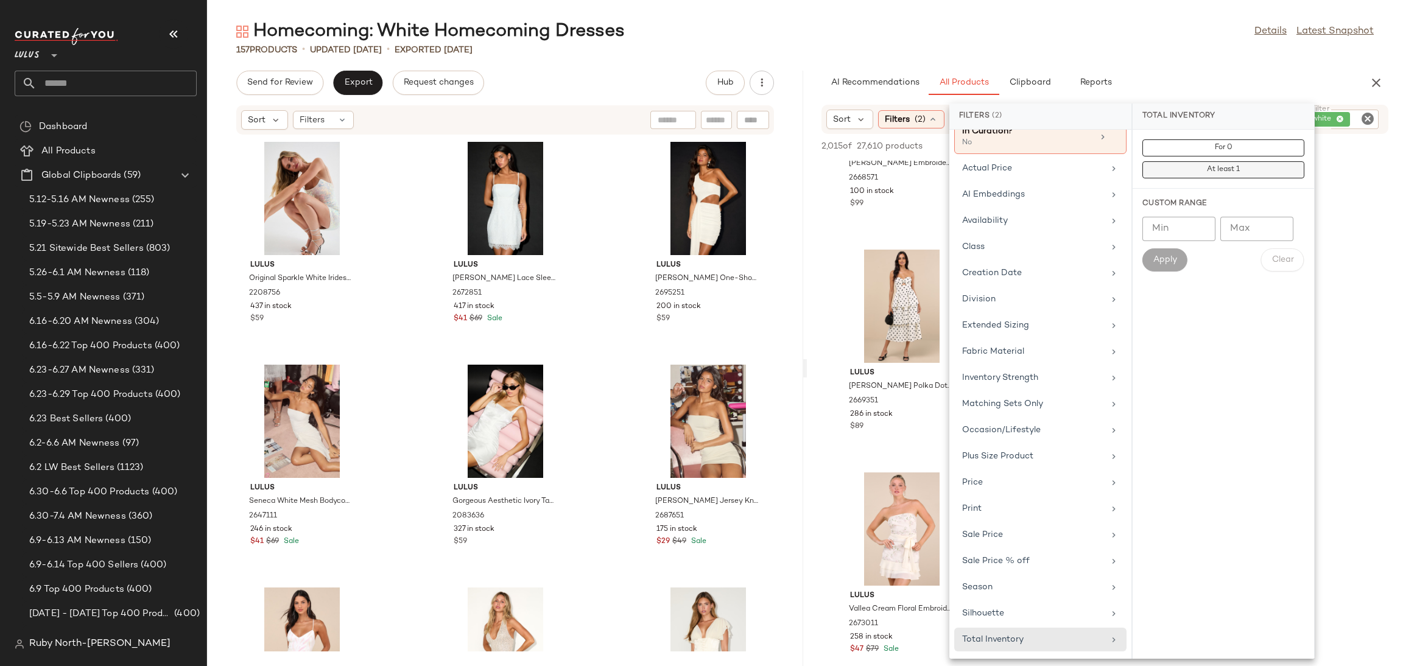
click at [1215, 173] on span "At least 1" at bounding box center [1222, 170] width 33 height 9
click at [1182, 55] on div "157 Products • updated [DATE] • Exported [DATE]" at bounding box center [805, 50] width 1196 height 12
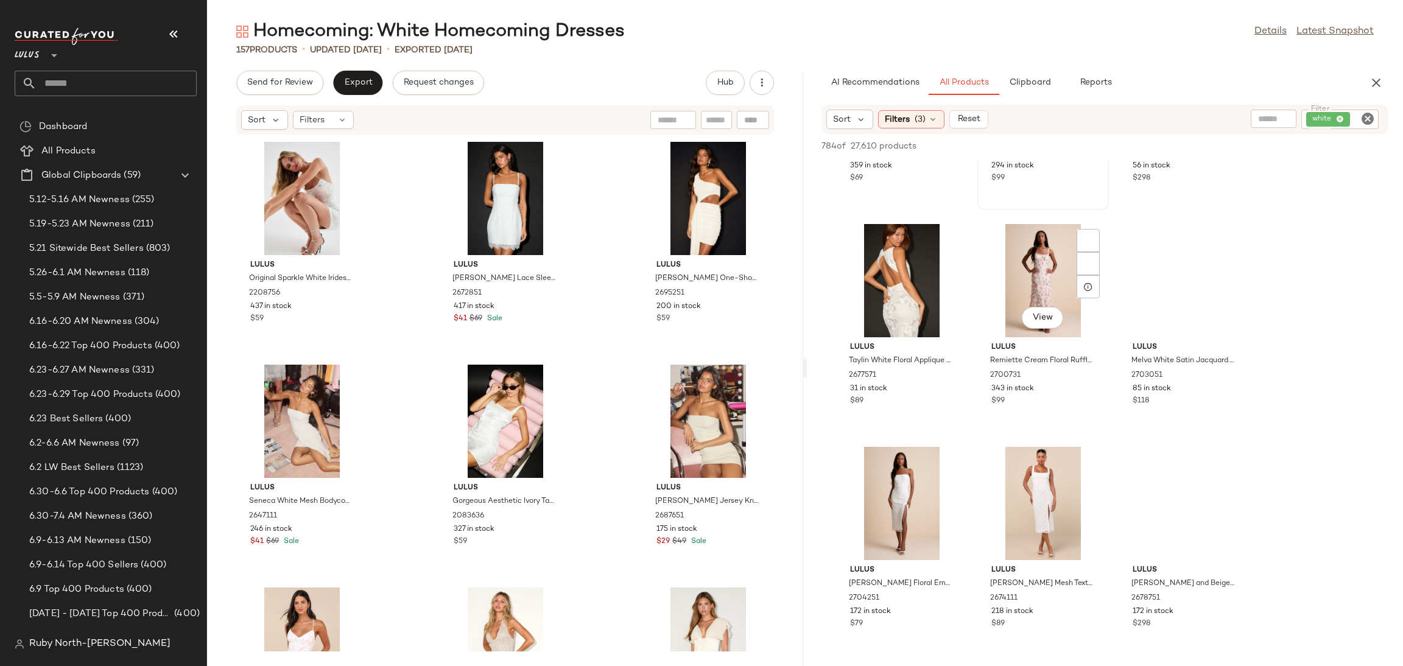
scroll to position [1187, 0]
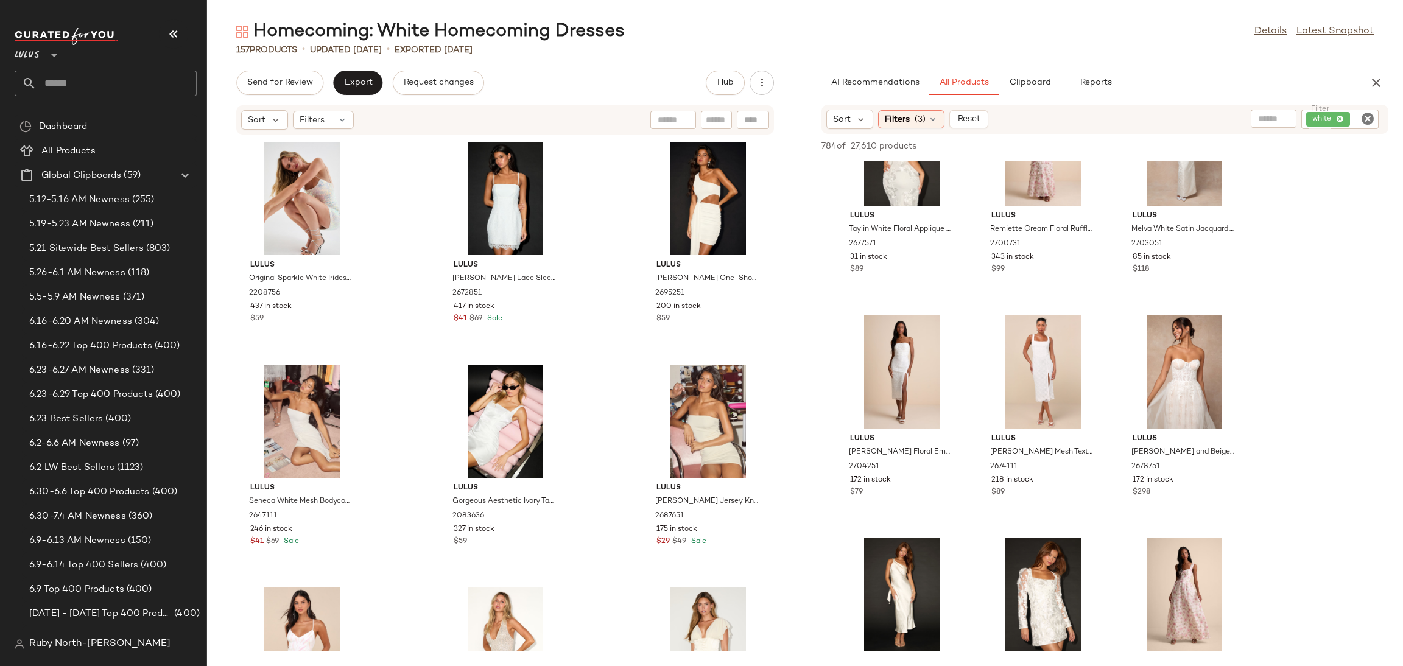
click at [167, 27] on icon "button" at bounding box center [173, 34] width 15 height 15
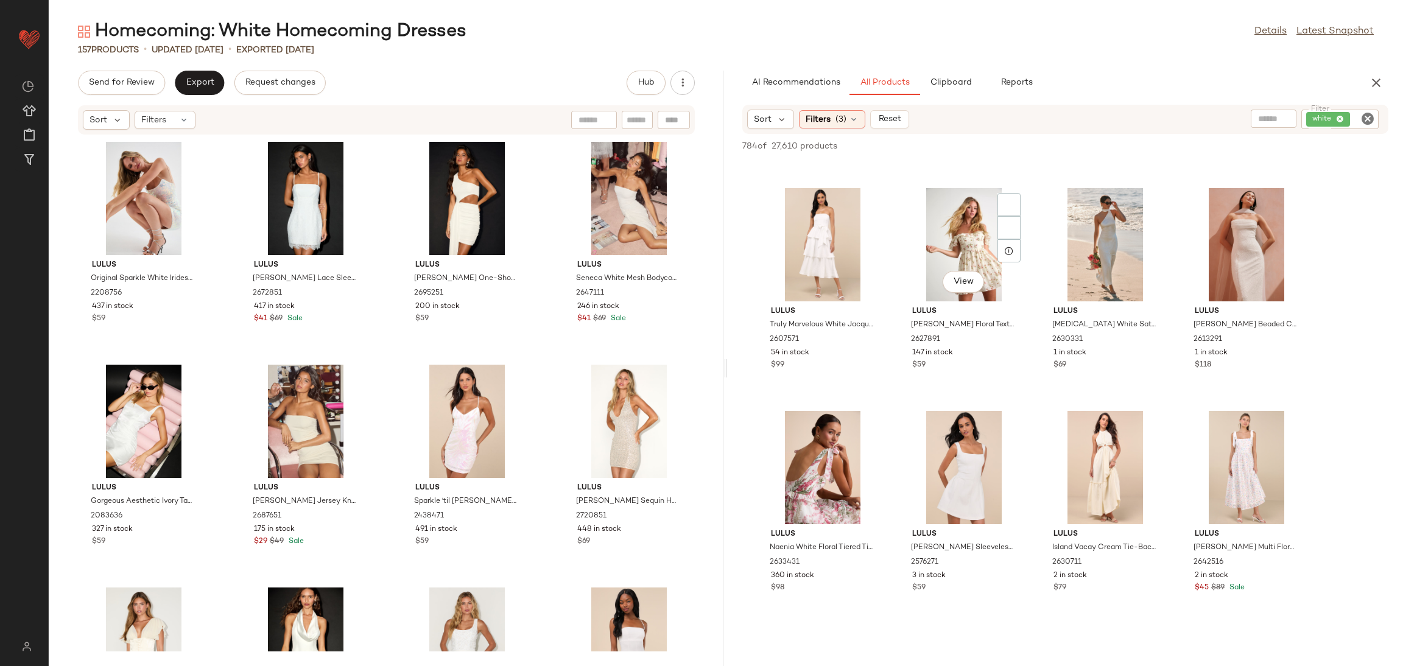
scroll to position [6221, 0]
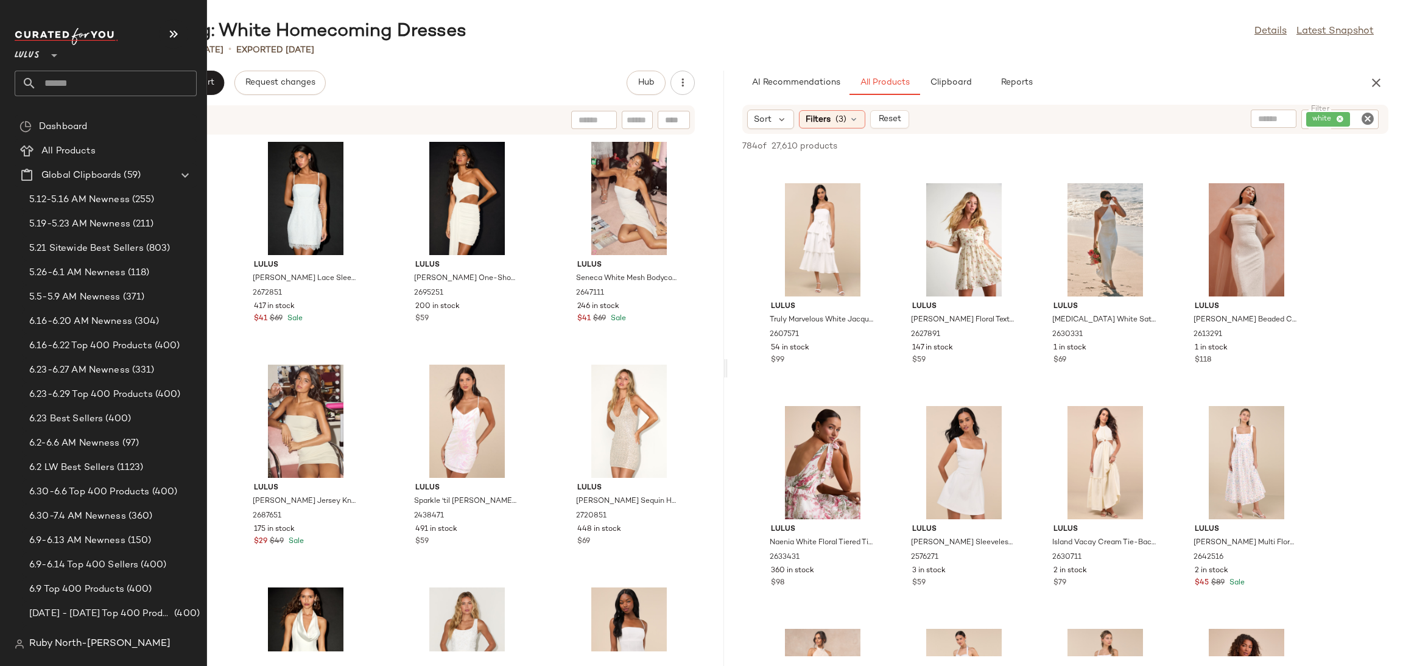
click at [20, 655] on div "Ruby North-[PERSON_NAME]" at bounding box center [111, 644] width 192 height 24
click at [49, 647] on span "Ruby North-[PERSON_NAME]" at bounding box center [99, 644] width 141 height 15
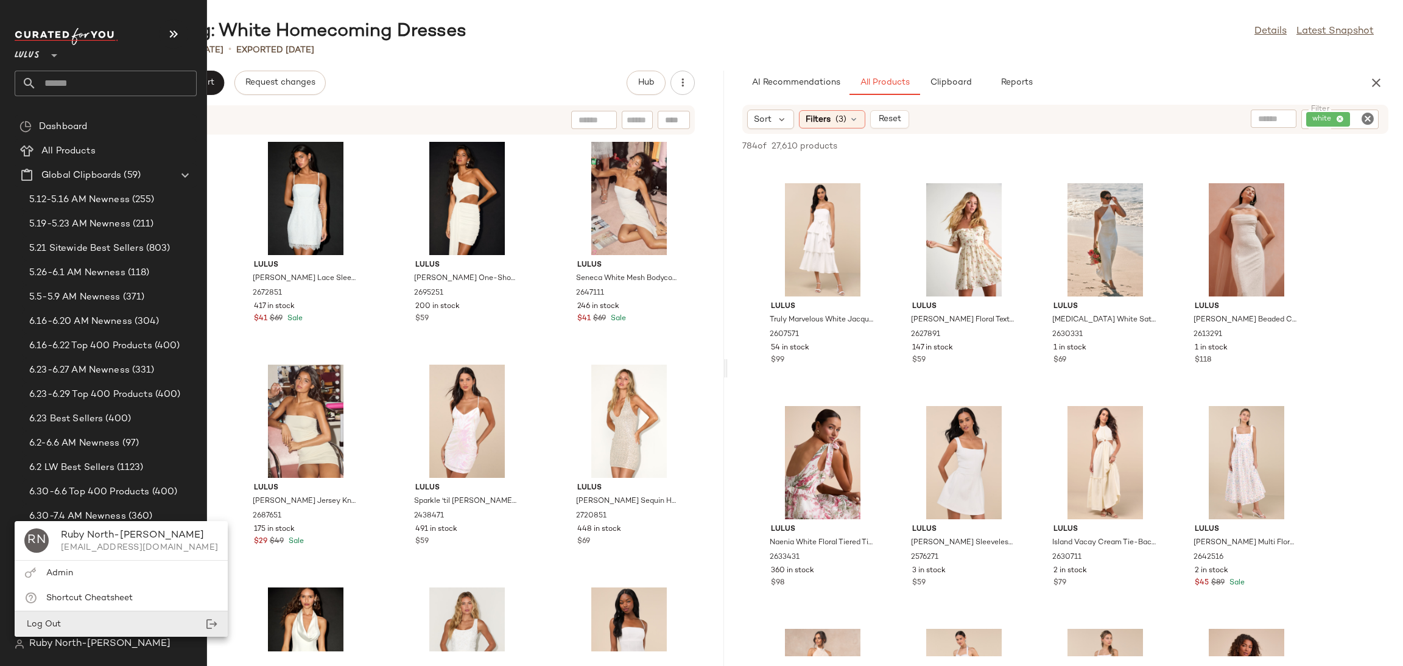
click at [107, 621] on div "Log Out" at bounding box center [121, 624] width 213 height 25
